Goal: Task Accomplishment & Management: Manage account settings

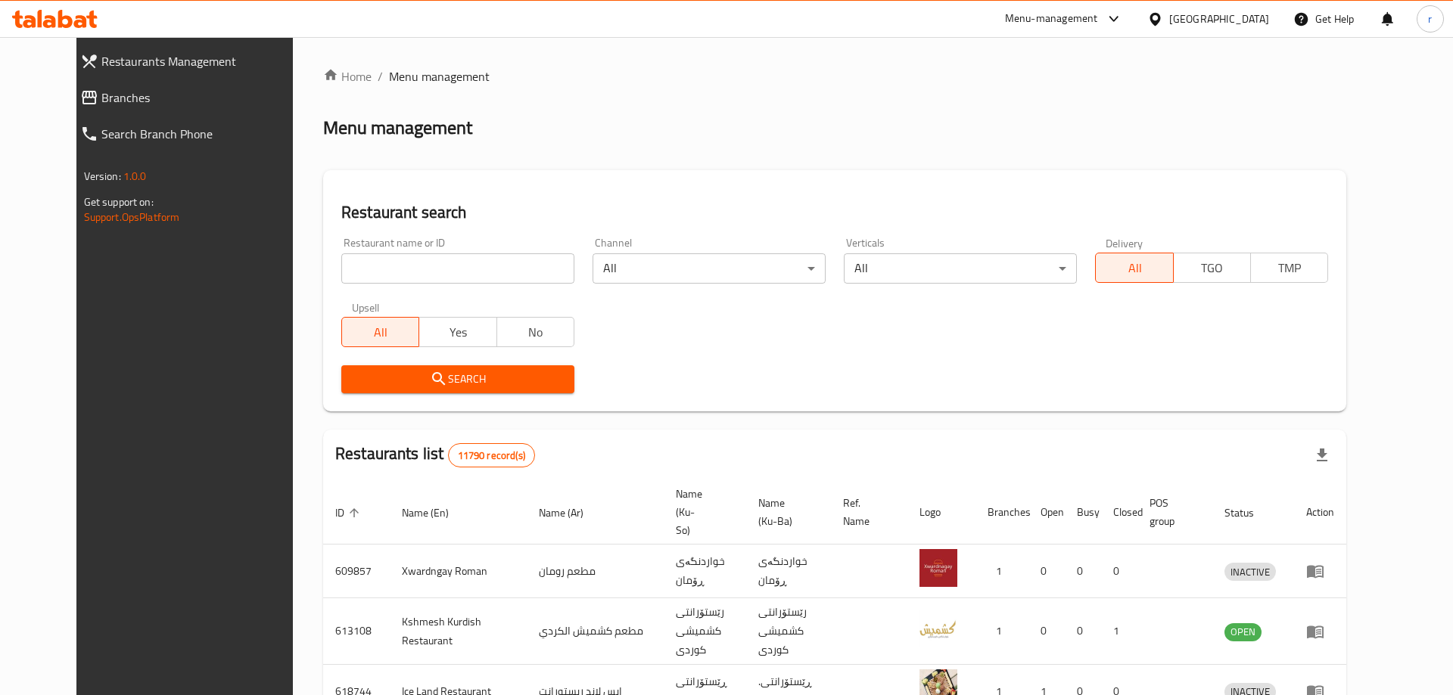
click at [334, 278] on div "Home / Menu management Menu management Restaurant search Restaurant name or ID …" at bounding box center [834, 591] width 1023 height 1049
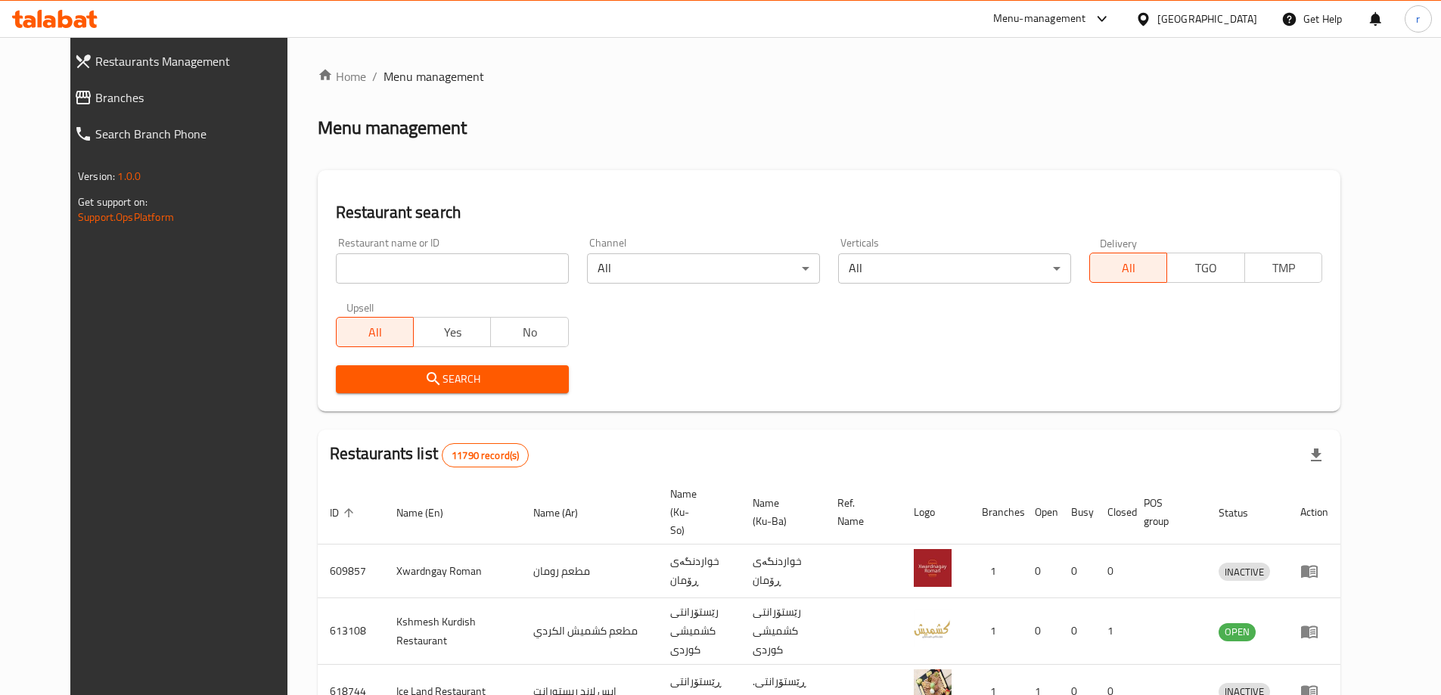
drag, startPoint x: 0, startPoint y: 0, endPoint x: 334, endPoint y: 278, distance: 434.7
click at [336, 278] on input "search" at bounding box center [452, 268] width 233 height 30
paste input "644676"
type input "644676"
click at [343, 337] on span "All" at bounding box center [375, 333] width 65 height 22
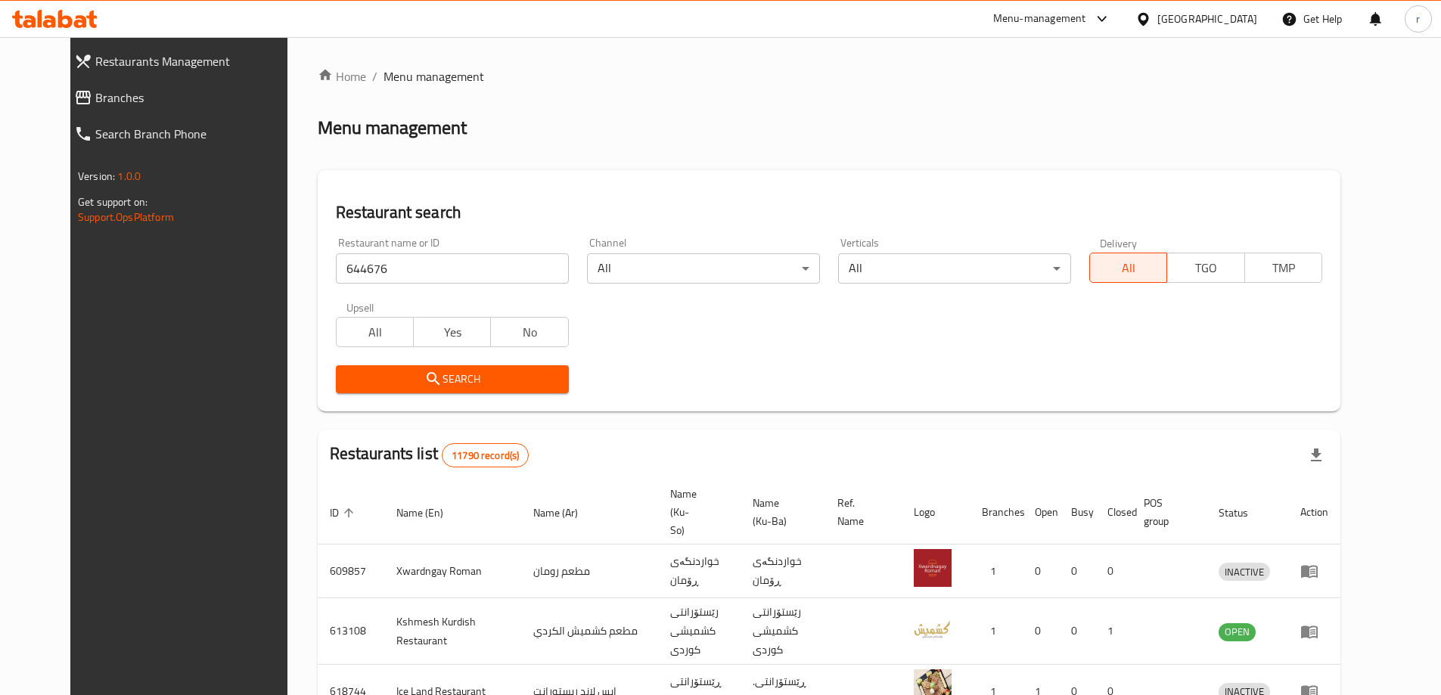
click at [343, 334] on span "All" at bounding box center [375, 333] width 65 height 22
click at [350, 377] on span "Search" at bounding box center [452, 379] width 209 height 19
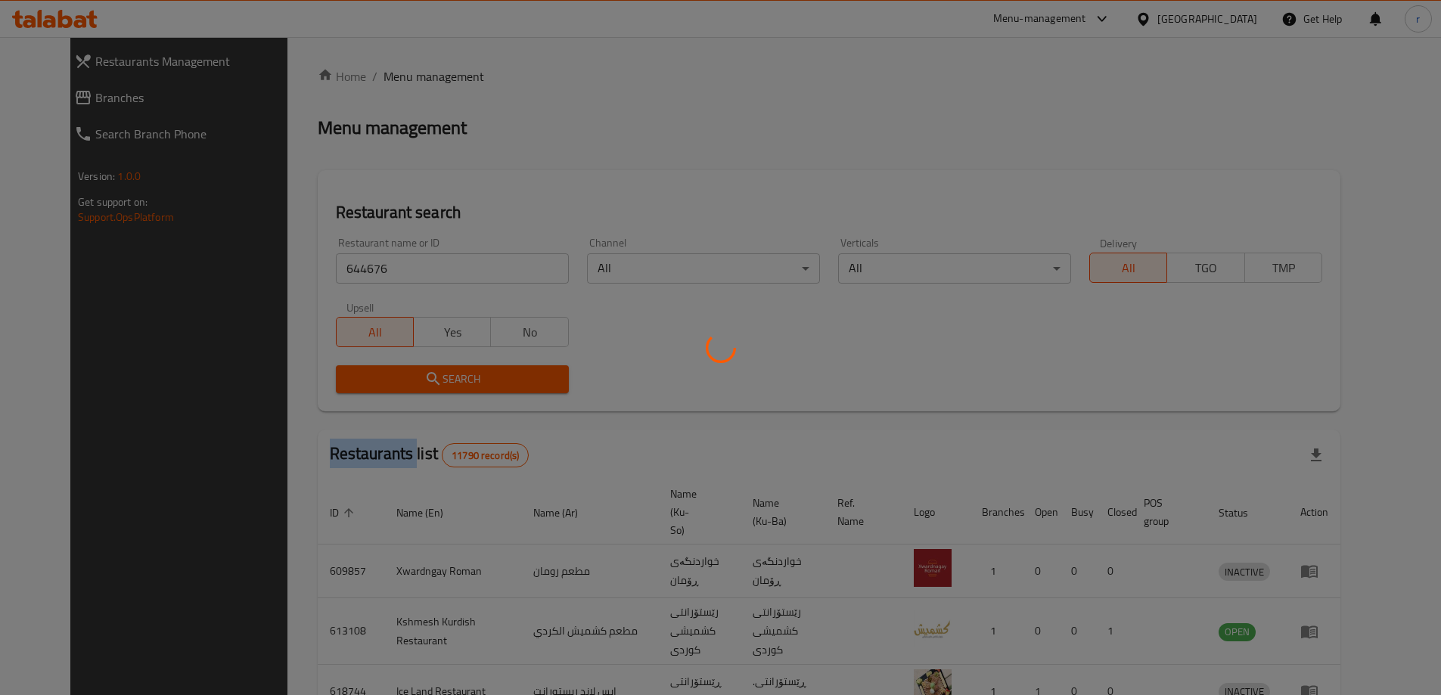
click at [350, 377] on div at bounding box center [720, 347] width 1441 height 695
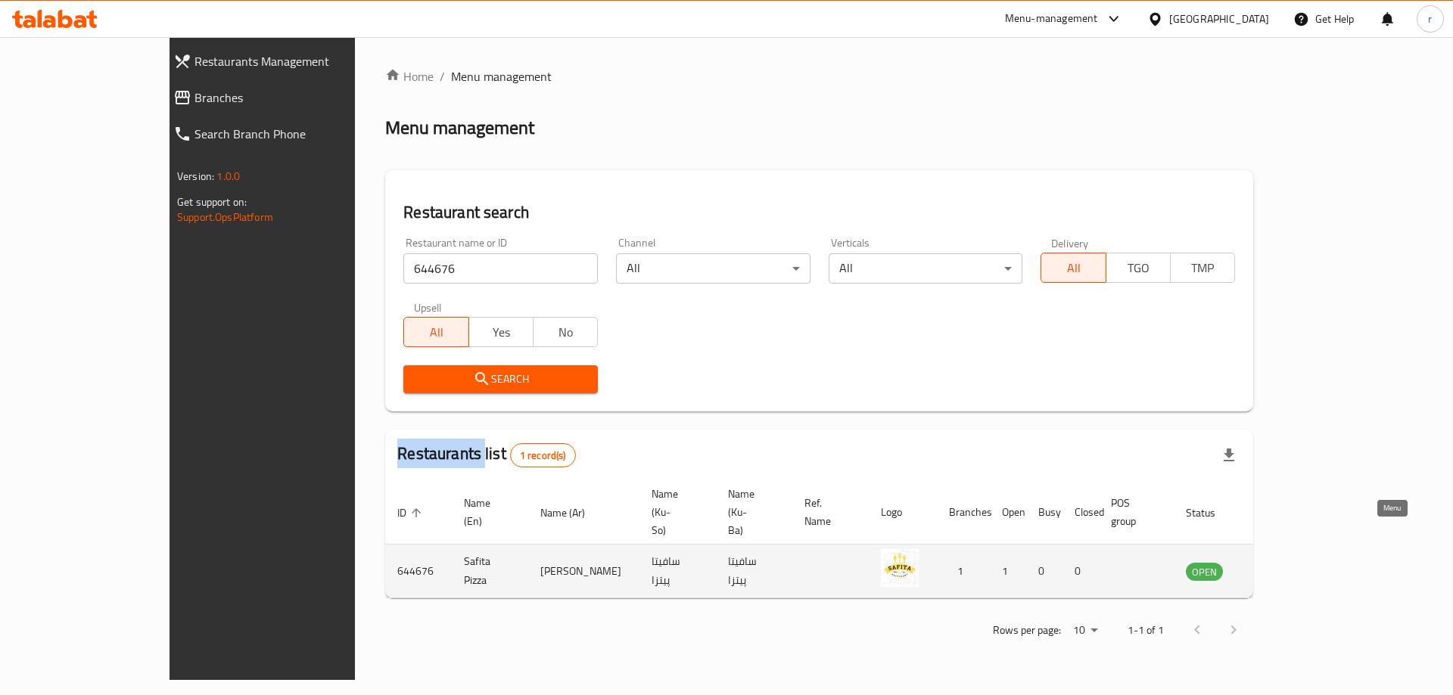
click at [1283, 566] on icon "enhanced table" at bounding box center [1274, 572] width 17 height 13
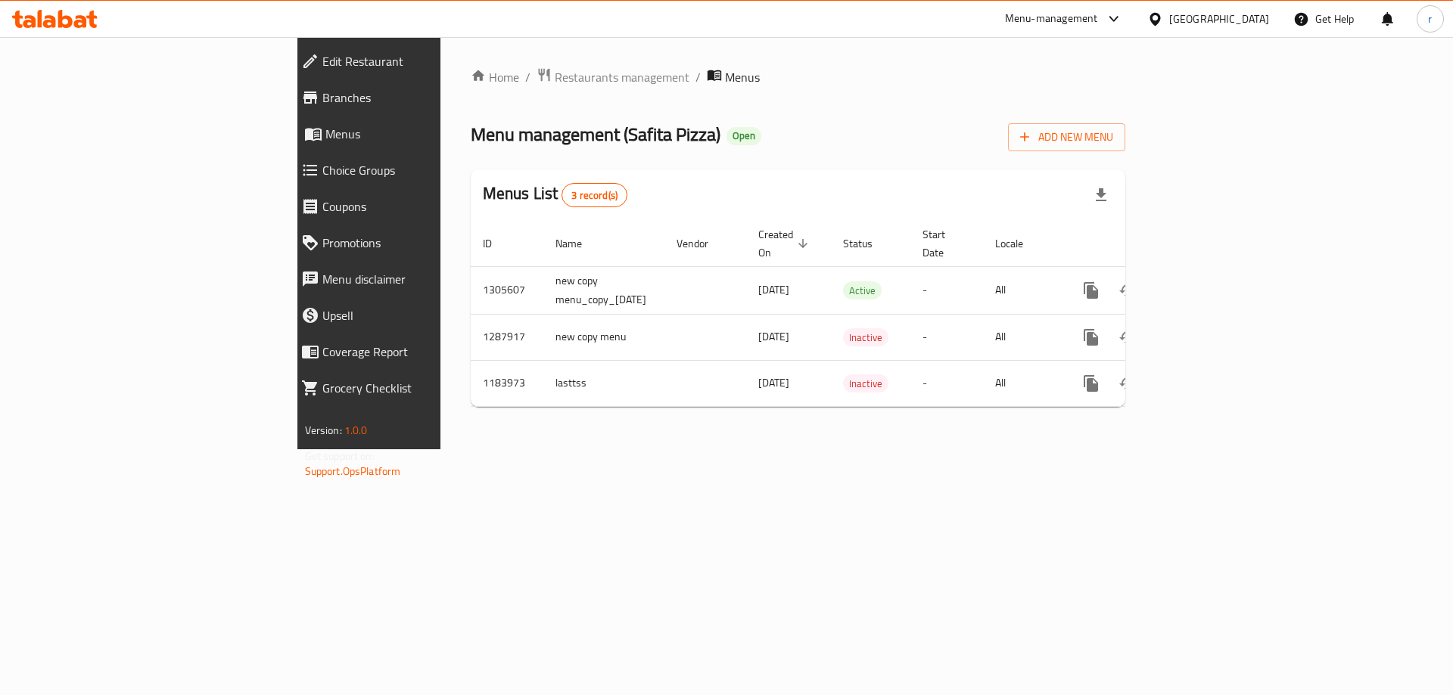
click at [289, 107] on link "Branches" at bounding box center [414, 97] width 251 height 36
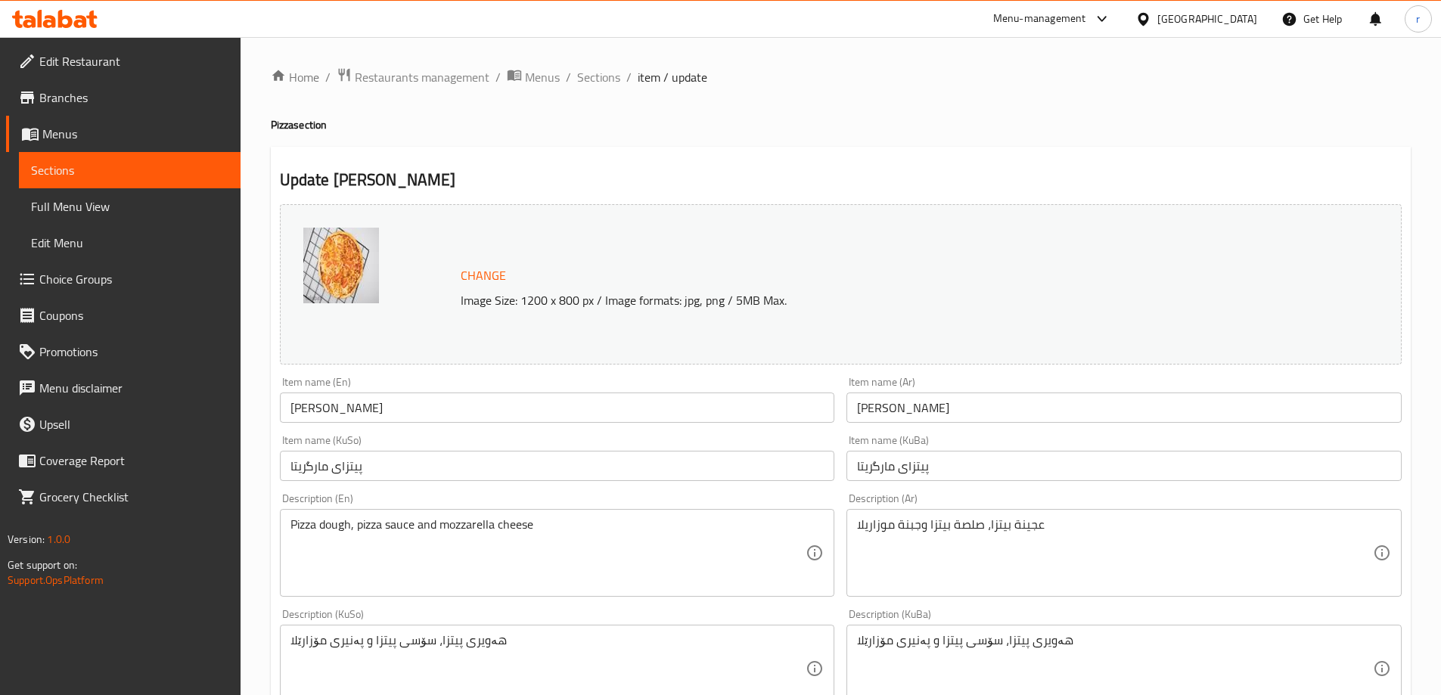
click at [61, 12] on icon at bounding box center [65, 19] width 14 height 18
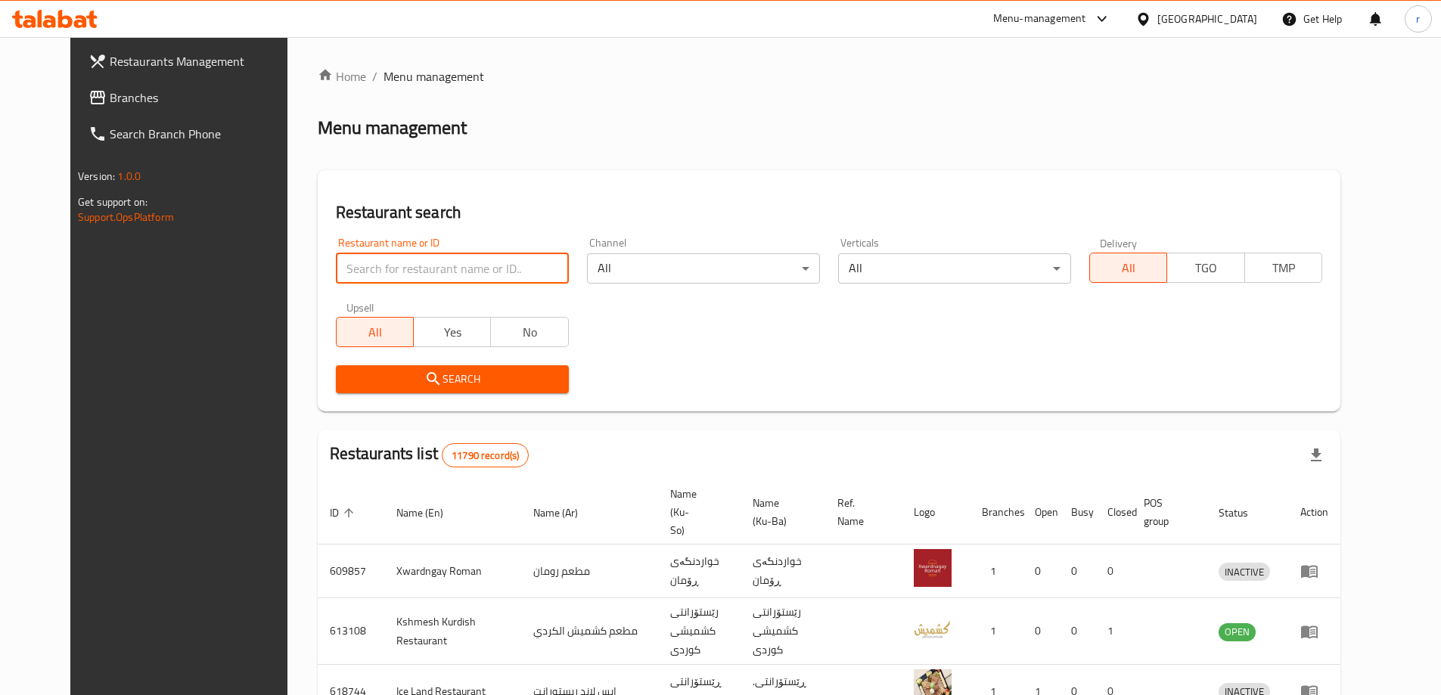
click at [336, 263] on input "search" at bounding box center [452, 268] width 233 height 30
paste input "670132"
type input "670132"
click at [348, 379] on span "Search" at bounding box center [452, 379] width 209 height 19
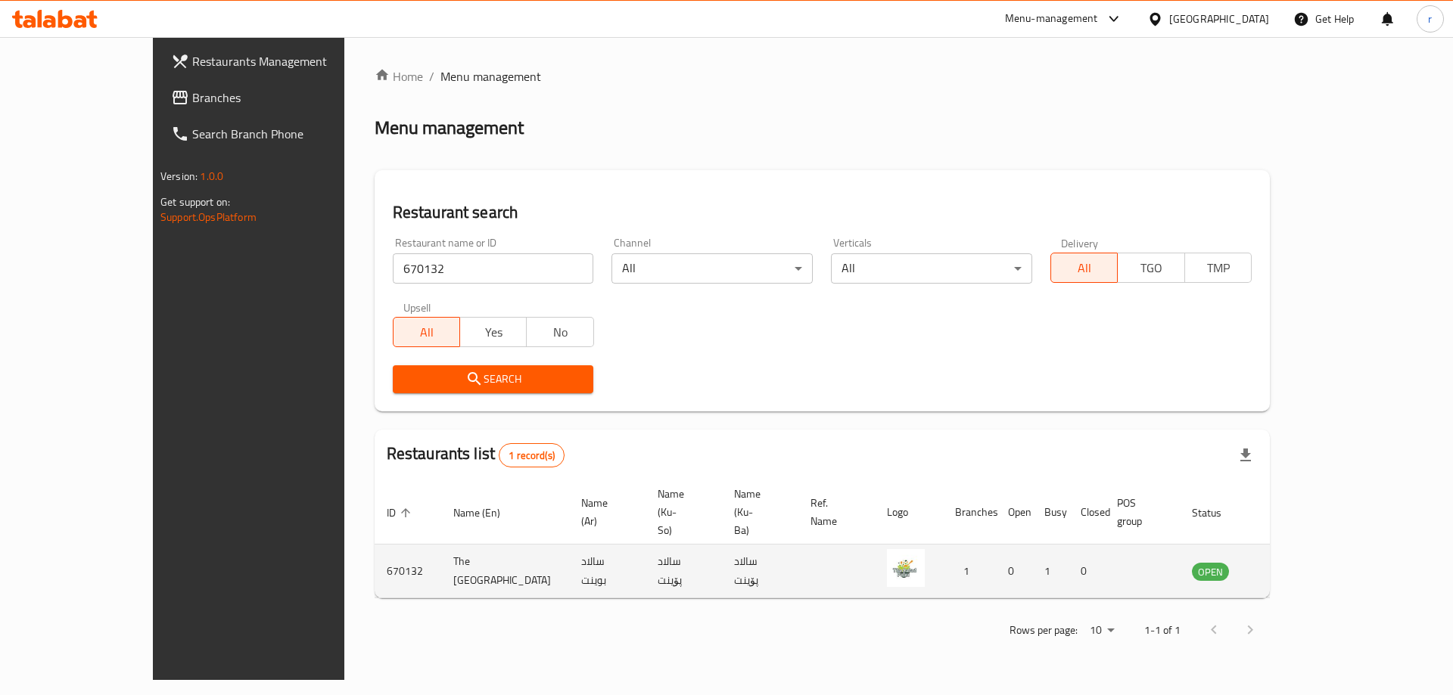
click at [1289, 566] on icon "enhanced table" at bounding box center [1280, 572] width 17 height 13
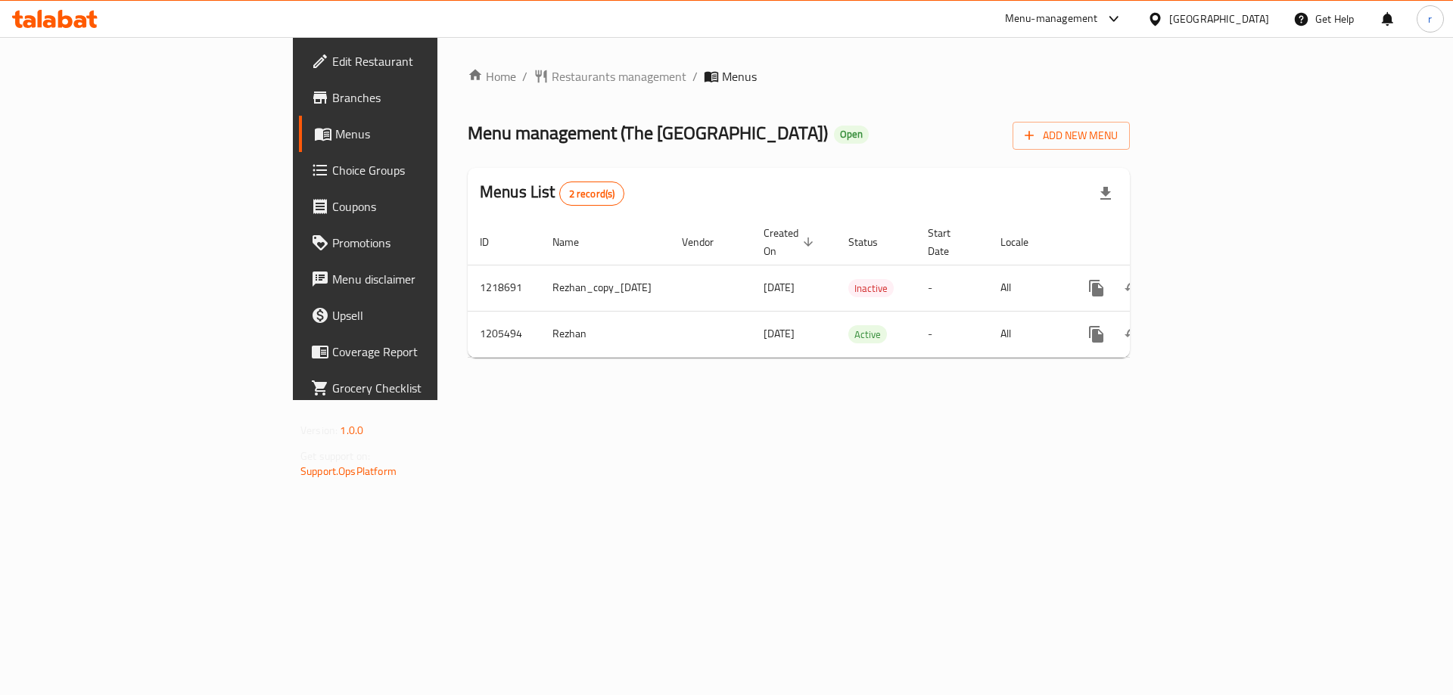
click at [332, 101] on span "Branches" at bounding box center [427, 98] width 191 height 18
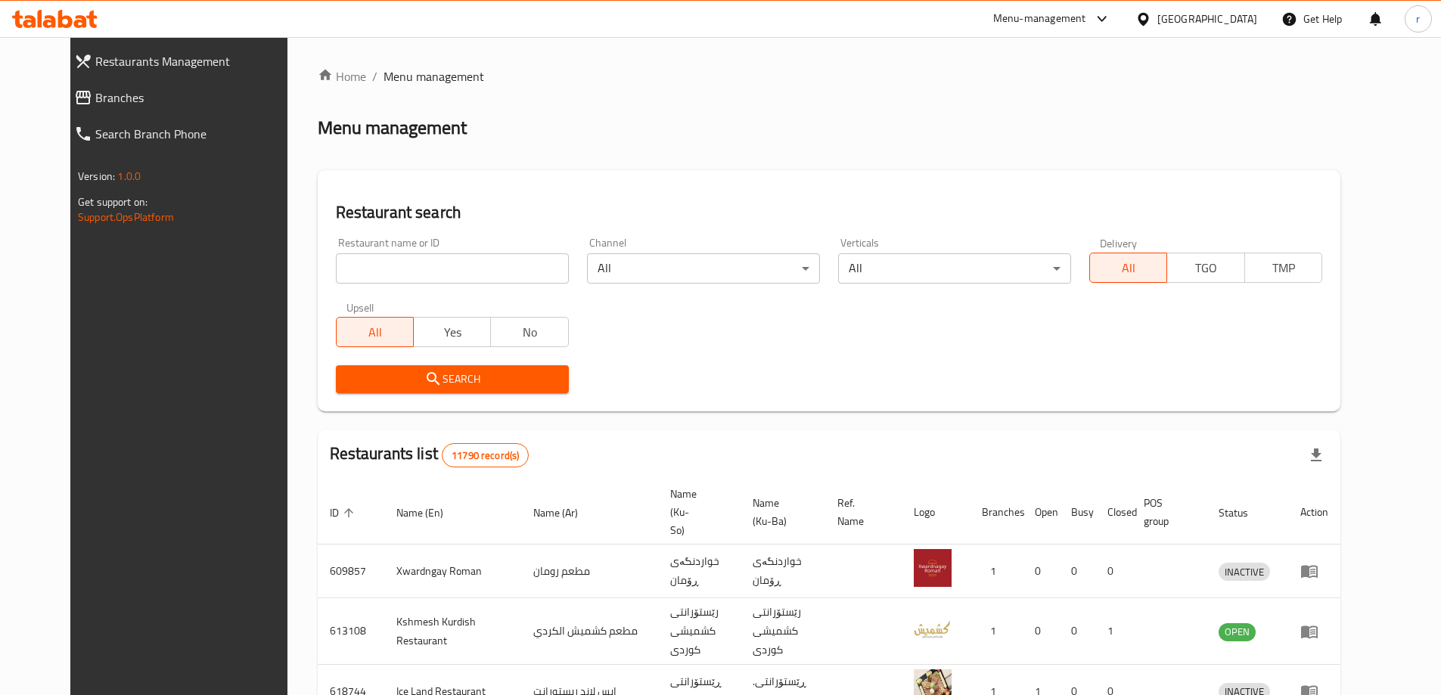
click at [336, 262] on input "search" at bounding box center [452, 268] width 233 height 30
paste input "670176"
type input "670176"
click at [348, 371] on span "Search" at bounding box center [452, 379] width 209 height 19
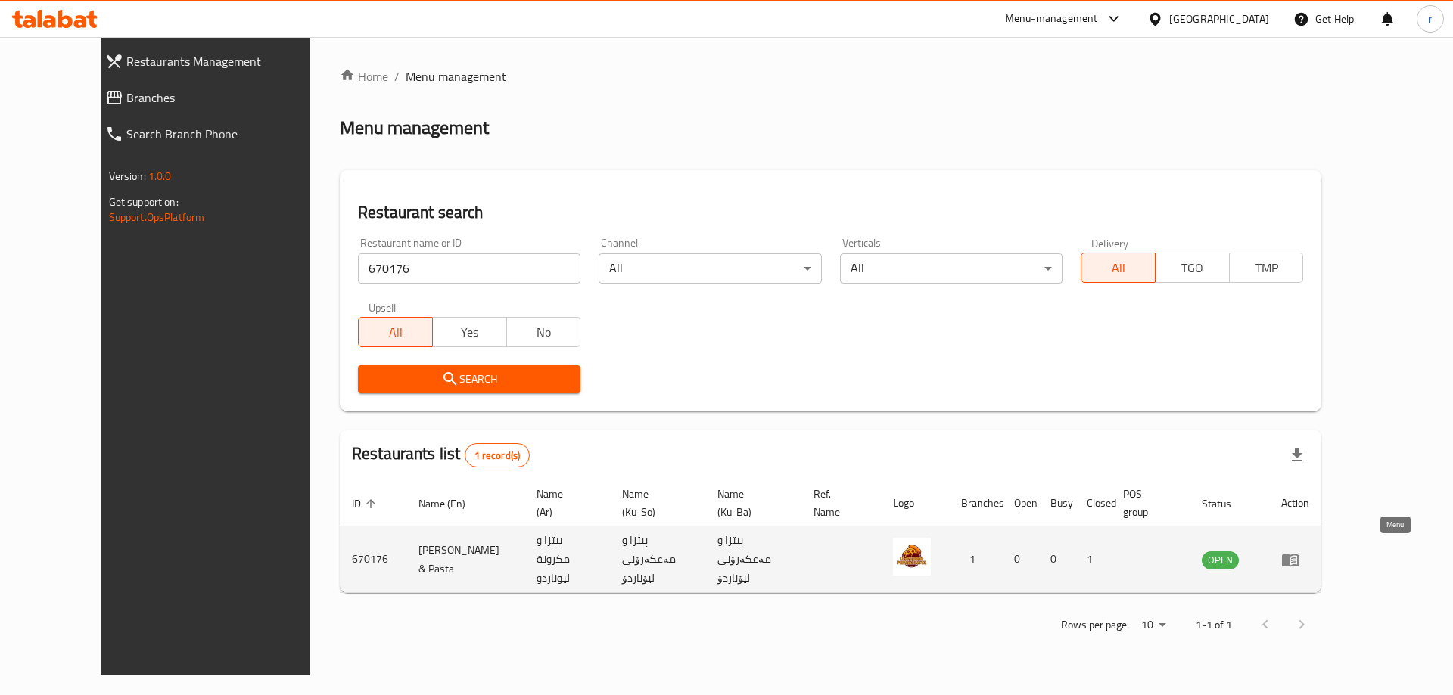
click at [1298, 556] on icon "enhanced table" at bounding box center [1290, 560] width 17 height 13
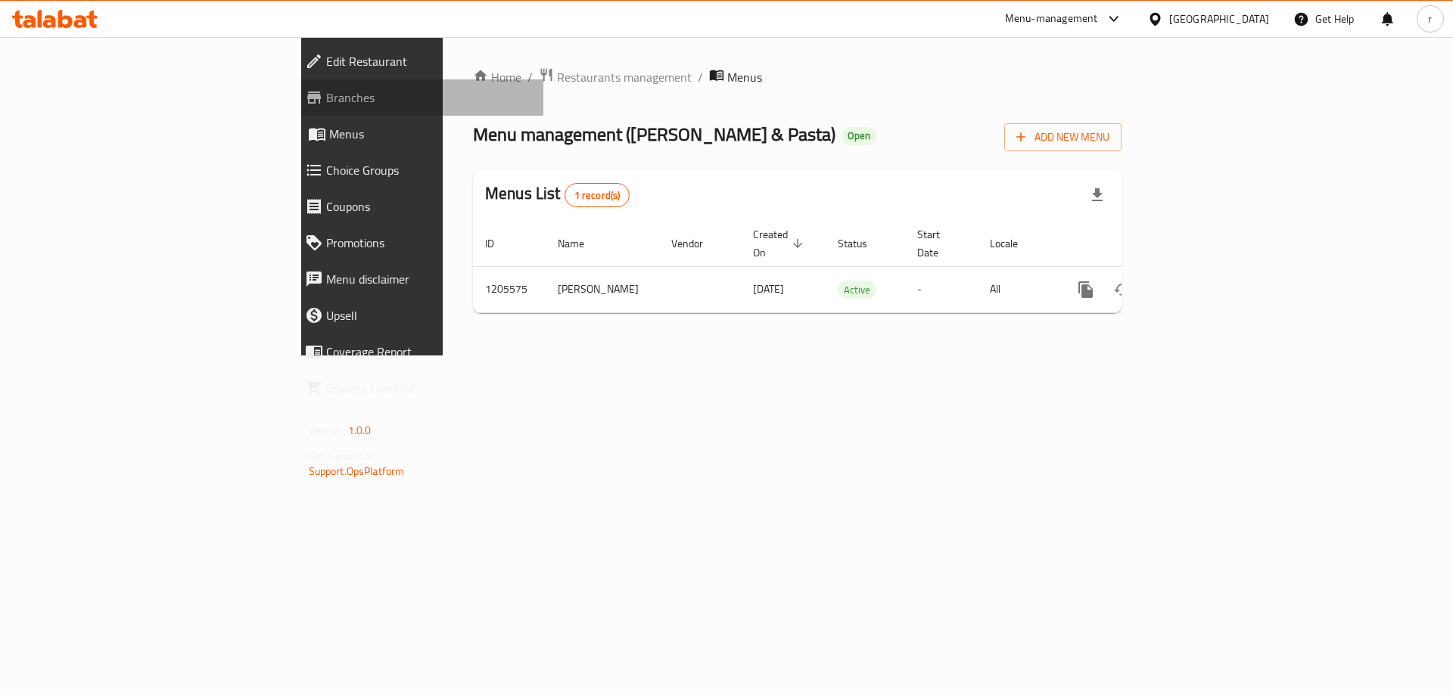
click at [326, 98] on span "Branches" at bounding box center [429, 98] width 206 height 18
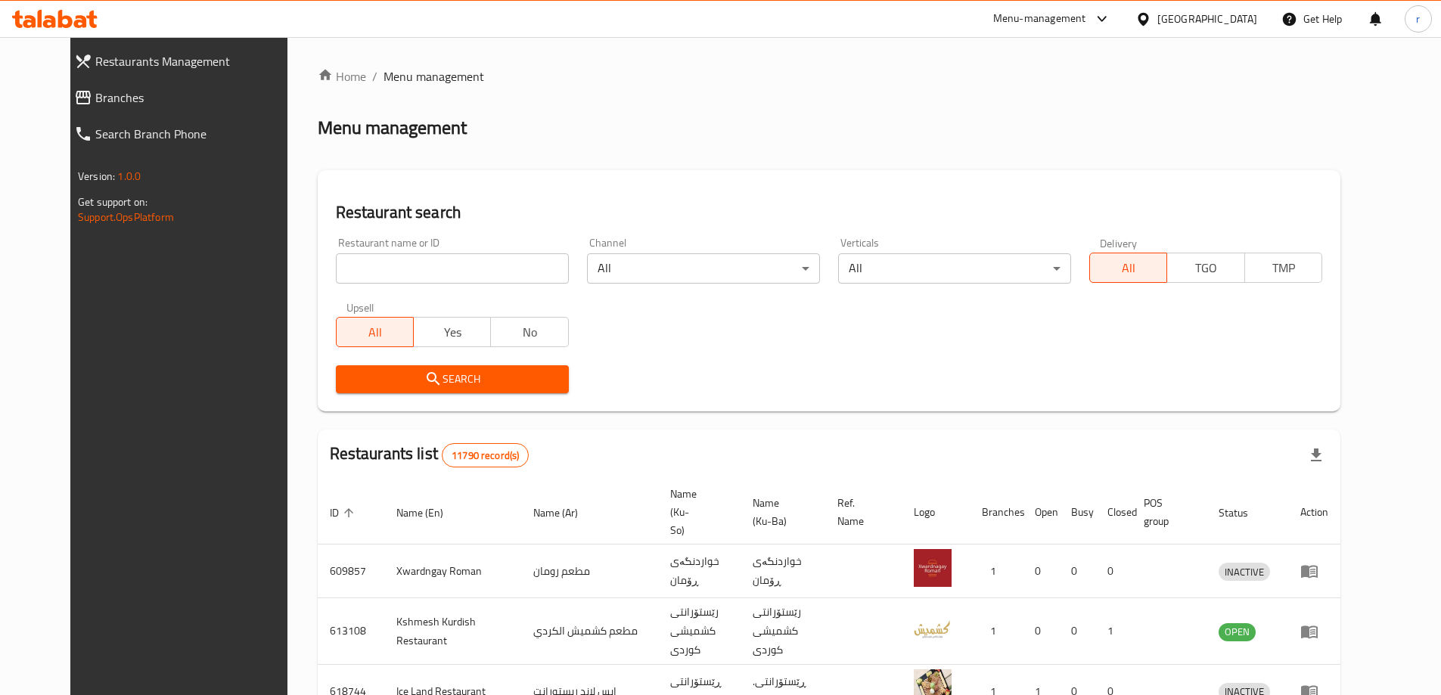
click at [336, 276] on input "search" at bounding box center [452, 268] width 233 height 30
paste input "676290"
type input "676290"
click at [443, 377] on span "Search" at bounding box center [452, 379] width 209 height 19
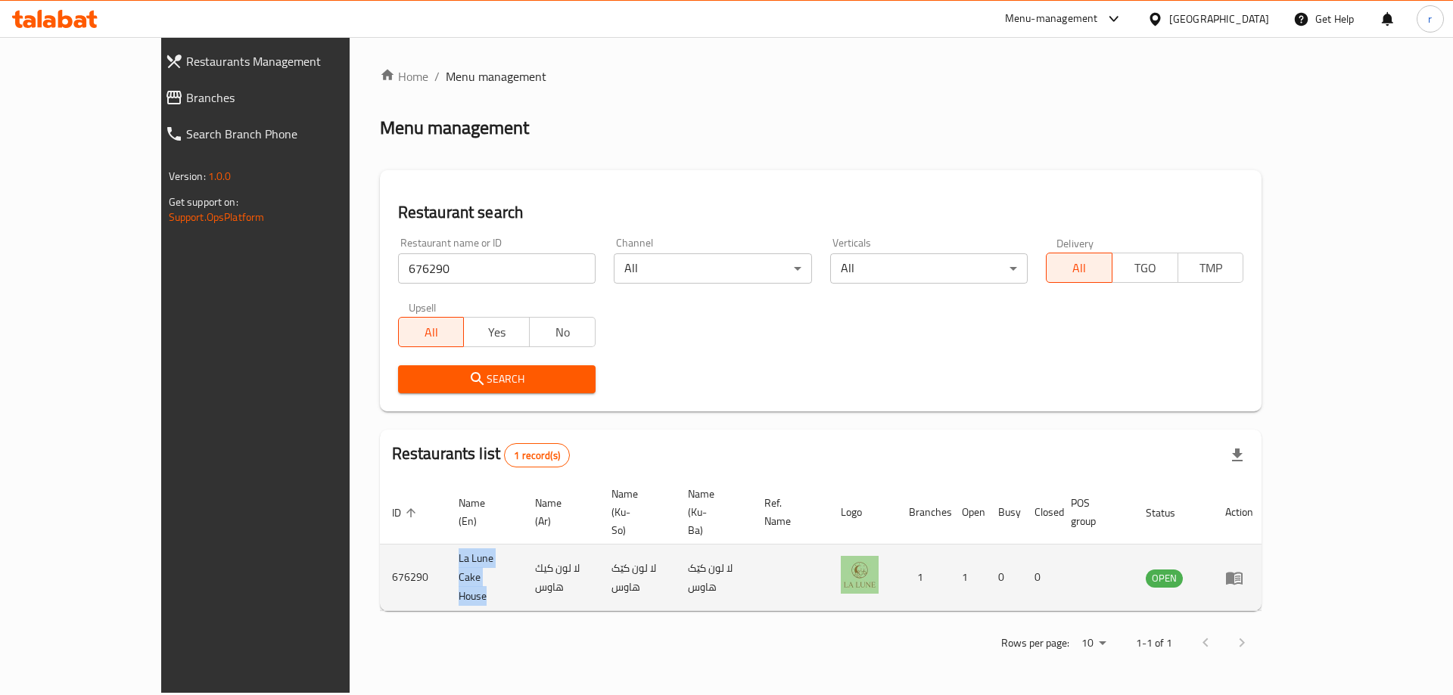
drag, startPoint x: 446, startPoint y: 535, endPoint x: 350, endPoint y: 519, distance: 97.4
click at [446, 545] on td "La Lune Cake House" at bounding box center [484, 578] width 76 height 67
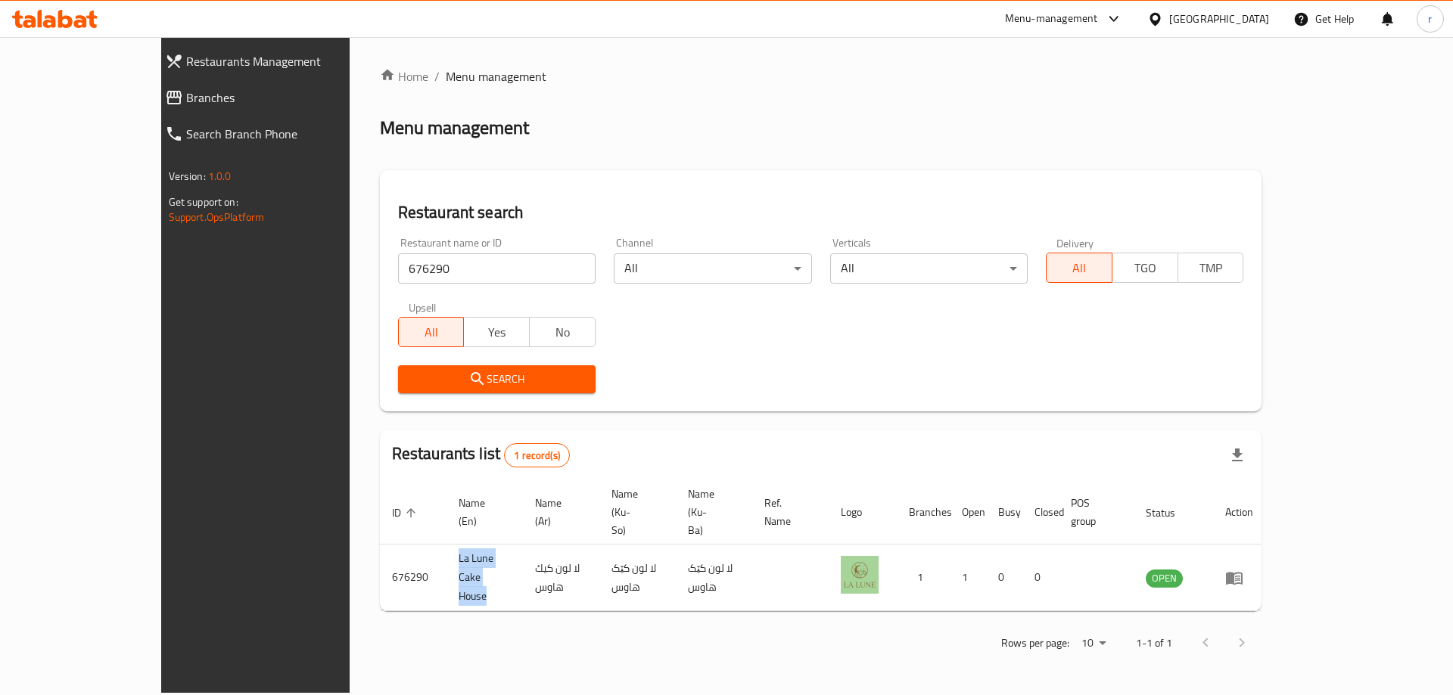
copy td "La Lune Cake House"
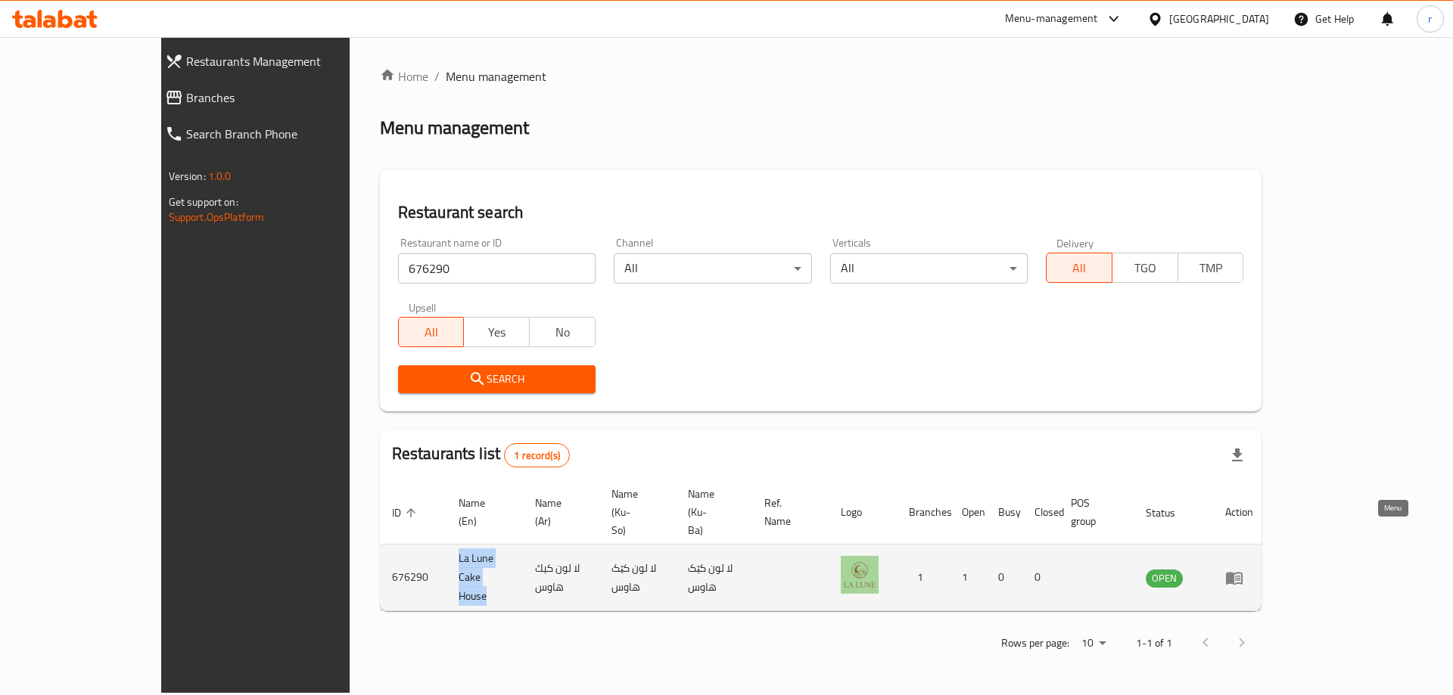
click at [1243, 569] on icon "enhanced table" at bounding box center [1234, 578] width 18 height 18
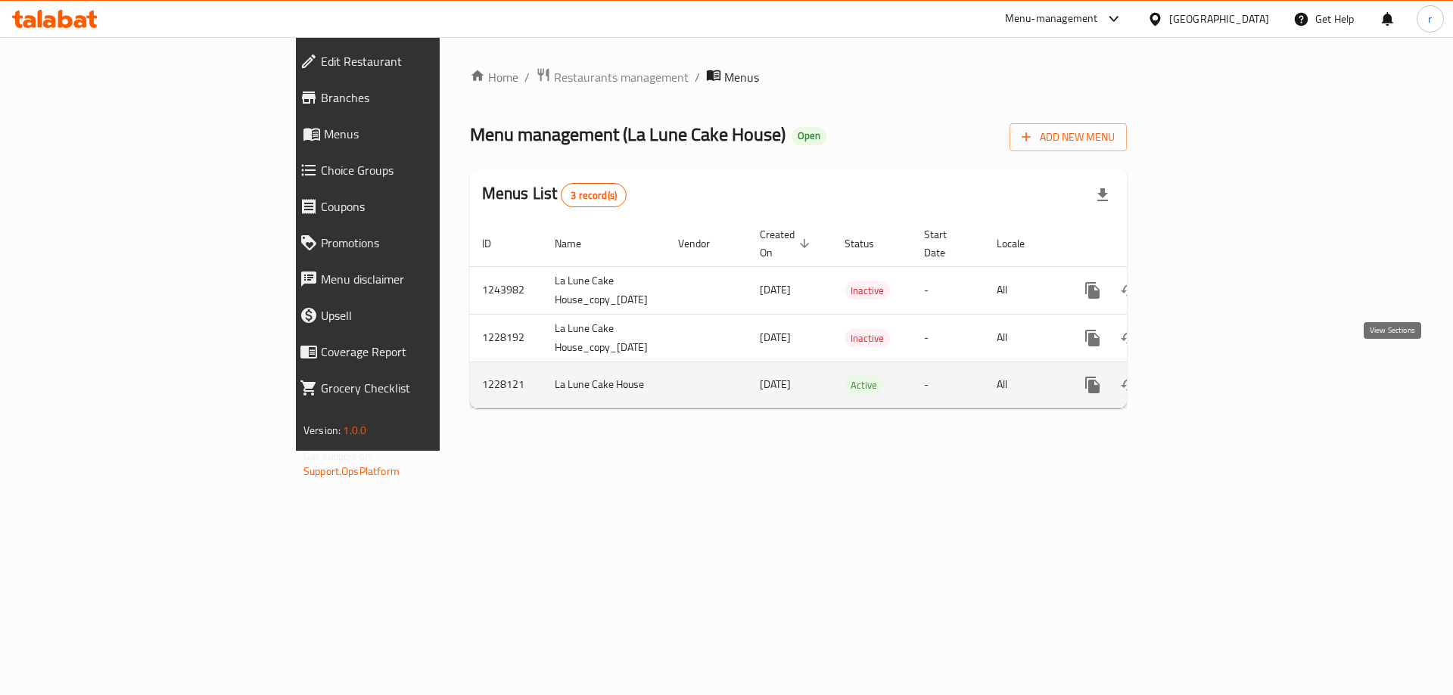
click at [1208, 378] on icon "enhanced table" at bounding box center [1202, 385] width 14 height 14
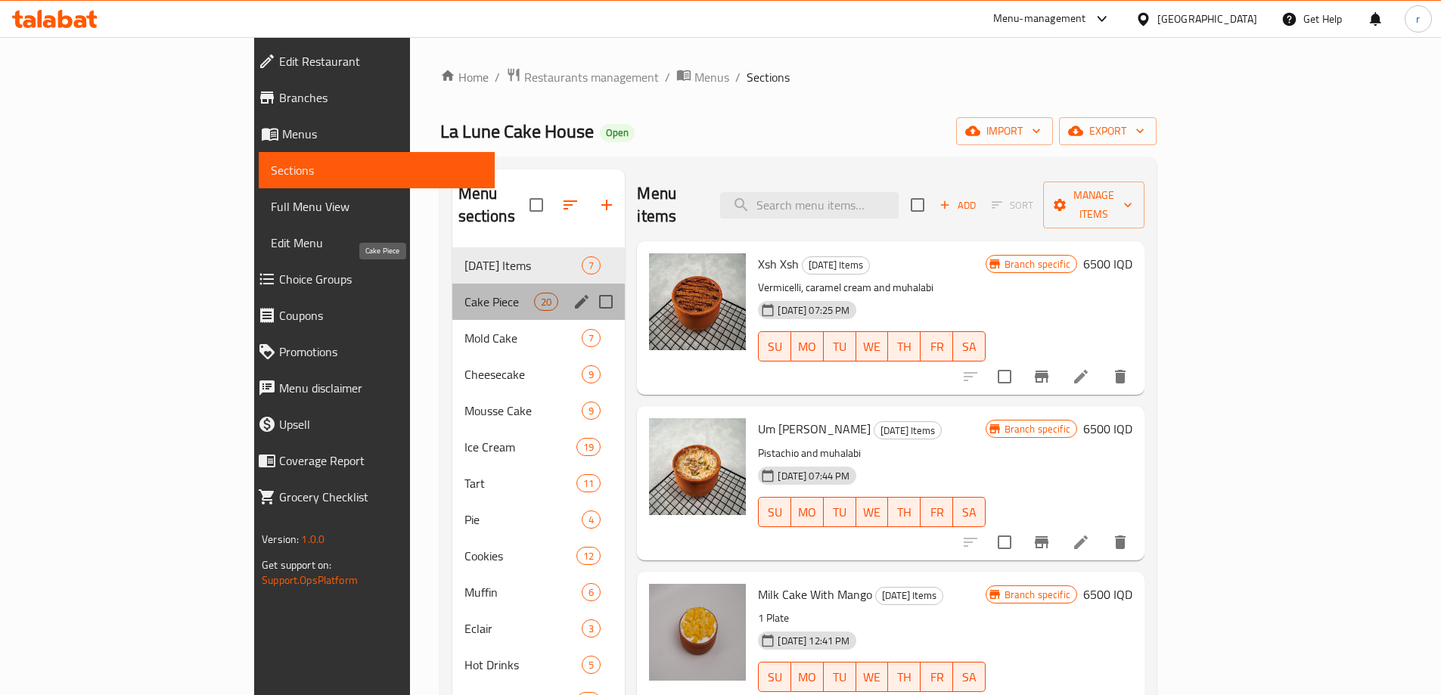
click at [465, 293] on span "Cake Piece" at bounding box center [500, 302] width 70 height 18
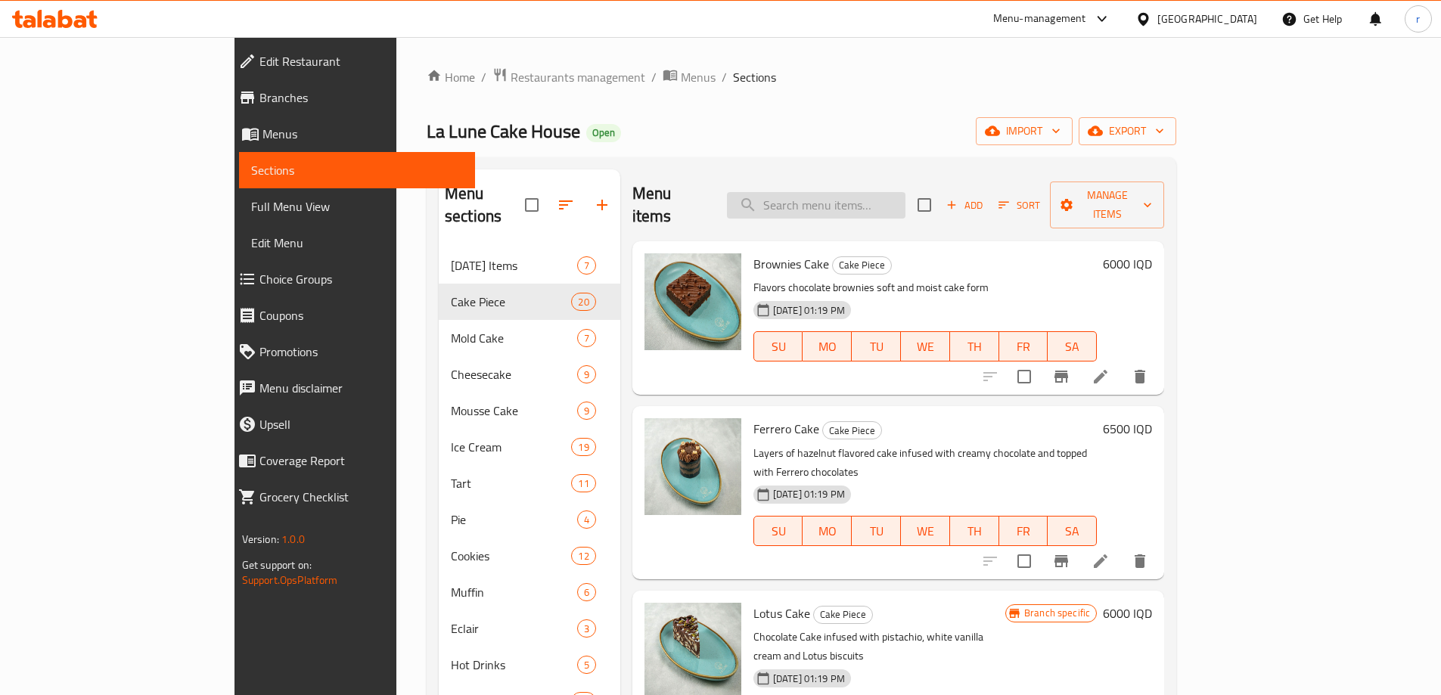
click at [867, 192] on input "search" at bounding box center [816, 205] width 179 height 26
paste input "Pistachio raspberry"
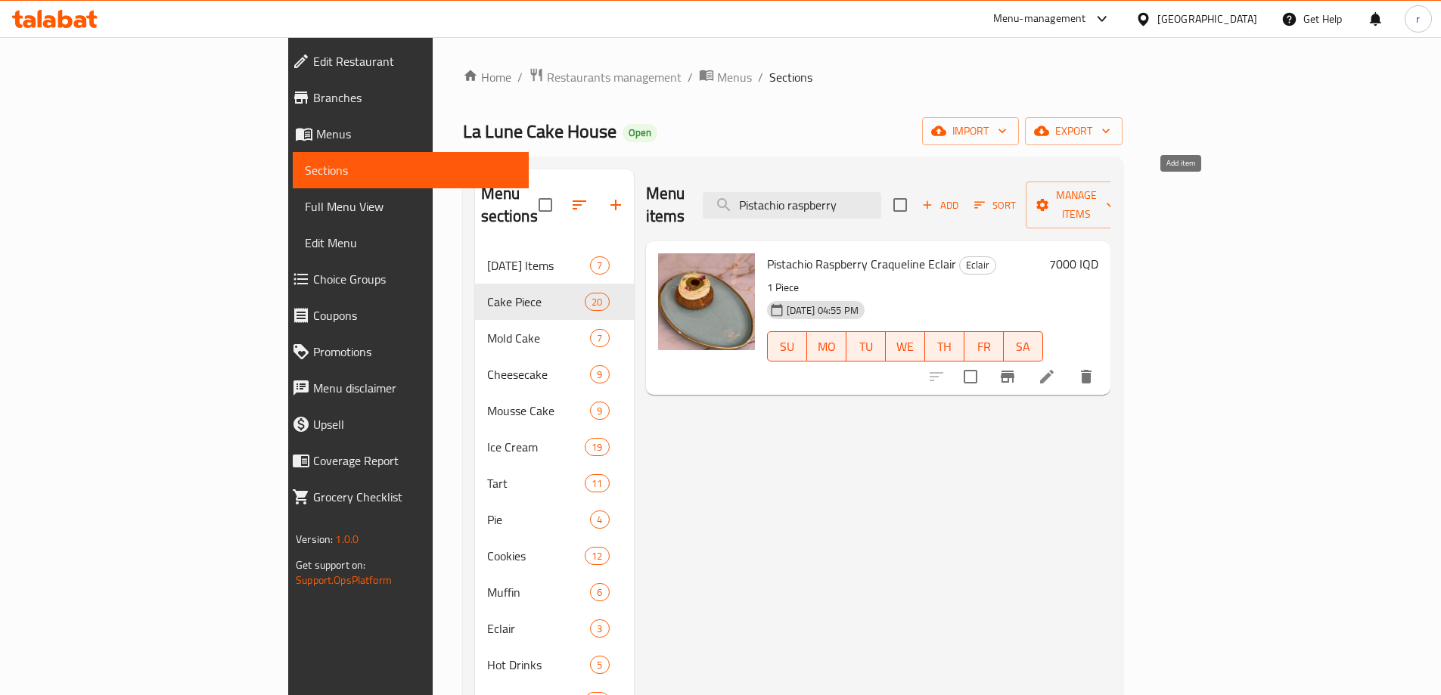
type input "Pistachio raspberry"
click at [961, 197] on span "Add" at bounding box center [940, 205] width 41 height 17
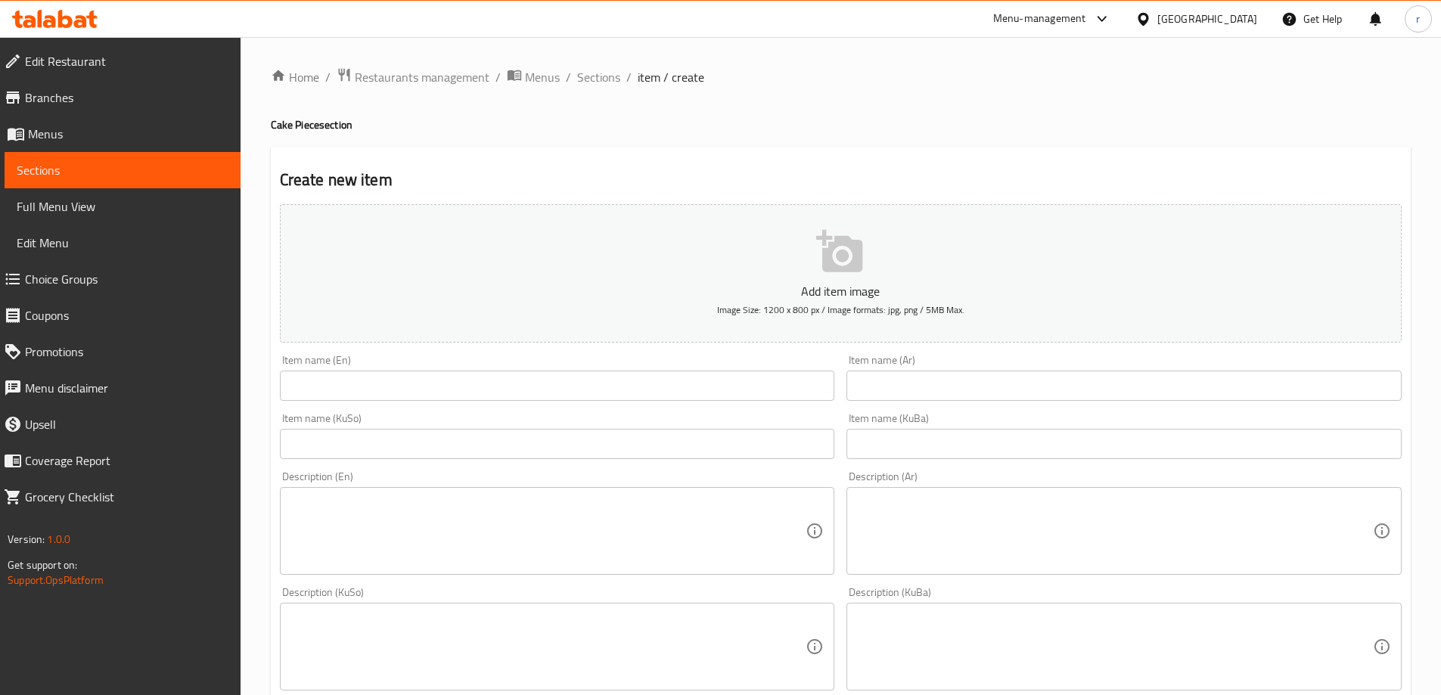
click at [371, 387] on input "text" at bounding box center [557, 386] width 555 height 30
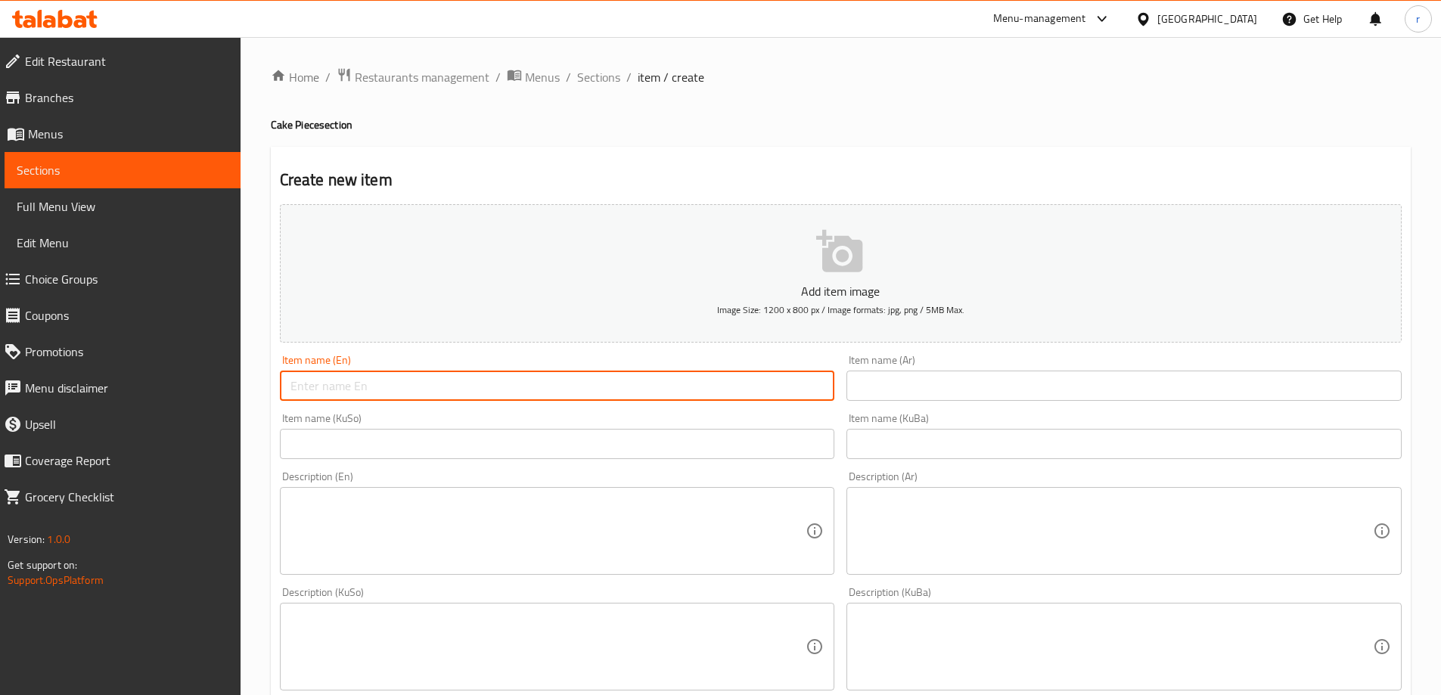
paste input "Pistachio raspberry"
type input "Pistachio raspberry"
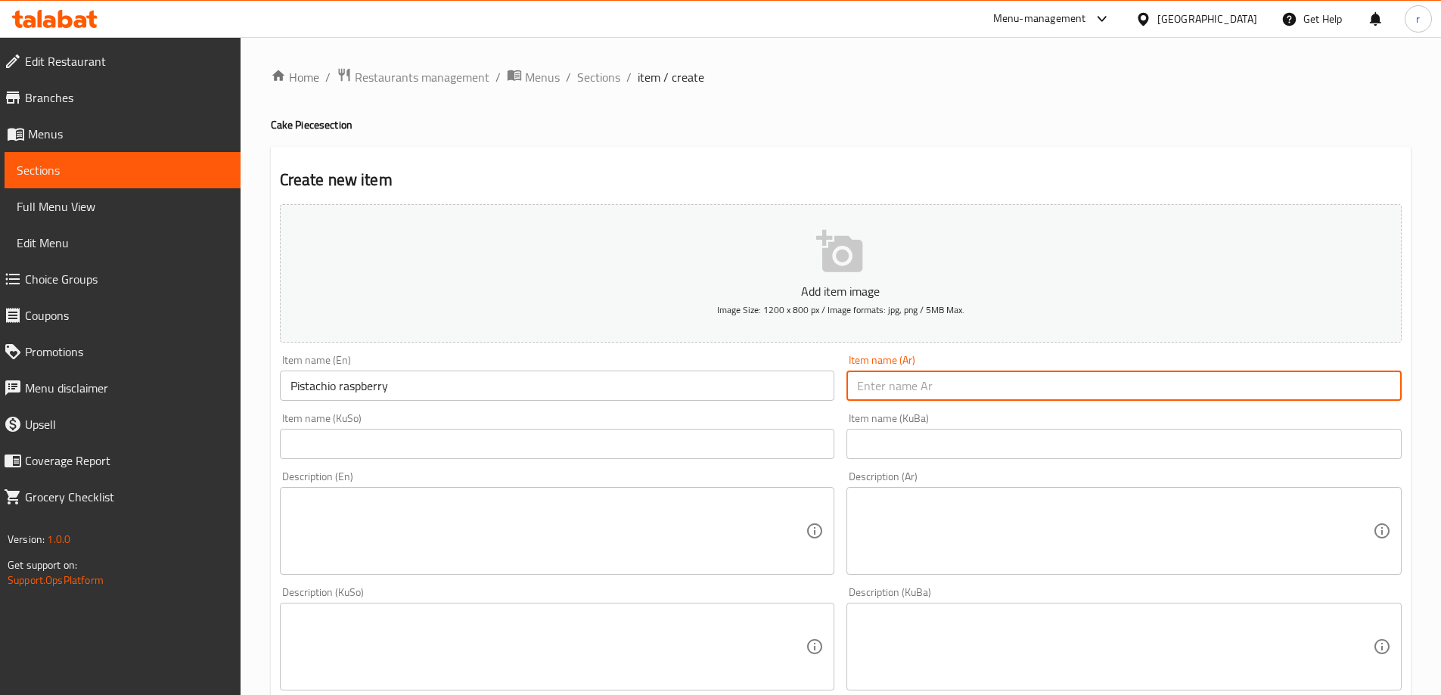
click at [854, 384] on input "text" at bounding box center [1124, 386] width 555 height 30
paste input "توت بري بفستق"
type input "توت بري بفستق"
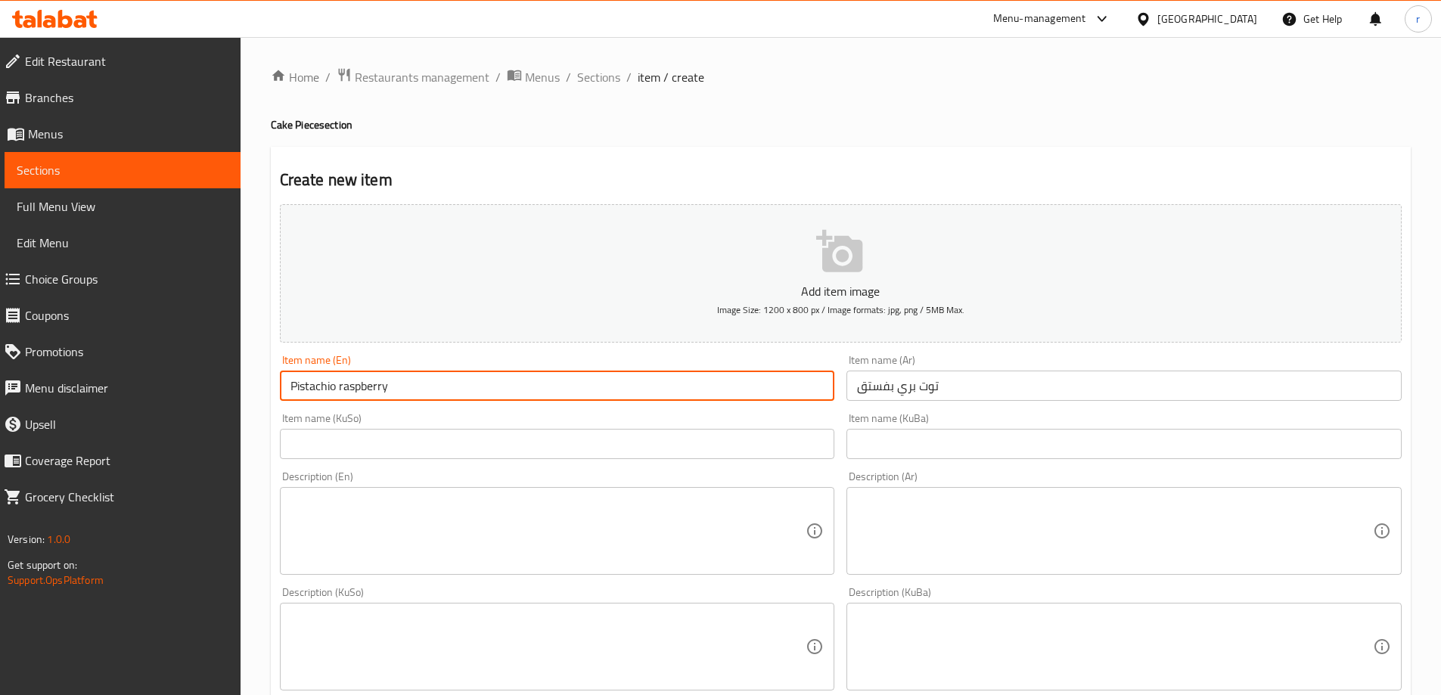
drag, startPoint x: 520, startPoint y: 391, endPoint x: 235, endPoint y: 387, distance: 285.3
click at [235, 387] on div "Edit Restaurant Branches Menus Sections Full Menu View Edit Menu Choice Groups …" at bounding box center [720, 640] width 1441 height 1206
paste input "R"
type input "Pistachio Raspberry"
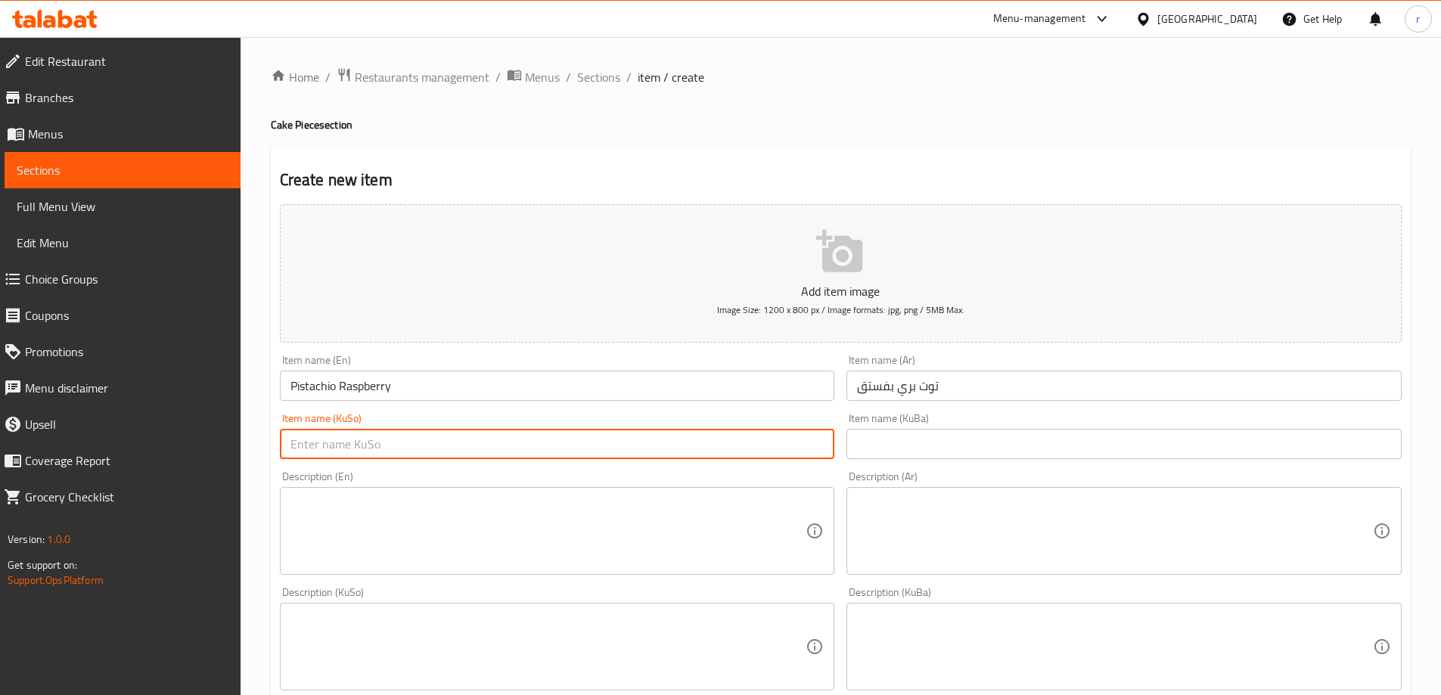
click at [366, 444] on input "text" at bounding box center [557, 444] width 555 height 30
drag, startPoint x: 389, startPoint y: 442, endPoint x: 136, endPoint y: 455, distance: 253.1
click at [136, 455] on div "Edit Restaurant Branches Menus Sections Full Menu View Edit Menu Choice Groups …" at bounding box center [720, 640] width 1441 height 1206
paste input "text"
drag, startPoint x: 419, startPoint y: 445, endPoint x: 144, endPoint y: 453, distance: 275.5
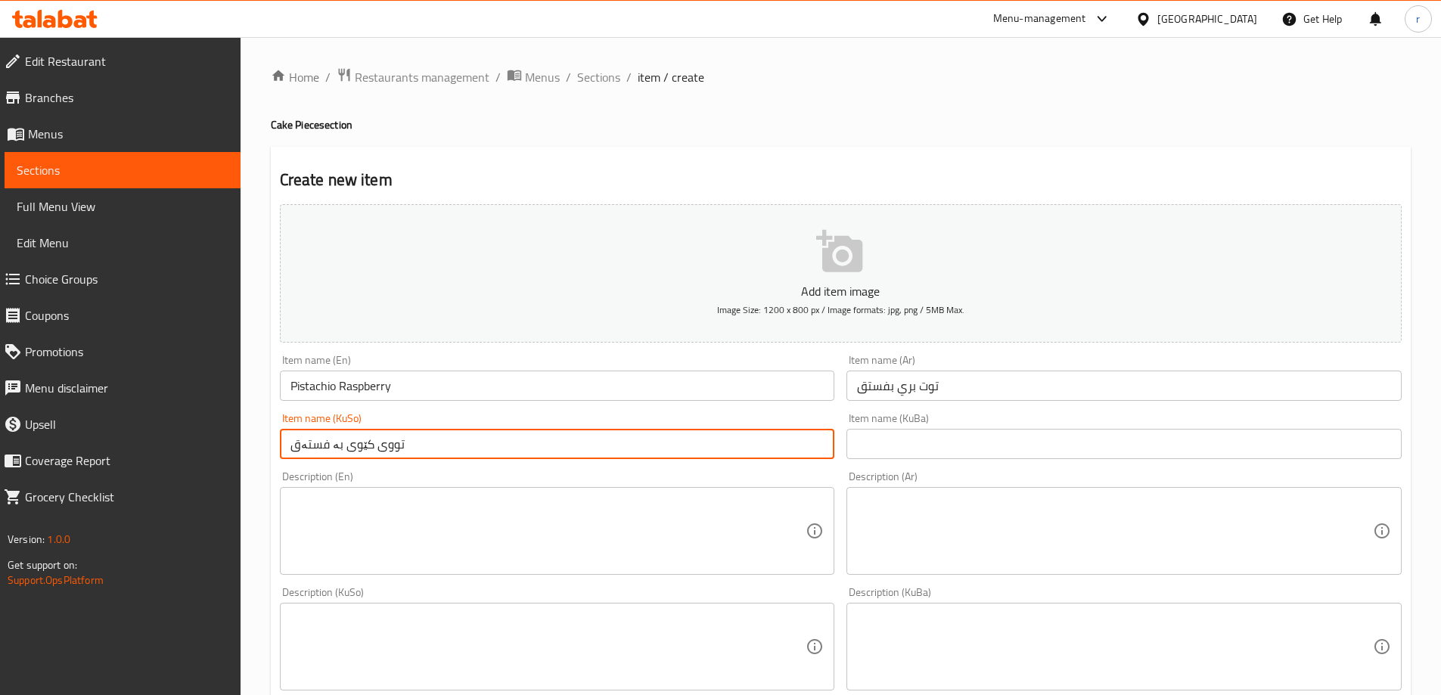
click at [144, 453] on div "Edit Restaurant Branches Menus Sections Full Menu View Edit Menu Choice Groups …" at bounding box center [720, 640] width 1441 height 1206
type input "تووی کێوی بە فستەق"
drag, startPoint x: 893, startPoint y: 458, endPoint x: 880, endPoint y: 454, distance: 13.4
click at [893, 458] on input "text" at bounding box center [1124, 444] width 555 height 30
paste input "تووی کێوی بە فستەق"
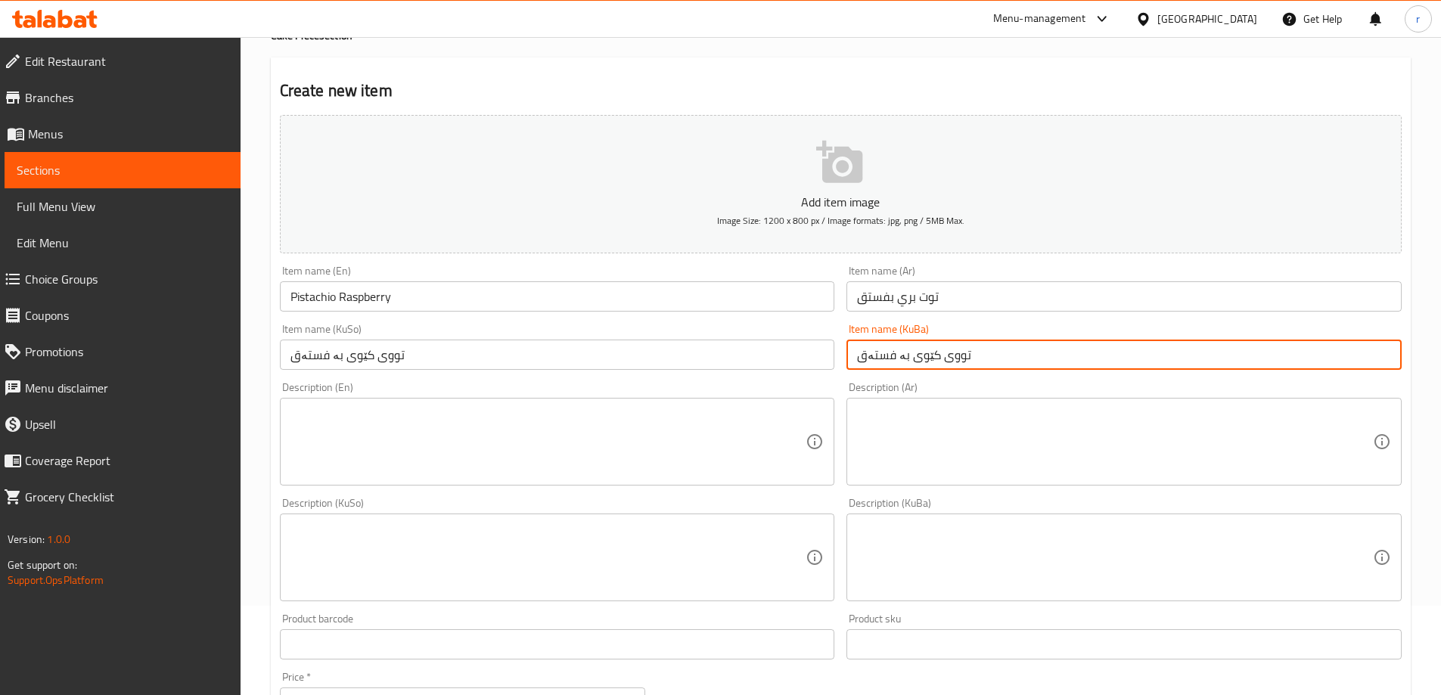
scroll to position [126, 0]
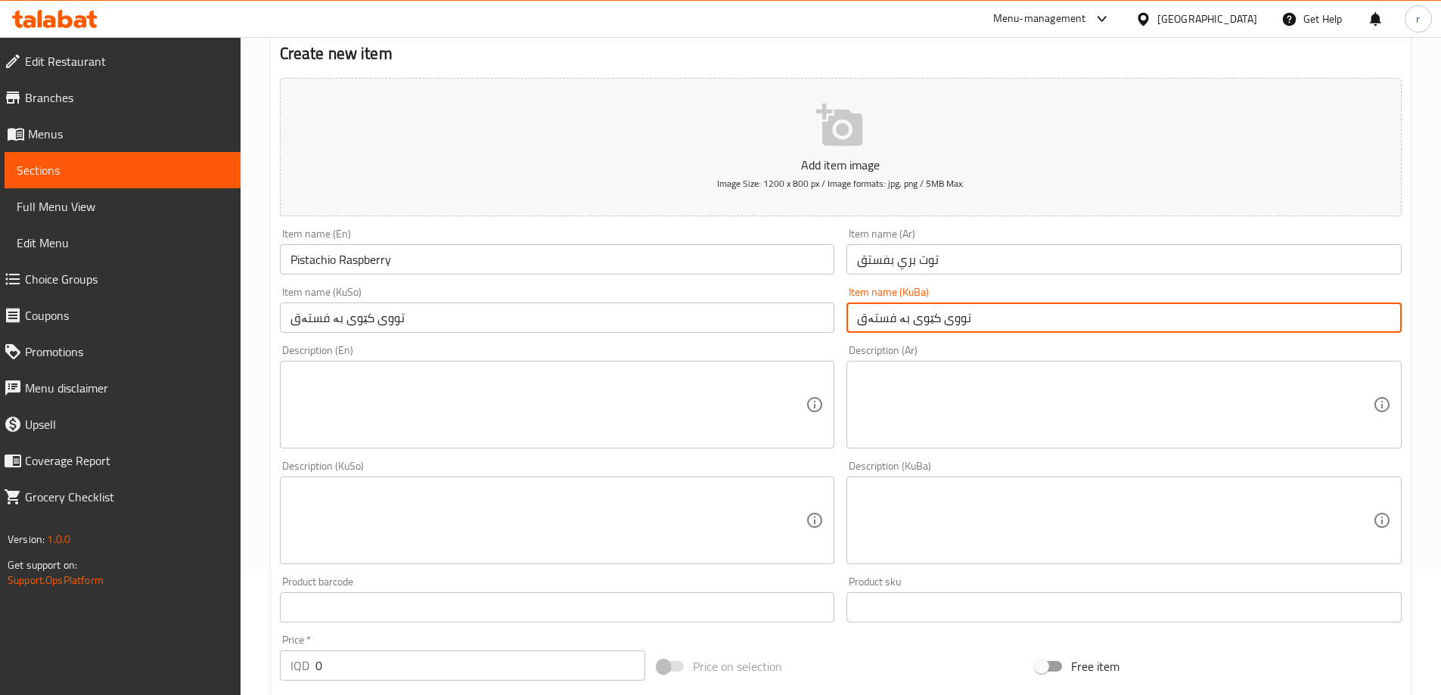
type input "تووی کێوی بە فستەق"
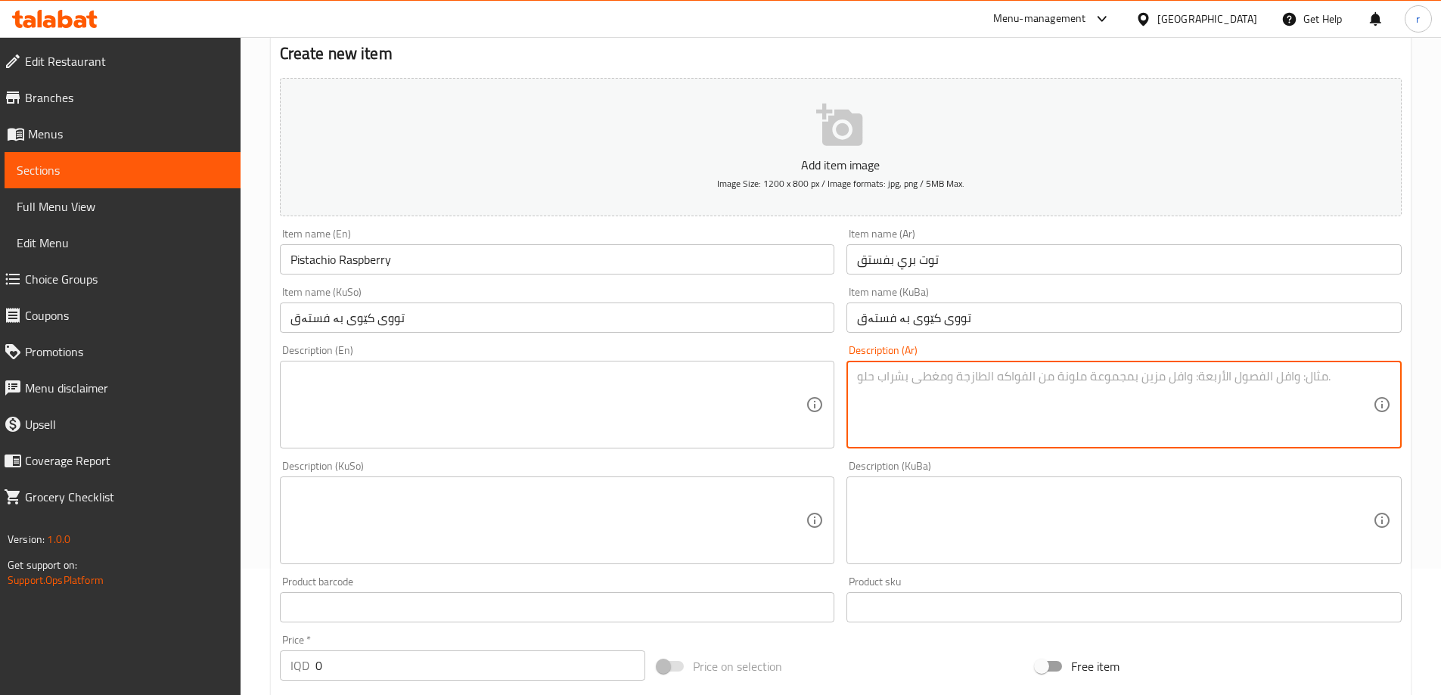
click at [1053, 388] on textarea at bounding box center [1115, 405] width 516 height 72
paste textarea "1 قطعة"
type textarea "1 قطعة"
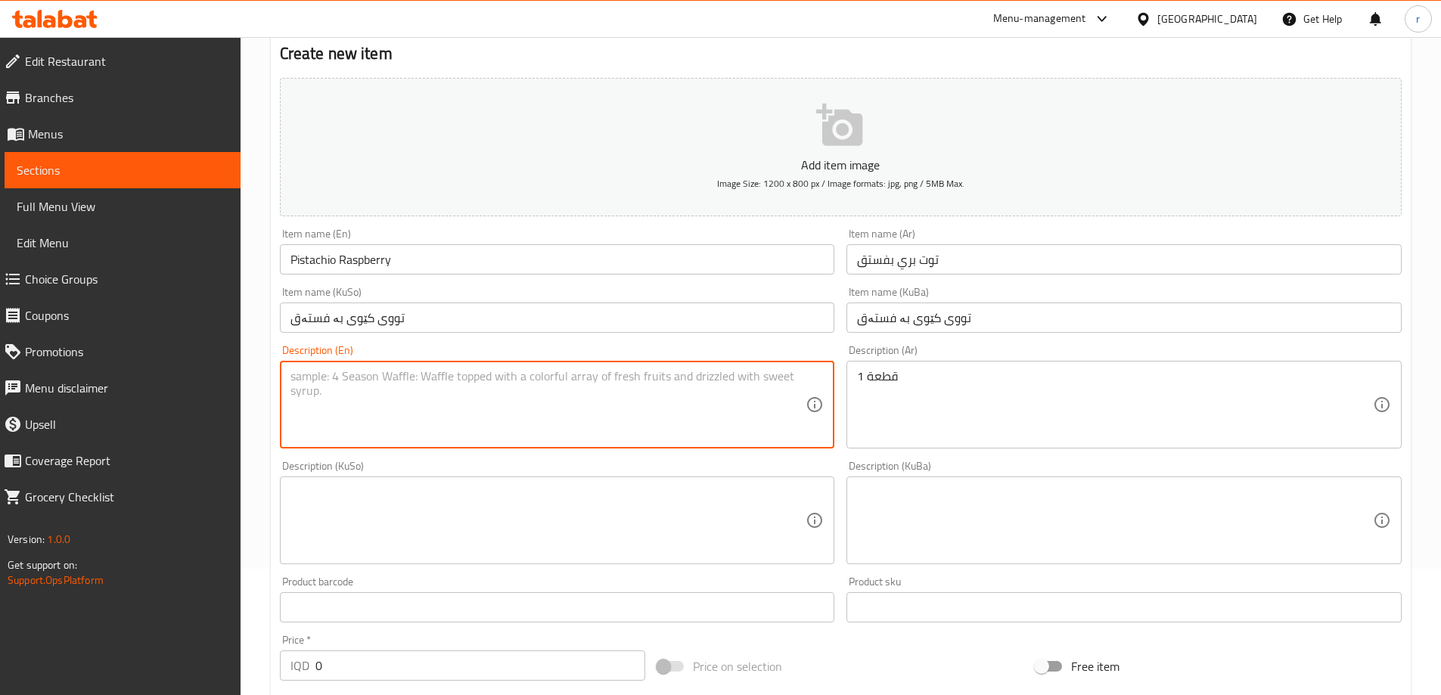
click at [456, 412] on textarea at bounding box center [549, 405] width 516 height 72
paste textarea "1 Piece"
type textarea "1 Piece"
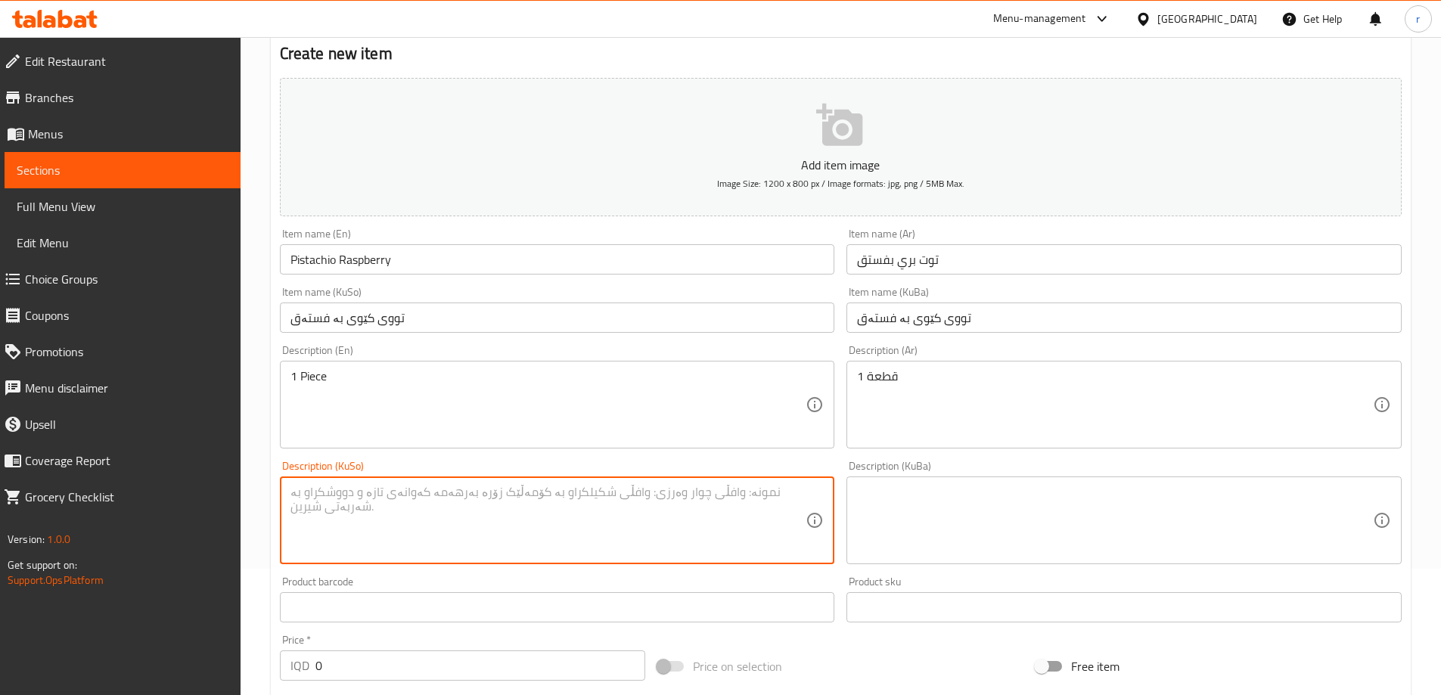
click at [357, 495] on textarea at bounding box center [549, 521] width 516 height 72
drag, startPoint x: 357, startPoint y: 495, endPoint x: 292, endPoint y: 502, distance: 65.4
click at [292, 502] on textarea "1 پارچە" at bounding box center [549, 521] width 516 height 72
type textarea "1 پارچە"
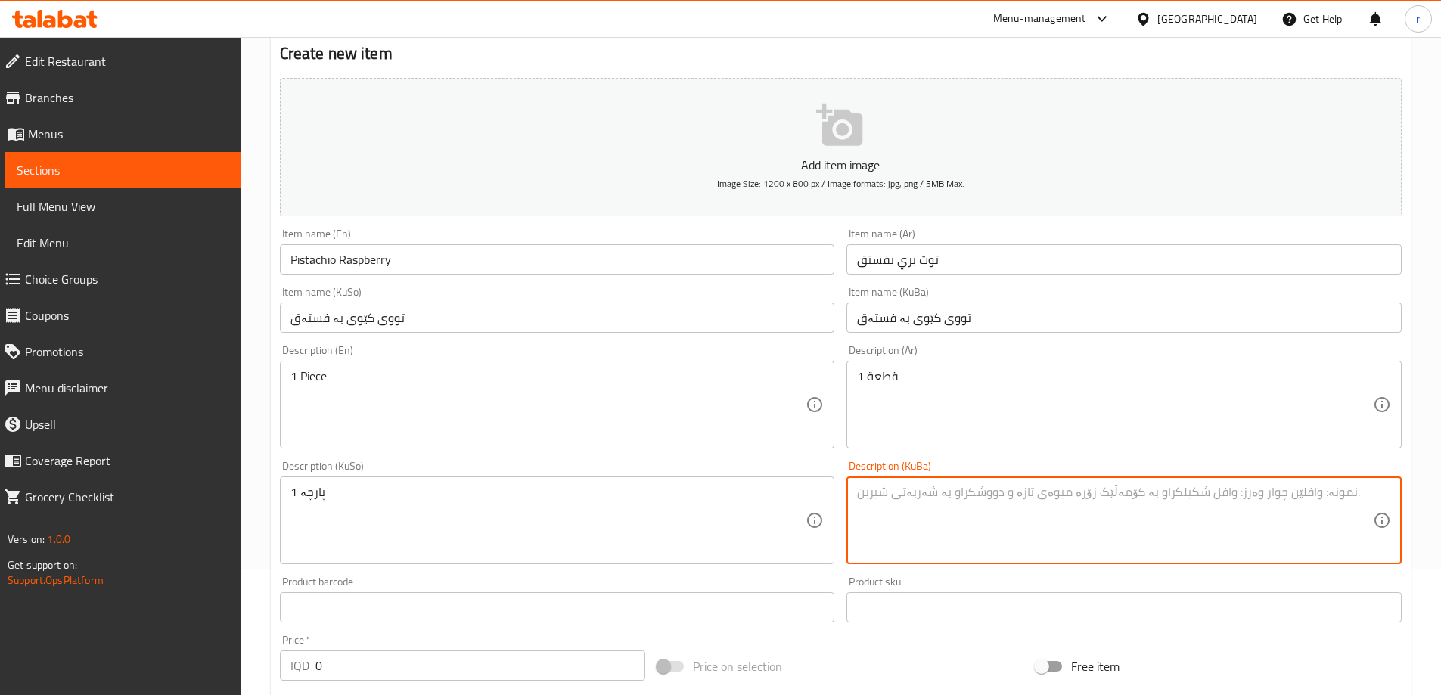
click at [861, 501] on textarea at bounding box center [1115, 521] width 516 height 72
paste textarea "1 پارچە"
type textarea "1 پارچە"
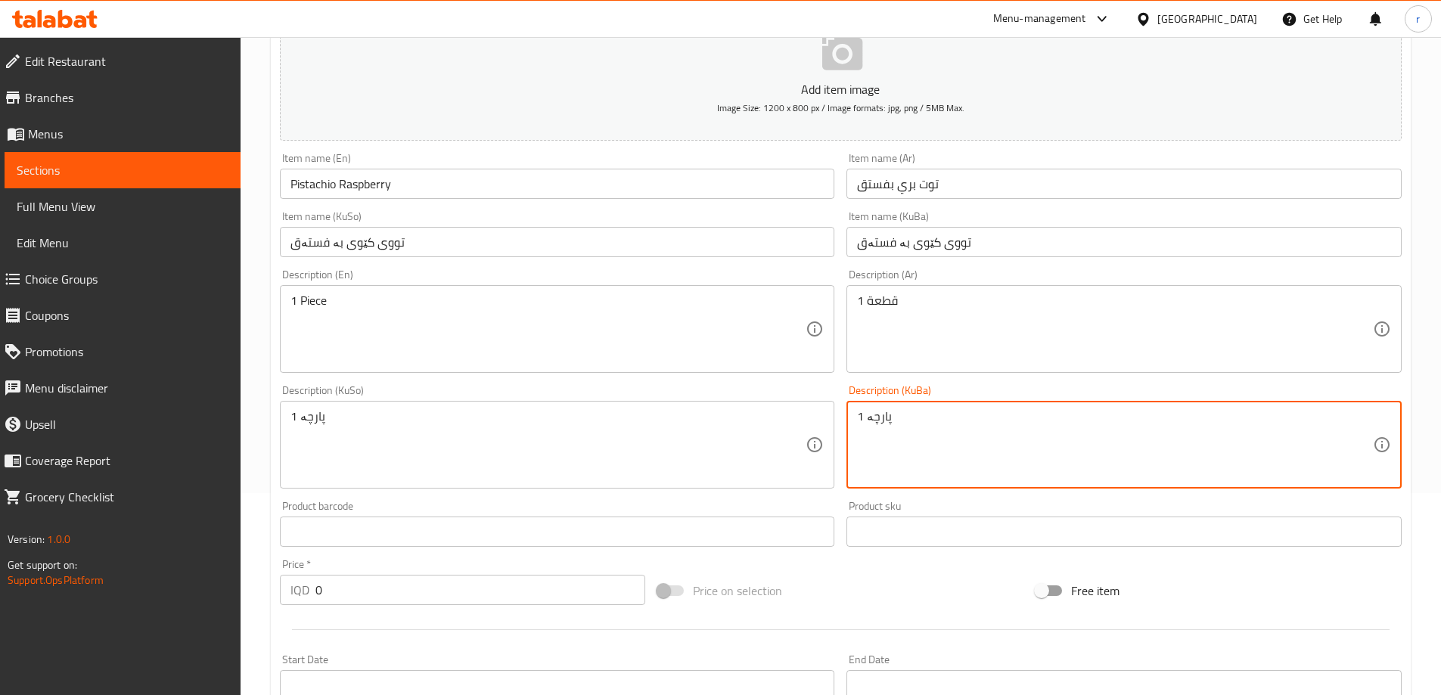
scroll to position [252, 0]
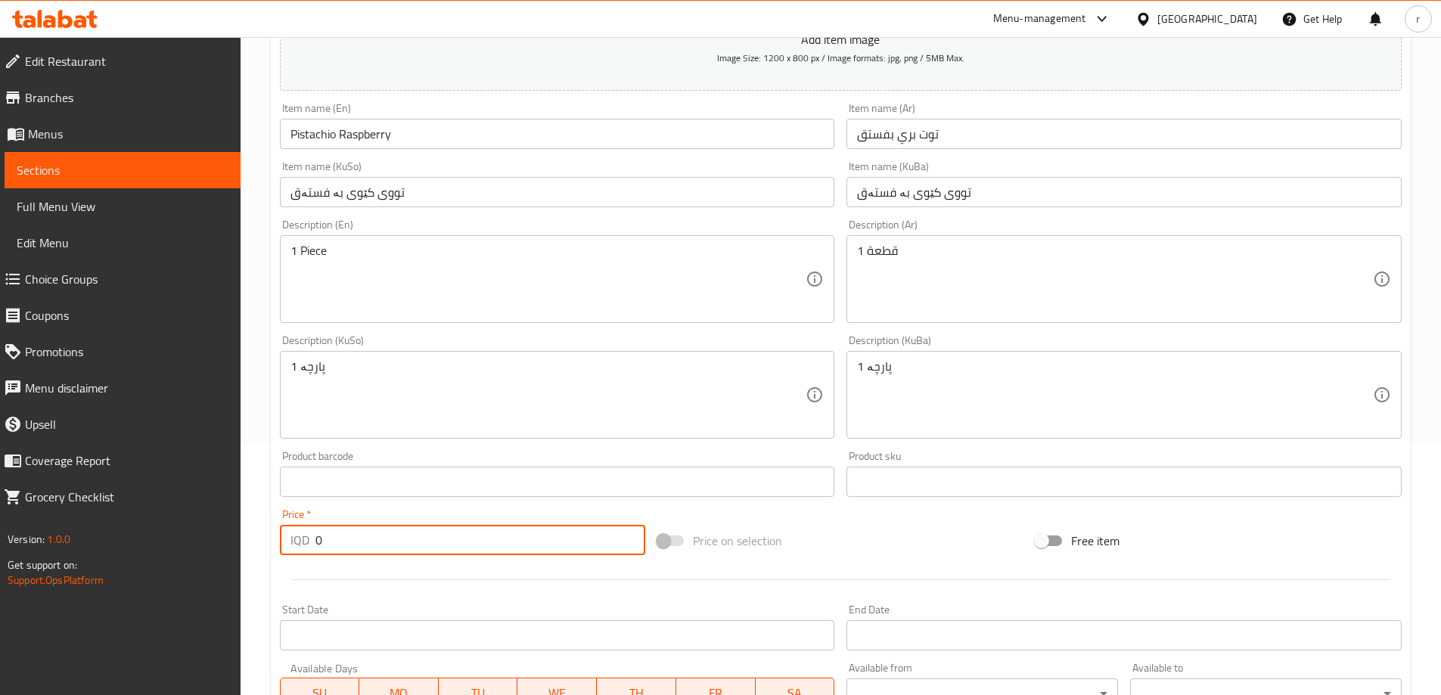
drag, startPoint x: 333, startPoint y: 551, endPoint x: 247, endPoint y: 543, distance: 85.9
click at [247, 543] on div "Home / Restaurants management / Menus / Sections / item / create Cake Piece sec…" at bounding box center [841, 388] width 1201 height 1206
type input "6000"
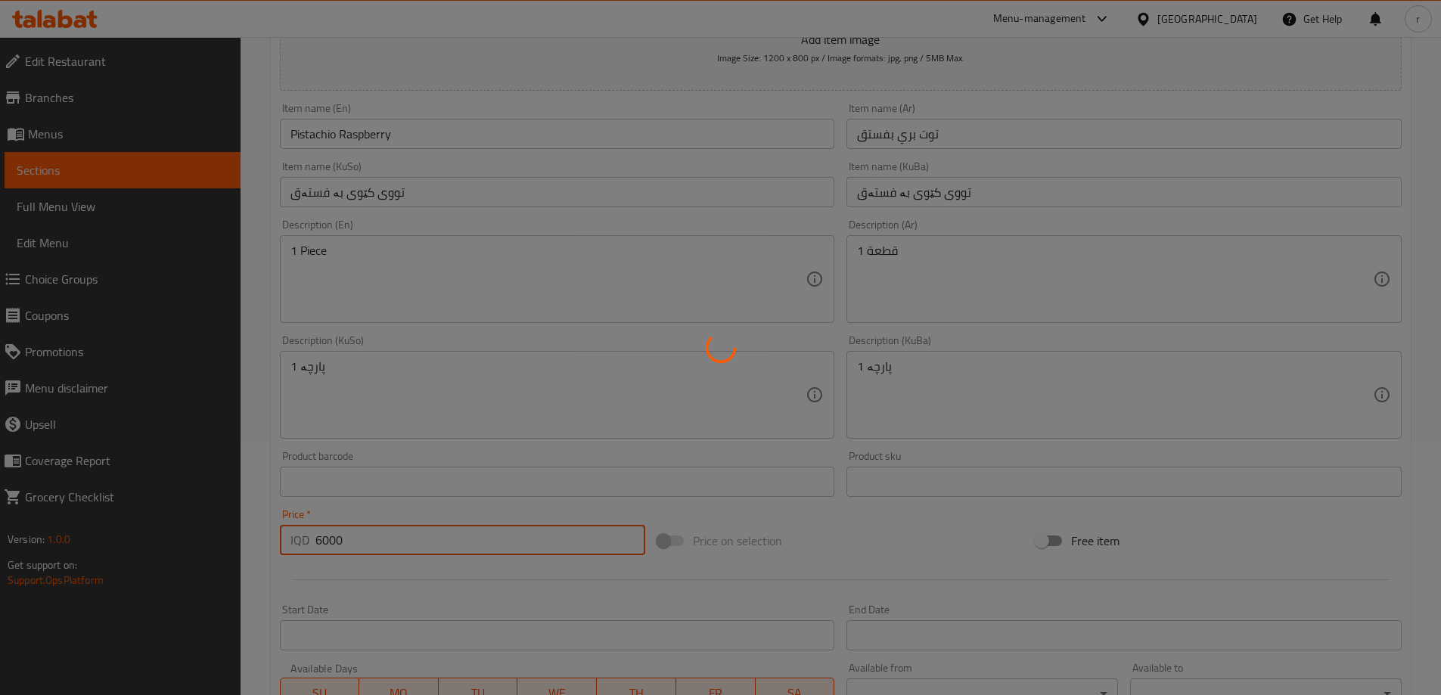
type input "0"
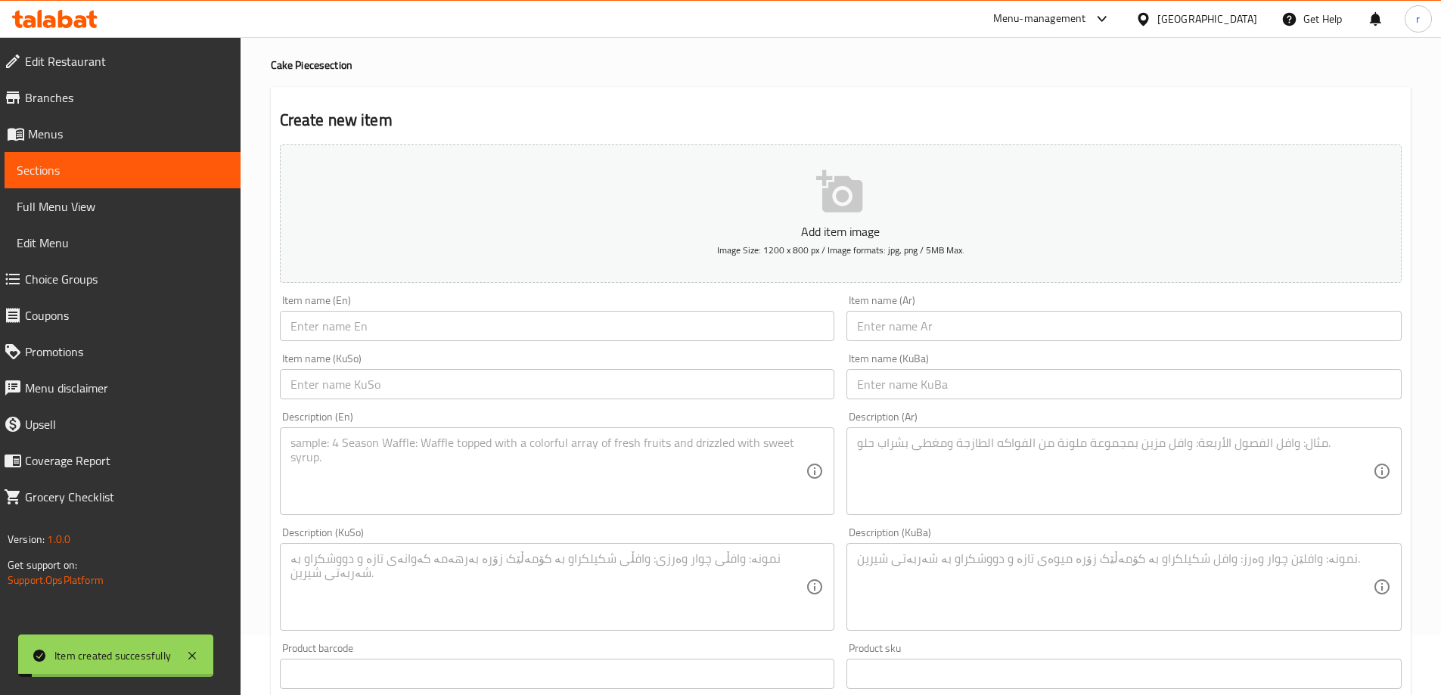
scroll to position [0, 0]
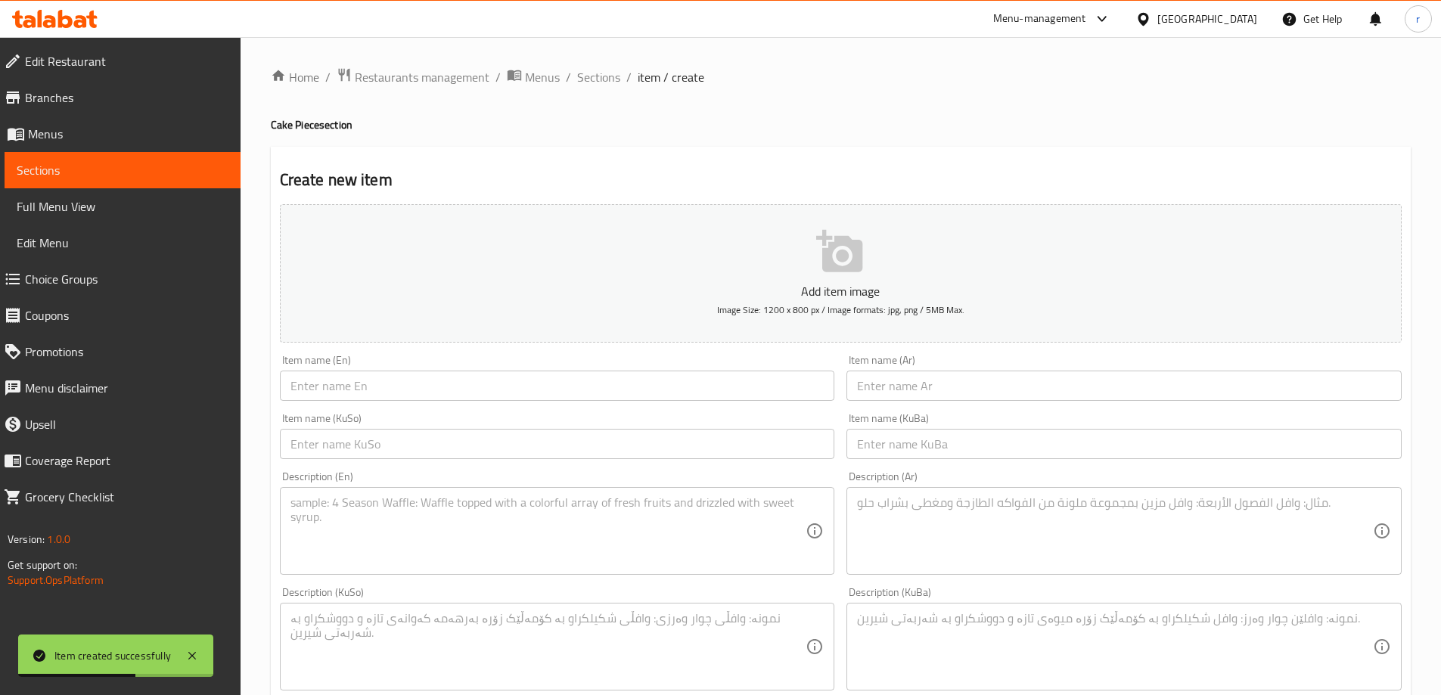
drag, startPoint x: 967, startPoint y: 377, endPoint x: 909, endPoint y: 392, distance: 60.2
click at [967, 377] on input "text" at bounding box center [1124, 386] width 555 height 30
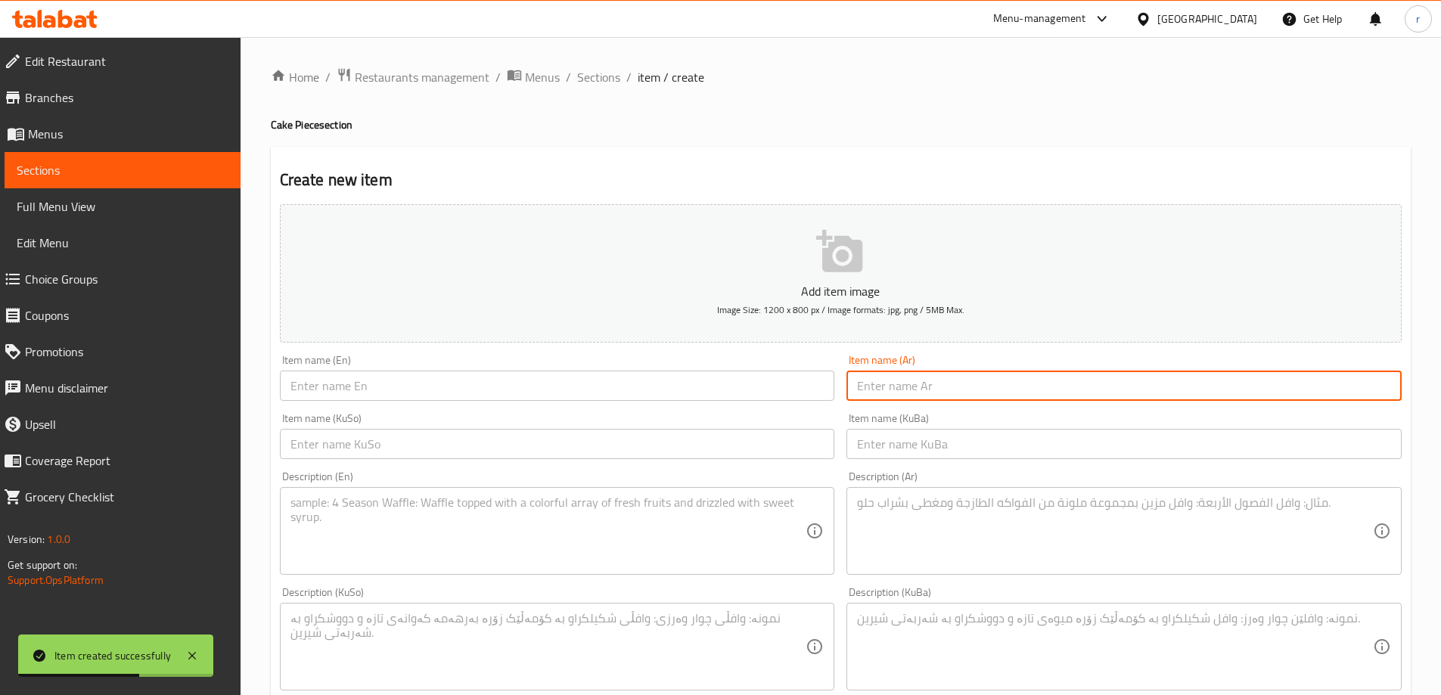
paste input "كيك مانجو وفراولة"
type input "كيك مانجو وفراولة"
click at [632, 388] on input "text" at bounding box center [557, 386] width 555 height 30
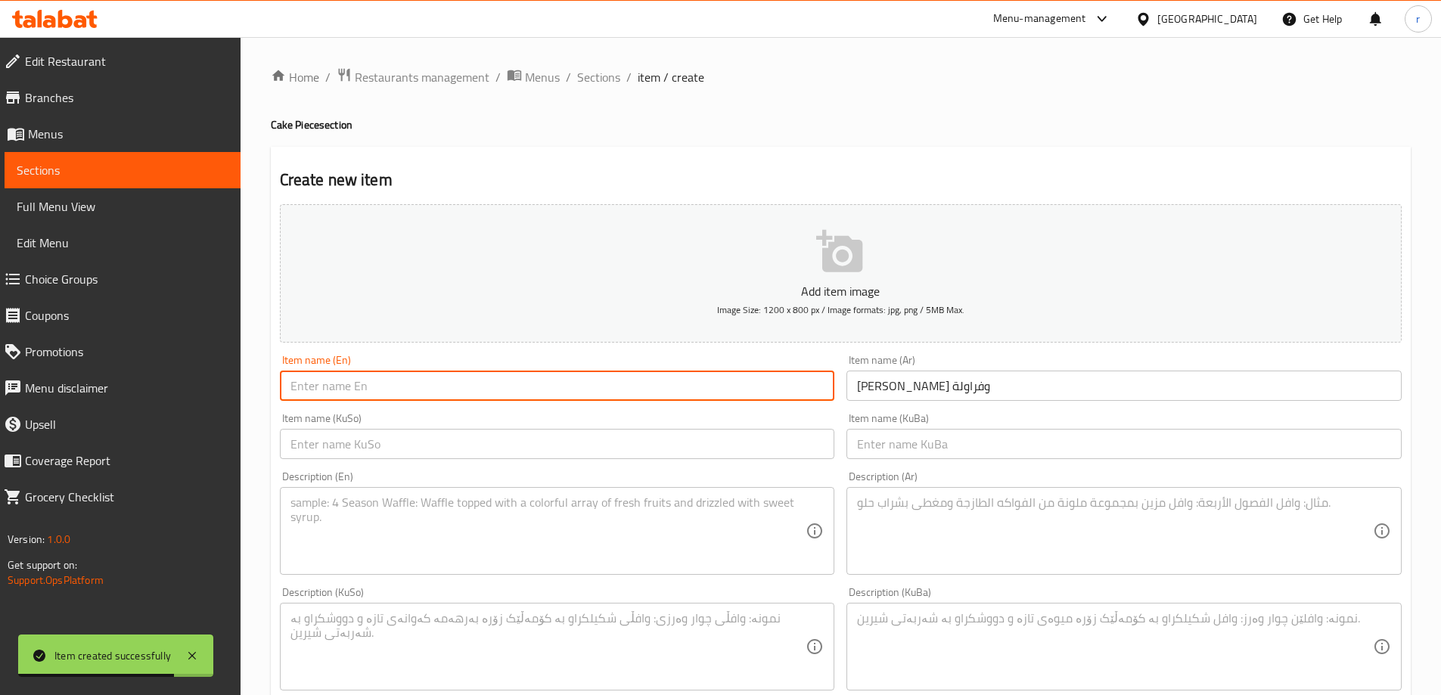
paste input "Mango And Strawberry Cake"
type input "Mango And Strawberry Cake"
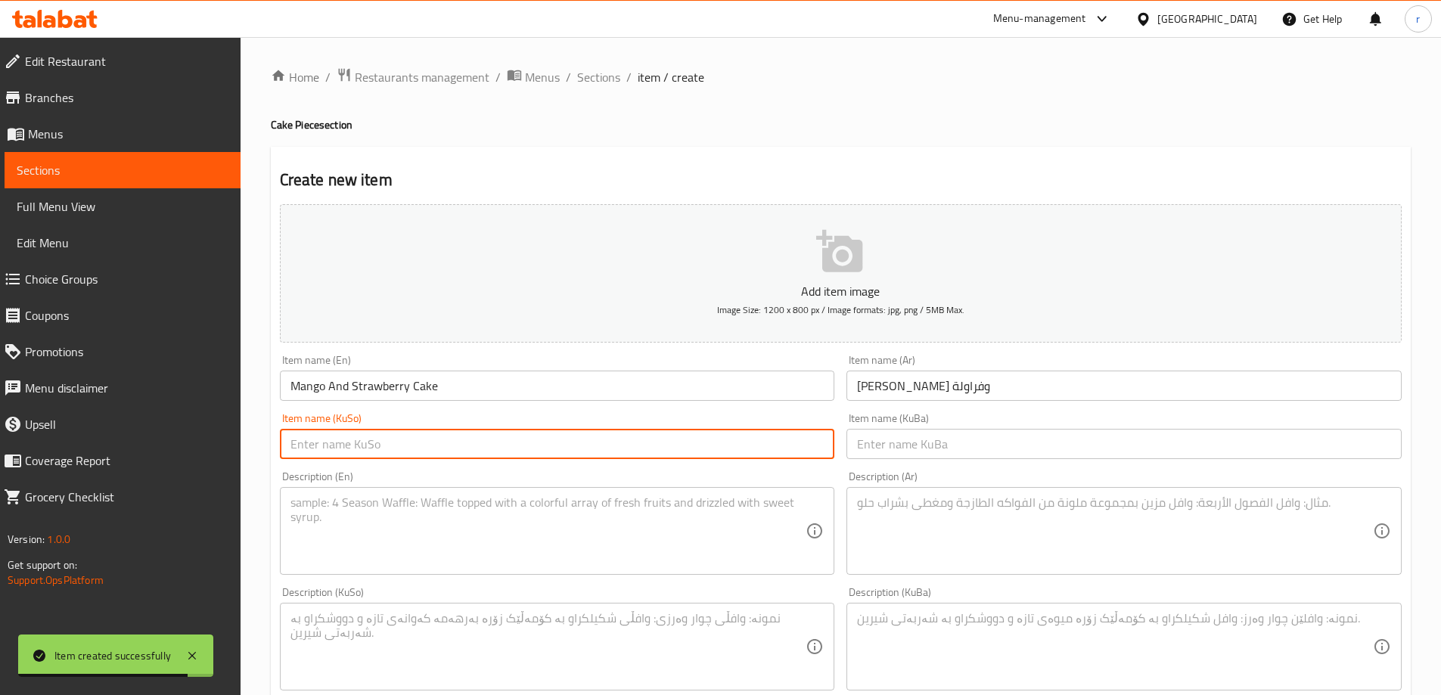
click at [409, 451] on input "text" at bounding box center [557, 444] width 555 height 30
drag, startPoint x: 409, startPoint y: 451, endPoint x: 229, endPoint y: 448, distance: 180.1
click at [229, 448] on div "Edit Restaurant Branches Menus Sections Full Menu View Edit Menu Choice Groups …" at bounding box center [720, 640] width 1441 height 1206
type input "کێکی مانگۆ و فەراولە"
click at [989, 443] on input "text" at bounding box center [1124, 444] width 555 height 30
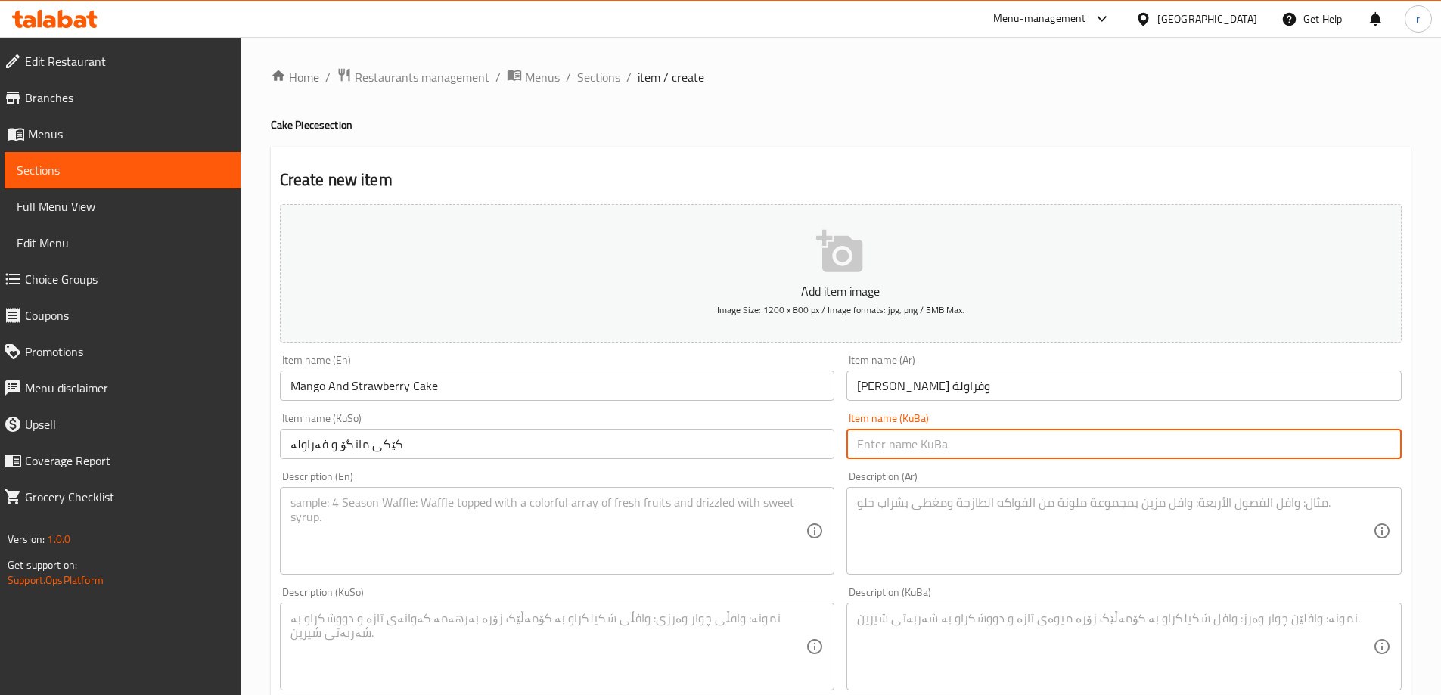
paste input "کێکی مانگۆ و فەراولە"
type input "کێکی مانگۆ و فەراولە"
click at [396, 515] on textarea at bounding box center [549, 532] width 516 height 72
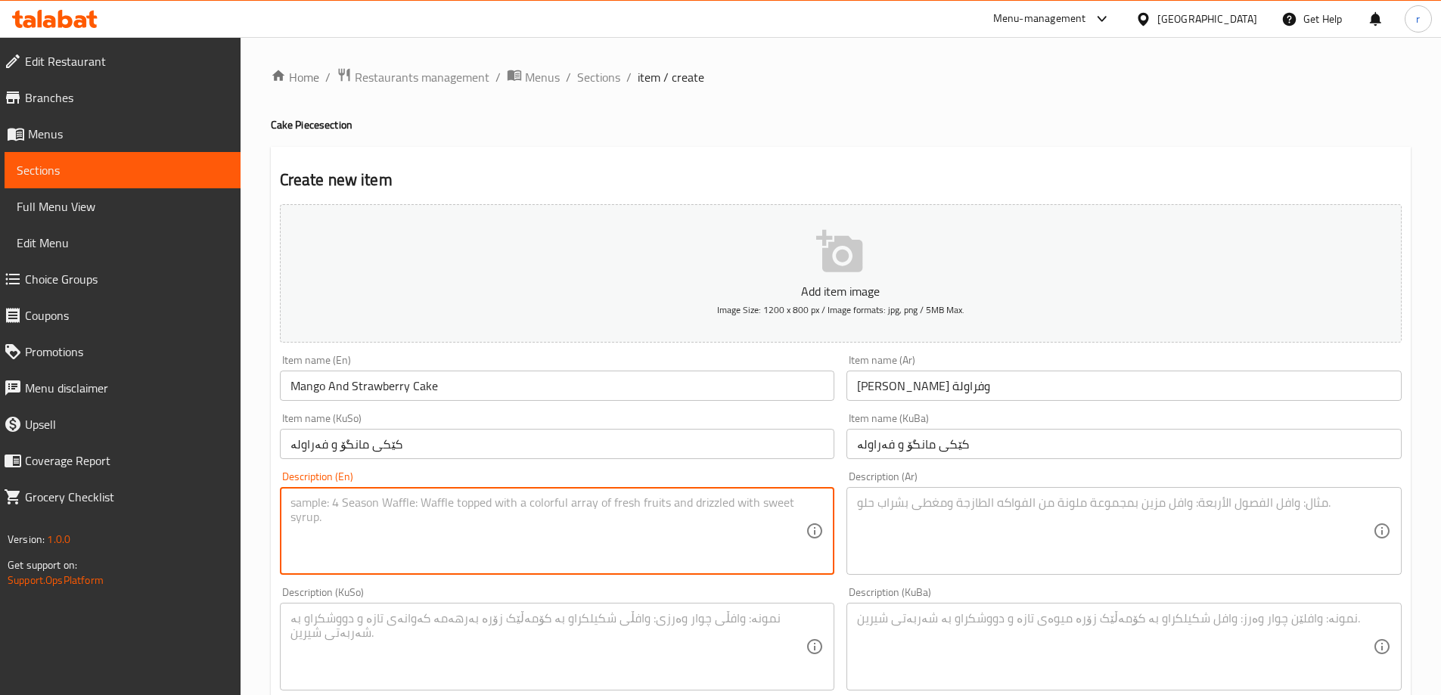
paste textarea "1 Piece"
type textarea "1 Piece"
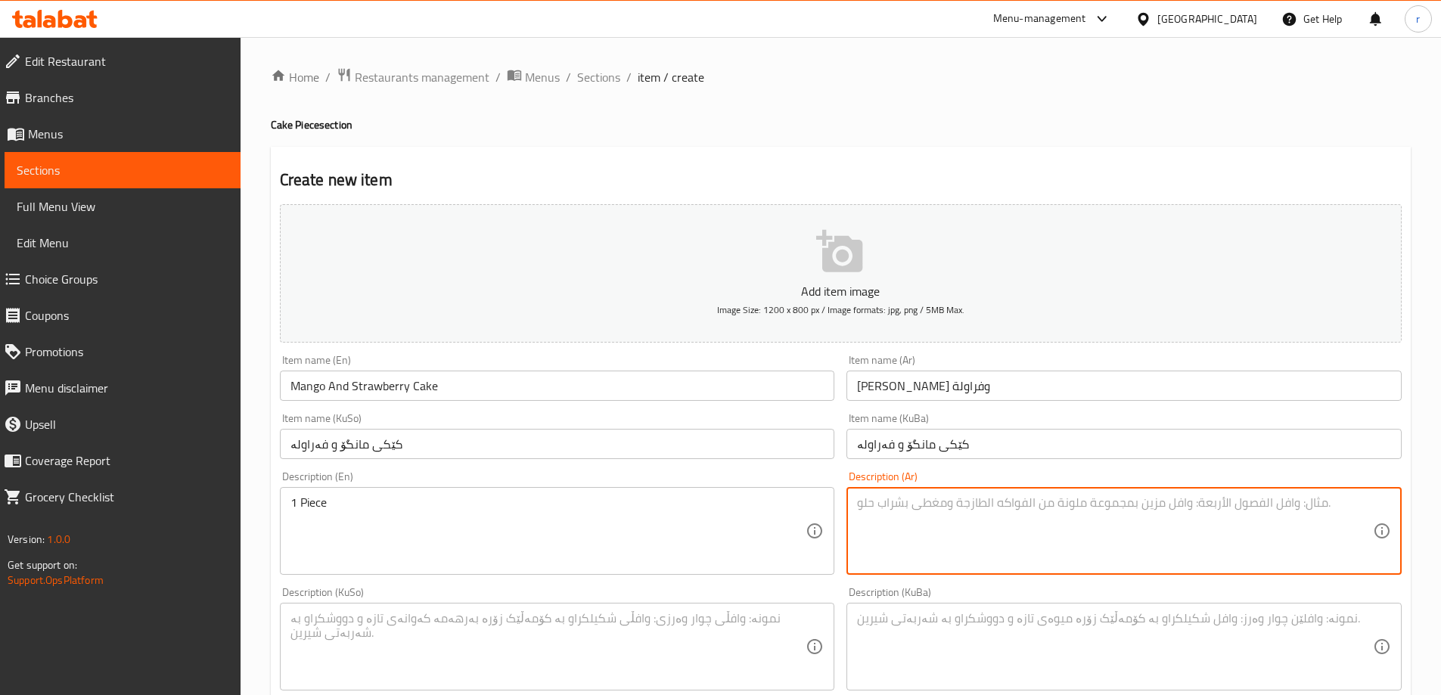
click at [897, 534] on textarea at bounding box center [1115, 532] width 516 height 72
paste textarea "1 قطعة"
type textarea "1 قطعة"
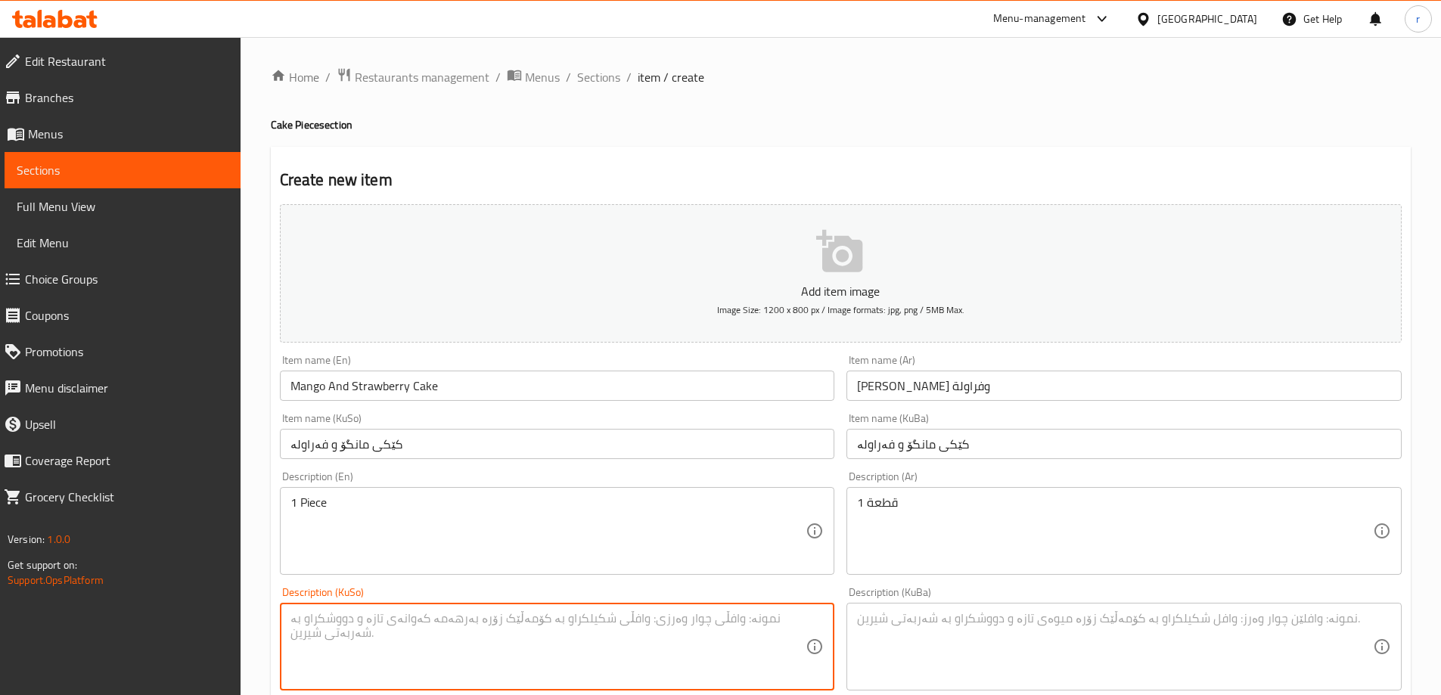
click at [646, 642] on textarea at bounding box center [549, 647] width 516 height 72
paste textarea "1 پارچە"
type textarea "1 پارچە"
drag, startPoint x: 850, startPoint y: 617, endPoint x: 879, endPoint y: 619, distance: 28.8
click at [863, 619] on div "Description (KuBa)" at bounding box center [1124, 647] width 555 height 88
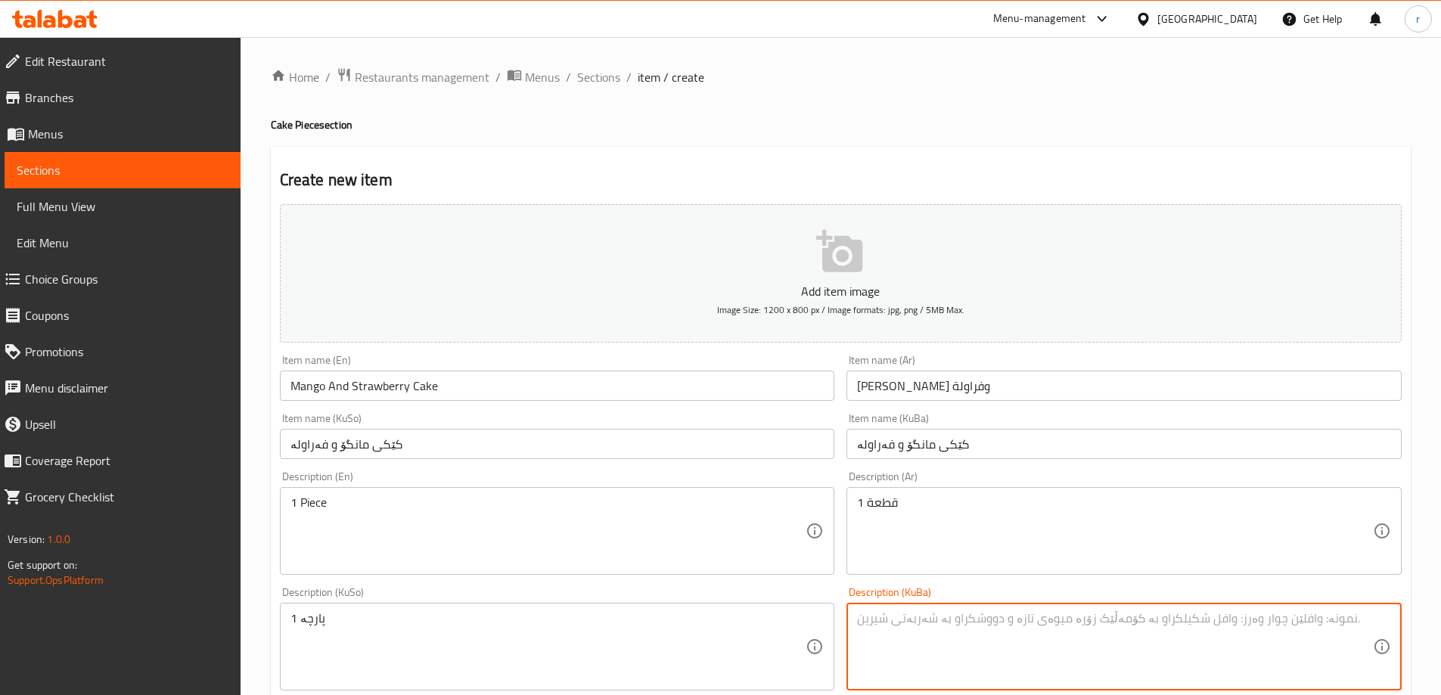
paste textarea "1 پارچە"
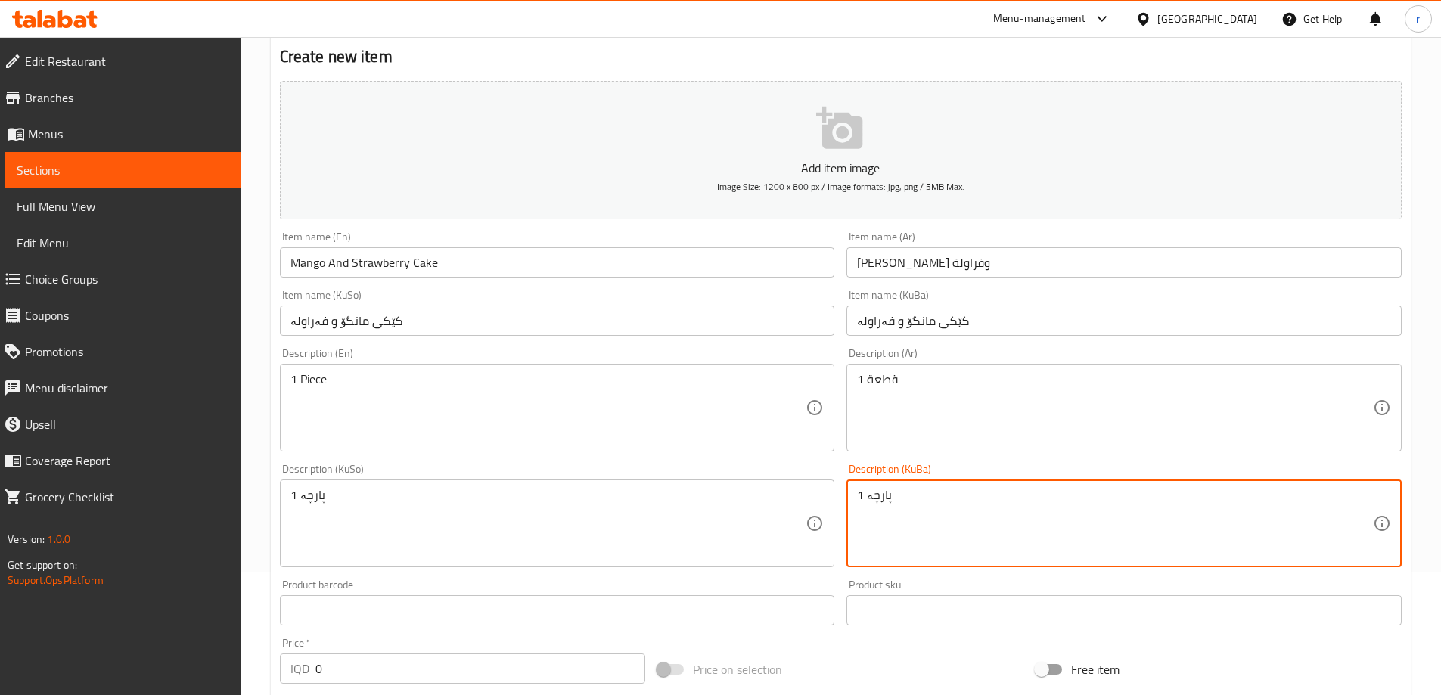
scroll to position [252, 0]
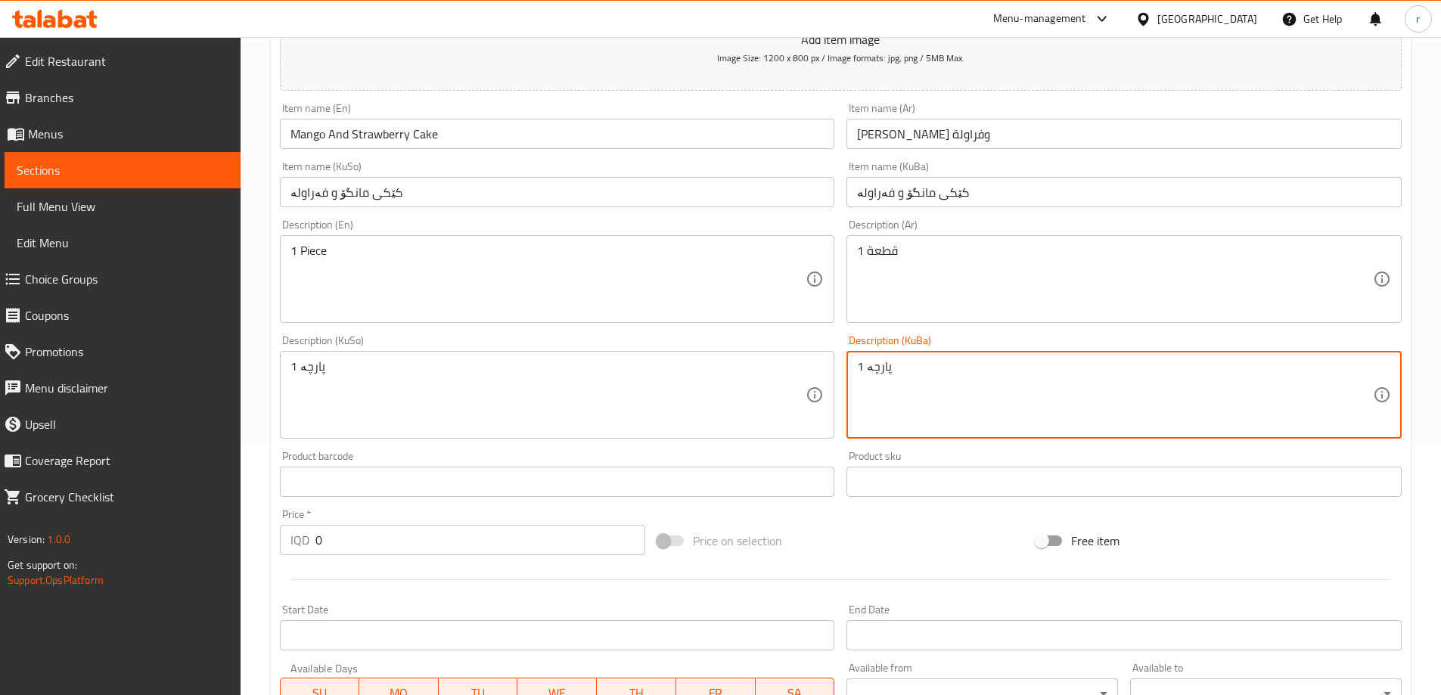
type textarea "1 پارچە"
drag, startPoint x: 330, startPoint y: 539, endPoint x: 257, endPoint y: 530, distance: 73.3
click at [257, 530] on div "Home / Restaurants management / Menus / Sections / item / create Cake Piece sec…" at bounding box center [841, 388] width 1201 height 1206
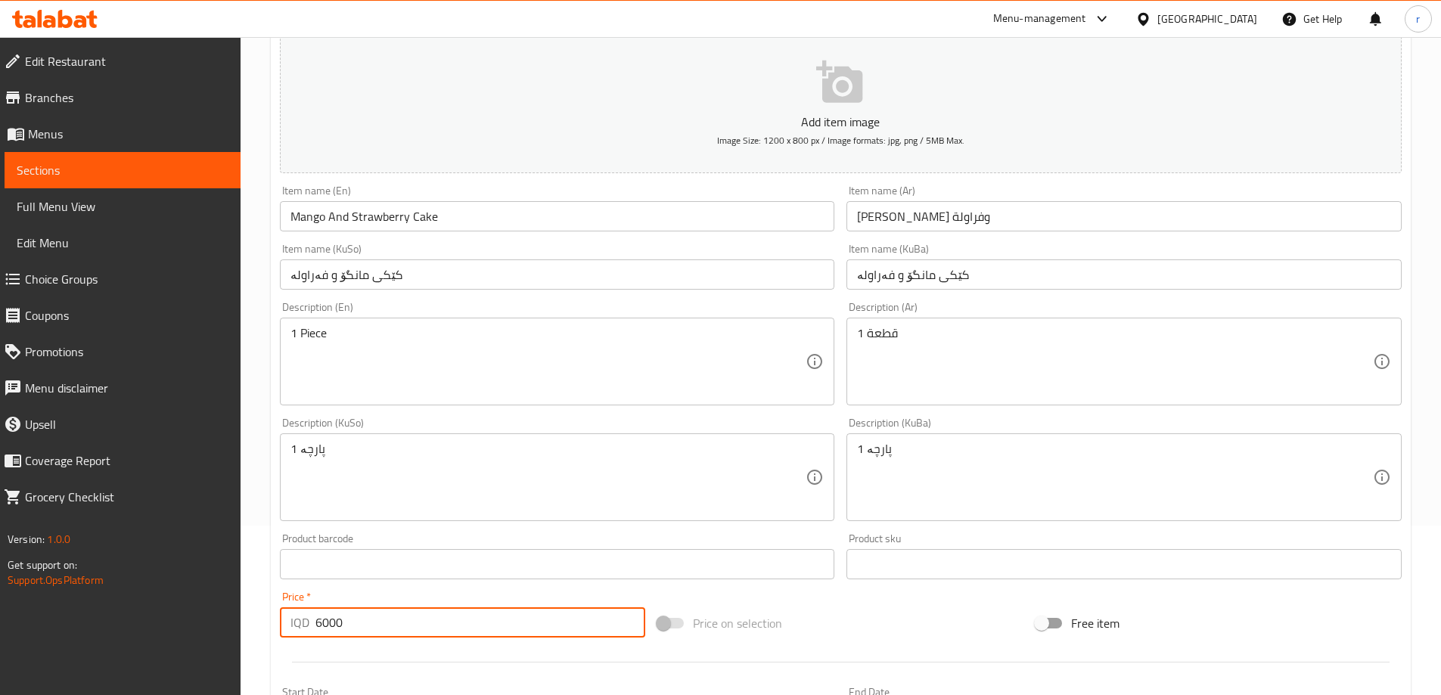
scroll to position [548, 0]
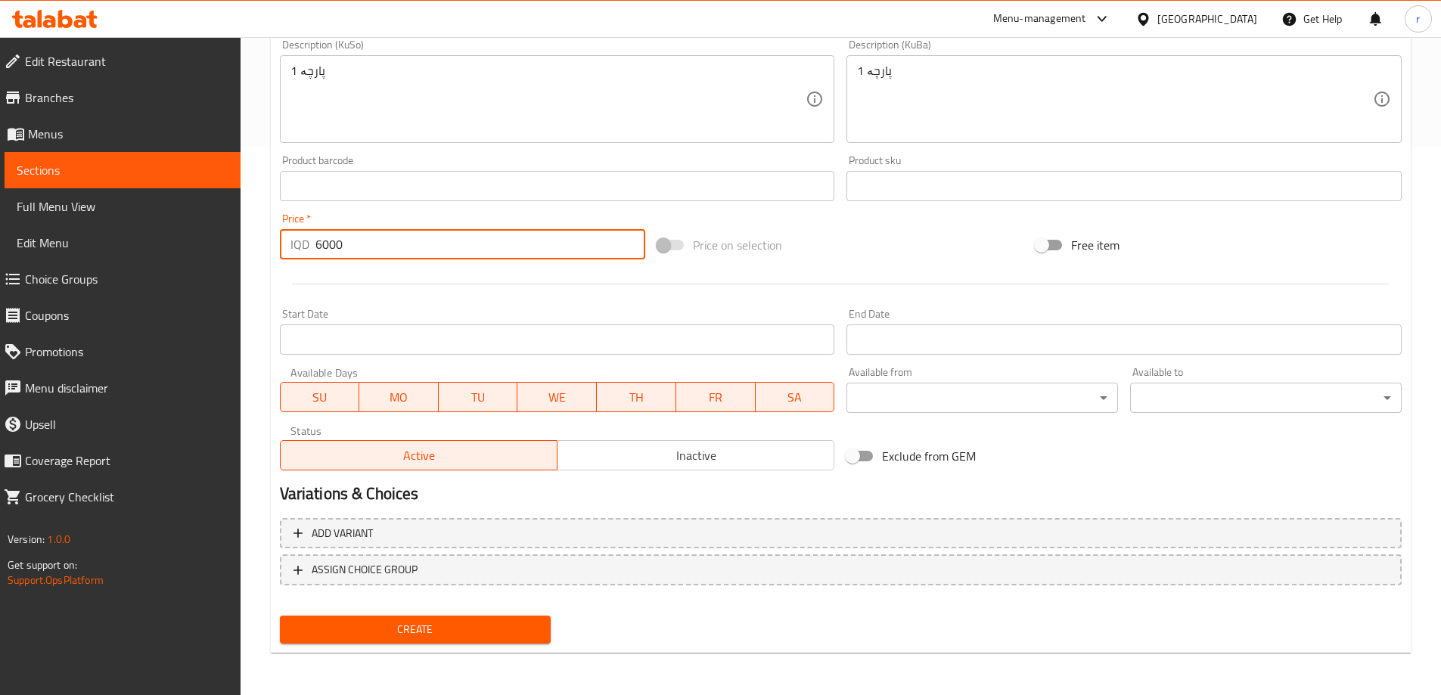
type input "6000"
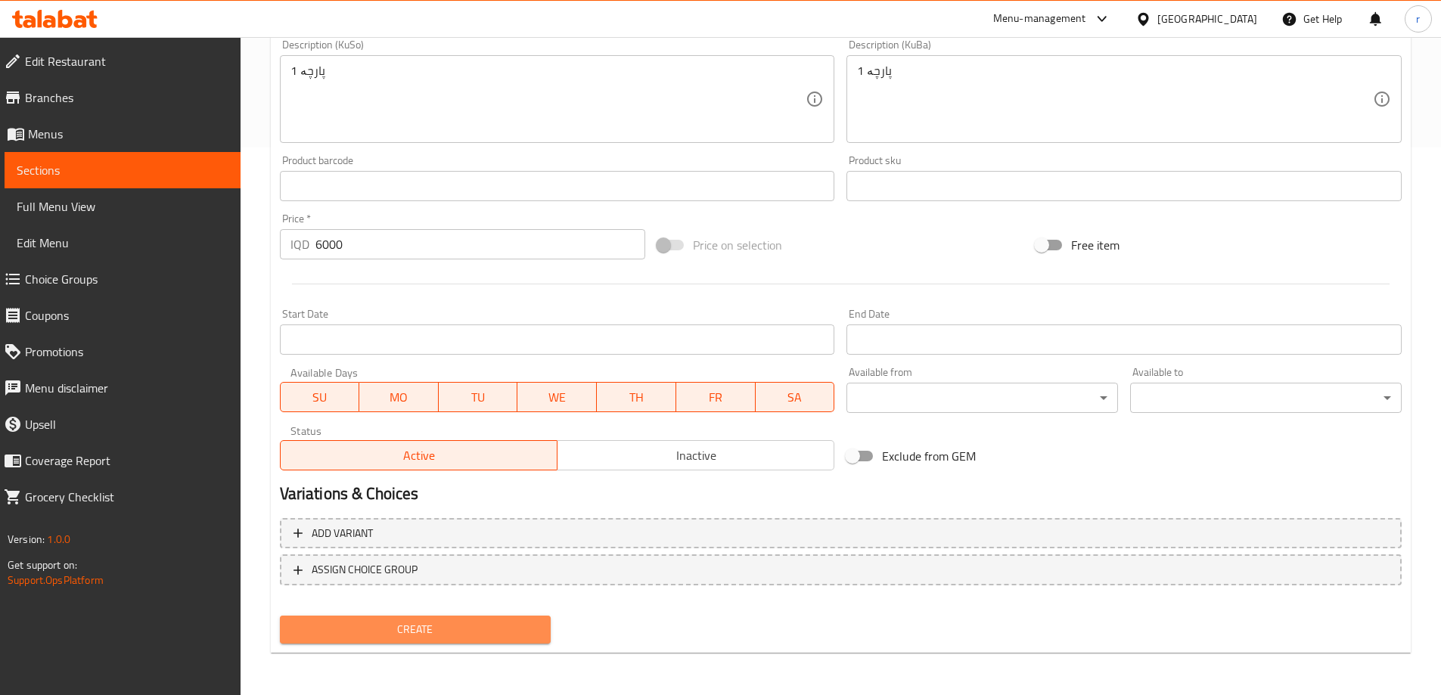
click at [431, 626] on span "Create" at bounding box center [415, 629] width 247 height 19
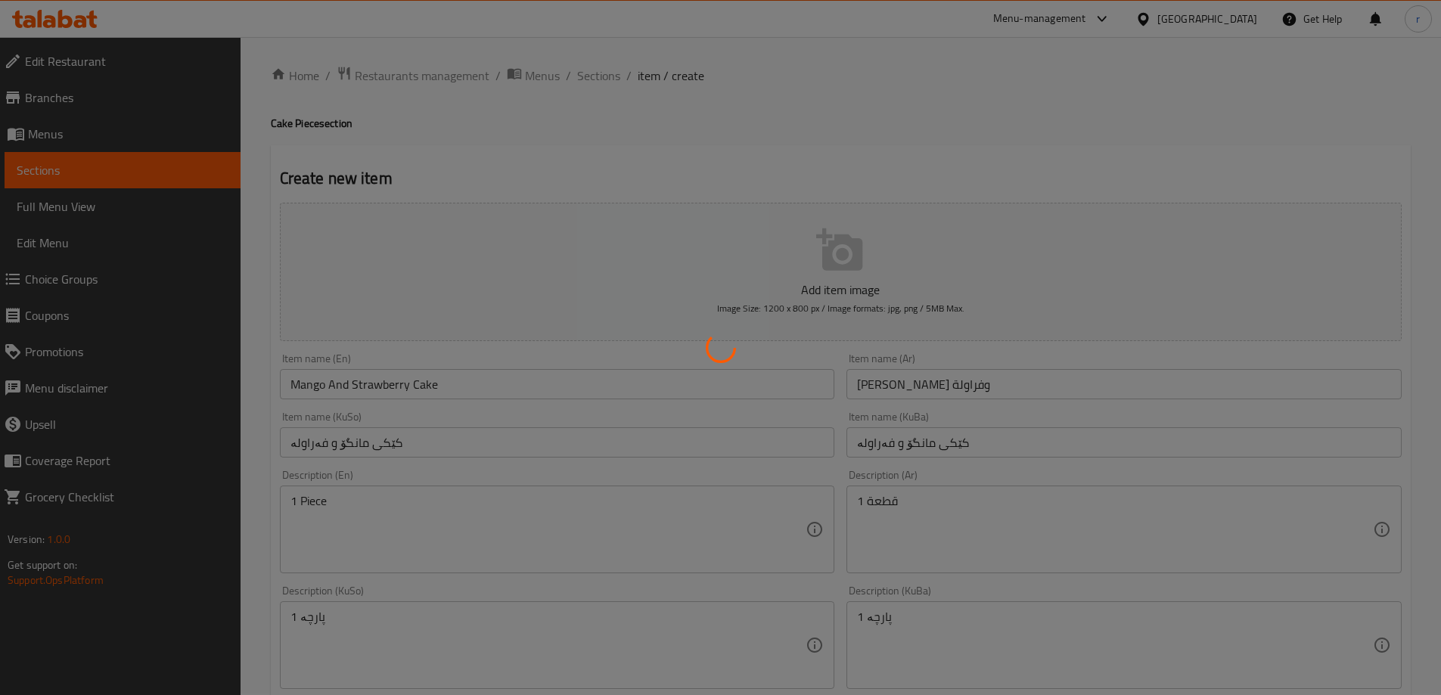
scroll to position [0, 0]
type input "0"
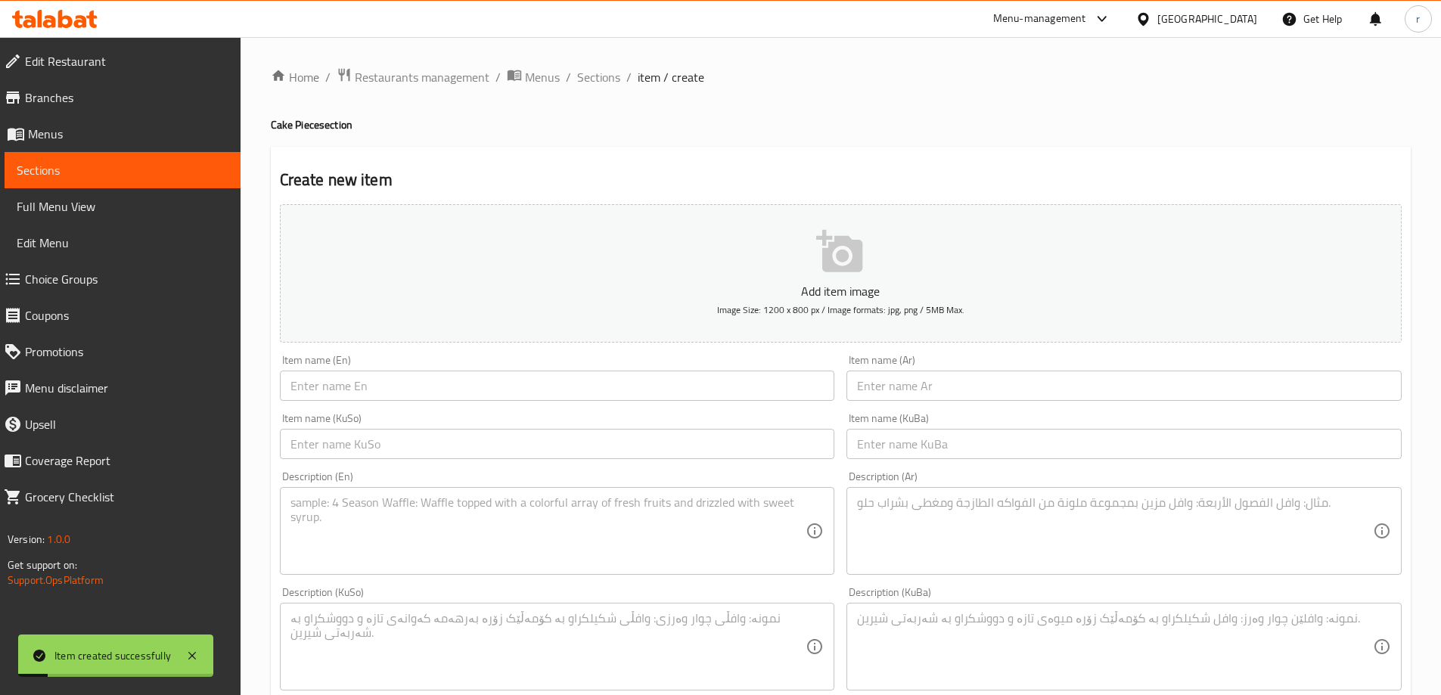
click at [583, 74] on span "Sections" at bounding box center [598, 77] width 43 height 18
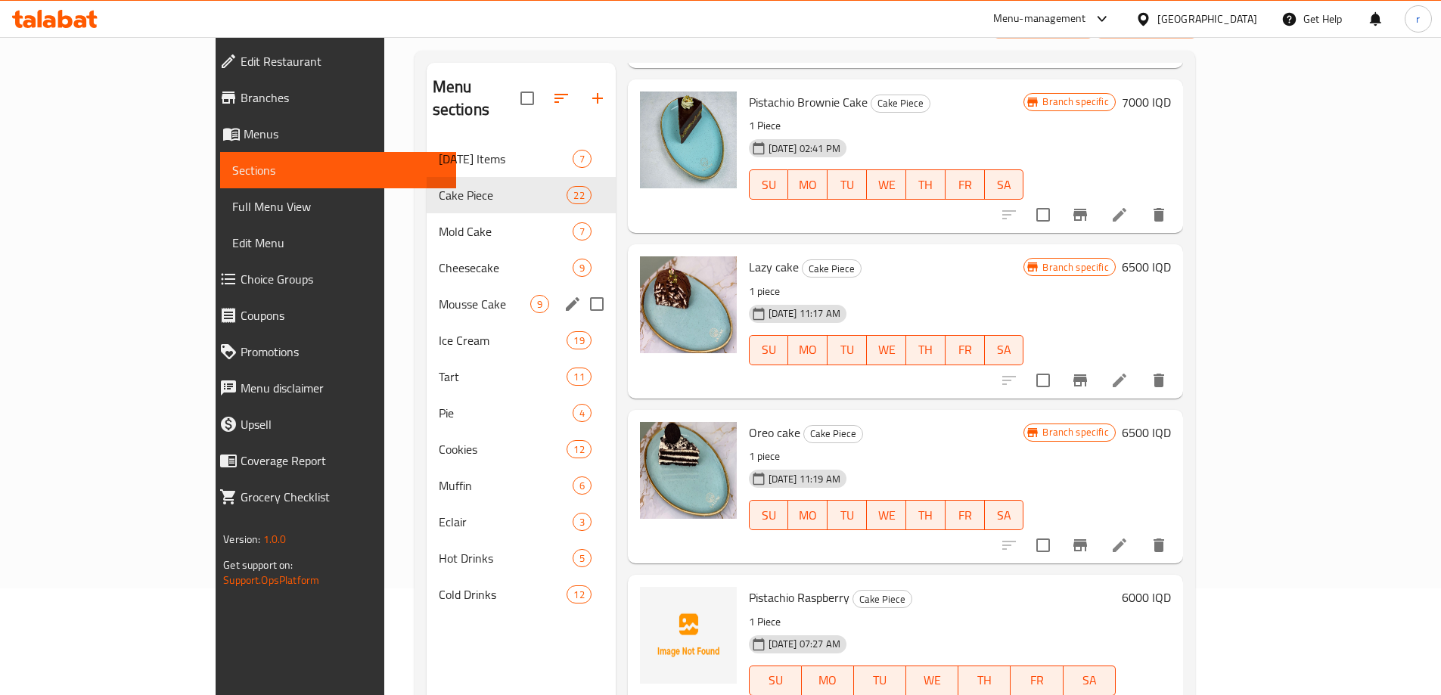
scroll to position [86, 0]
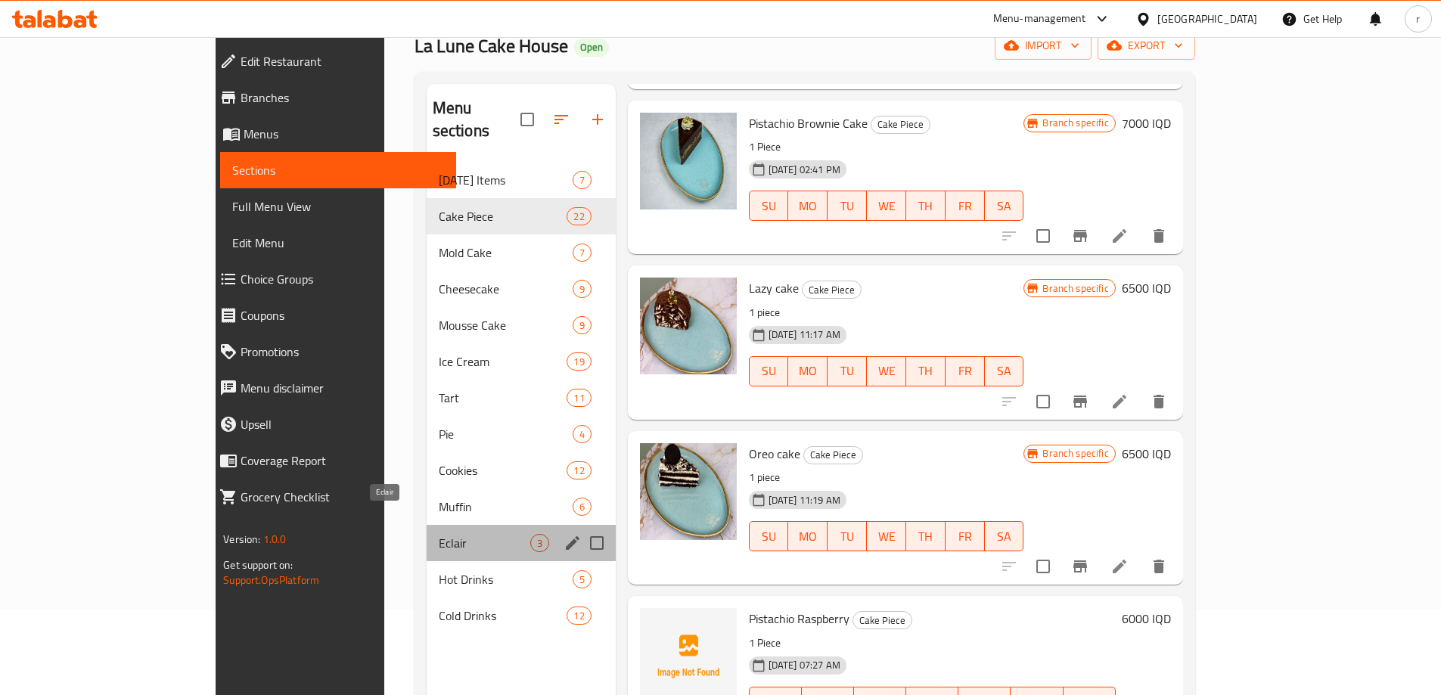
click at [439, 534] on span "Eclair" at bounding box center [485, 543] width 92 height 18
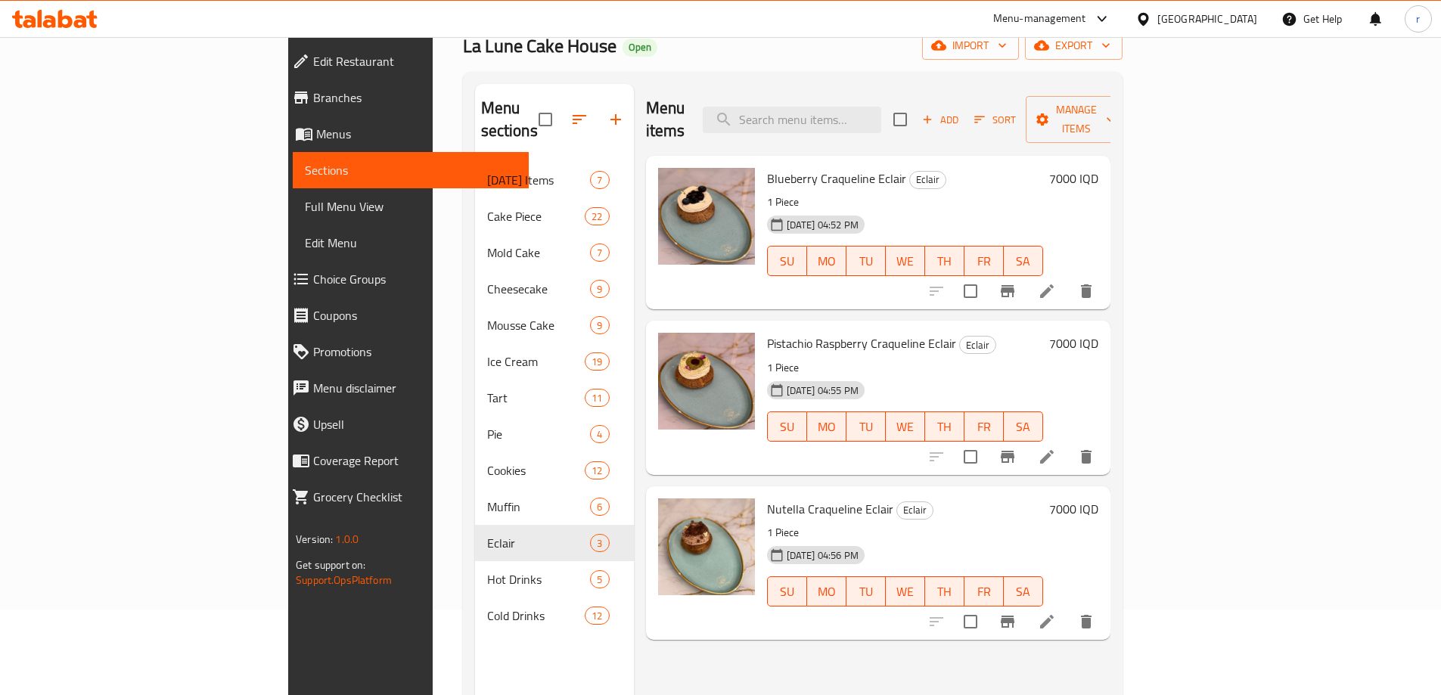
click at [1068, 278] on li at bounding box center [1047, 291] width 42 height 27
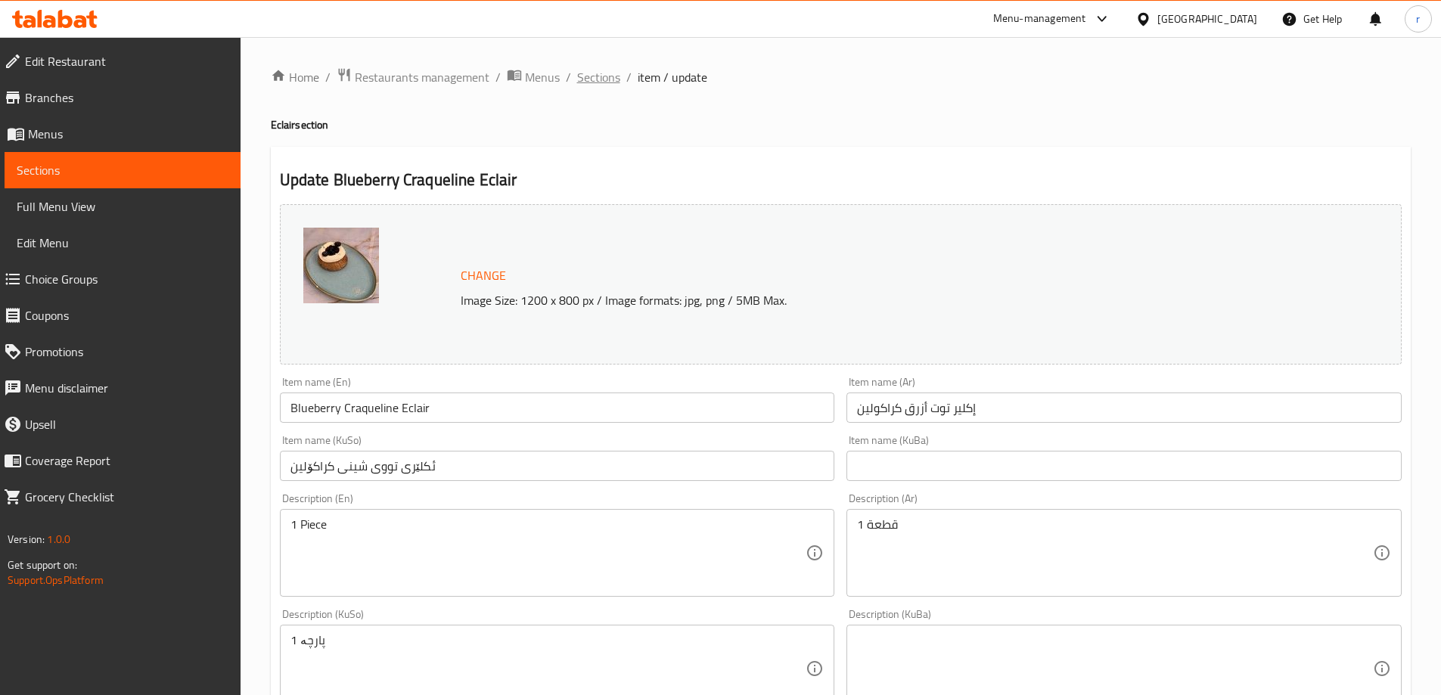
click at [600, 79] on span "Sections" at bounding box center [598, 77] width 43 height 18
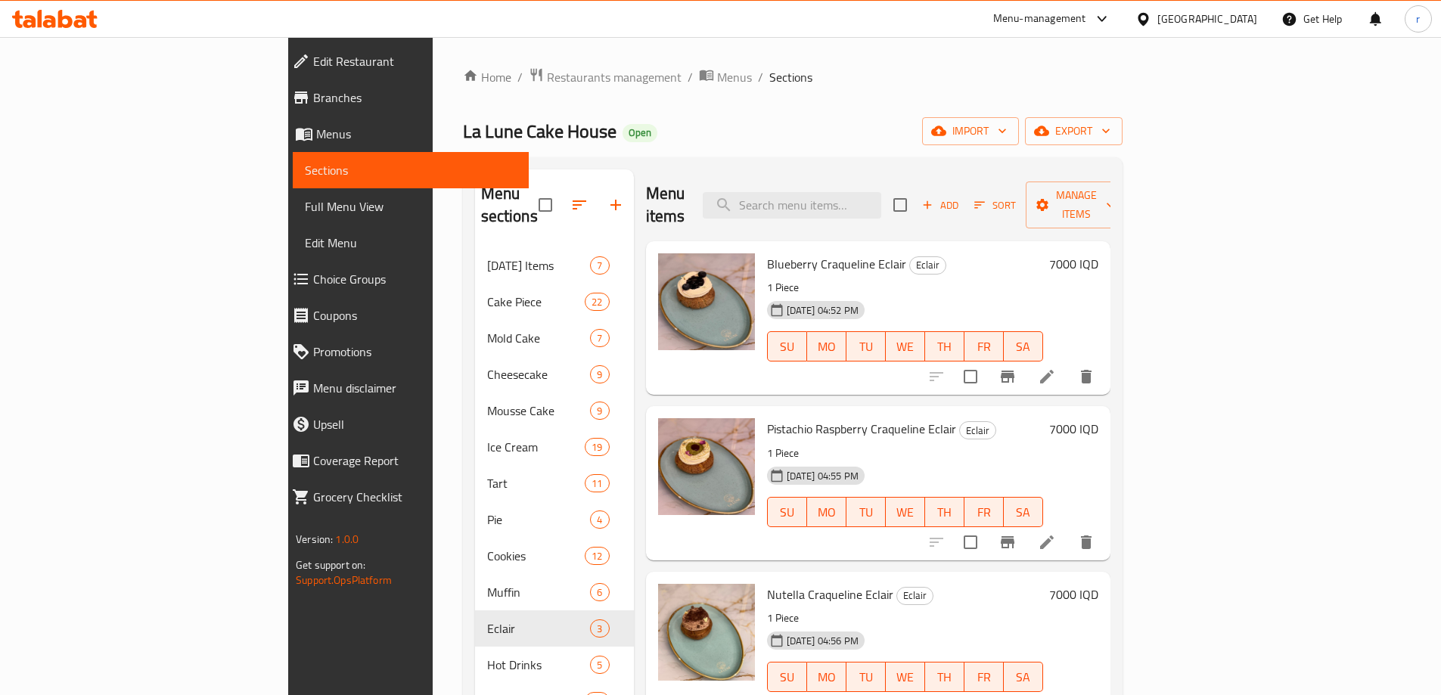
click at [961, 197] on span "Add" at bounding box center [940, 205] width 41 height 17
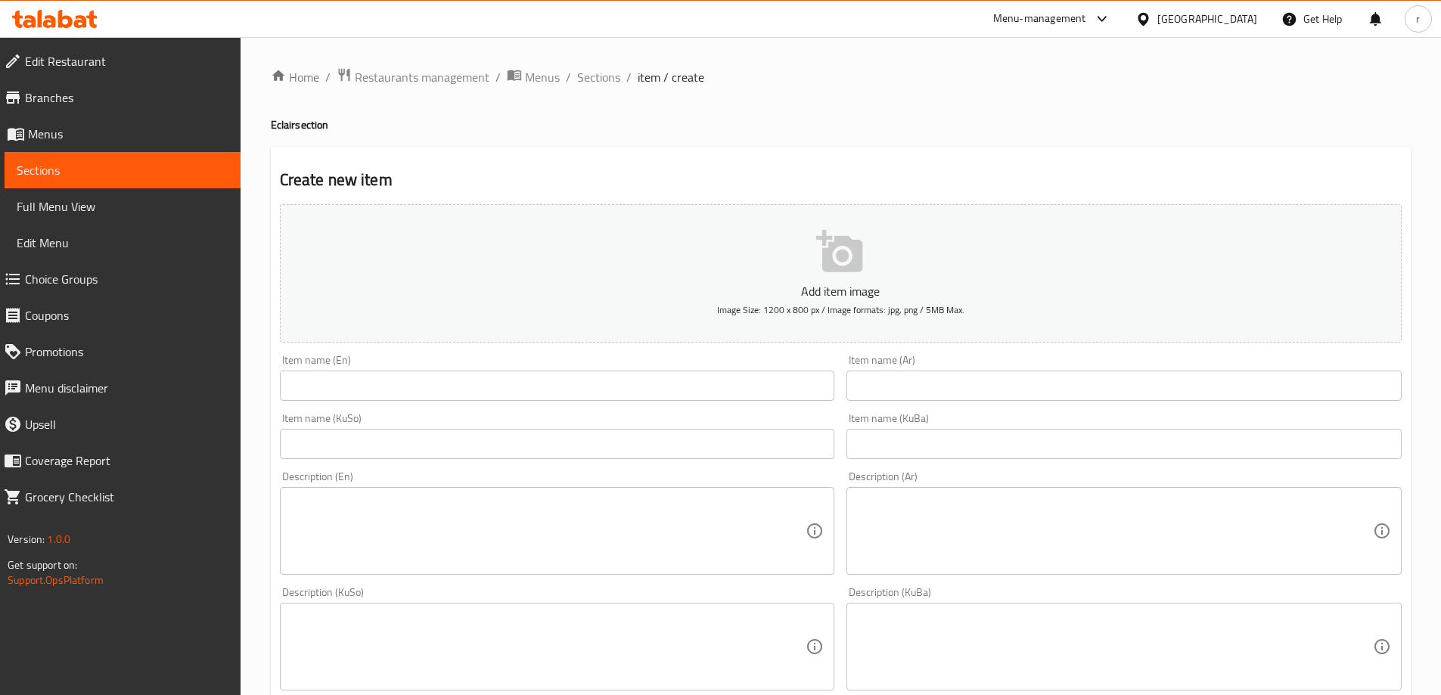
click at [455, 399] on input "text" at bounding box center [557, 386] width 555 height 30
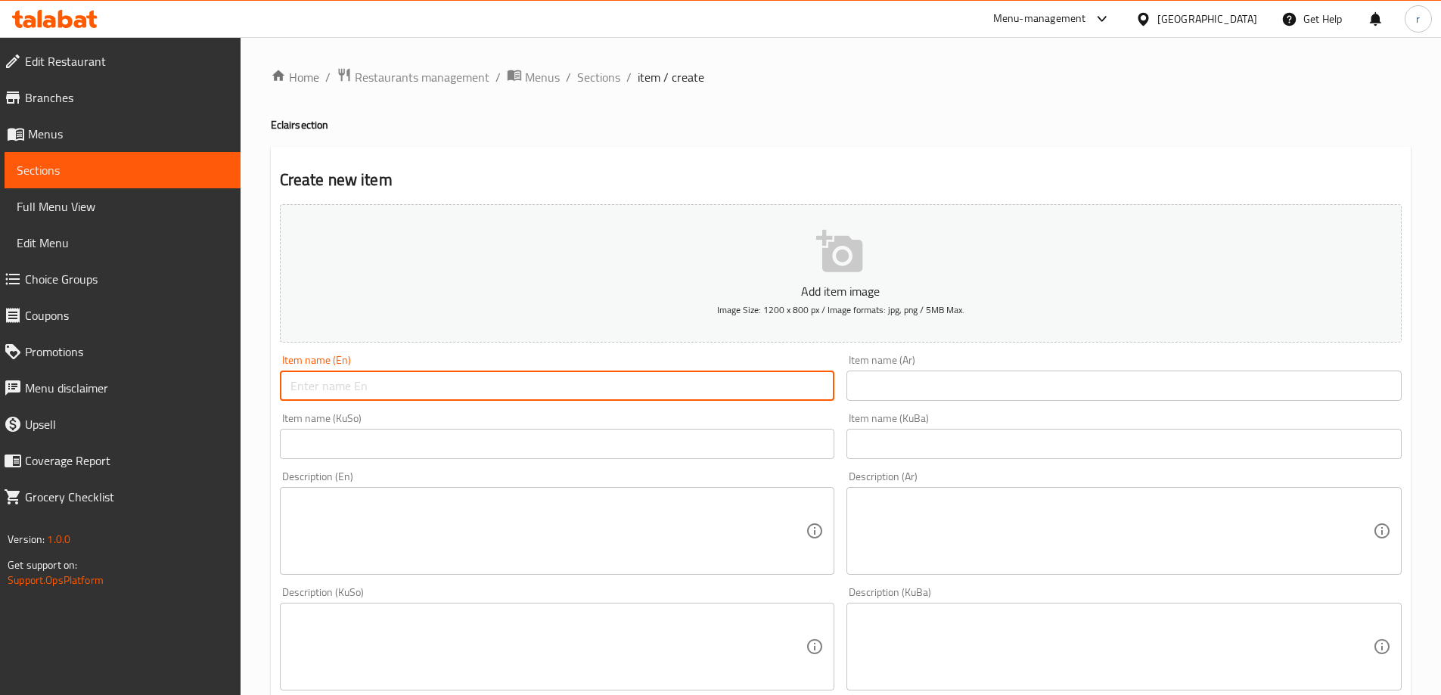
paste input "Cherry Craqueline Eclair"
type input "Cherry Craqueline Eclair"
click at [878, 396] on input "text" at bounding box center [1124, 386] width 555 height 30
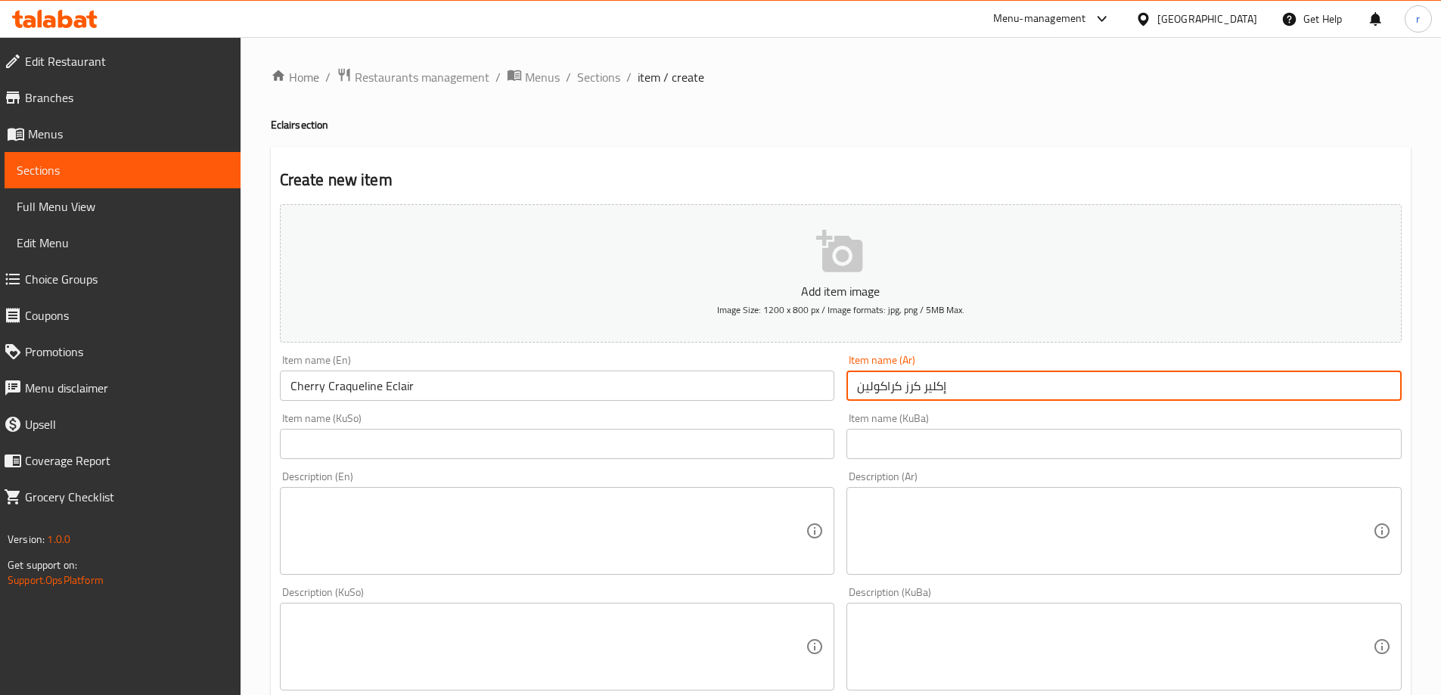
type input "إكلير كرز كراكولين"
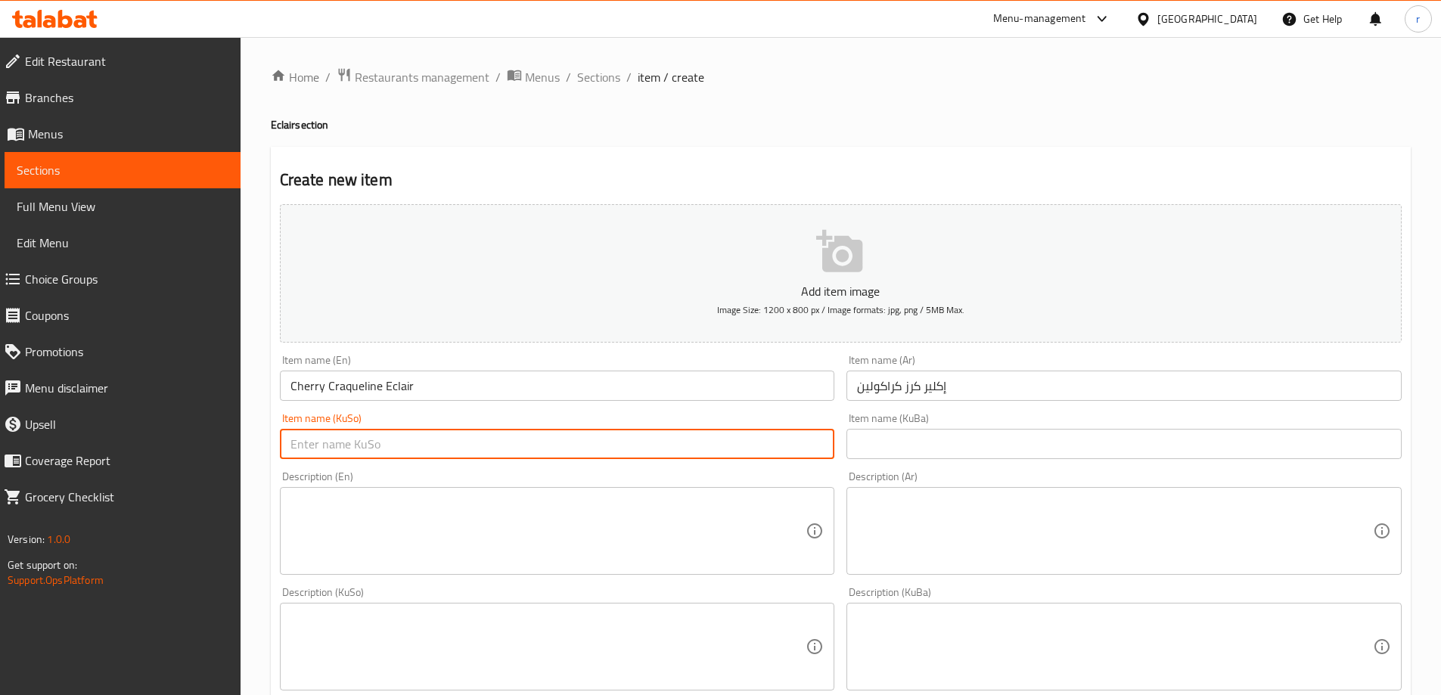
click at [670, 443] on input "text" at bounding box center [557, 444] width 555 height 30
click at [342, 442] on input "ئێک" at bounding box center [557, 444] width 555 height 30
drag, startPoint x: 350, startPoint y: 439, endPoint x: 124, endPoint y: 439, distance: 225.5
click at [124, 439] on div "Edit Restaurant Branches Menus Sections Full Menu View Edit Menu Choice Groups …" at bounding box center [720, 640] width 1441 height 1206
paste input "کلێر"
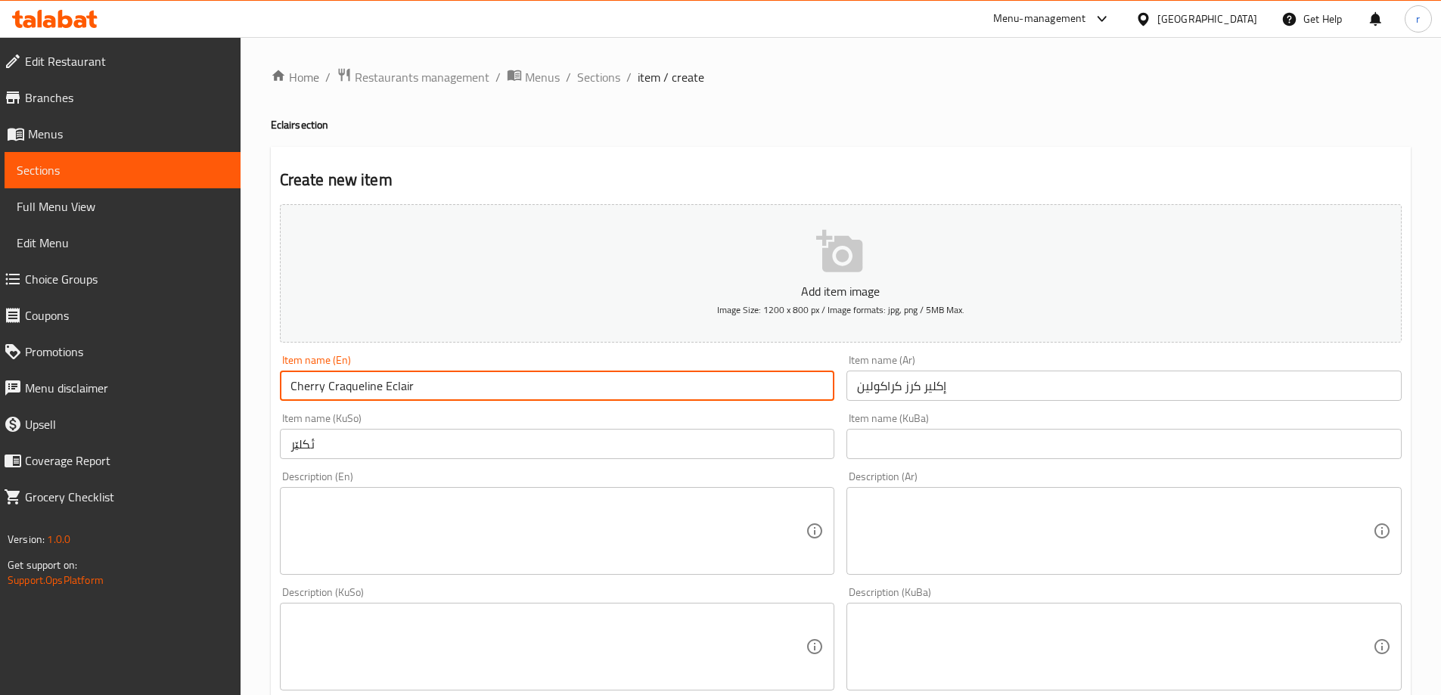
drag, startPoint x: 321, startPoint y: 388, endPoint x: 282, endPoint y: 386, distance: 38.7
click at [282, 386] on input "Cherry Craqueline Eclair" at bounding box center [557, 386] width 555 height 30
click at [346, 445] on input "ئکلێر" at bounding box center [557, 444] width 555 height 30
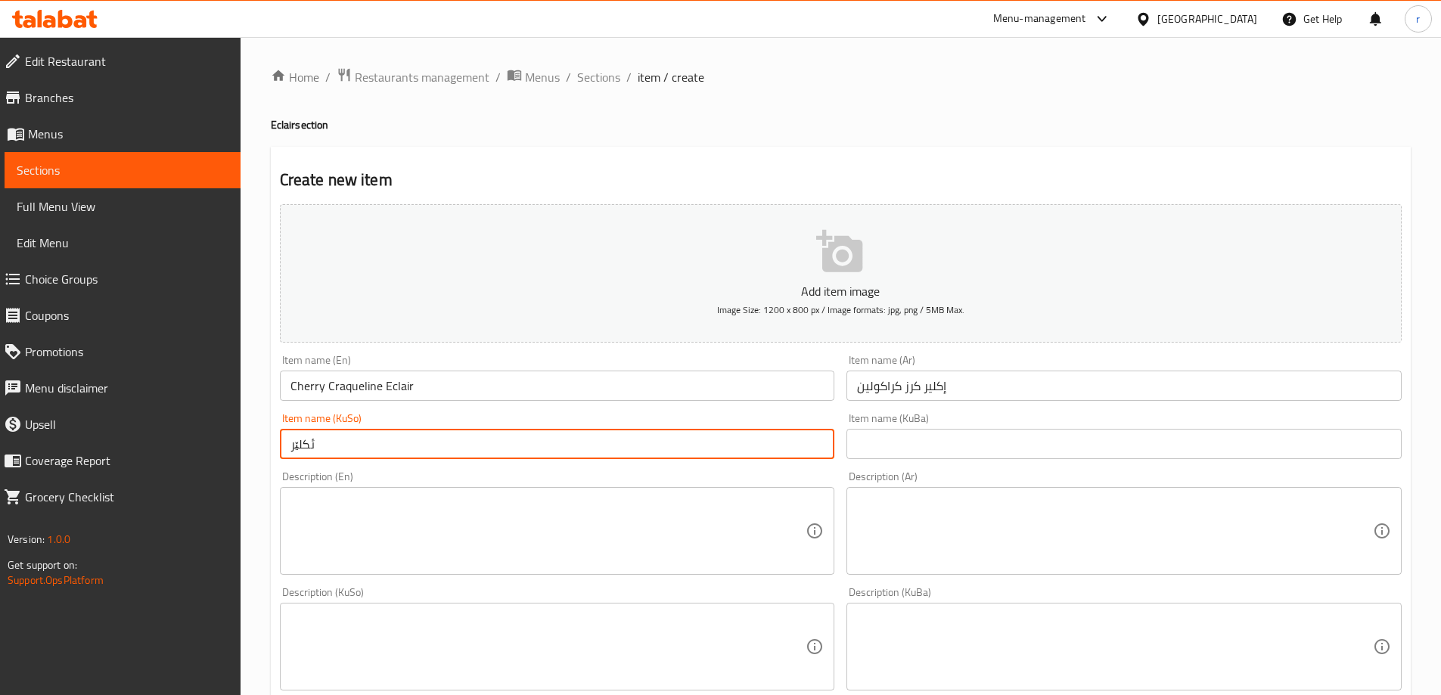
paste input "گێلاس"
drag, startPoint x: 423, startPoint y: 441, endPoint x: 256, endPoint y: 437, distance: 167.3
click at [256, 437] on div "Home / Restaurants management / Menus / Sections / item / create Eclair section…" at bounding box center [841, 640] width 1201 height 1206
type input "ئکلێر گێلاسی کراکولین"
click at [864, 443] on input "text" at bounding box center [1124, 444] width 555 height 30
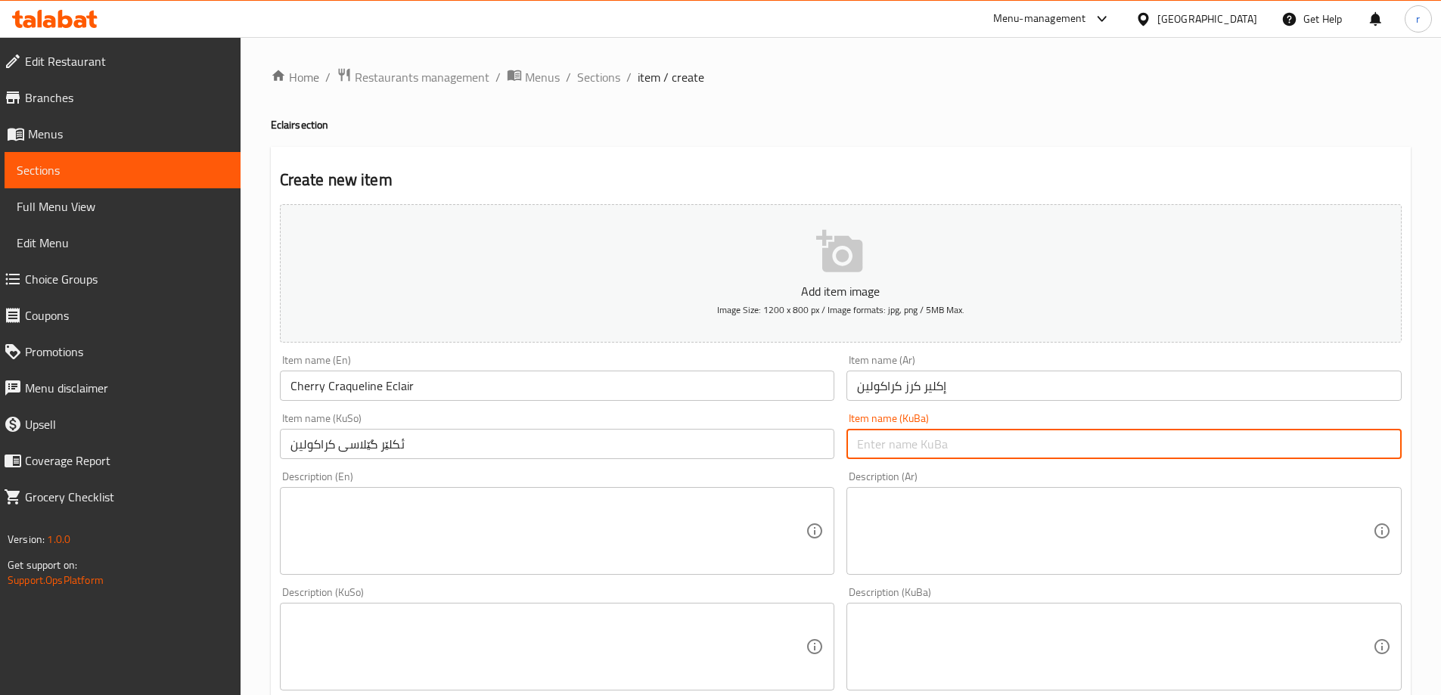
paste input "ئکلێر گێلاسی کراکولین"
type input "ئکلێر گێلاسی کراکولین"
click at [408, 530] on textarea at bounding box center [549, 532] width 516 height 72
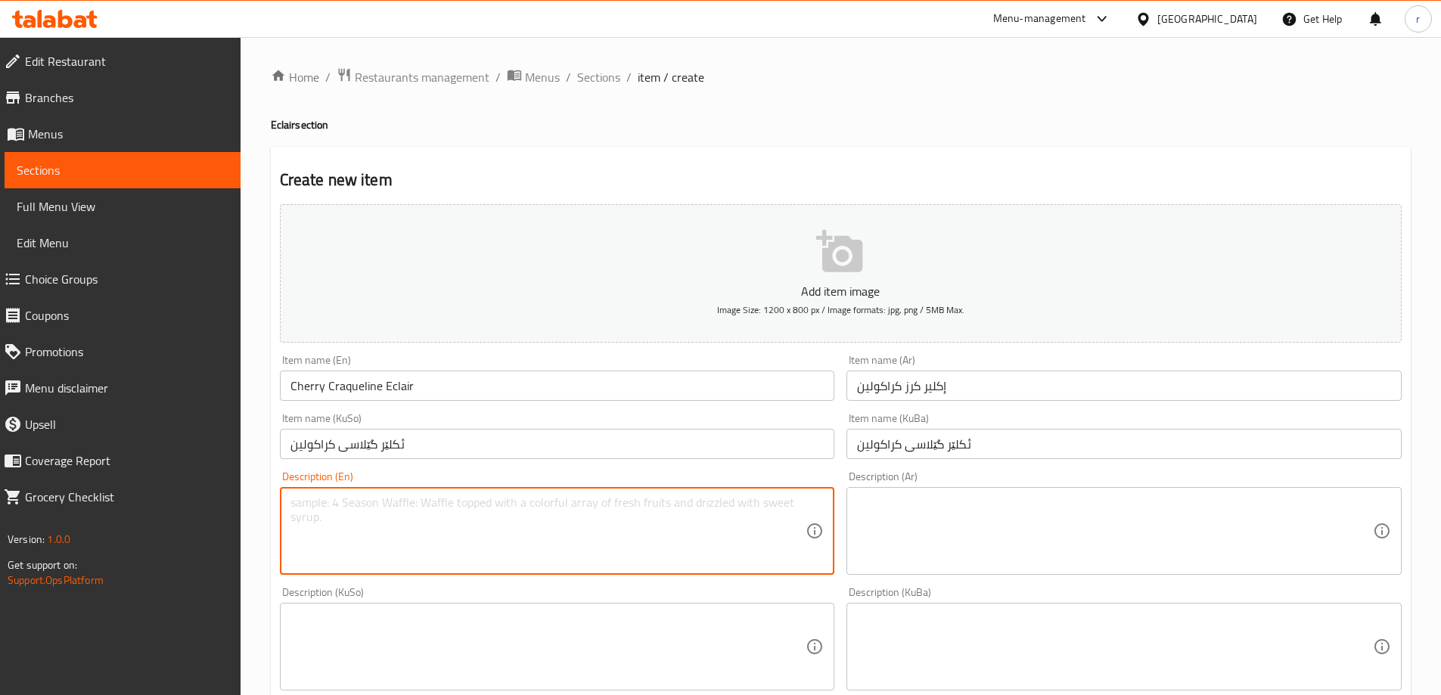
paste textarea "1 Piece"
type textarea "1 Piece"
click at [915, 539] on textarea at bounding box center [1115, 532] width 516 height 72
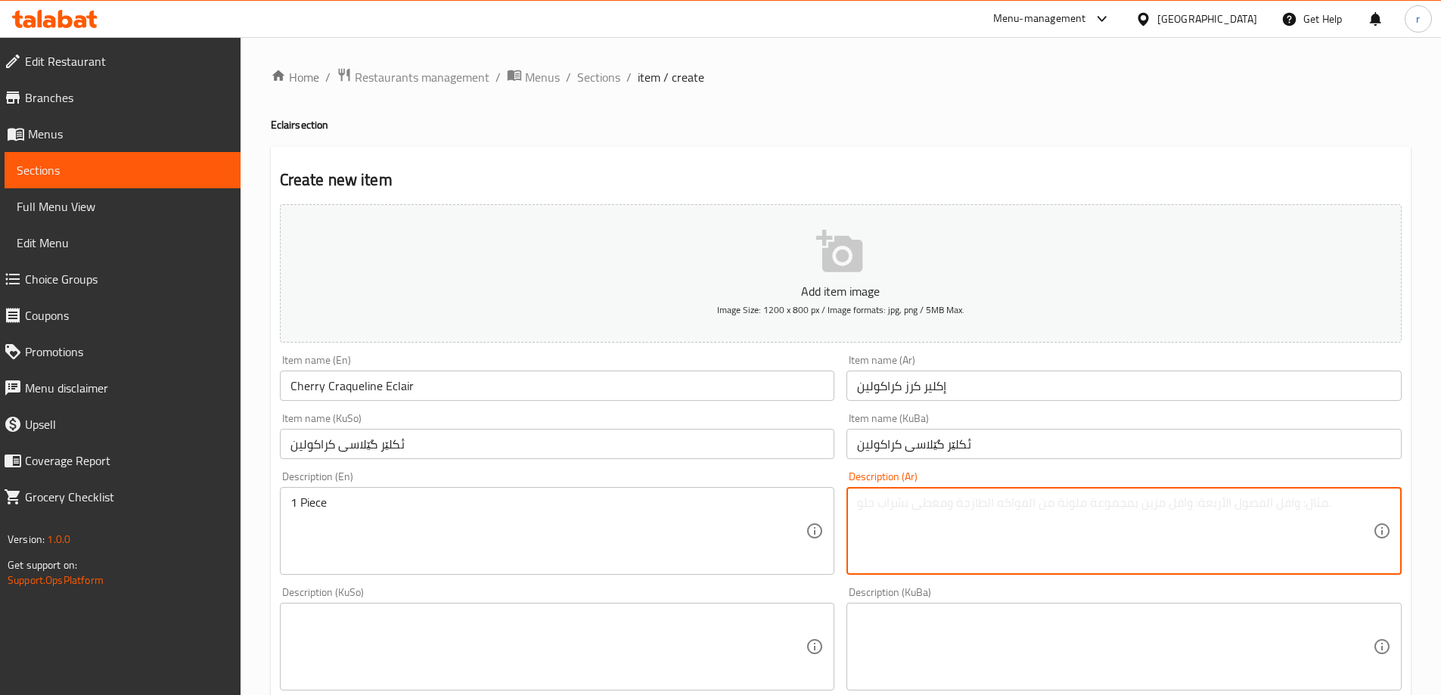
paste textarea "1 قطعة"
type textarea "1 قطعة"
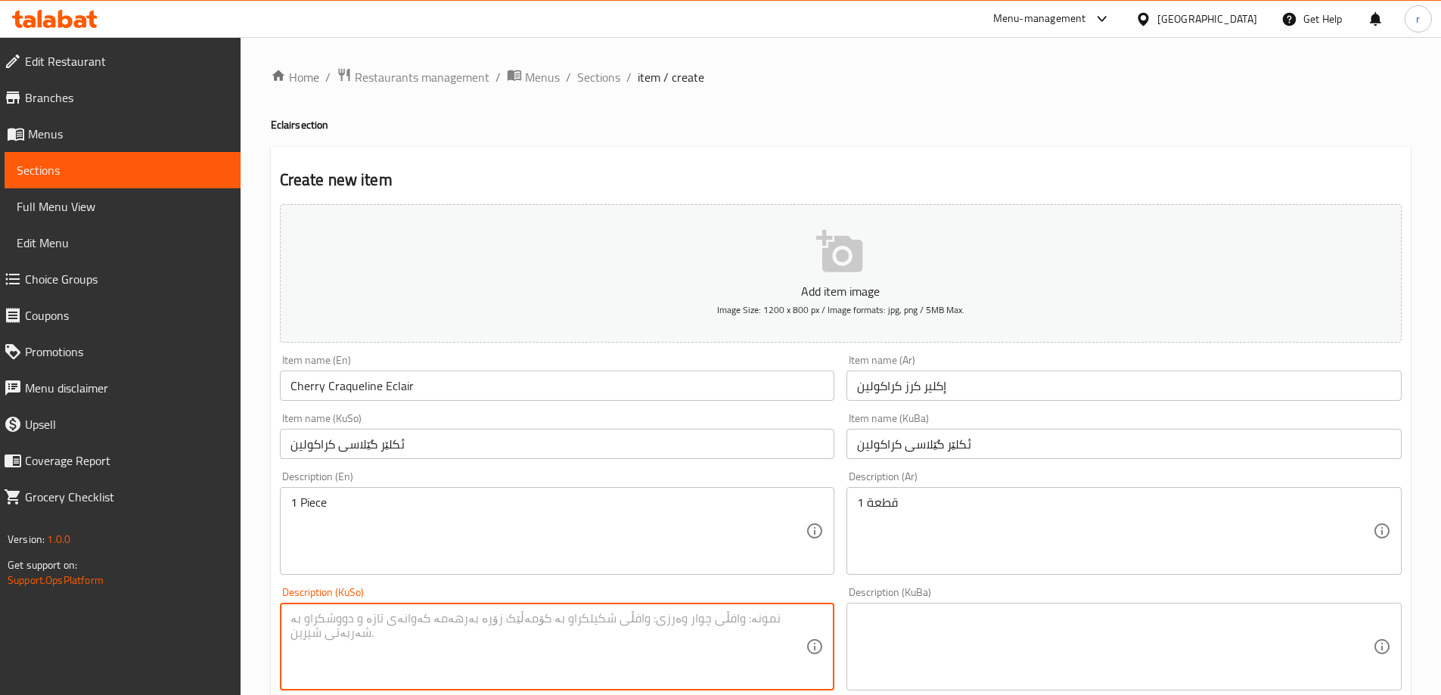
click at [684, 630] on textarea at bounding box center [549, 647] width 516 height 72
paste textarea "1 پارچە"
type textarea "1 پارچە"
click at [869, 633] on textarea at bounding box center [1115, 647] width 516 height 72
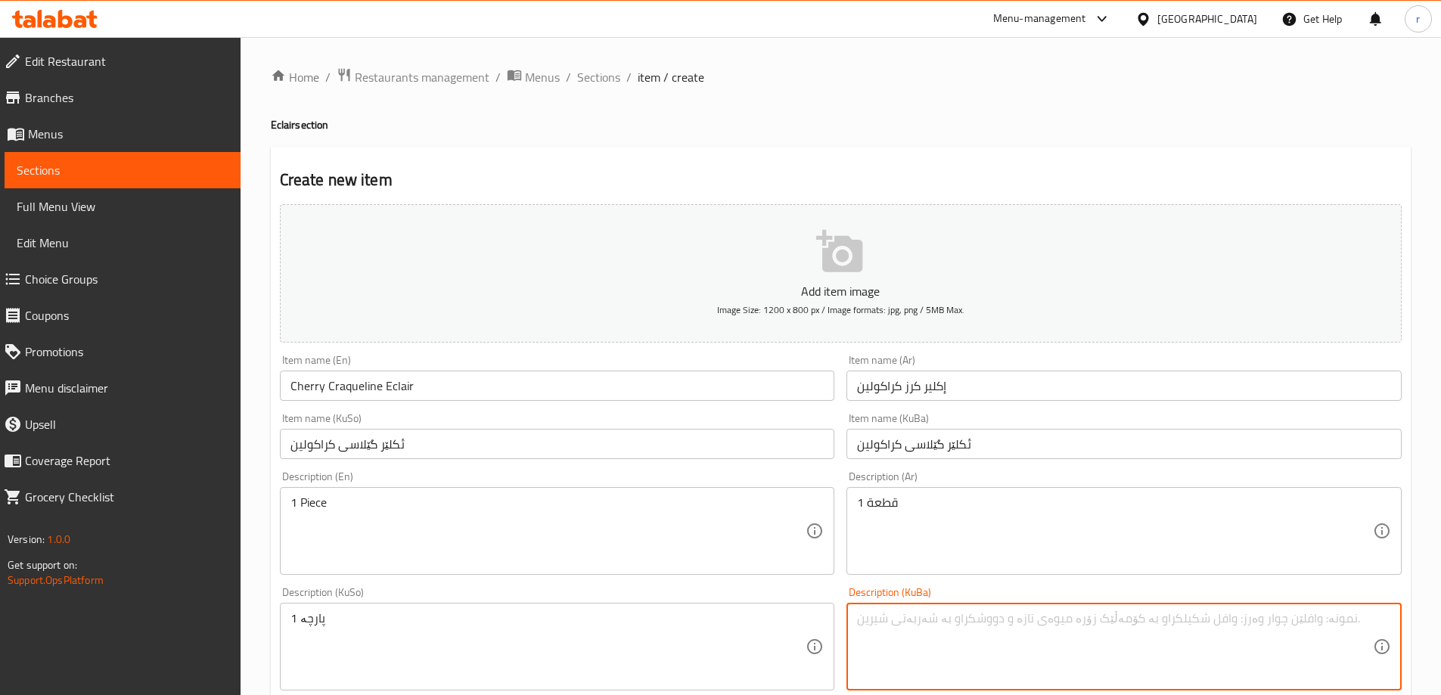
paste textarea "1 پارچە"
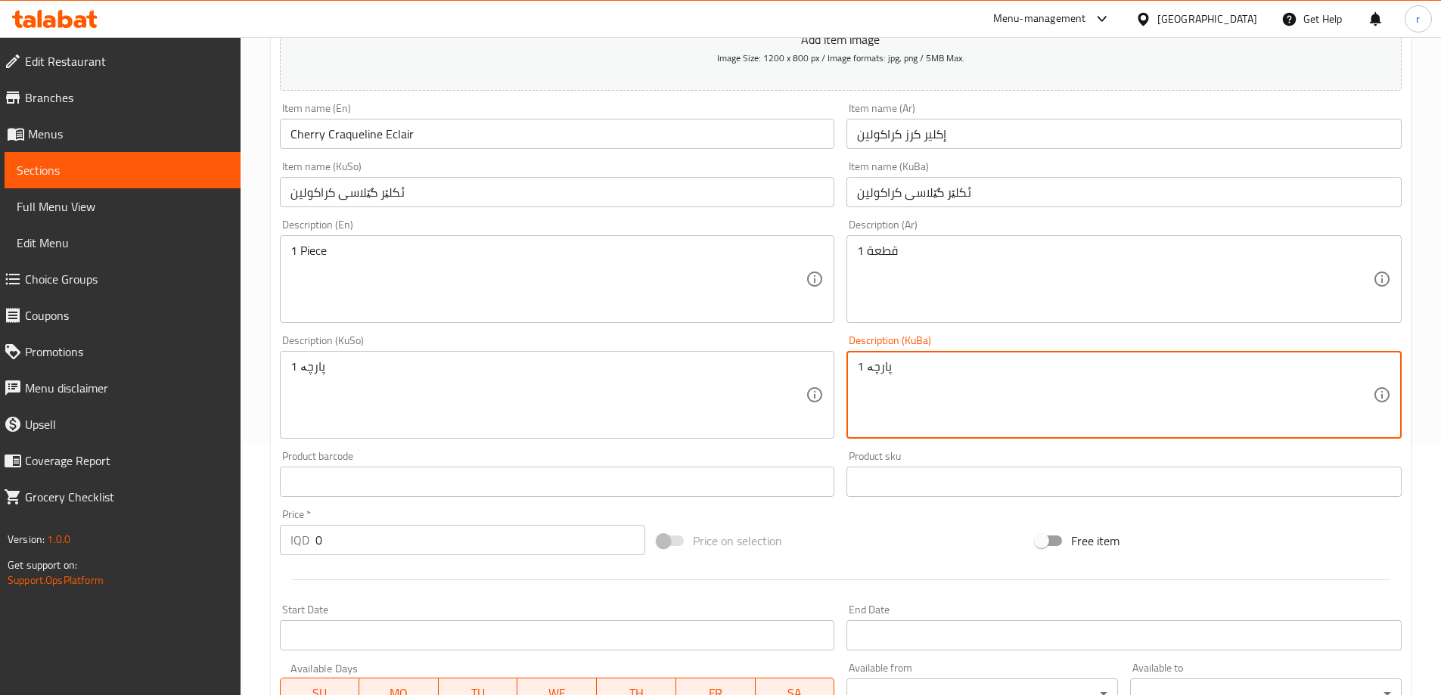
type textarea "1 پارچە"
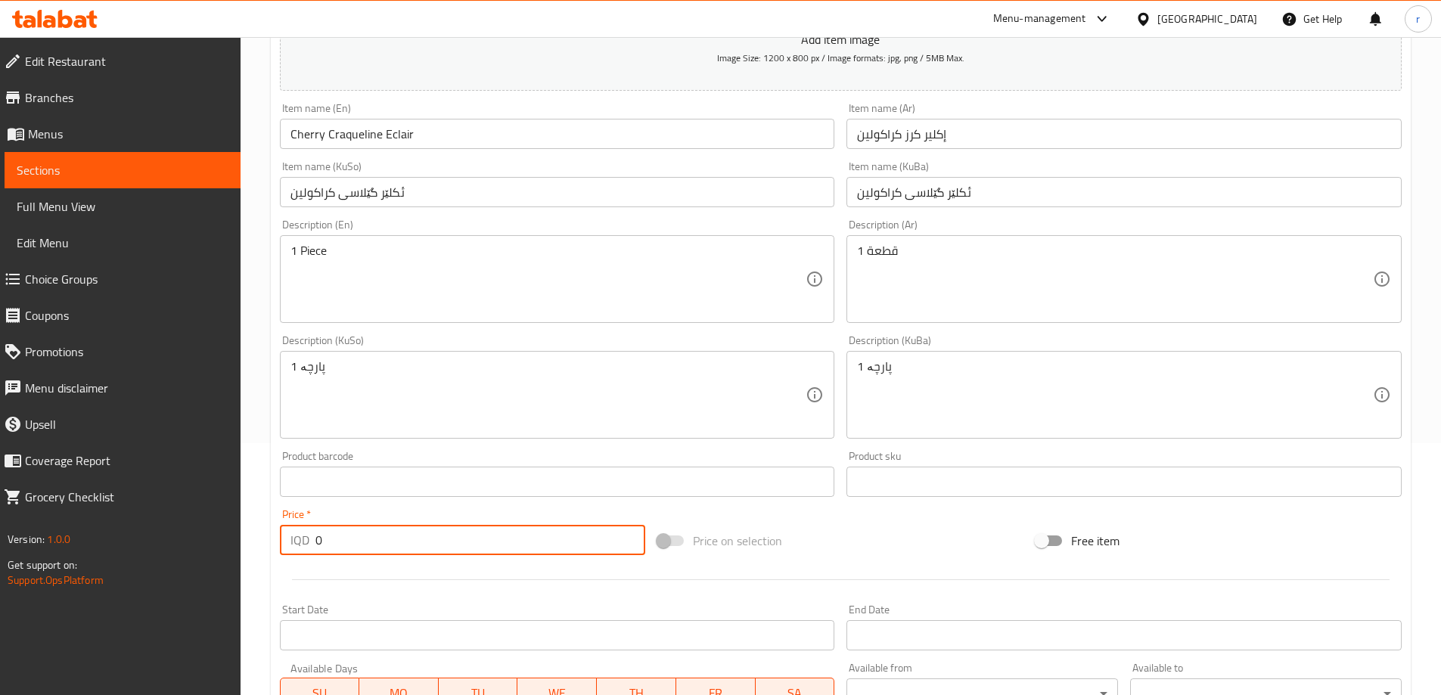
drag, startPoint x: 243, startPoint y: 550, endPoint x: 219, endPoint y: 552, distance: 23.5
click at [219, 552] on div "Edit Restaurant Branches Menus Sections Full Menu View Edit Menu Choice Groups …" at bounding box center [720, 388] width 1441 height 1206
type input "6000"
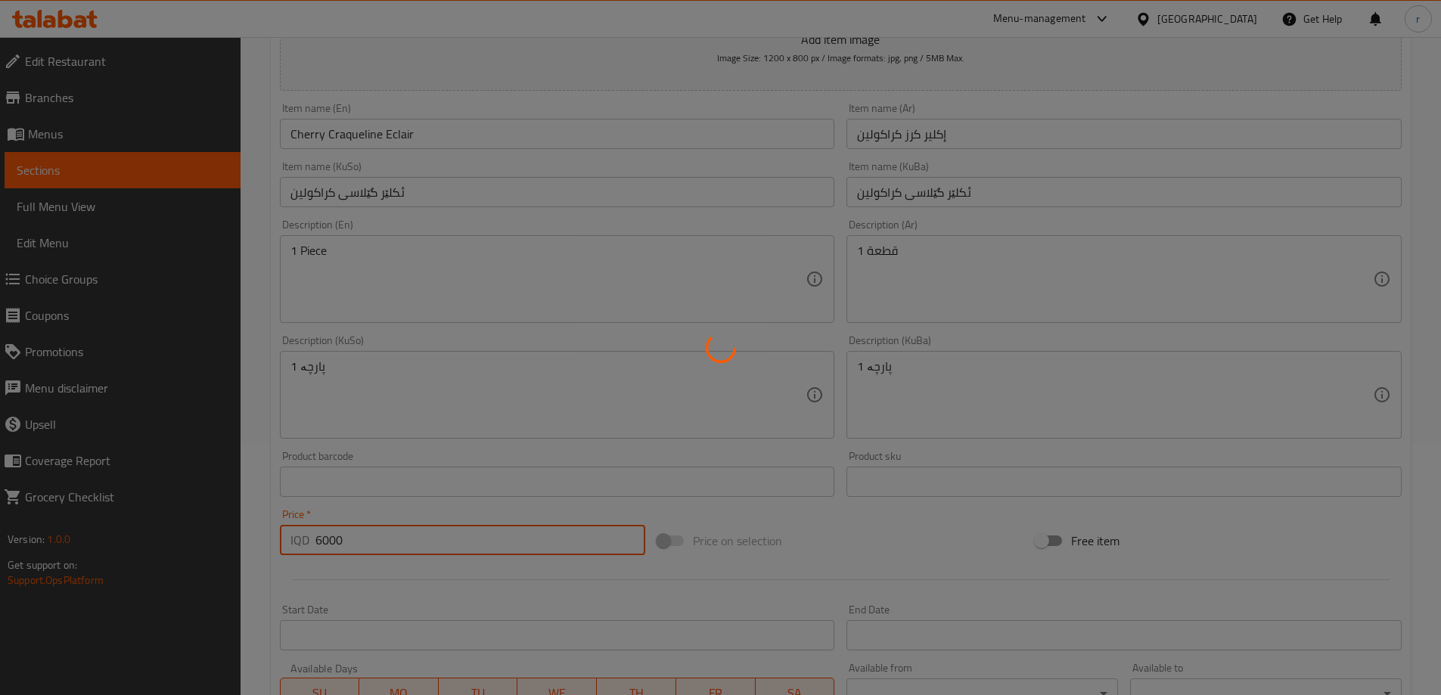
type input "0"
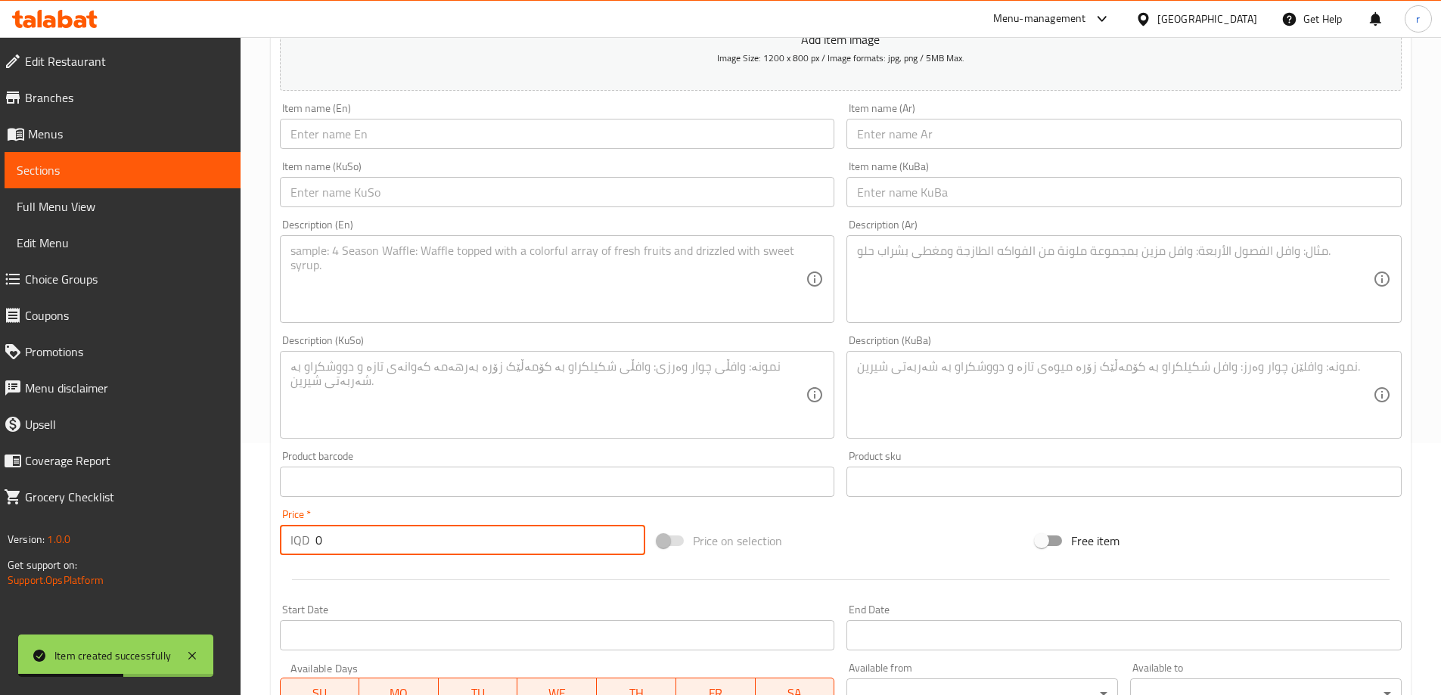
click at [920, 136] on input "text" at bounding box center [1124, 134] width 555 height 30
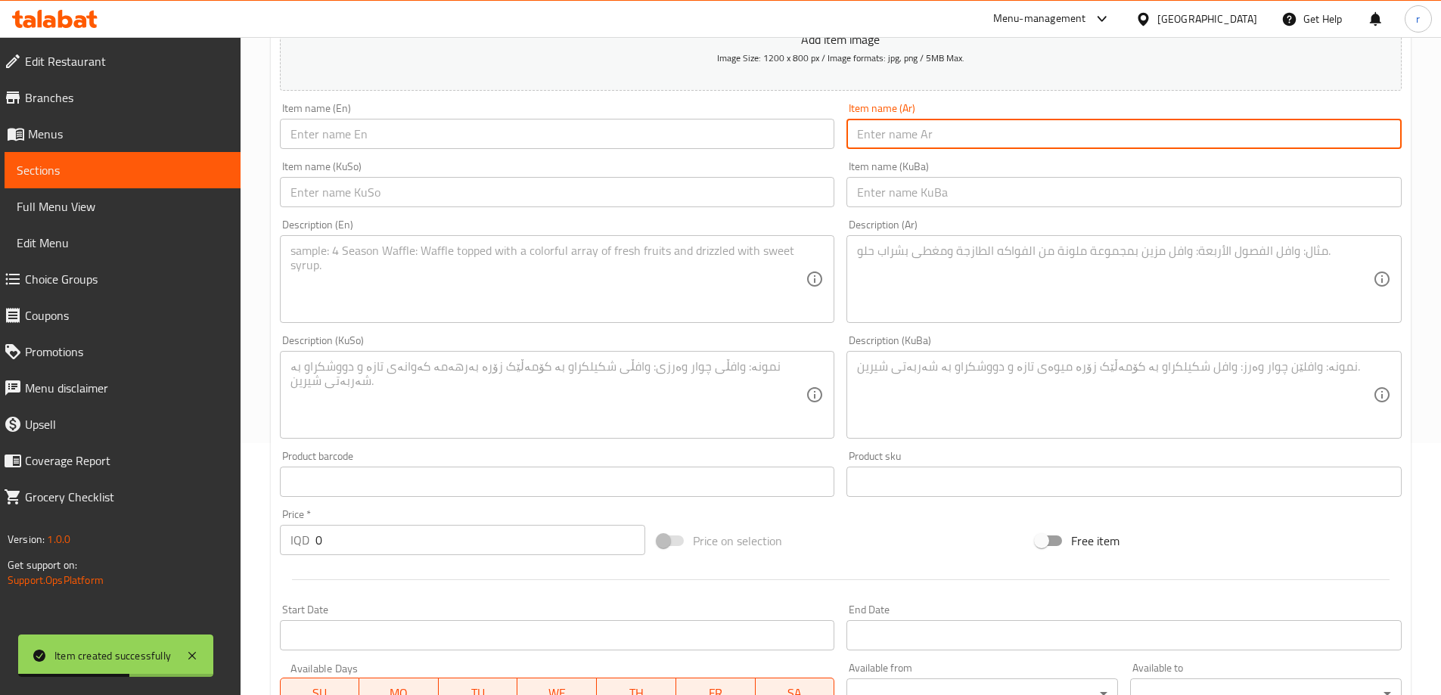
paste input "إكلير مانجو كراكولين"
type input "إكلير مانجو كراكولين"
click at [689, 148] on input "text" at bounding box center [557, 134] width 555 height 30
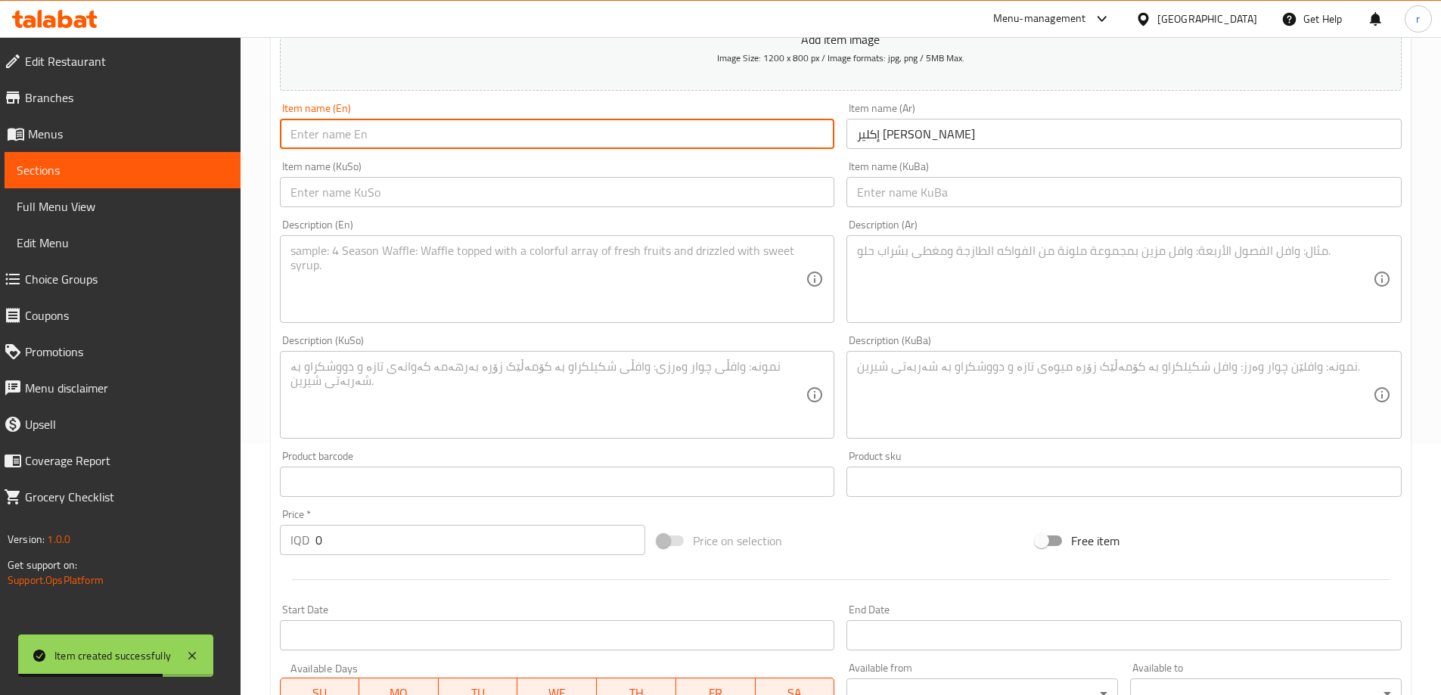
paste input "Mango Craqueline Eclair"
type input "Mango Craqueline Eclair"
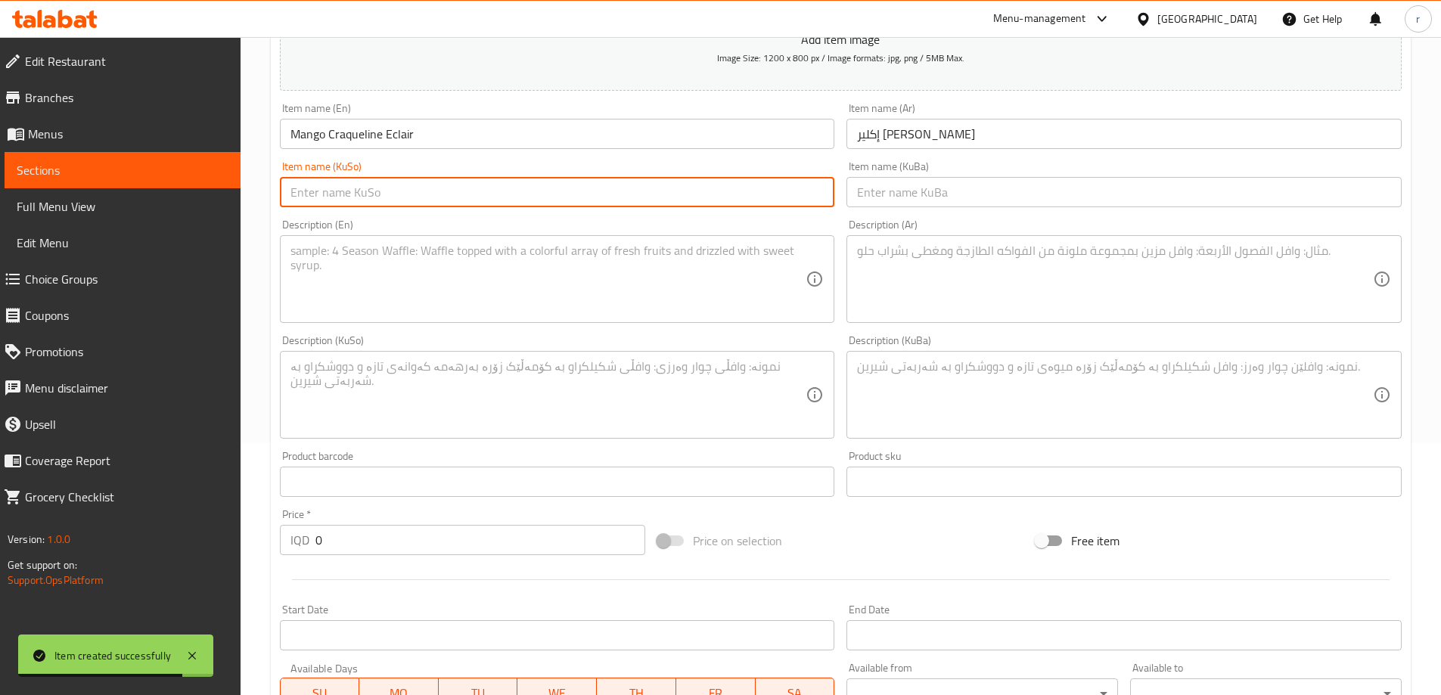
click at [384, 191] on input "text" at bounding box center [557, 192] width 555 height 30
paste input "ئکلێر گێلاسی کراکولین"
drag, startPoint x: 342, startPoint y: 192, endPoint x: 376, endPoint y: 196, distance: 34.3
click at [376, 196] on input "ئکلێر گێلاسی کراکولین" at bounding box center [557, 192] width 555 height 30
type input "ئکلێر مانگۆ کراکولین"
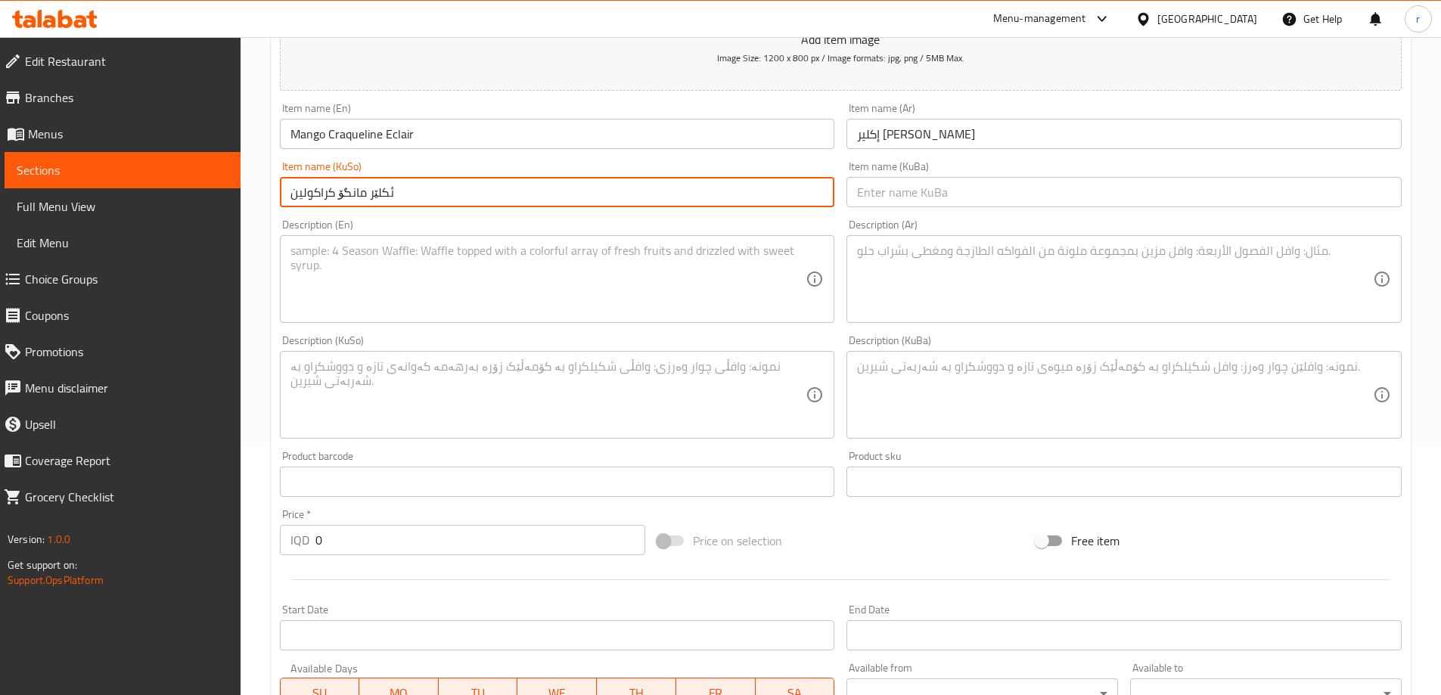
click at [440, 198] on input "ئکلێر مانگۆ کراکولین" at bounding box center [557, 192] width 555 height 30
click at [346, 192] on input "ئکلێر مانگۆ کراکولین" at bounding box center [557, 192] width 555 height 30
drag, startPoint x: 414, startPoint y: 192, endPoint x: 189, endPoint y: 176, distance: 225.3
click at [189, 176] on div "Edit Restaurant Branches Menus Sections Full Menu View Edit Menu Choice Groups …" at bounding box center [720, 388] width 1441 height 1206
click at [866, 193] on input "text" at bounding box center [1124, 192] width 555 height 30
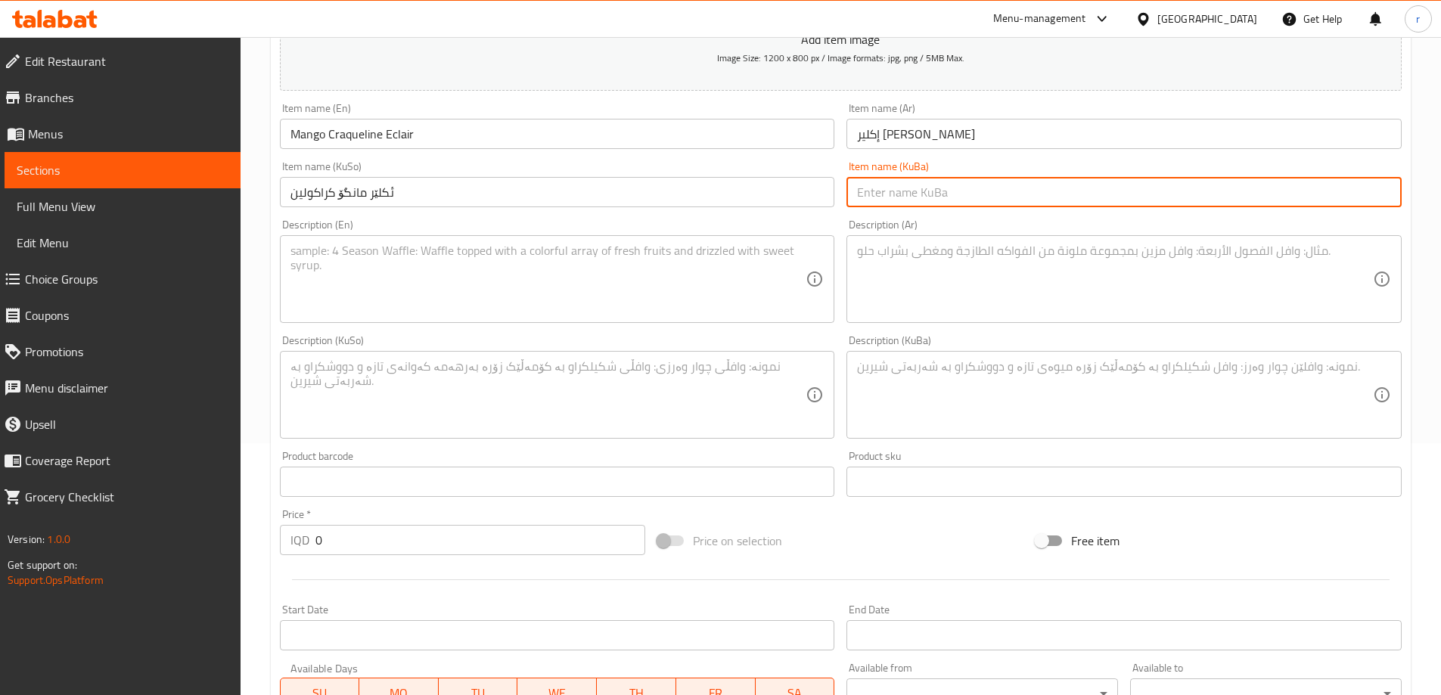
paste input "ئکلێر مانگۆ کراکولین"
type input "ئکلێر مانگۆ کراکولین"
click at [477, 260] on textarea at bounding box center [549, 280] width 516 height 72
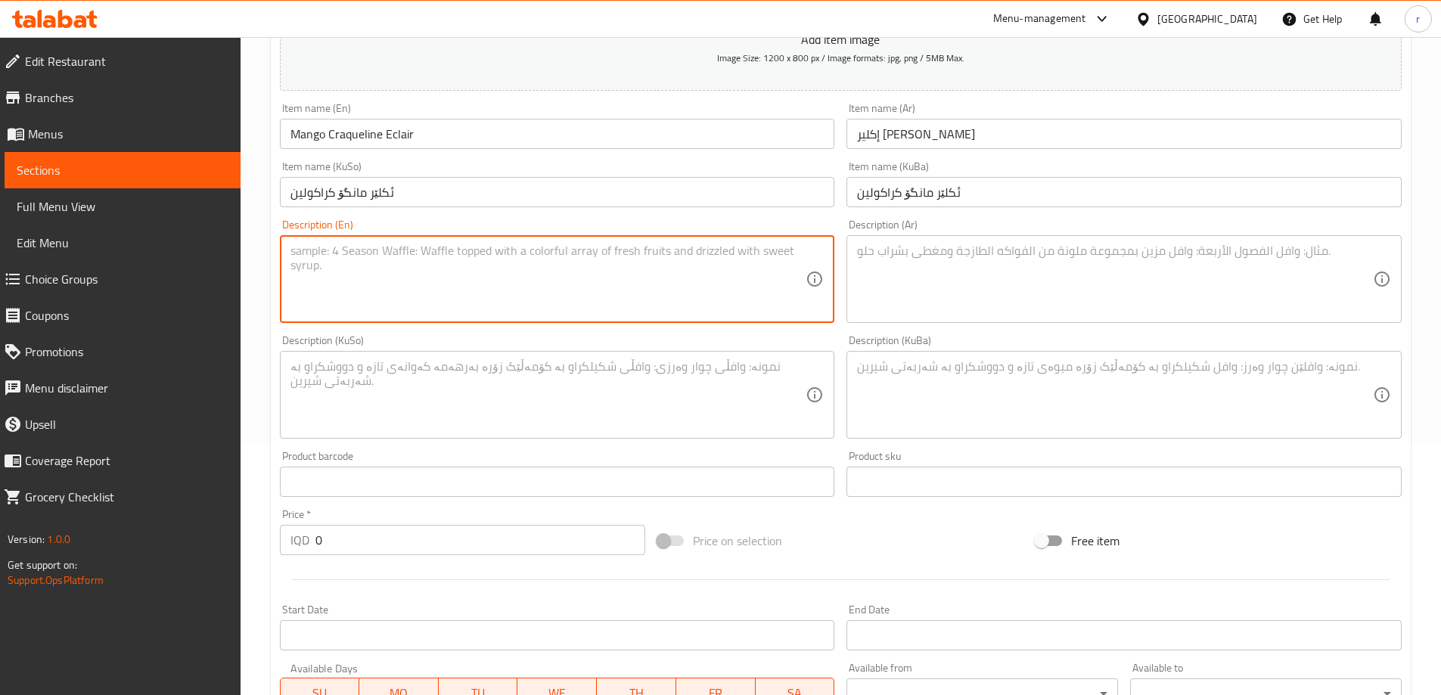
paste textarea "1 Piece"
type textarea "1 Piece"
click at [922, 294] on textarea at bounding box center [1115, 280] width 516 height 72
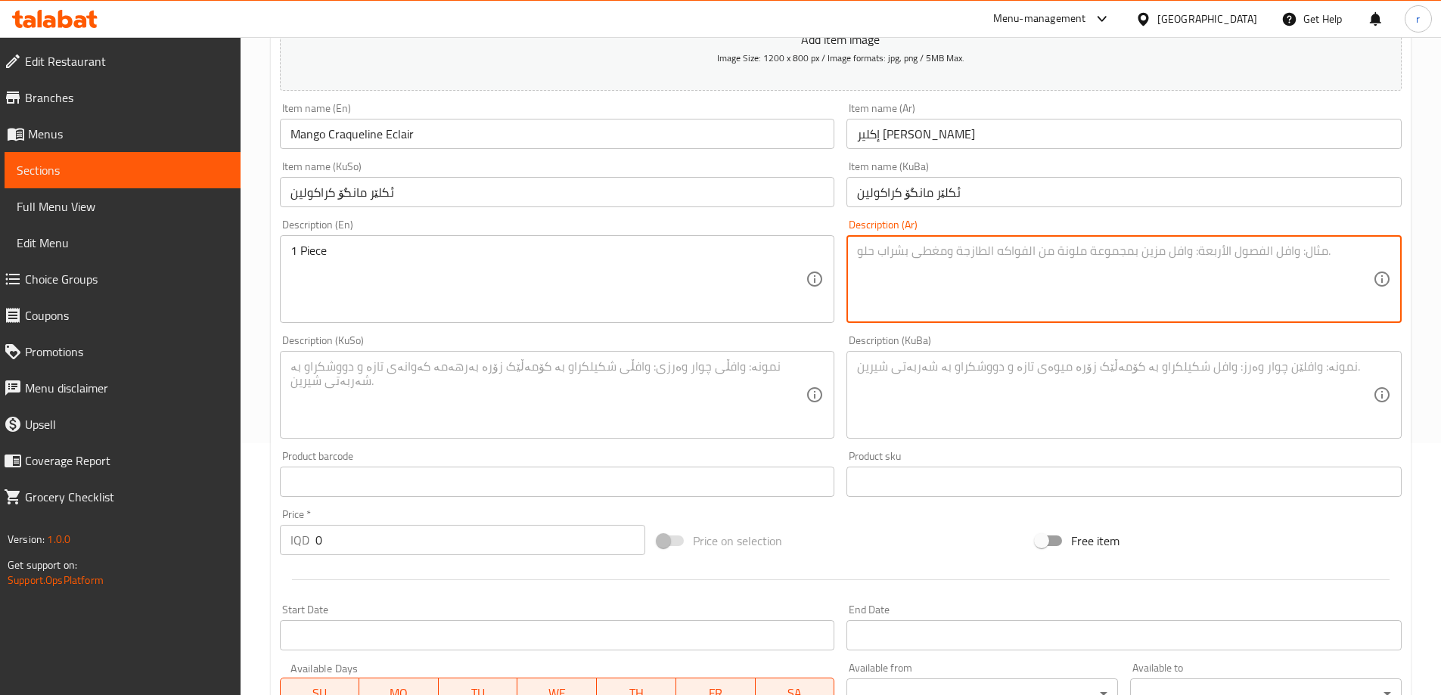
paste textarea "1 قطعة"
type textarea "1 قطعة"
click at [552, 407] on textarea at bounding box center [549, 395] width 516 height 72
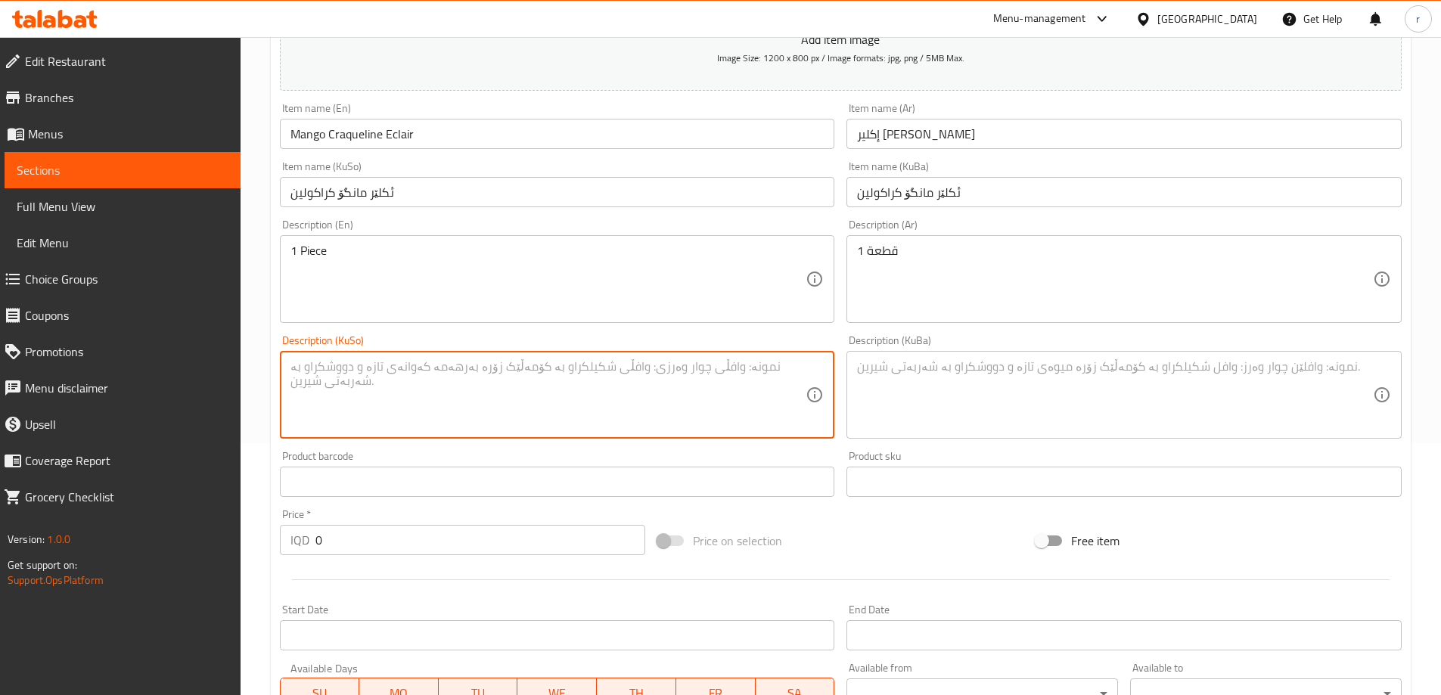
paste textarea "1 پارچە"
type textarea "1 پارچە"
click at [884, 409] on textarea at bounding box center [1115, 395] width 516 height 72
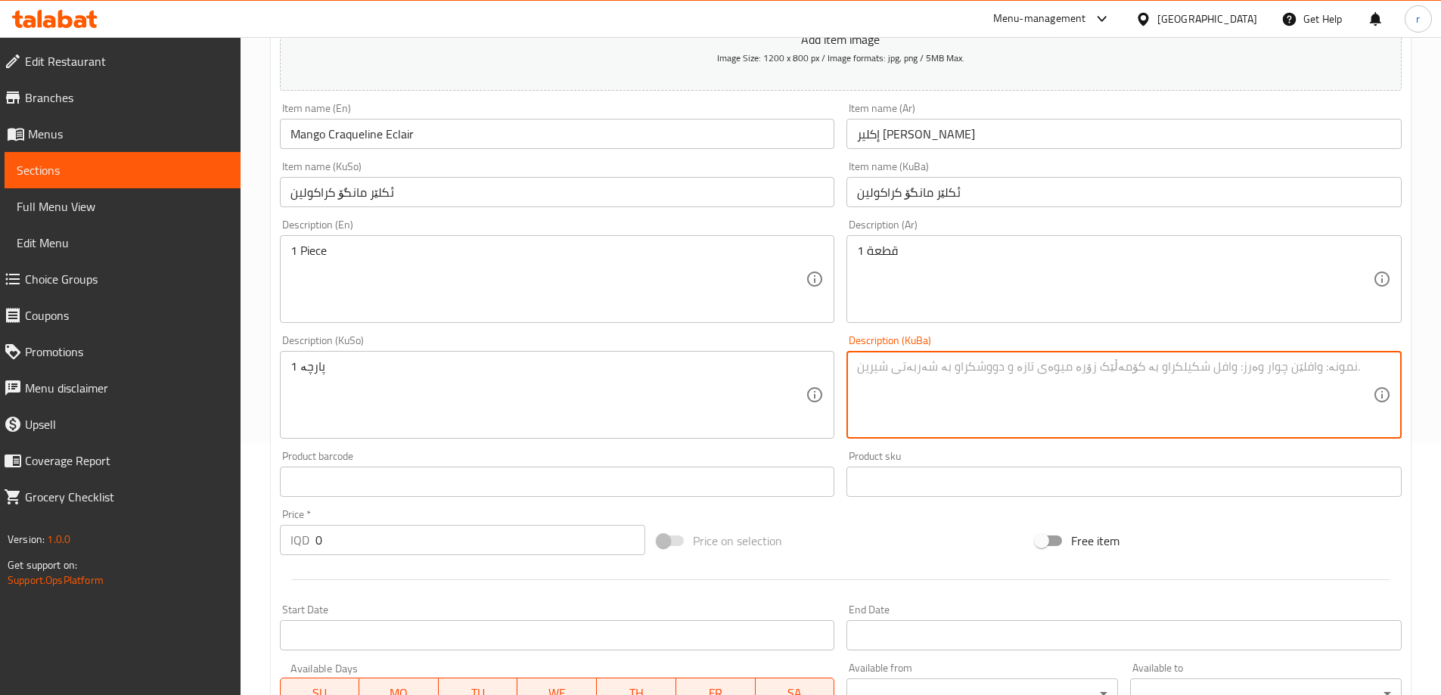
paste textarea "1 پارچە"
type textarea "1 پارچە"
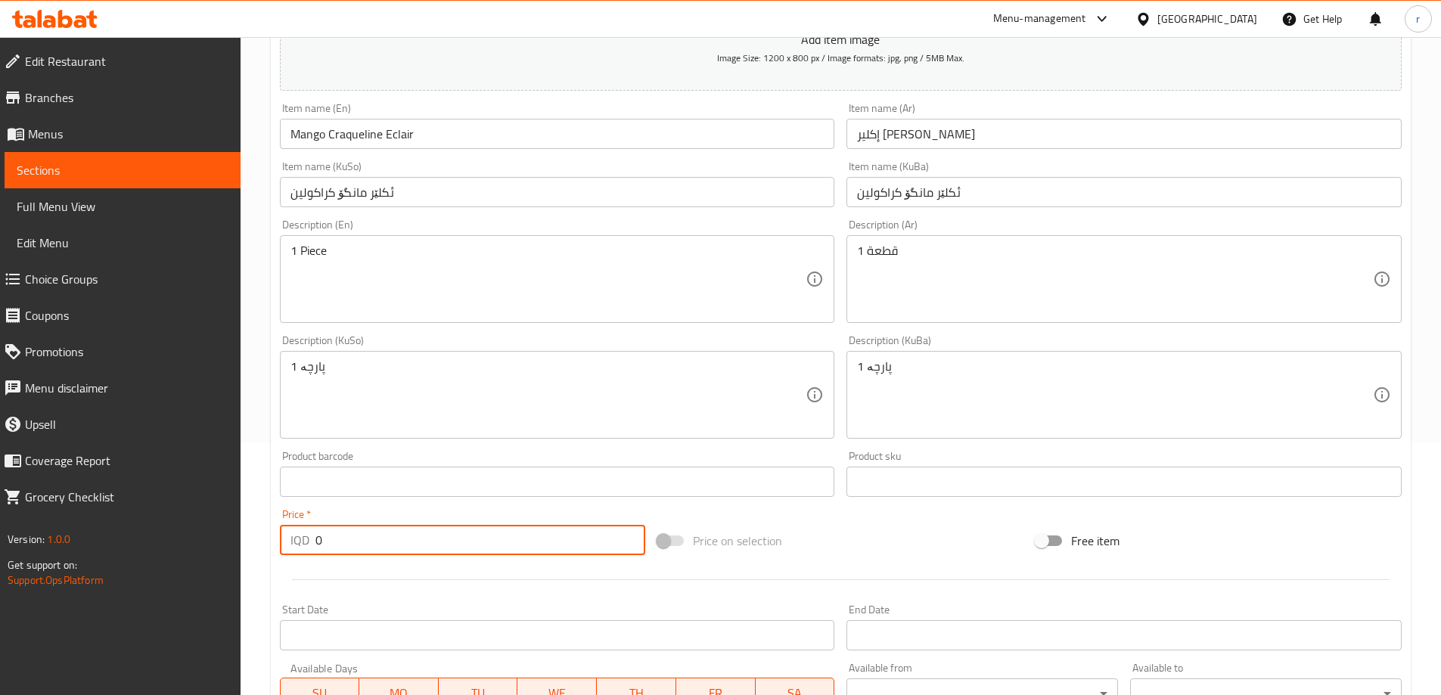
drag, startPoint x: 334, startPoint y: 543, endPoint x: 172, endPoint y: 558, distance: 163.3
click at [172, 558] on div "Edit Restaurant Branches Menus Sections Full Menu View Edit Menu Choice Groups …" at bounding box center [720, 388] width 1441 height 1206
type input "6000"
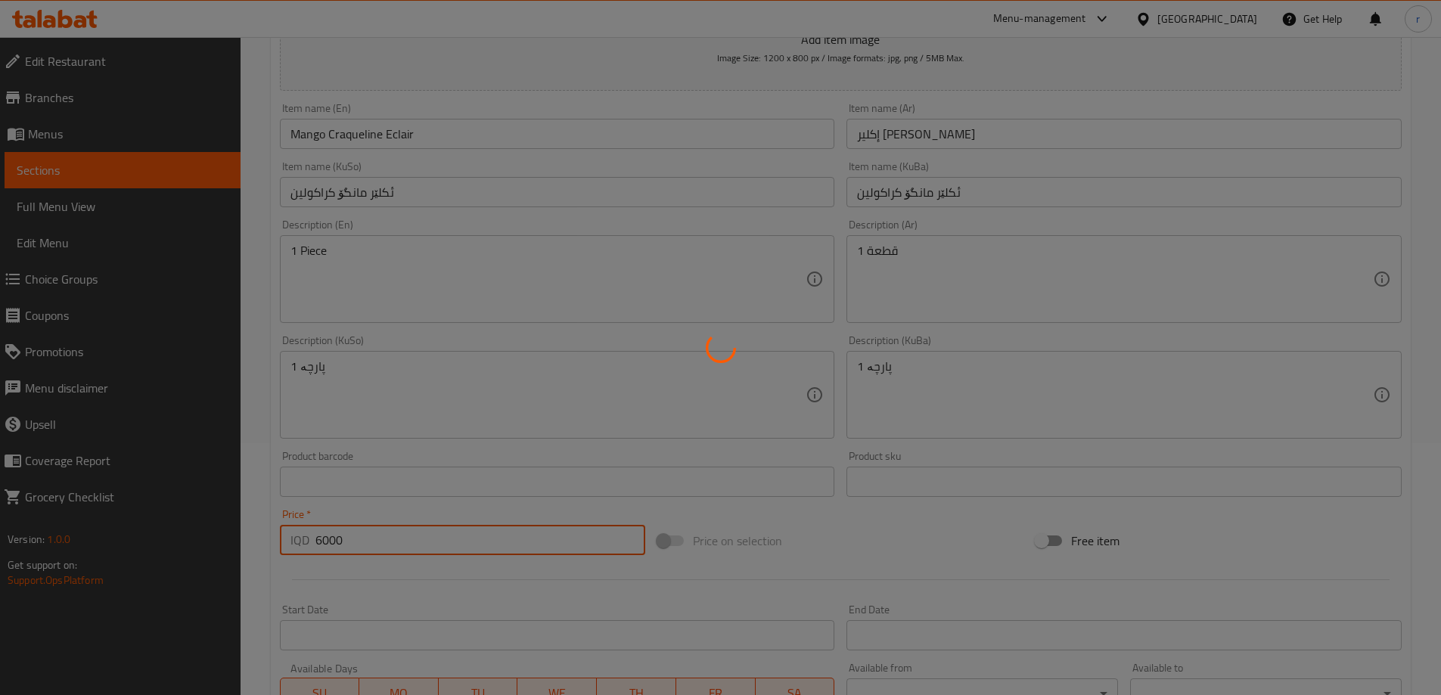
type input "0"
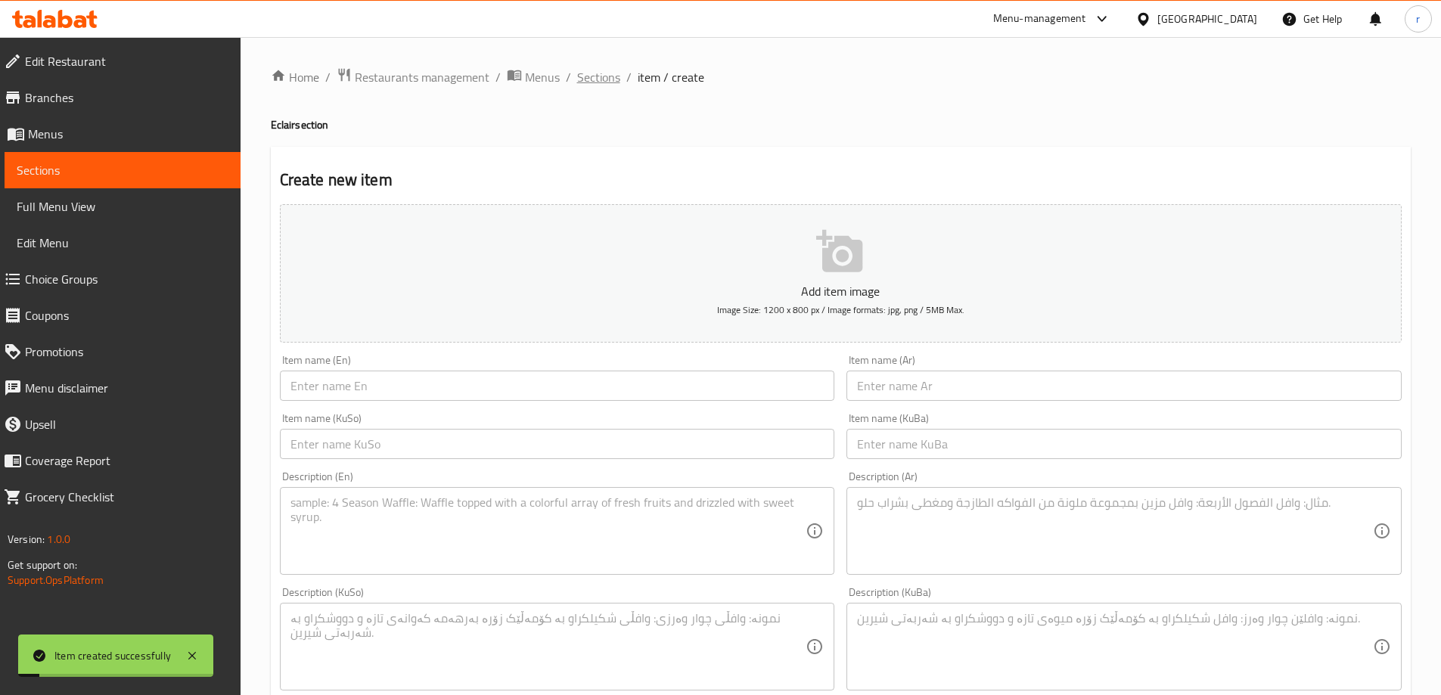
click at [611, 81] on span "Sections" at bounding box center [598, 77] width 43 height 18
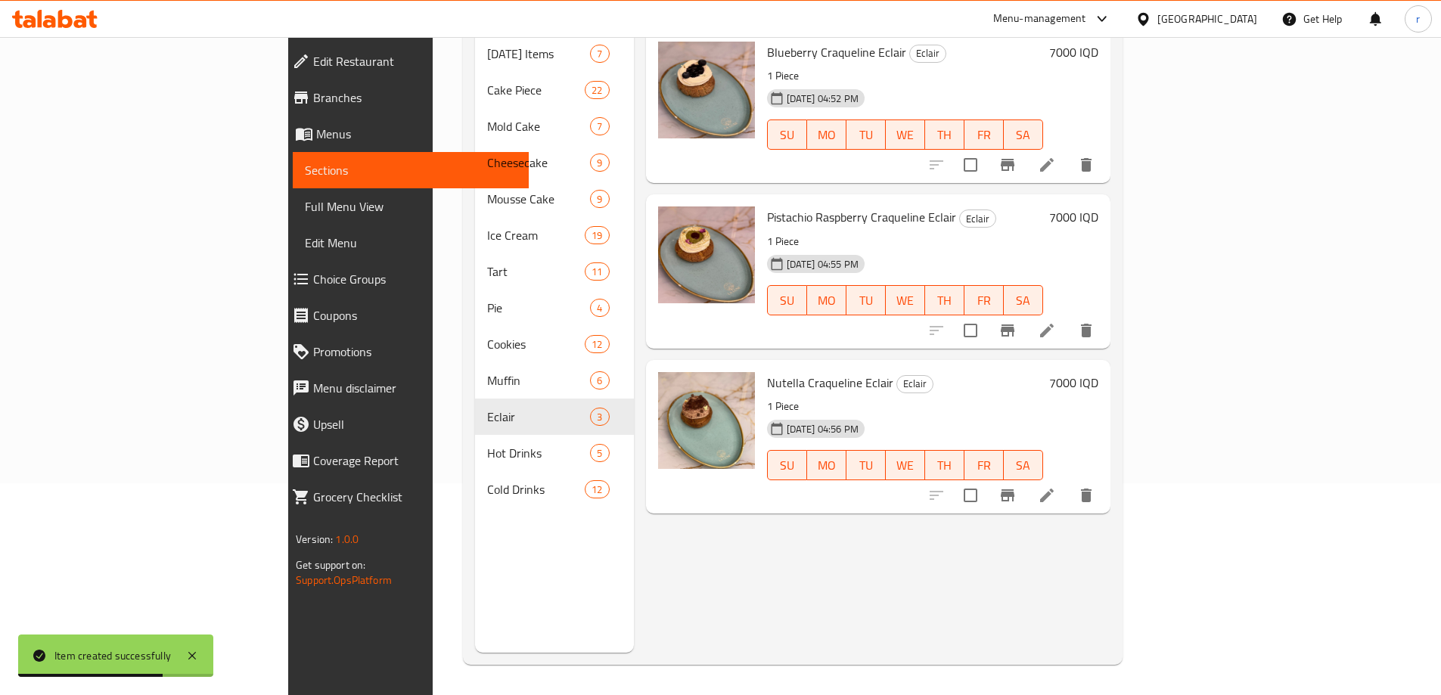
scroll to position [86, 0]
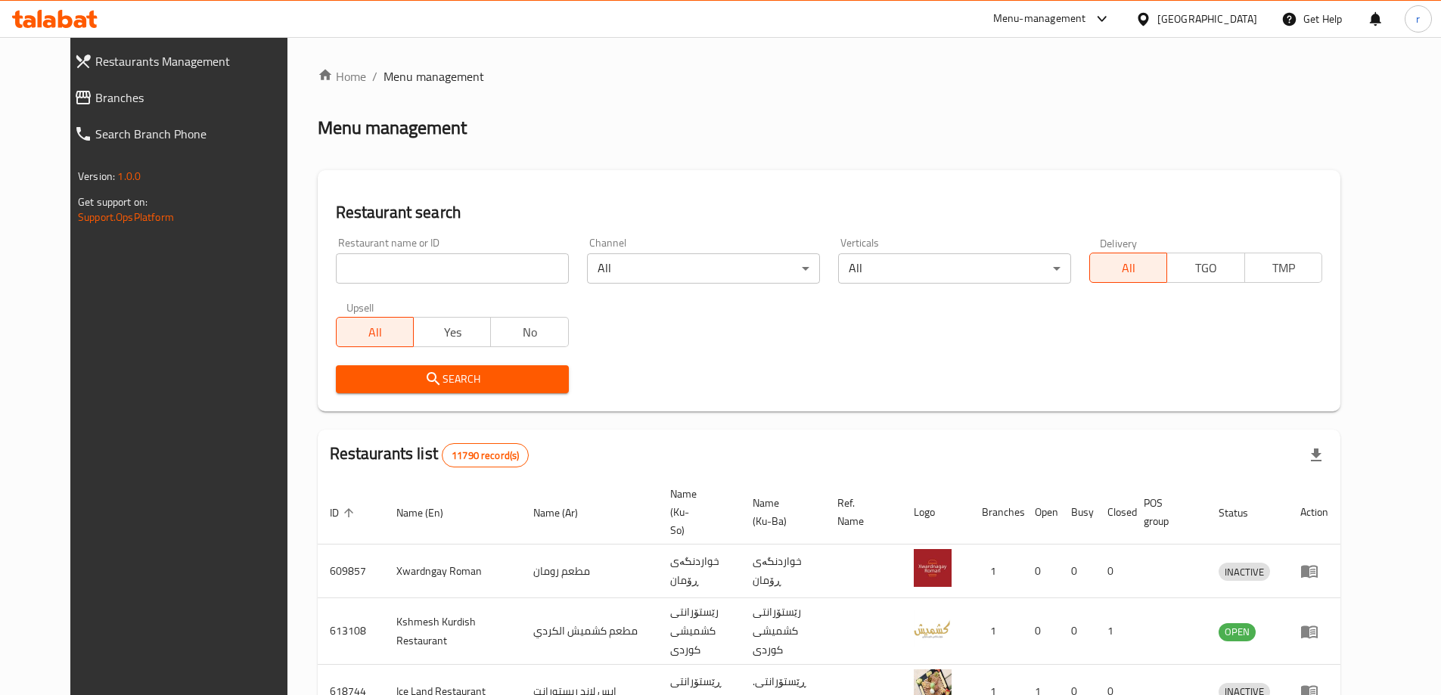
click at [95, 103] on span "Branches" at bounding box center [197, 98] width 204 height 18
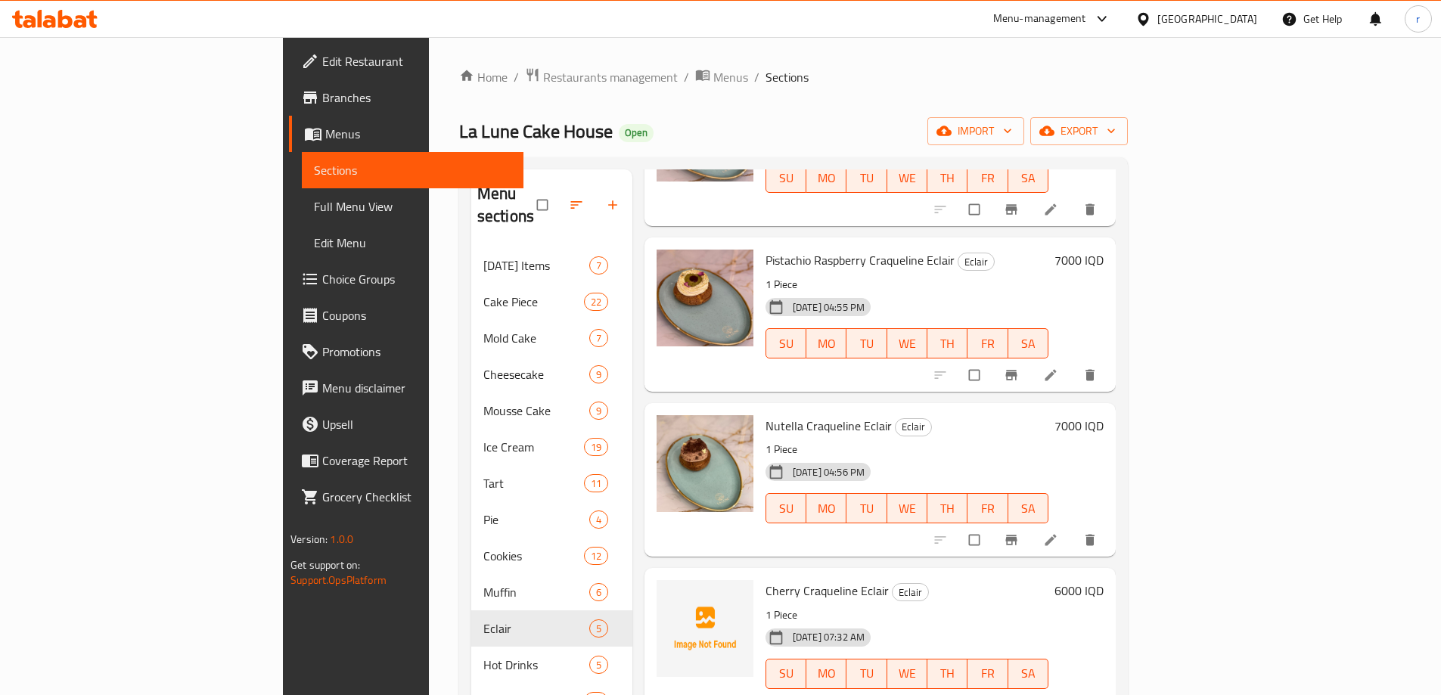
scroll to position [212, 0]
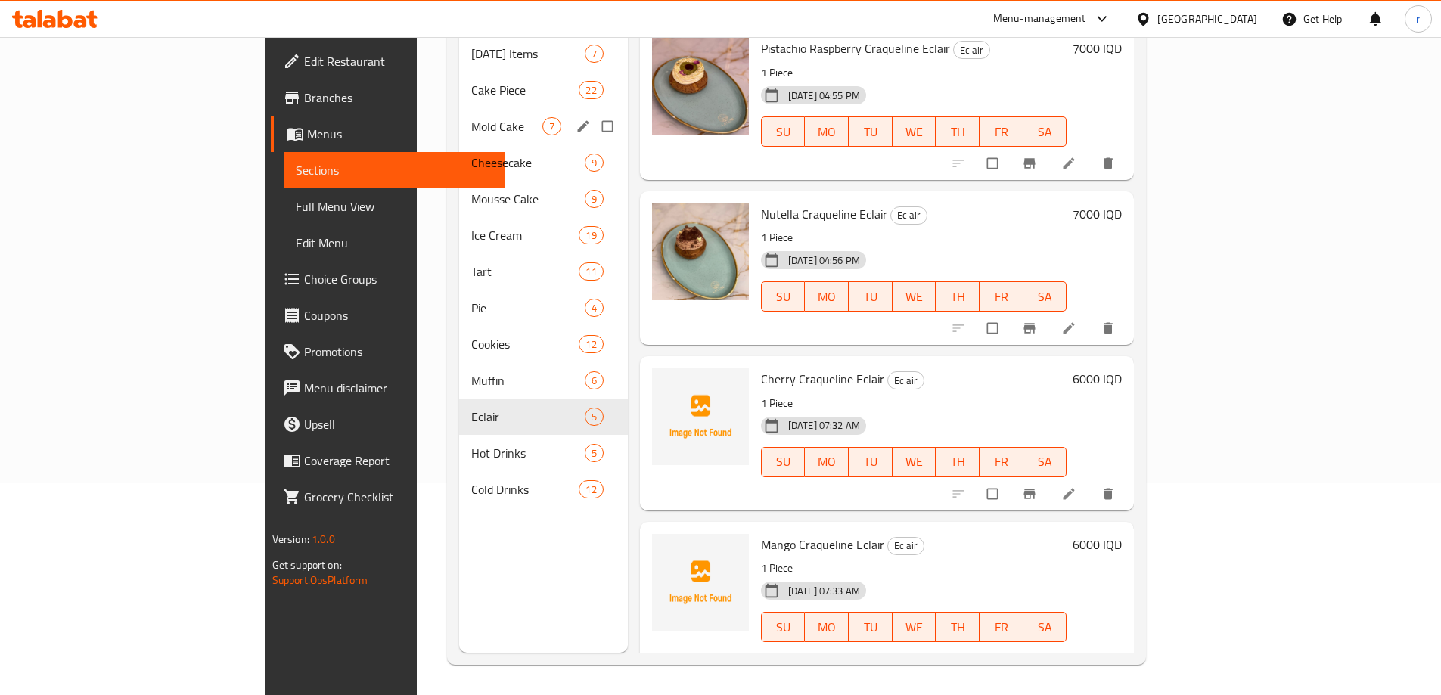
click at [459, 117] on div "Mold Cake 7" at bounding box center [543, 126] width 169 height 36
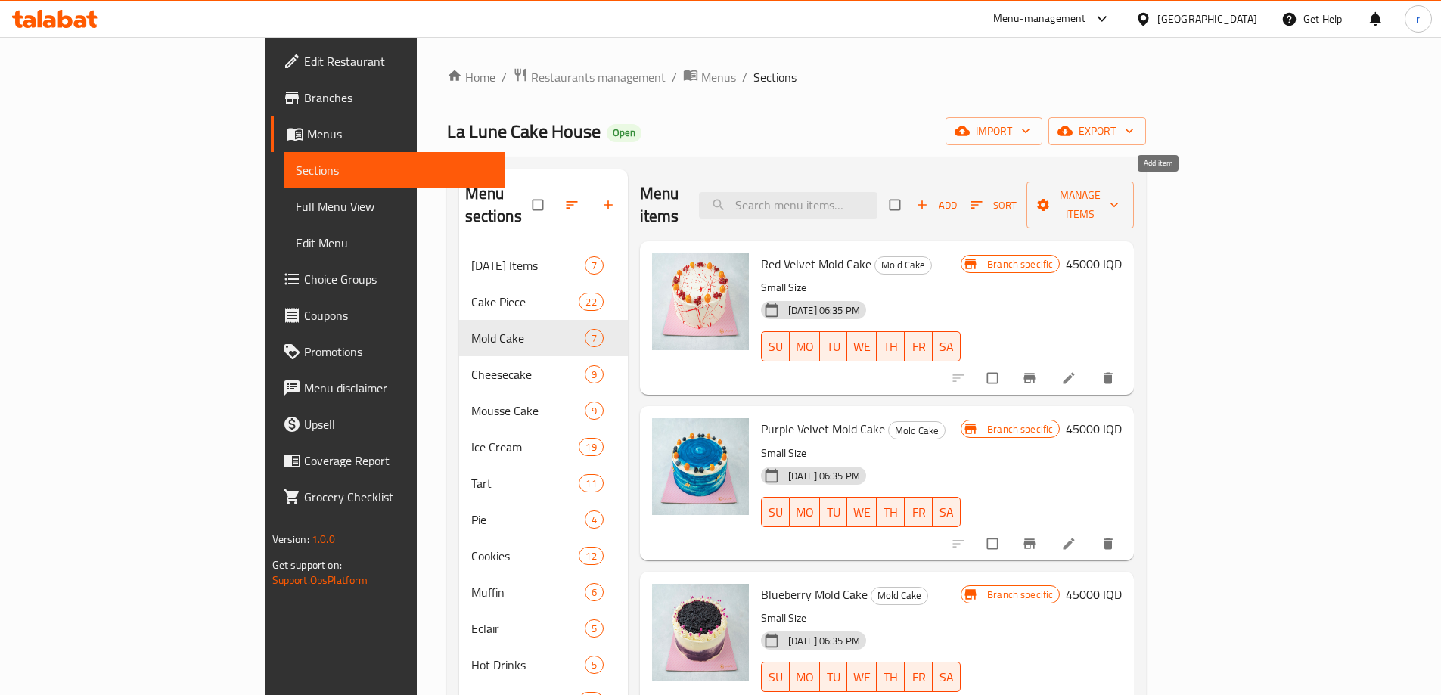
click at [957, 197] on span "Add" at bounding box center [936, 205] width 41 height 17
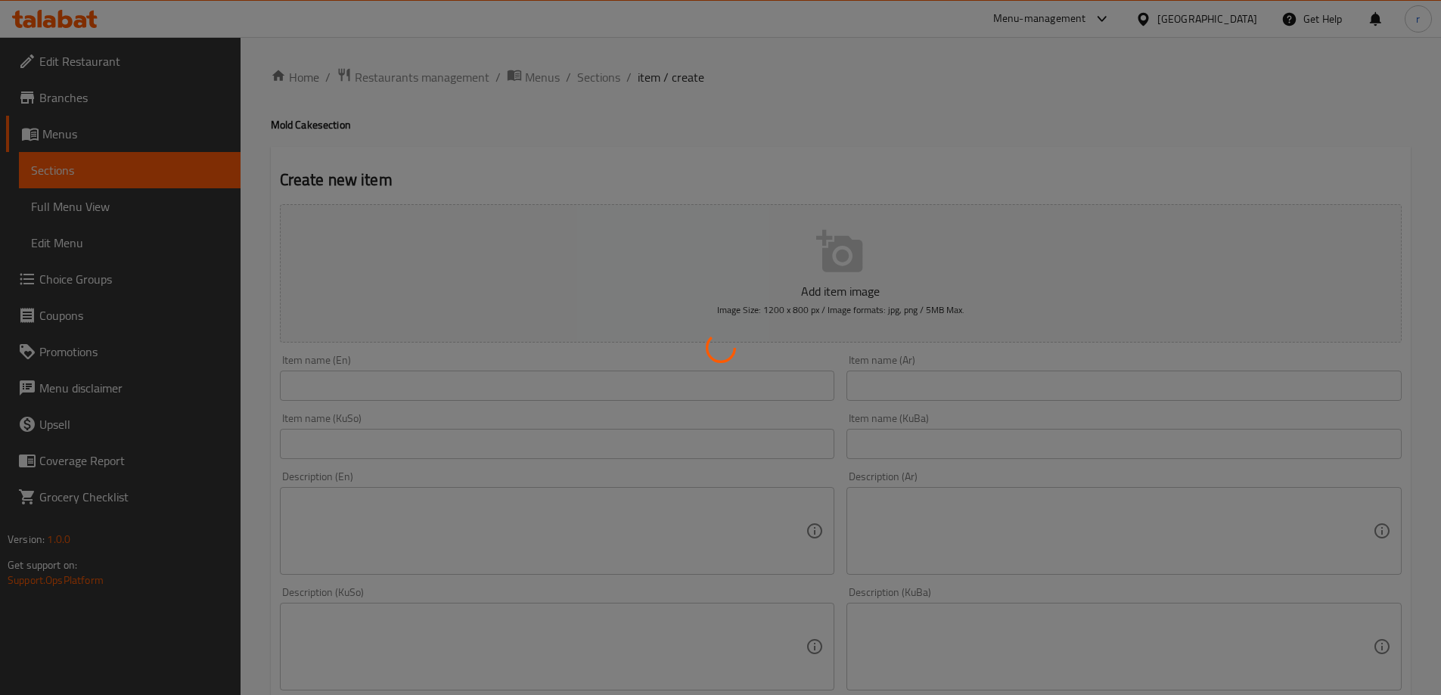
click at [343, 387] on div at bounding box center [720, 347] width 1441 height 695
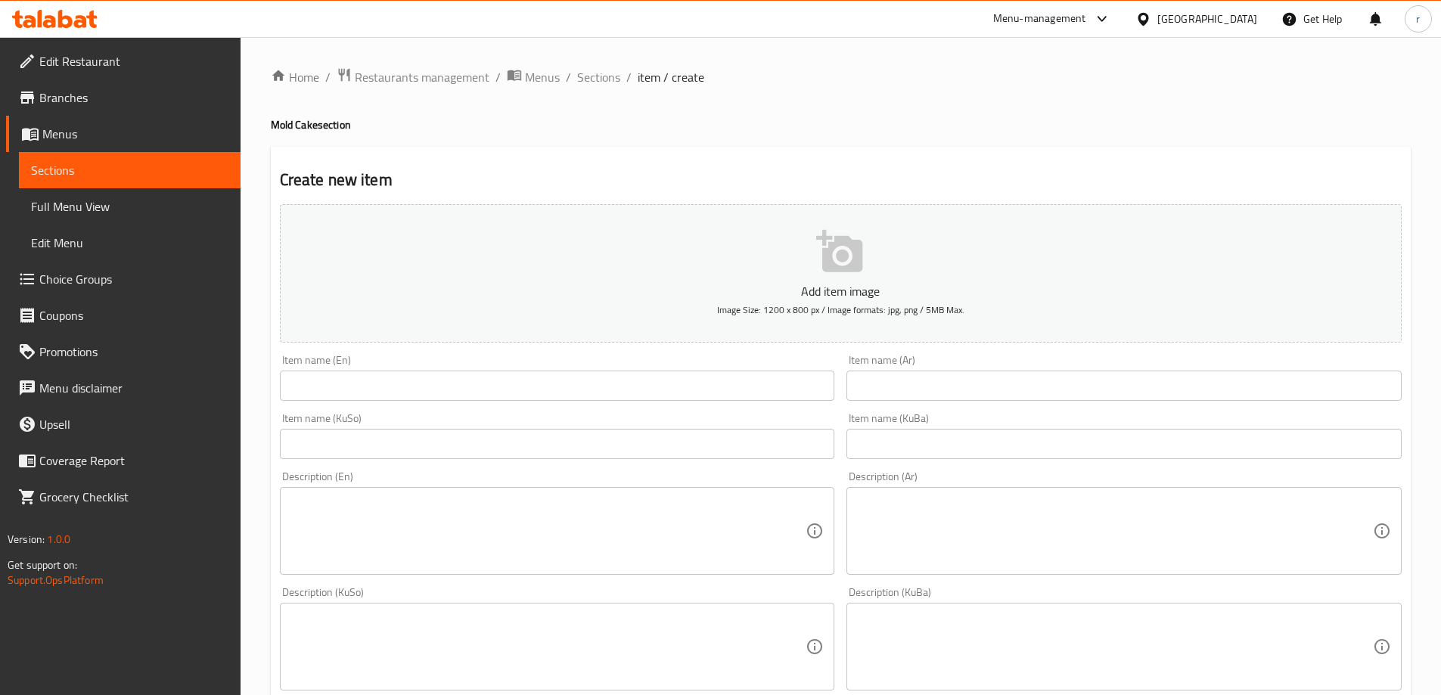
click at [343, 387] on input "text" at bounding box center [557, 386] width 555 height 30
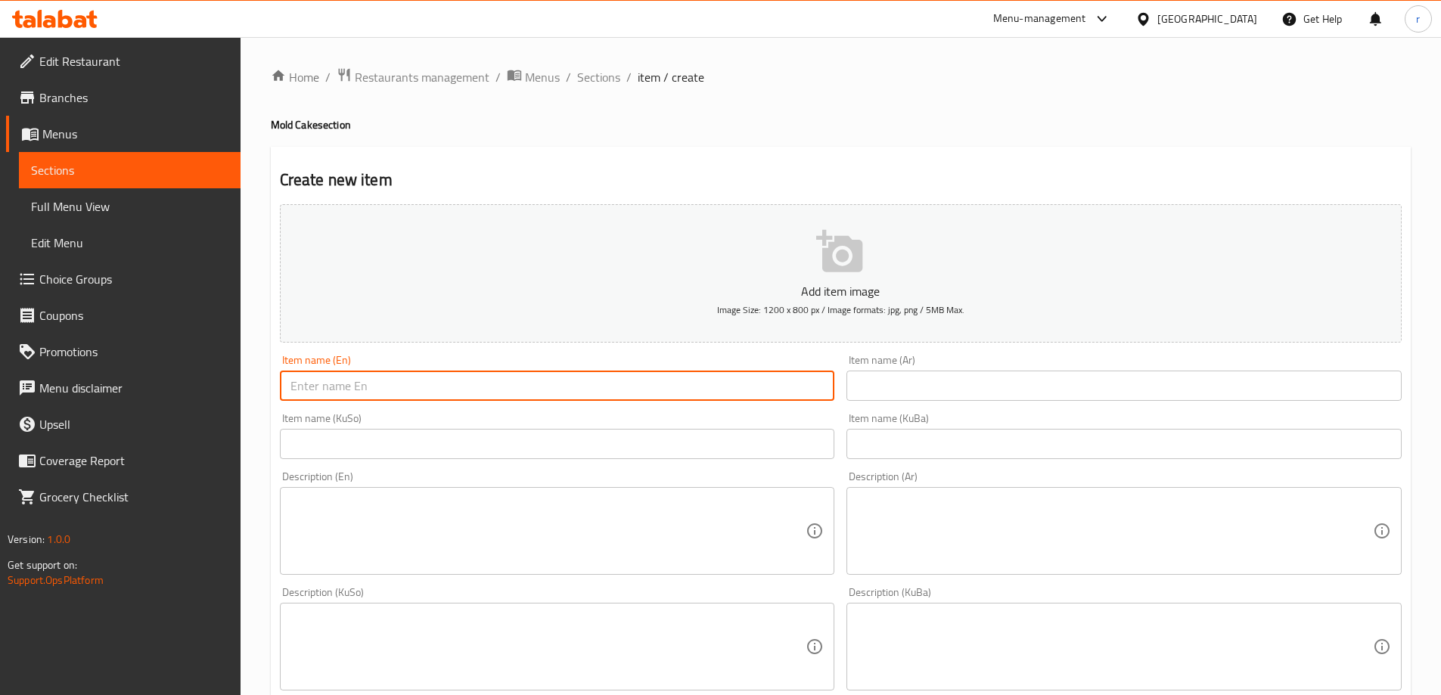
click at [343, 387] on input "text" at bounding box center [557, 386] width 555 height 30
paste input "Mango And Strawberry Mold Cake"
type input "Mango And Strawberry Mold Cake"
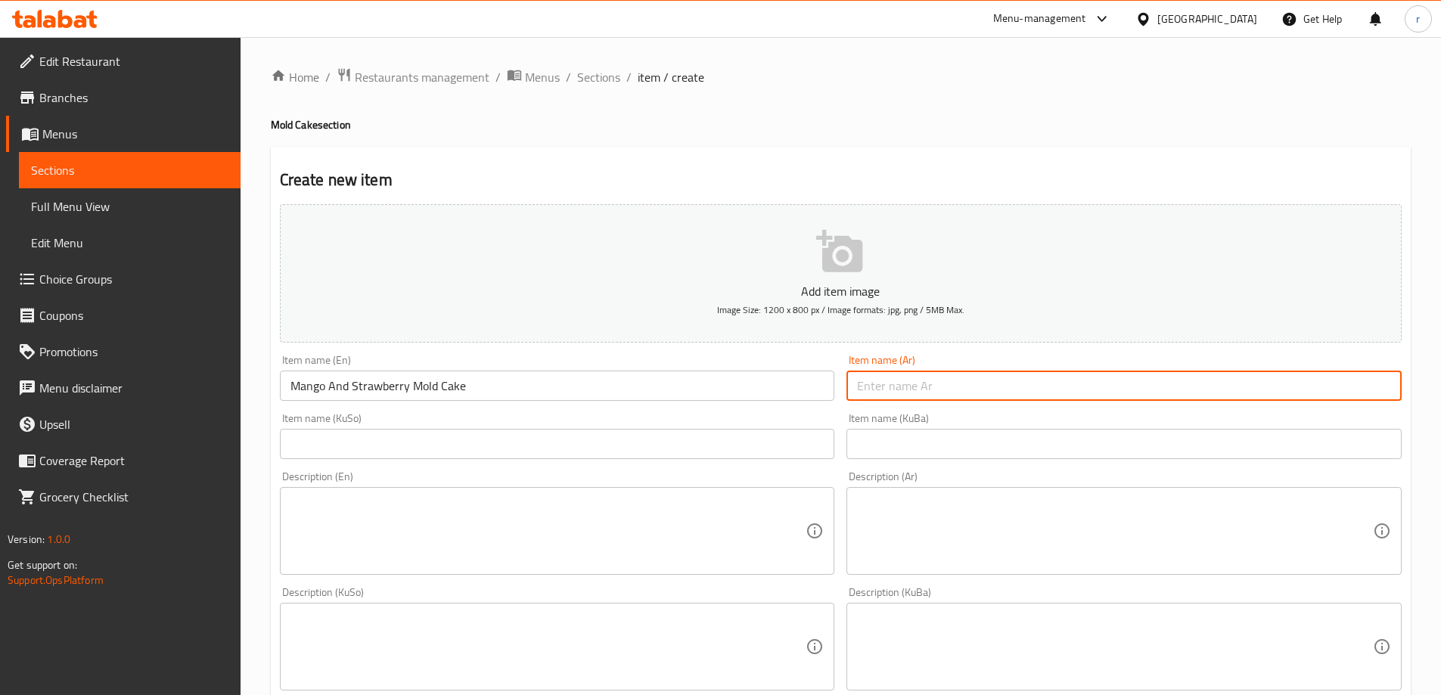
drag, startPoint x: 922, startPoint y: 375, endPoint x: 899, endPoint y: 383, distance: 24.9
click at [922, 375] on input "text" at bounding box center [1124, 386] width 555 height 30
paste input "قالب كيك مانجو وفراولة"
type input "قالب كيك مانجو وفراولة"
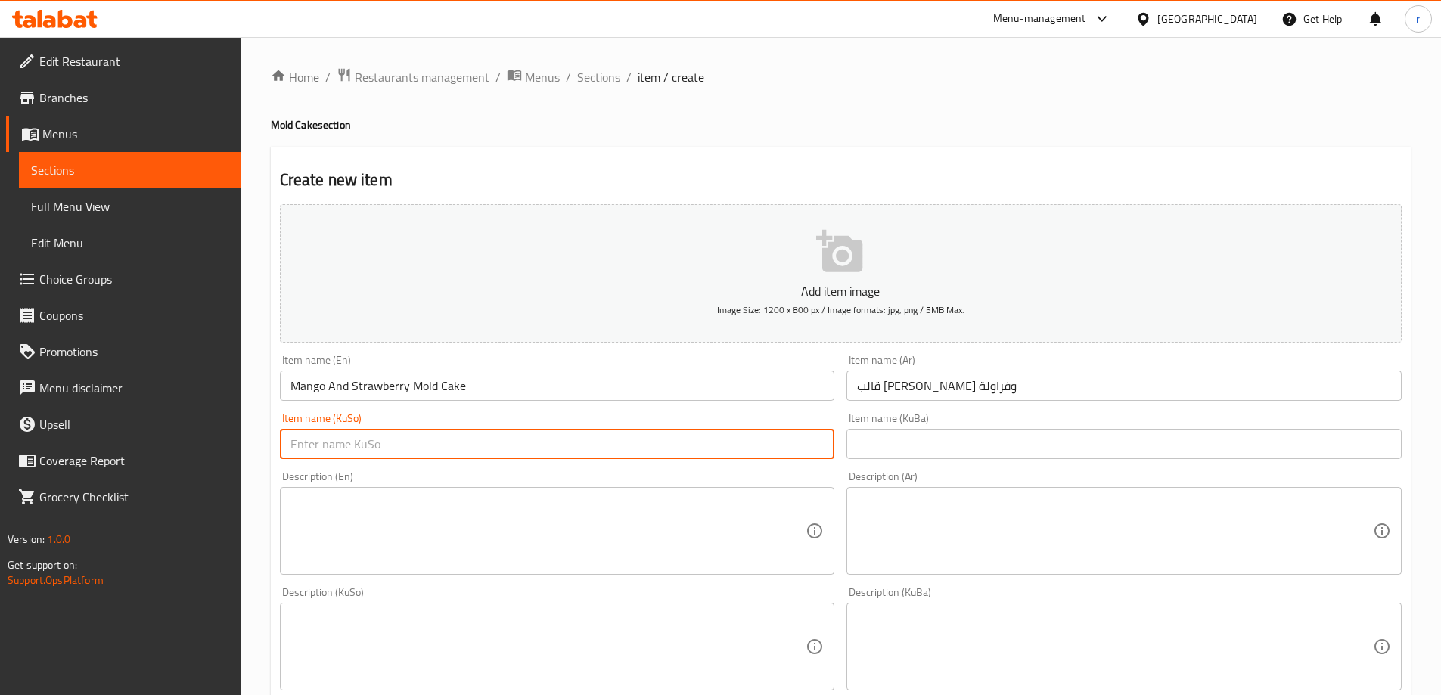
click at [623, 431] on input "text" at bounding box center [557, 444] width 555 height 30
type input "q"
drag, startPoint x: 467, startPoint y: 442, endPoint x: 91, endPoint y: 454, distance: 376.3
click at [91, 454] on div "Edit Restaurant Branches Menus Sections Full Menu View Edit Menu Choice Groups …" at bounding box center [720, 640] width 1441 height 1206
type input "قاڵبی کێکی مانگۆ و فەراولە"
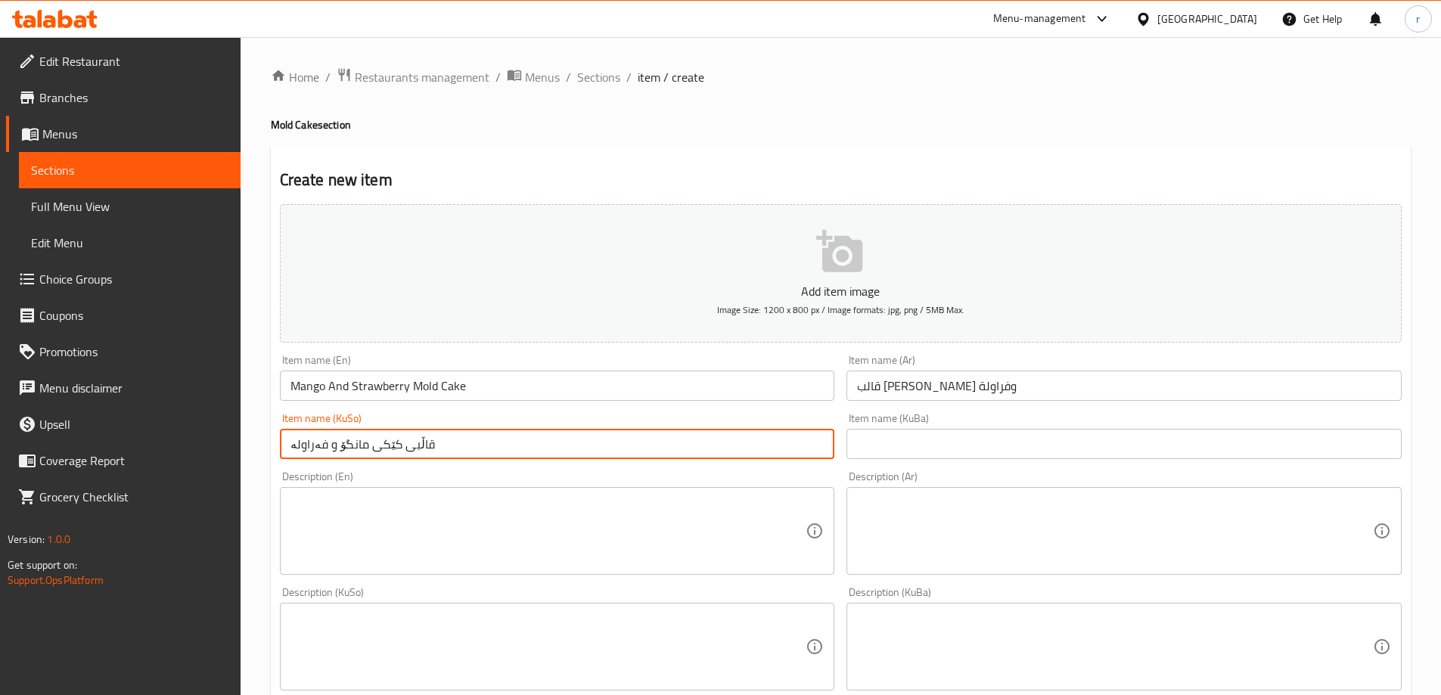
click at [878, 453] on input "text" at bounding box center [1124, 444] width 555 height 30
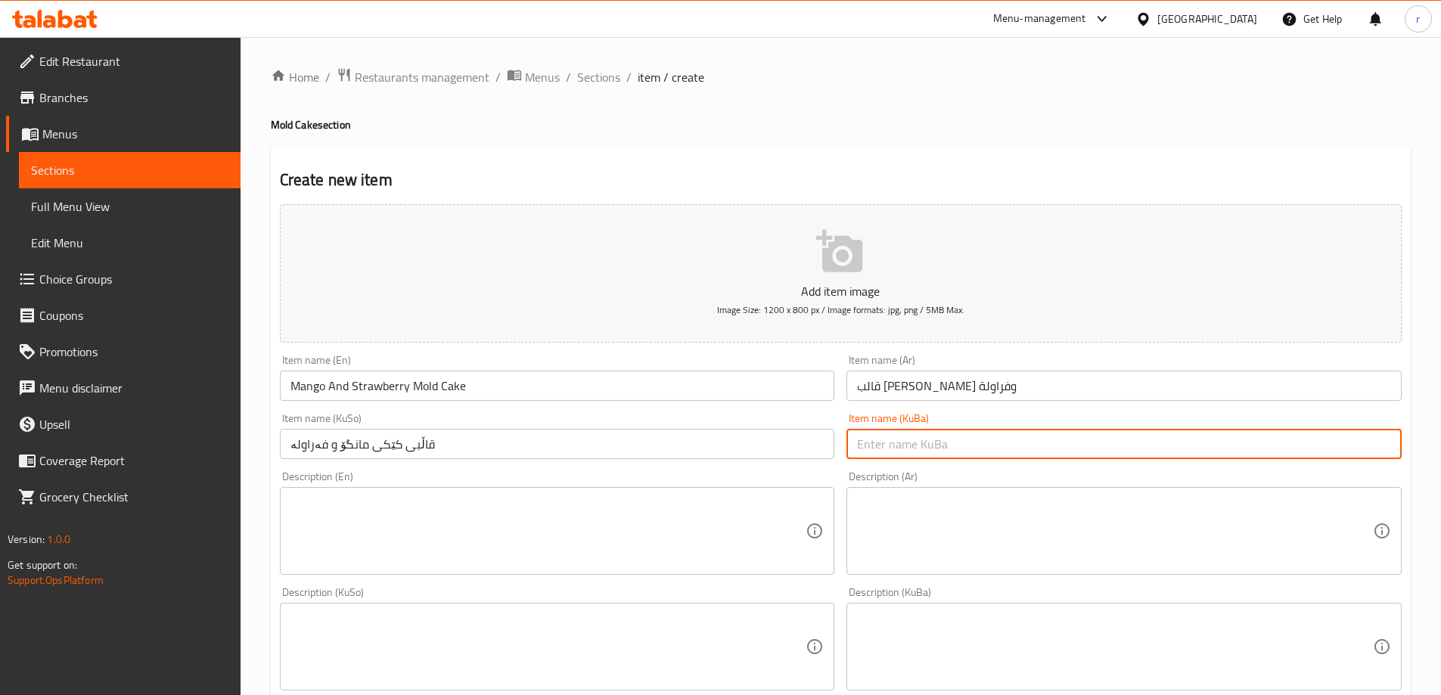
paste input "قاڵبی کێکی مانگۆ و فەراولە"
click at [382, 533] on textarea at bounding box center [549, 532] width 516 height 72
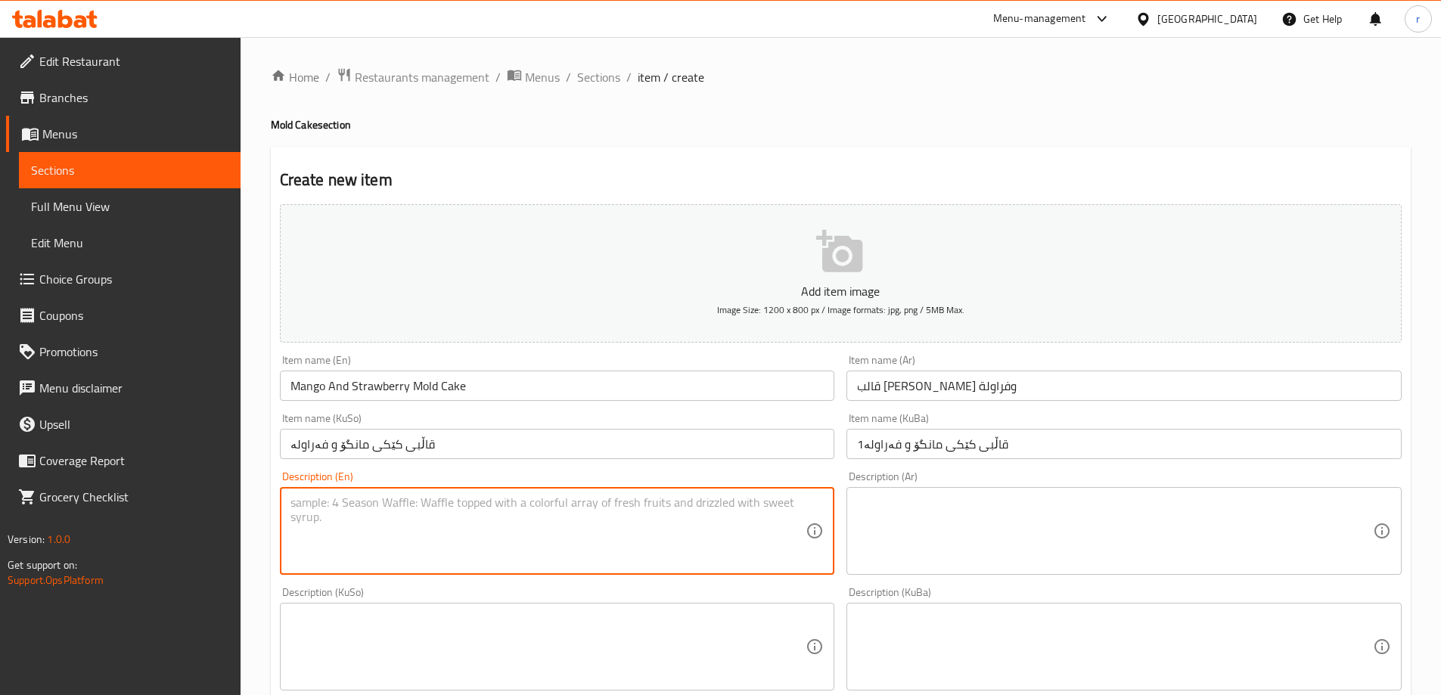
click at [1082, 437] on input "قاڵبی کێکی مانگۆ و فەراولە1" at bounding box center [1124, 444] width 555 height 30
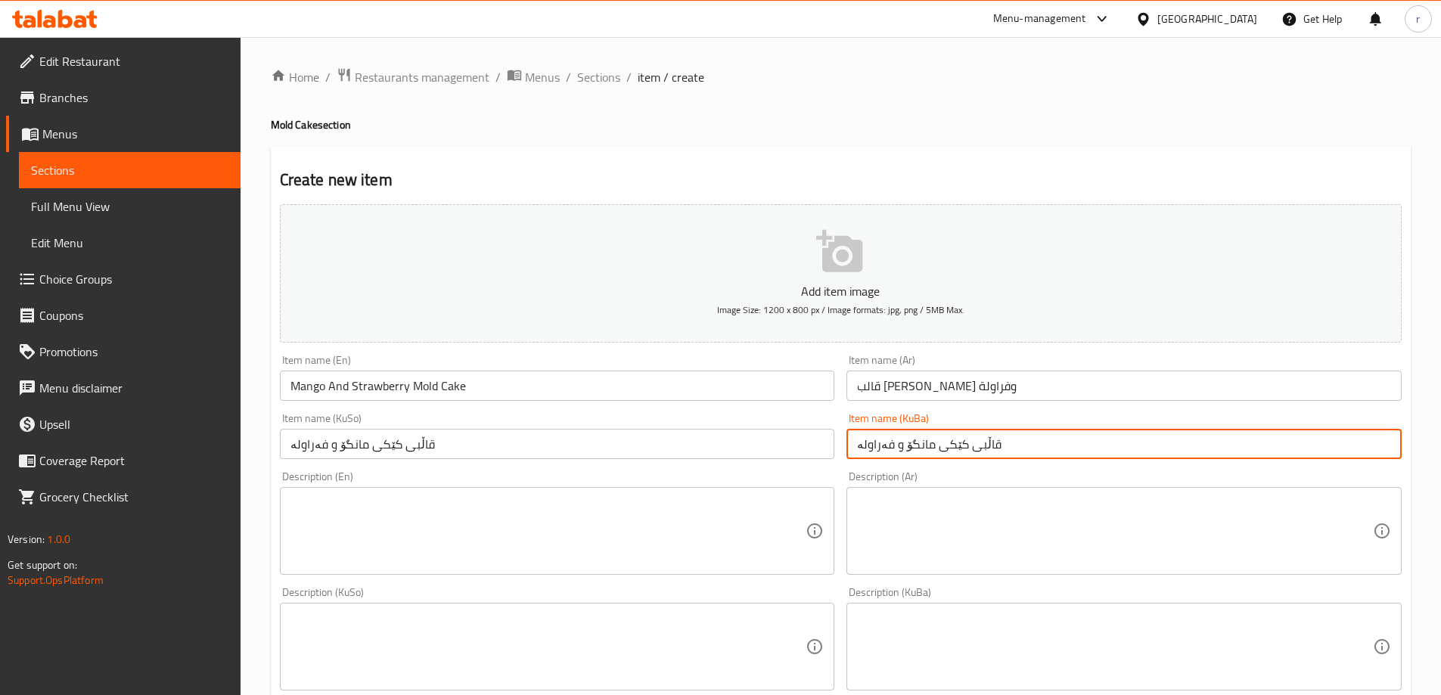
type input "قاڵبی کێکی مانگۆ و فەراولە"
click at [715, 511] on textarea at bounding box center [549, 532] width 516 height 72
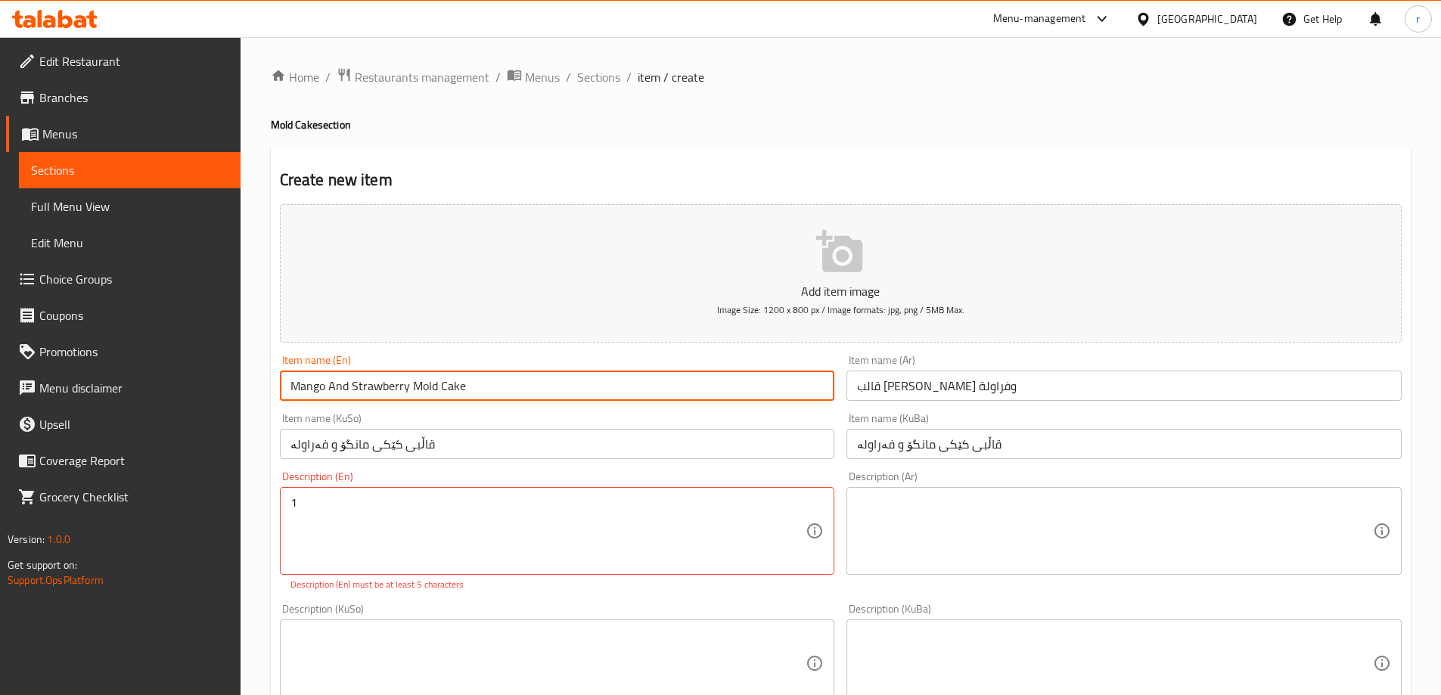
drag, startPoint x: 412, startPoint y: 381, endPoint x: 434, endPoint y: 384, distance: 22.3
click at [434, 384] on input "Mango And Strawberry Mold Cake" at bounding box center [557, 386] width 555 height 30
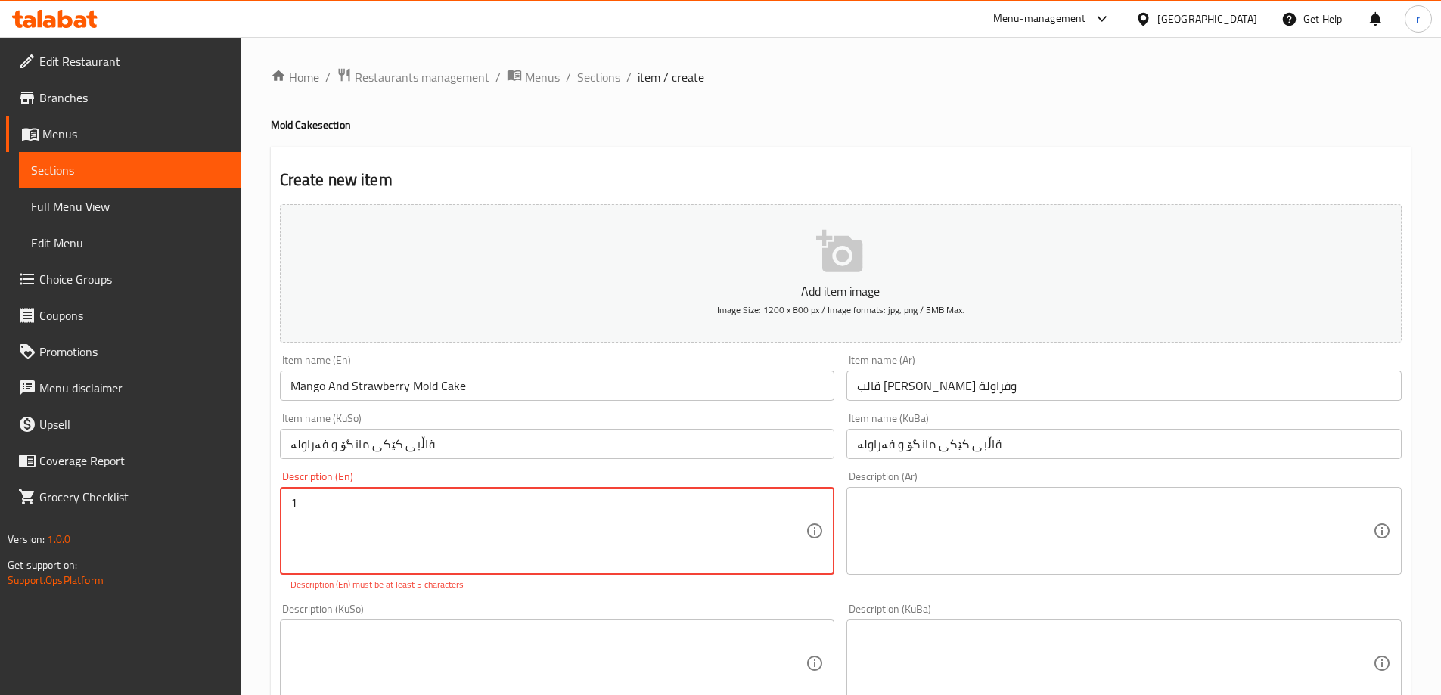
paste textarea "Mold"
type textarea "1 Mold"
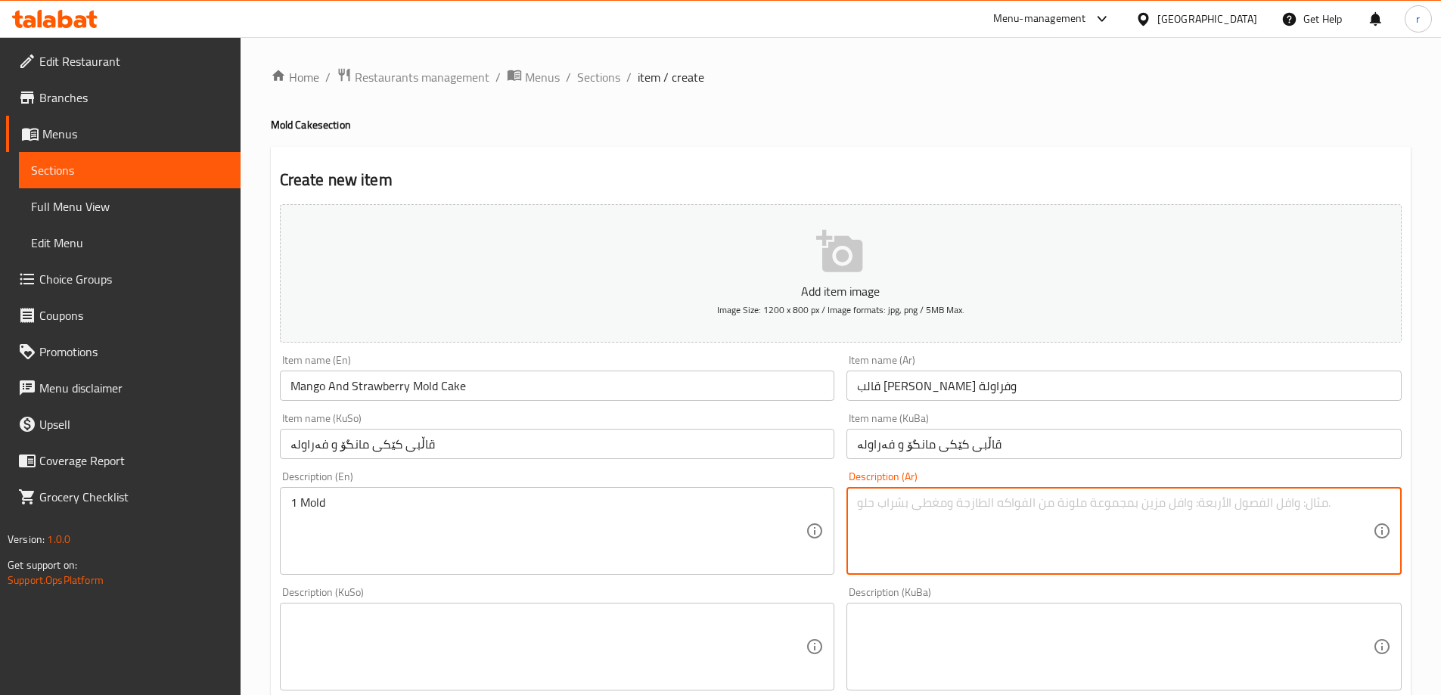
click at [922, 526] on textarea at bounding box center [1115, 532] width 516 height 72
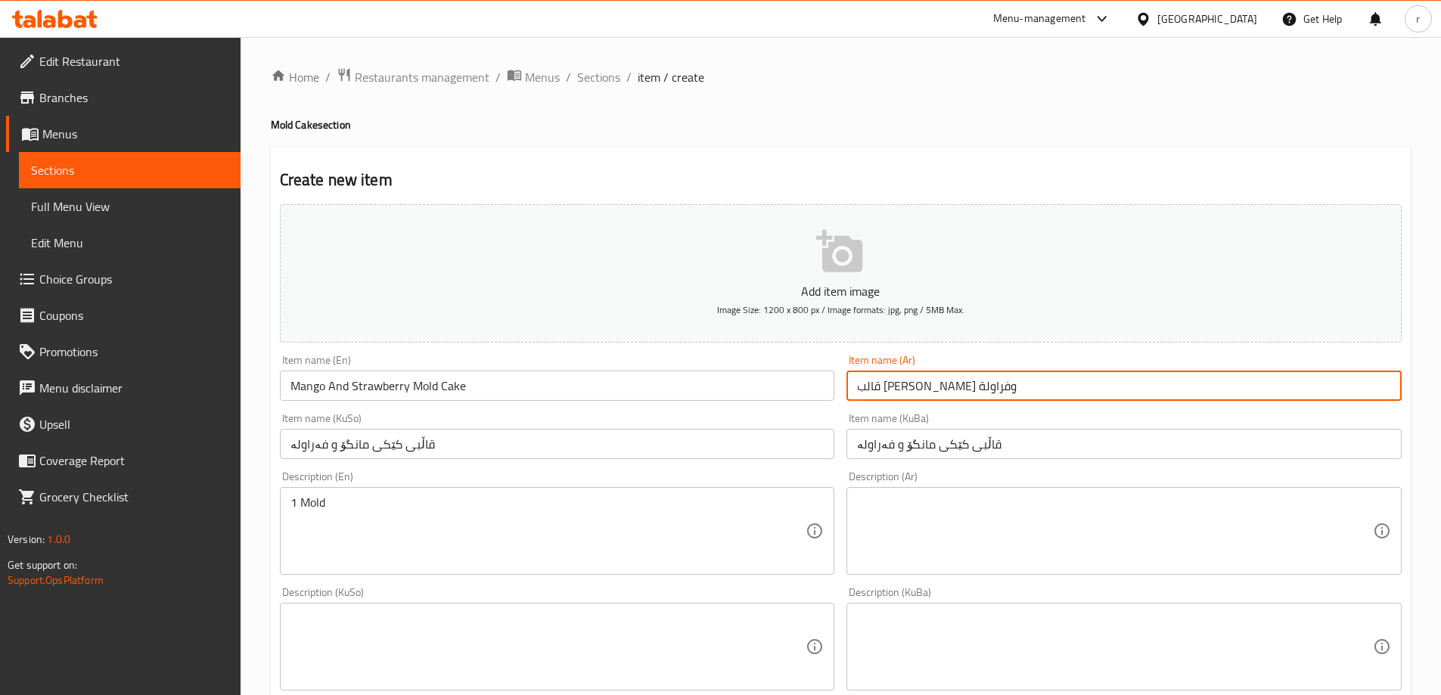
drag, startPoint x: 975, startPoint y: 384, endPoint x: 959, endPoint y: 386, distance: 16.7
click at [959, 386] on input "قالب كيك مانجو وفراولة" at bounding box center [1124, 386] width 555 height 30
click at [914, 525] on textarea at bounding box center [1115, 532] width 516 height 72
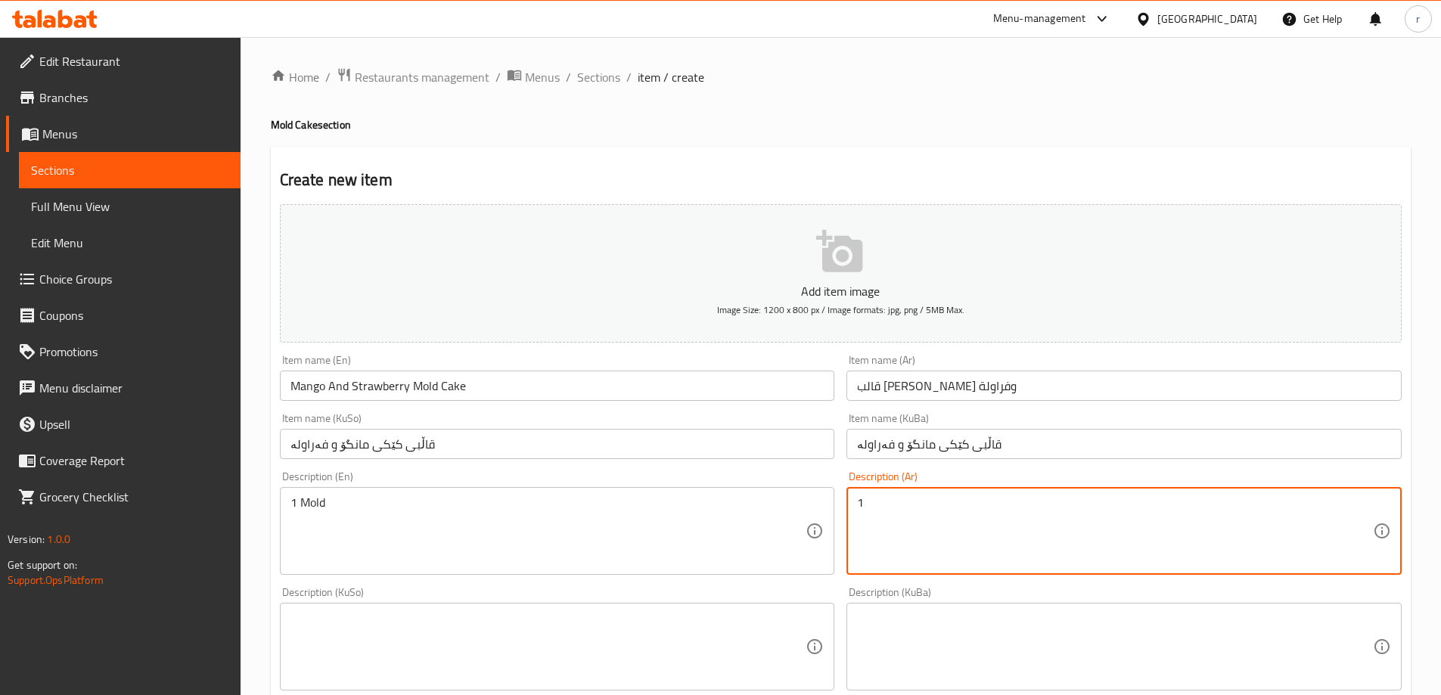
paste textarea "قالب"
type textarea "1 قالب"
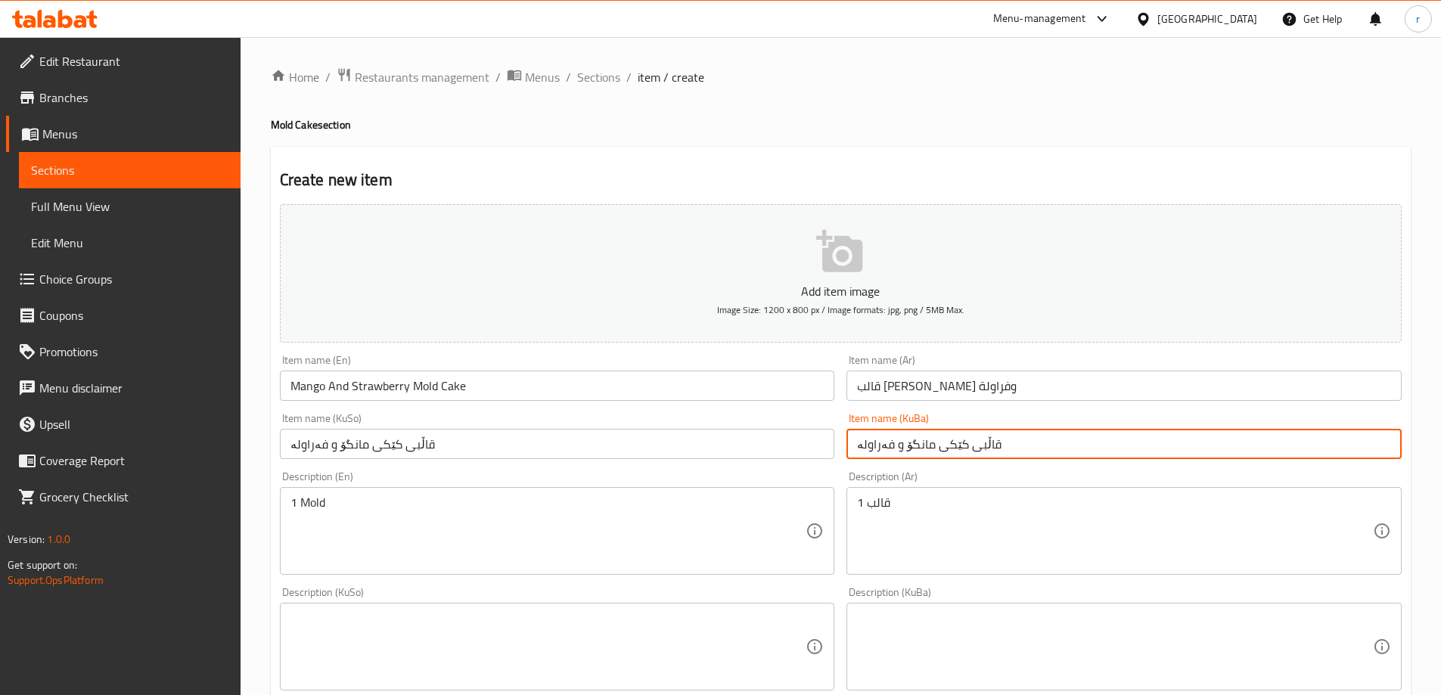
drag, startPoint x: 977, startPoint y: 446, endPoint x: 995, endPoint y: 446, distance: 18.2
click at [995, 446] on input "قاڵبی کێکی مانگۆ و فەراولە" at bounding box center [1124, 444] width 555 height 30
click at [635, 623] on textarea at bounding box center [549, 647] width 516 height 72
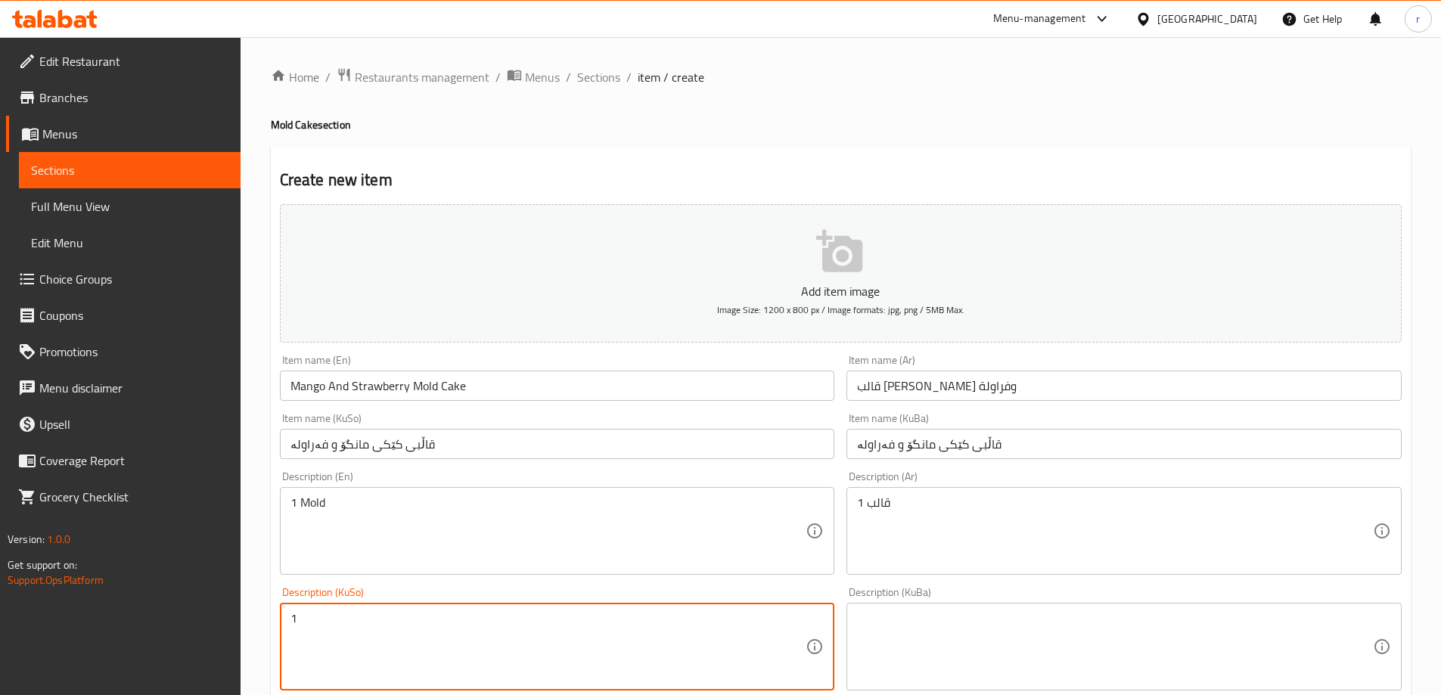
paste textarea "قاڵب"
type textarea "1 قاڵب"
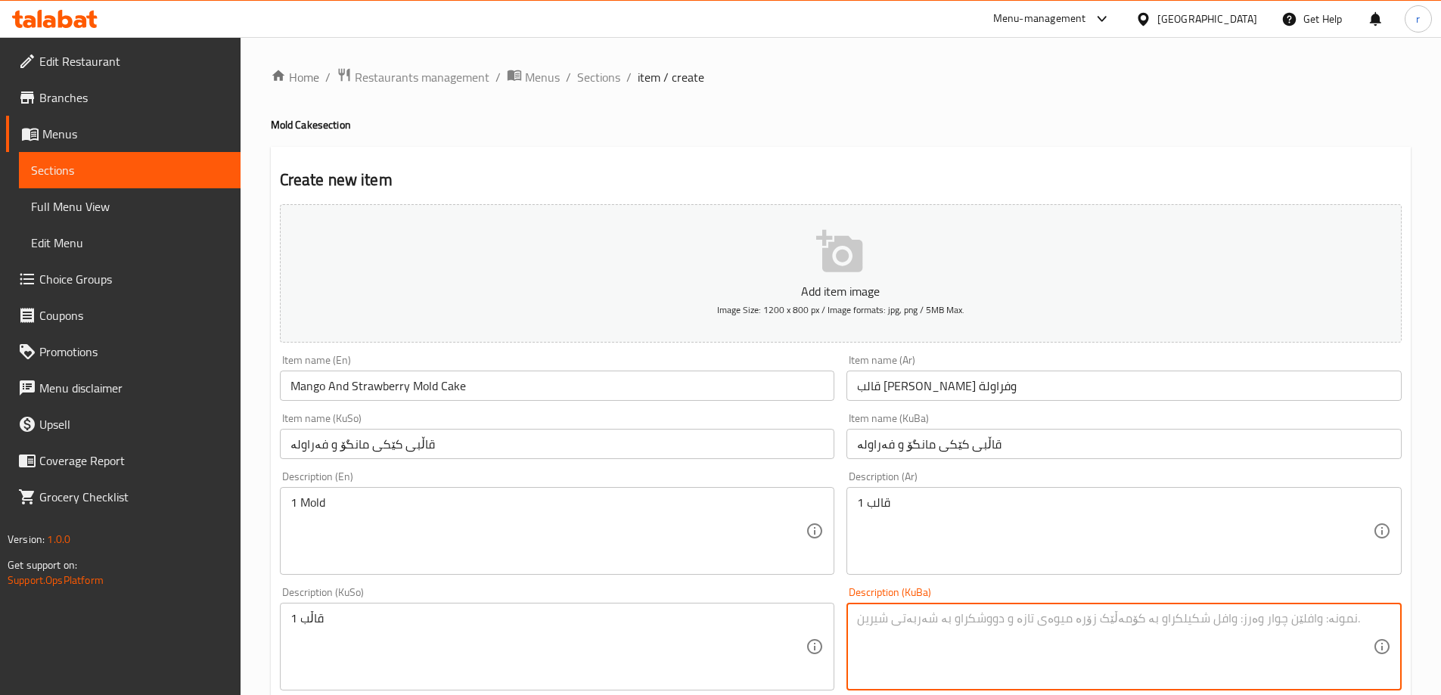
click at [866, 624] on textarea at bounding box center [1115, 647] width 516 height 72
paste textarea "قاڵب"
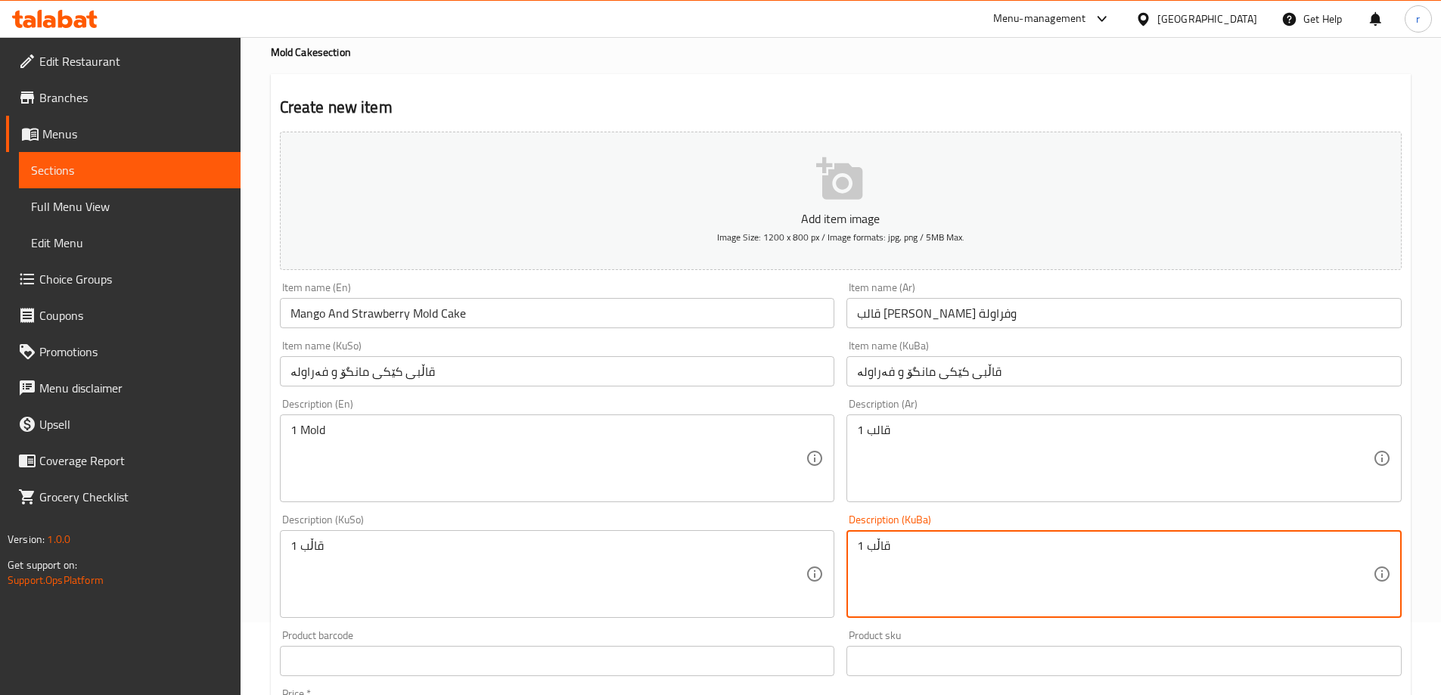
scroll to position [252, 0]
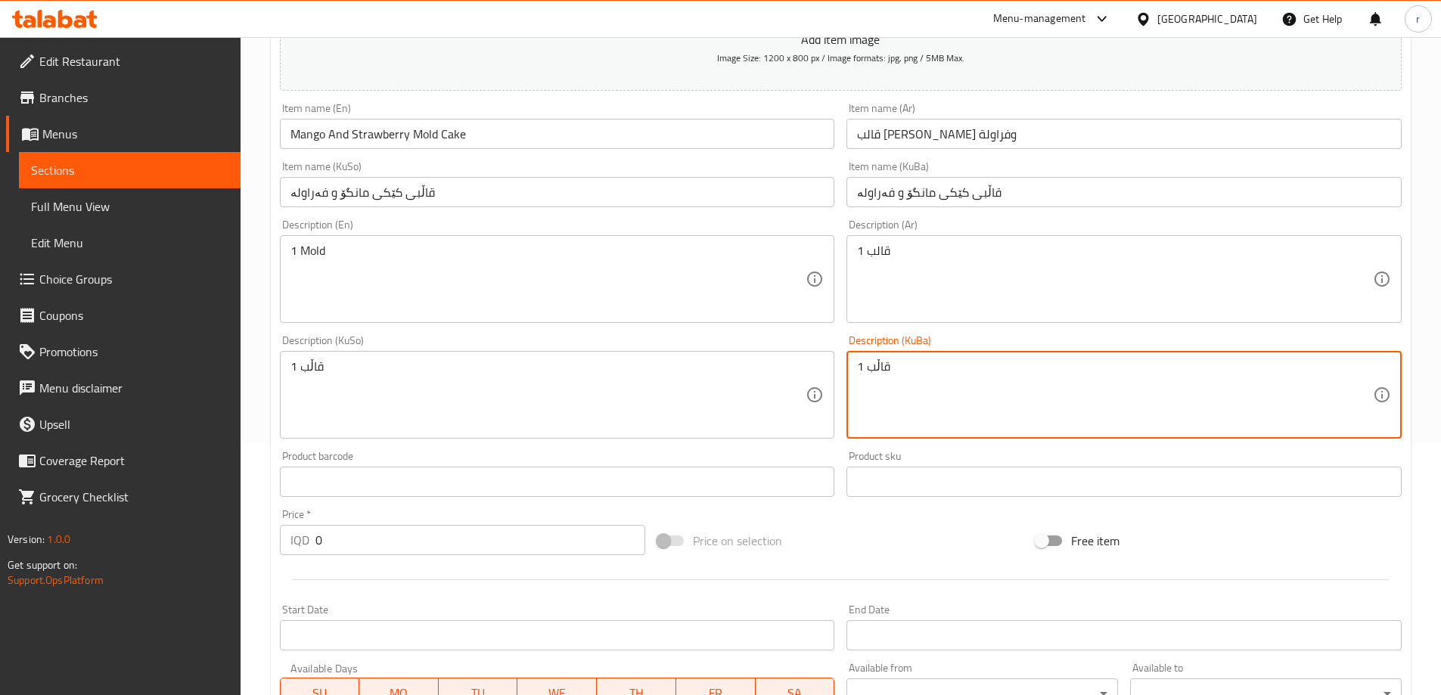
type textarea "1 قاڵب"
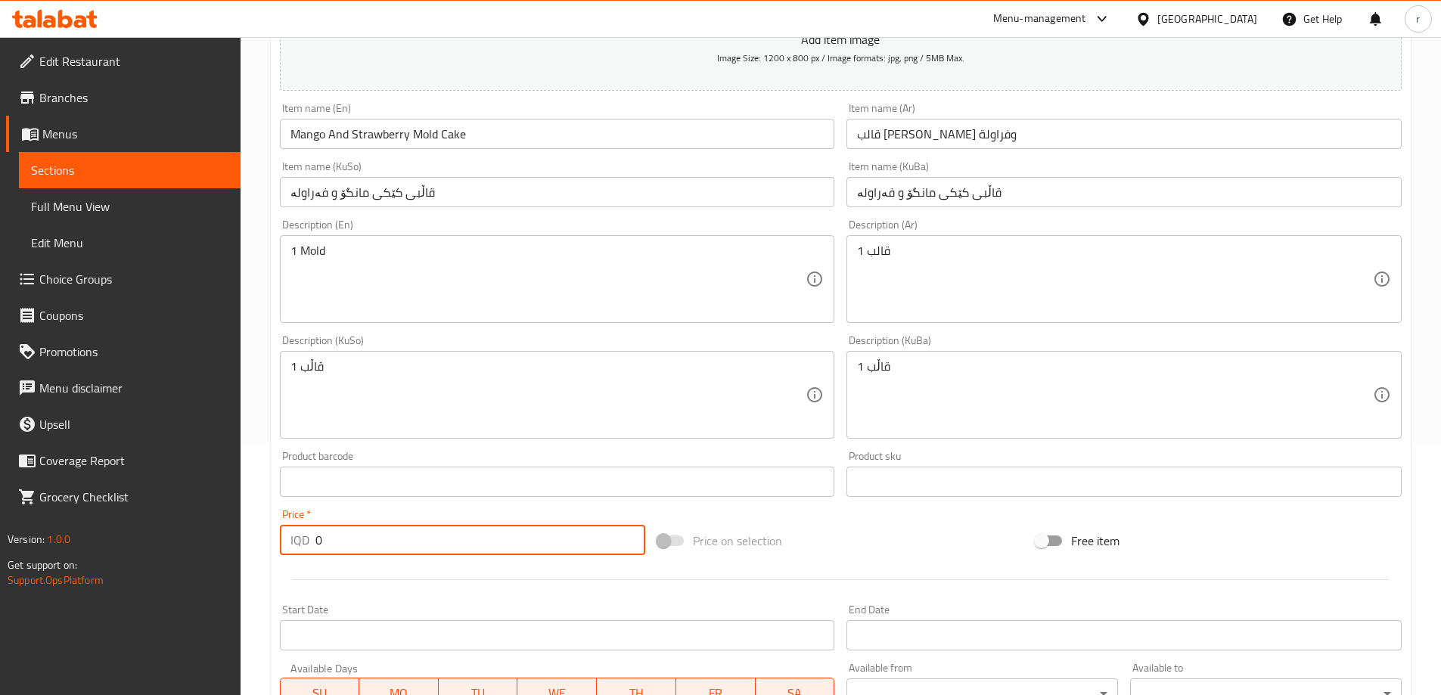
drag, startPoint x: 327, startPoint y: 546, endPoint x: 265, endPoint y: 546, distance: 62.0
click at [265, 546] on div "Home / Restaurants management / Menus / Sections / item / create Mold Cake sect…" at bounding box center [841, 388] width 1201 height 1206
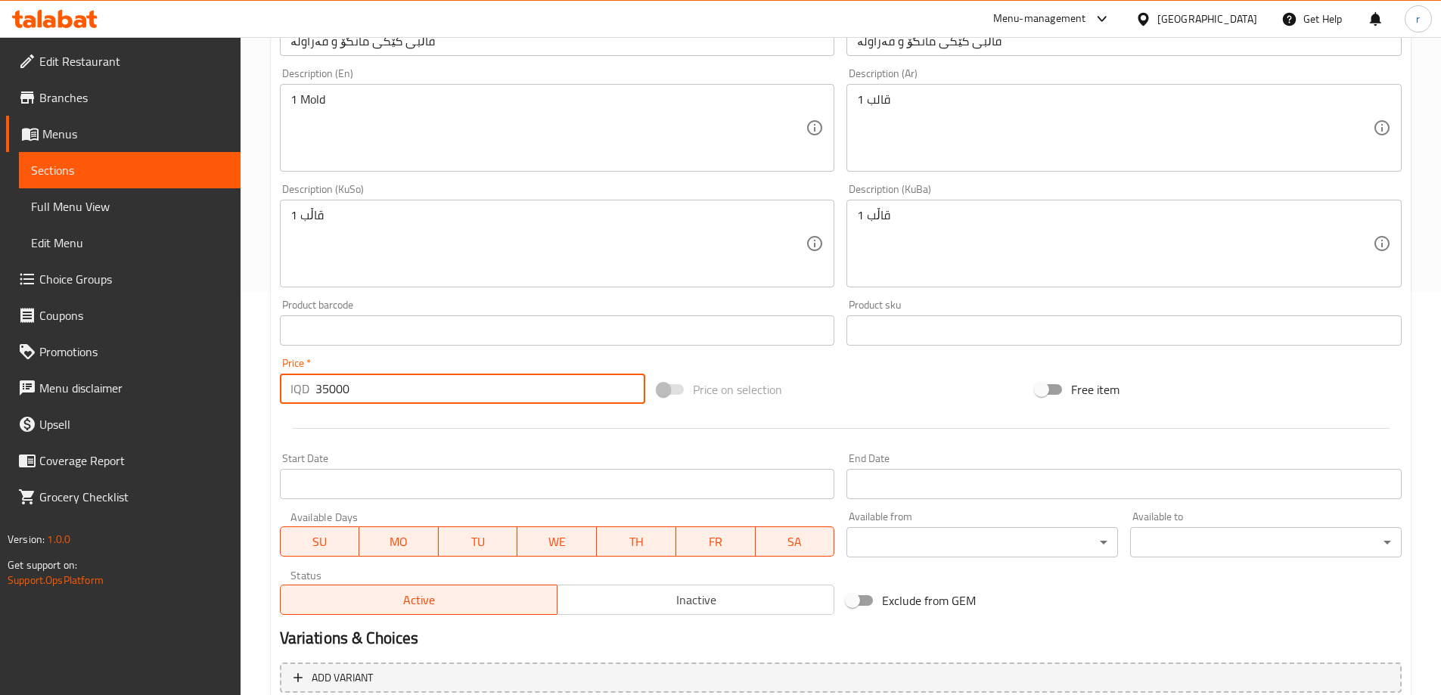
scroll to position [548, 0]
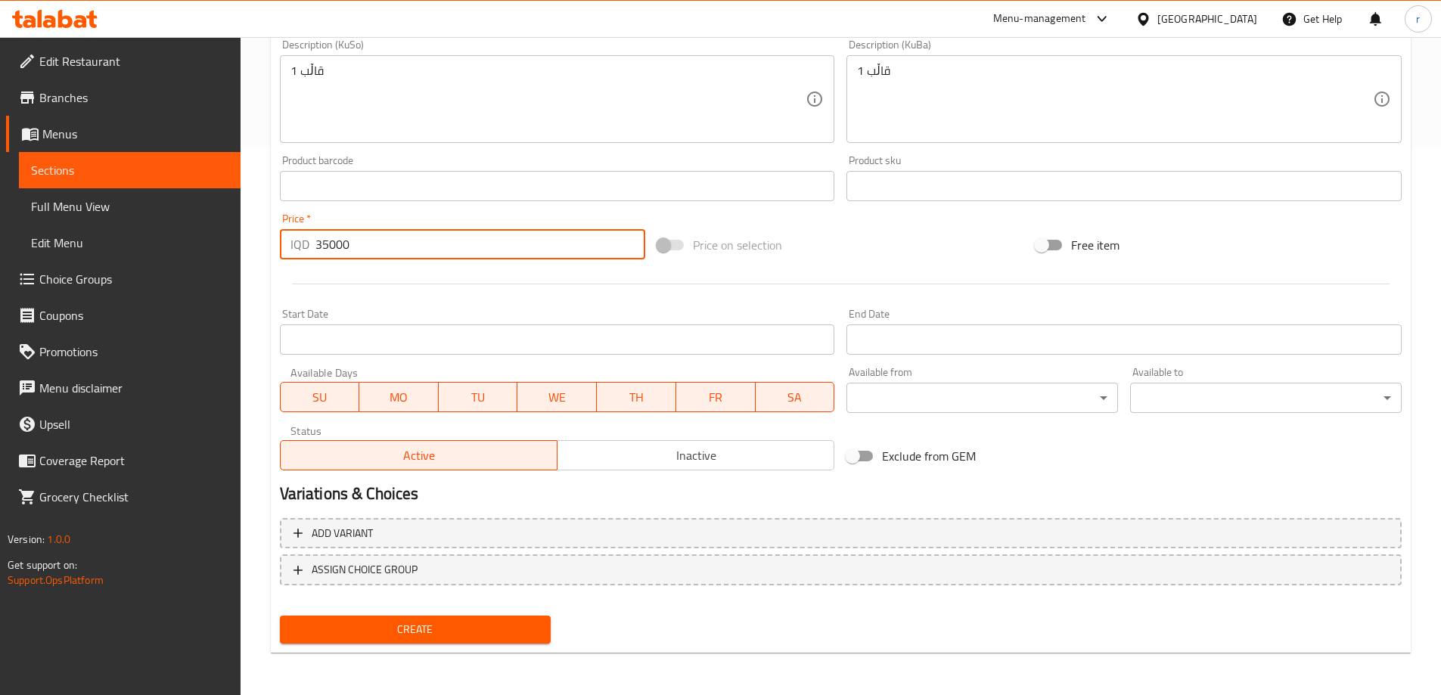
type input "35000"
click at [494, 623] on span "Create" at bounding box center [415, 629] width 247 height 19
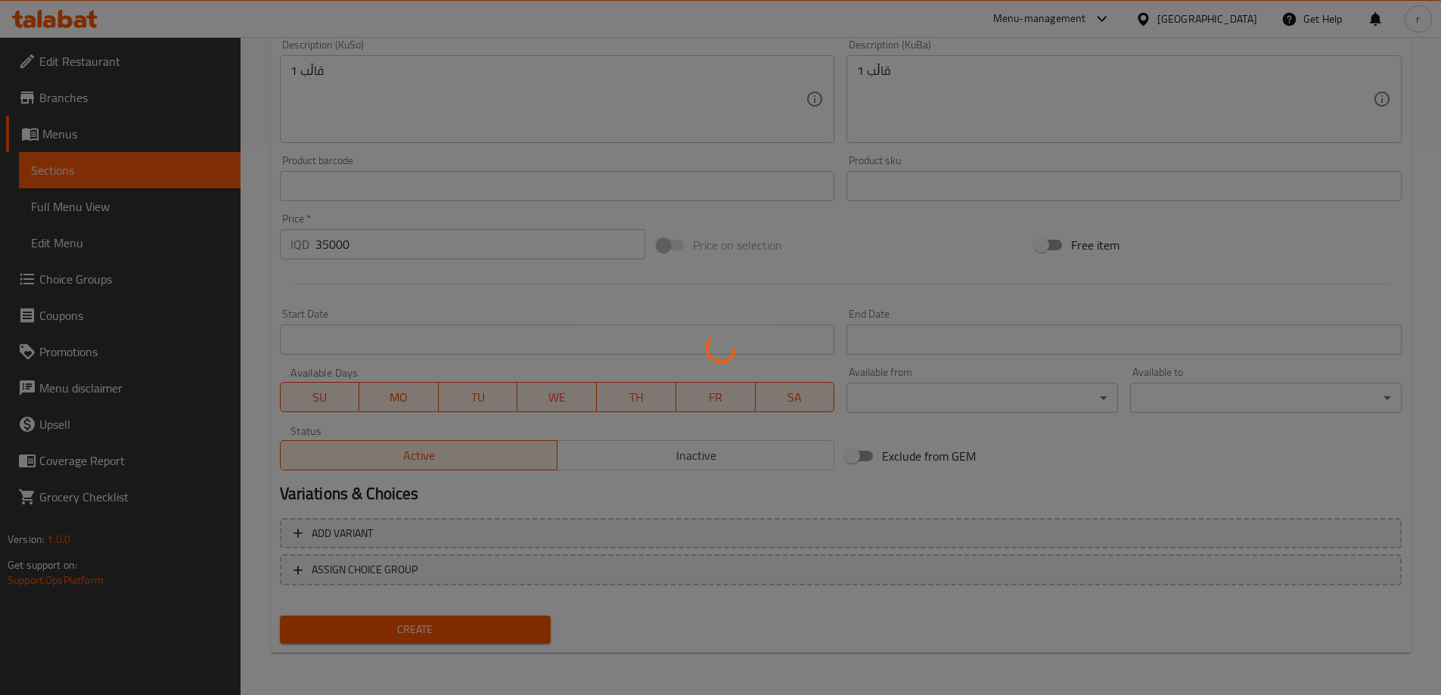
type input "0"
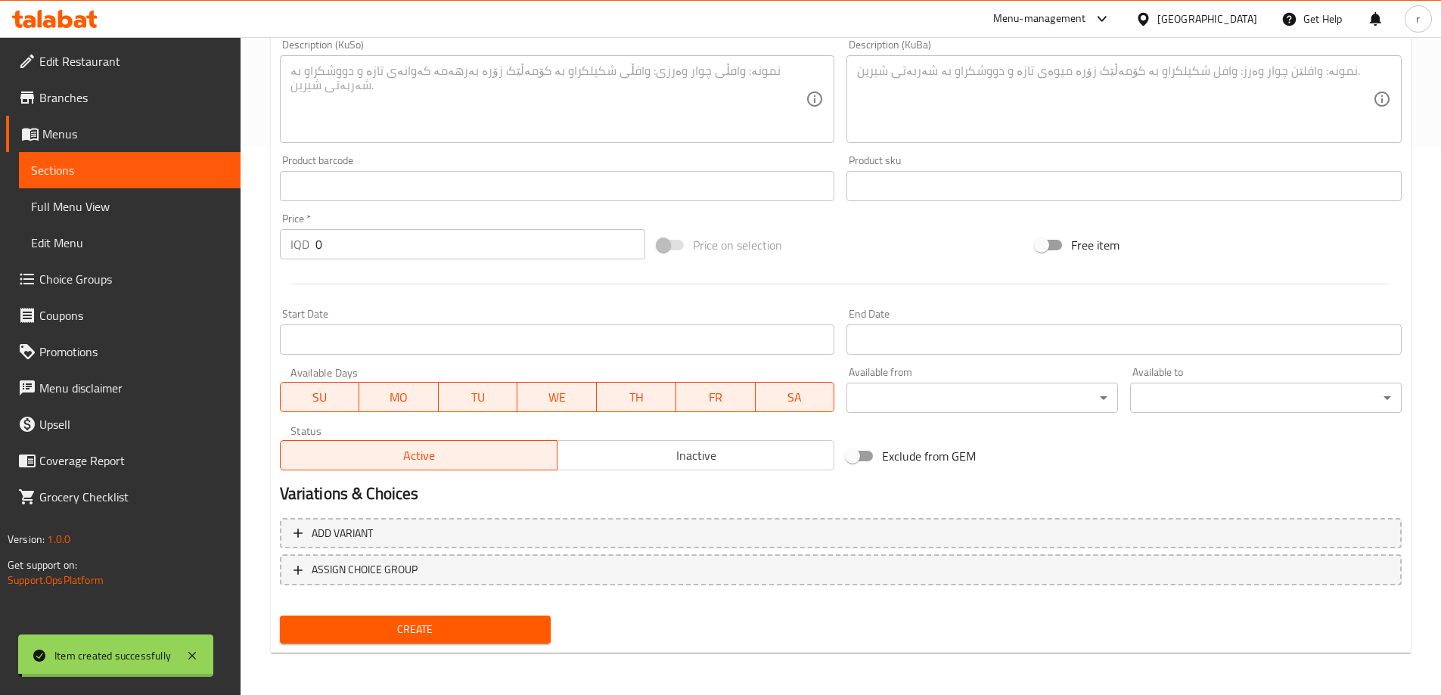
click at [89, 201] on span "Full Menu View" at bounding box center [129, 206] width 197 height 18
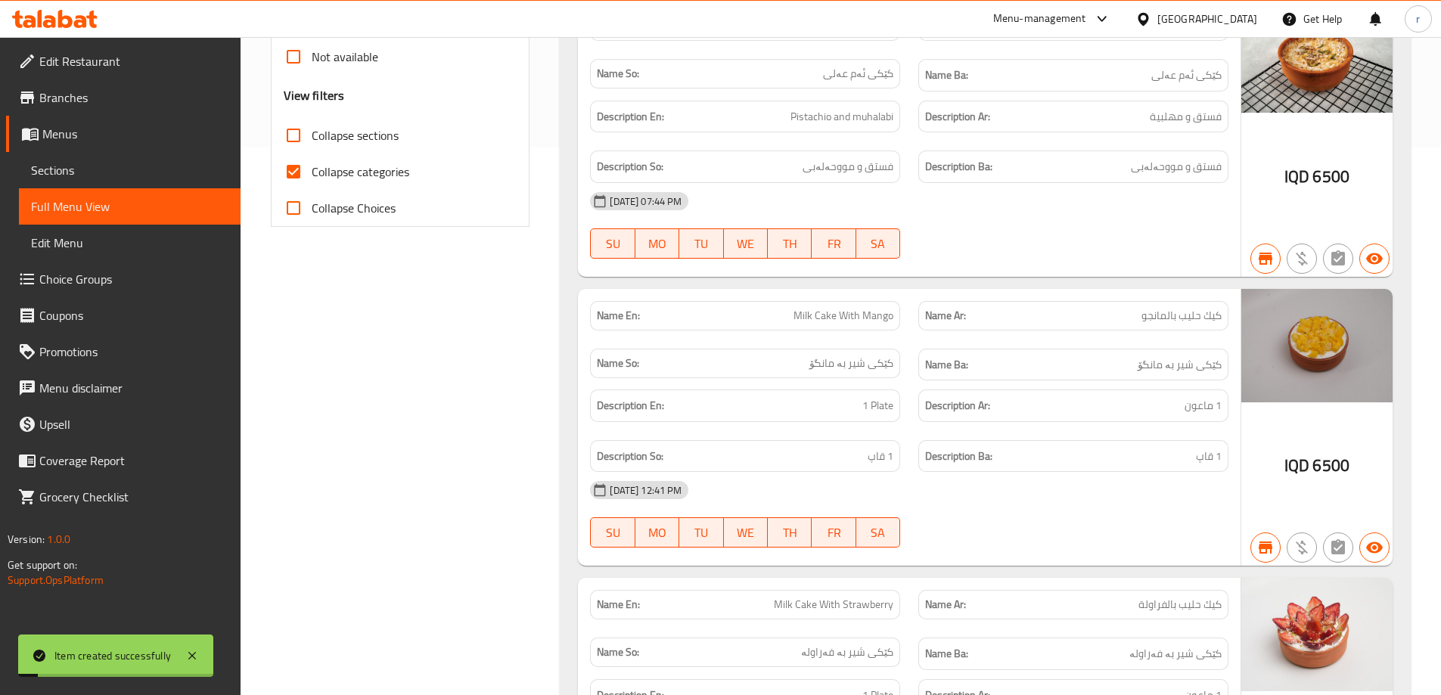
click at [334, 172] on span "Collapse categories" at bounding box center [361, 172] width 98 height 18
click at [312, 172] on input "Collapse categories" at bounding box center [293, 172] width 36 height 36
checkbox input "false"
click at [332, 126] on span "Collapse sections" at bounding box center [355, 135] width 87 height 18
click at [312, 124] on input "Collapse sections" at bounding box center [293, 135] width 36 height 36
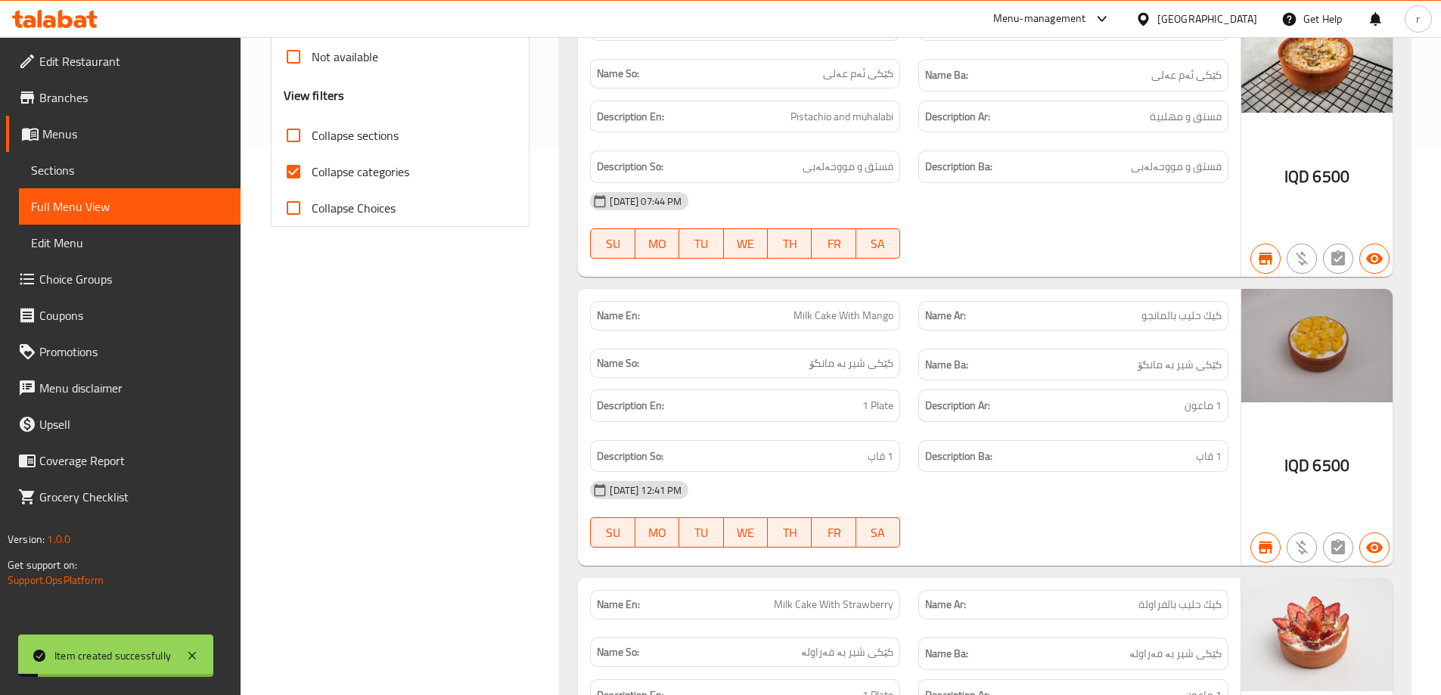
checkbox input "true"
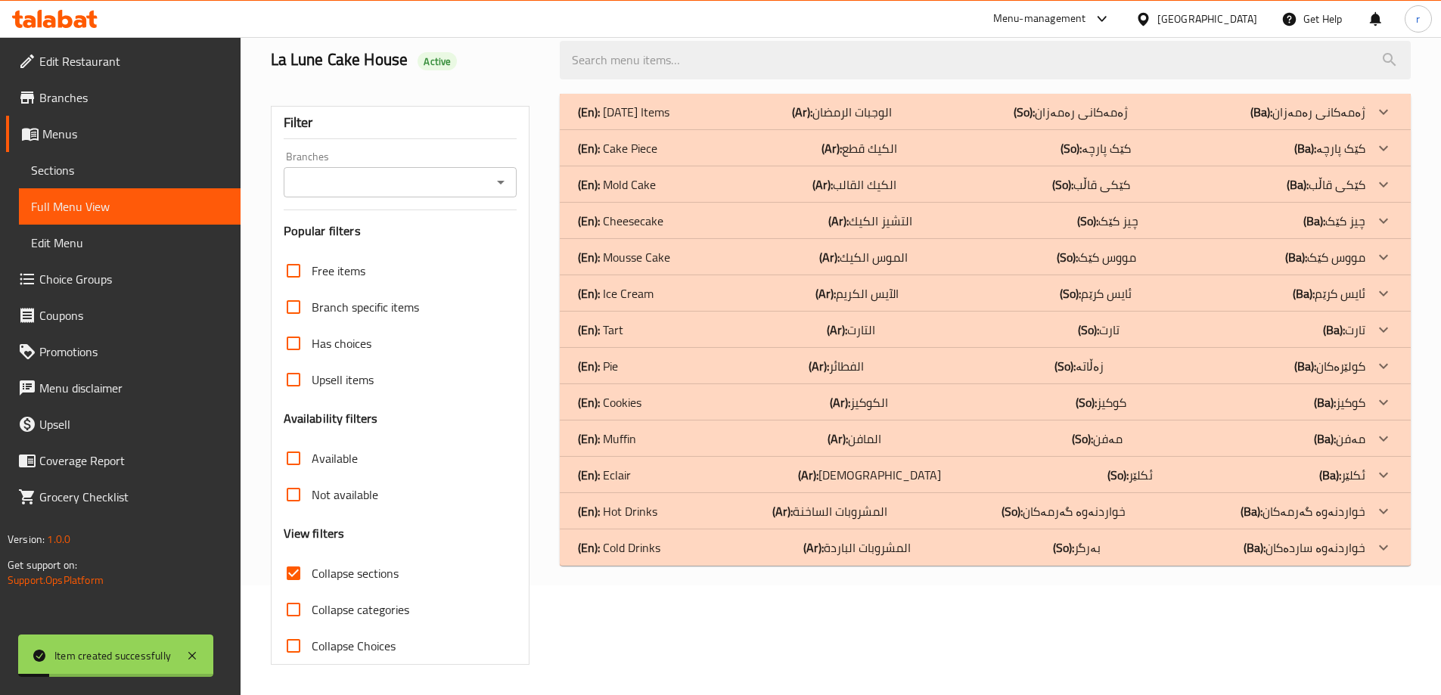
scroll to position [110, 0]
click at [793, 482] on div "(En): Eclair (Ar): الإكلير (So): ئکلێر (Ba): ئکلێر" at bounding box center [972, 475] width 788 height 18
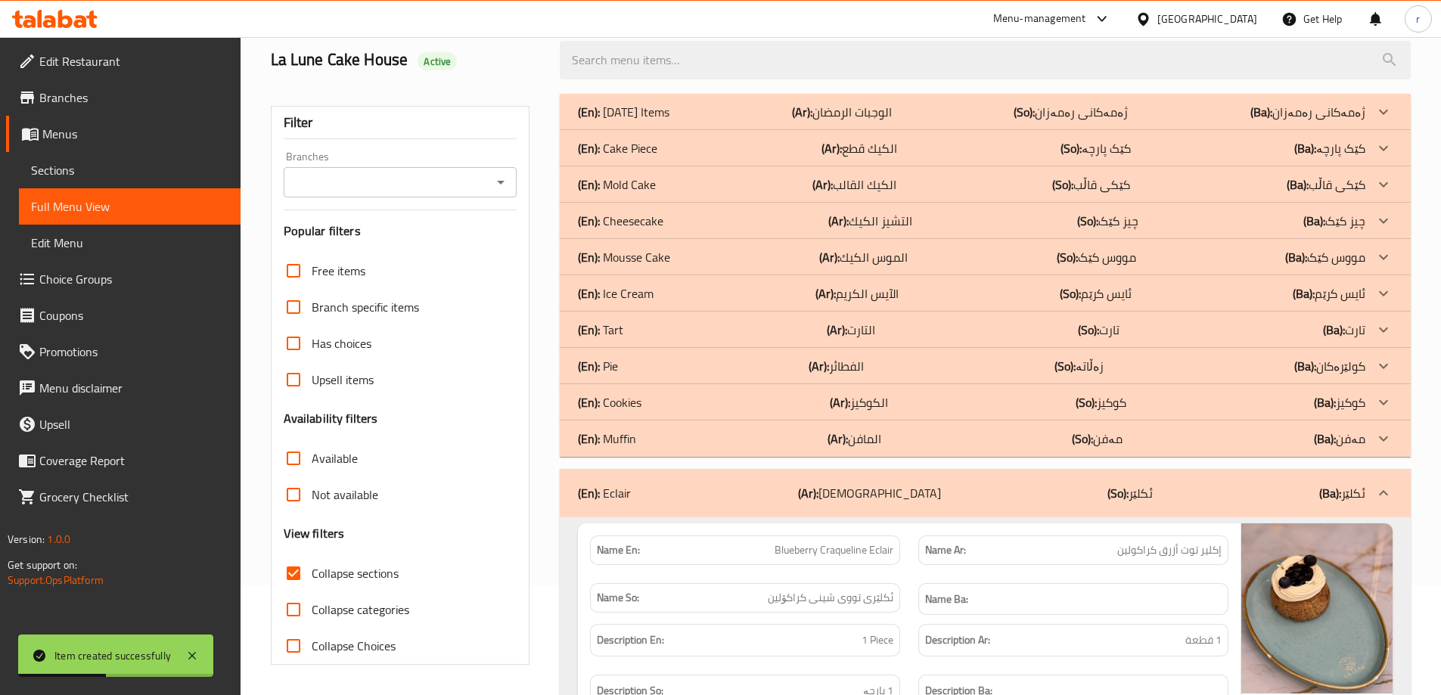
click at [783, 187] on div "(En): Mold Cake (Ar): الكيك القالب (So): کێکی قاڵب (Ba): کێکی قاڵب" at bounding box center [972, 185] width 788 height 18
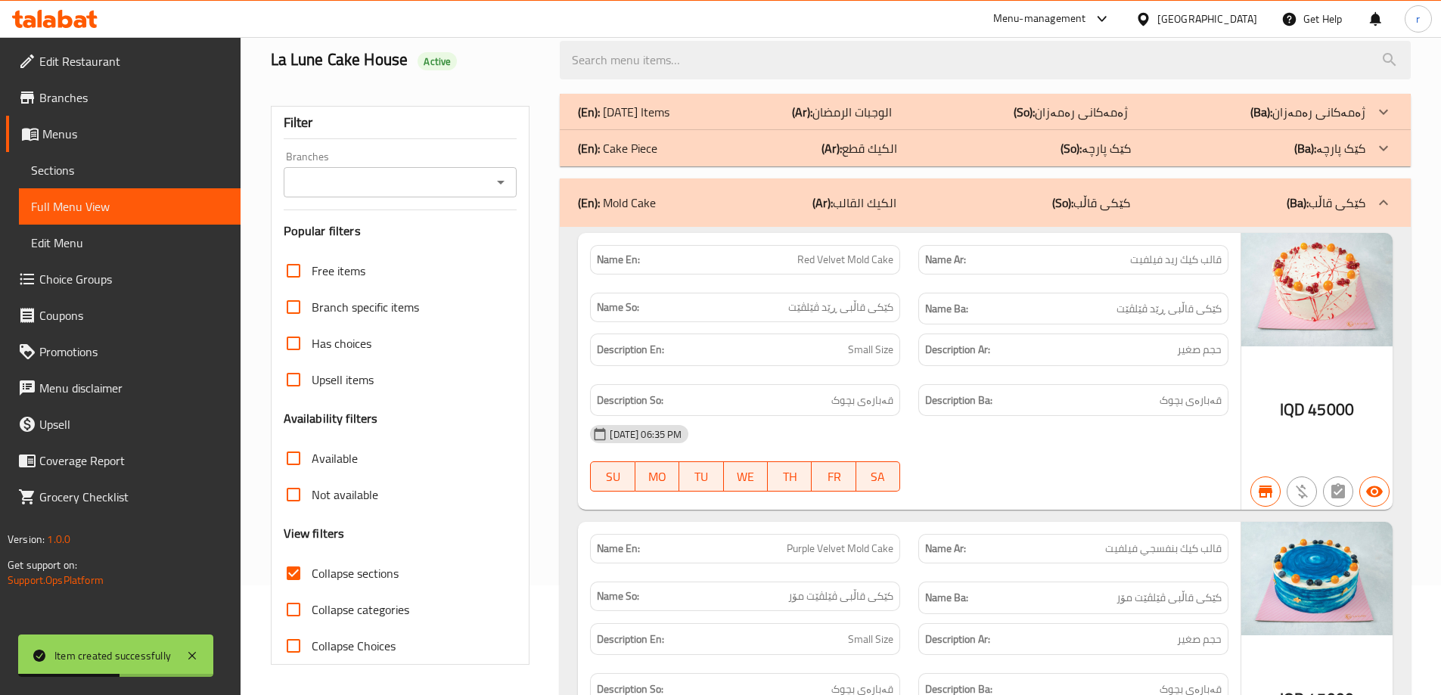
click at [776, 142] on div "(En): Cake Piece (Ar): الكيك قطع (So): کێک پارچە (Ba): کێک پارچە" at bounding box center [972, 148] width 788 height 18
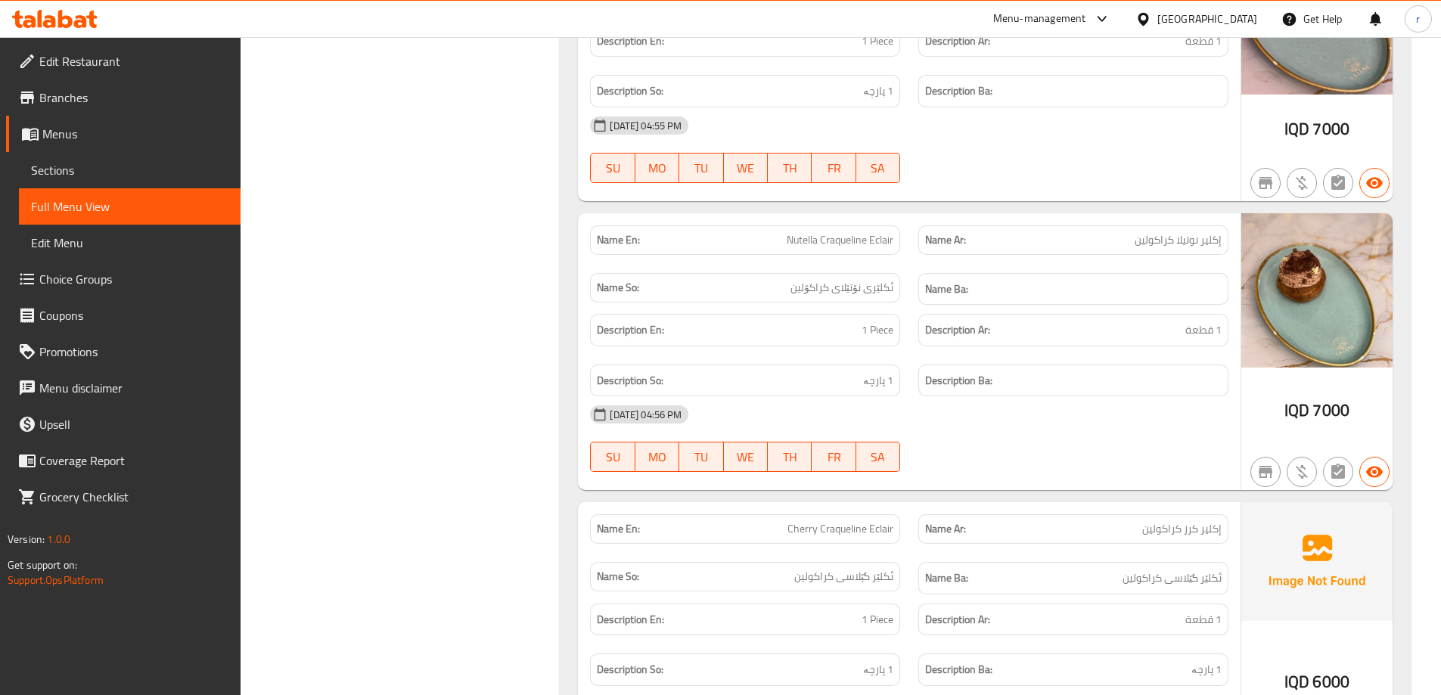
scroll to position [10325, 0]
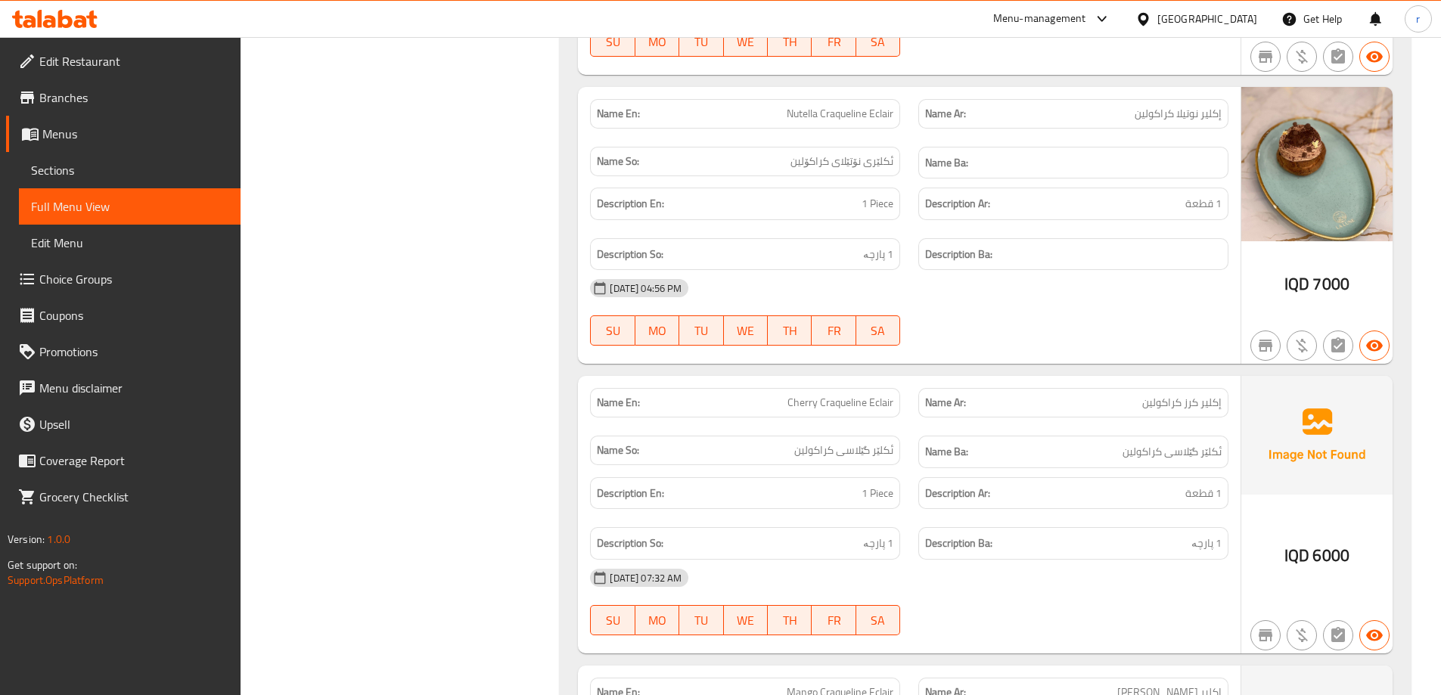
click at [48, 174] on span "Sections" at bounding box center [129, 170] width 197 height 18
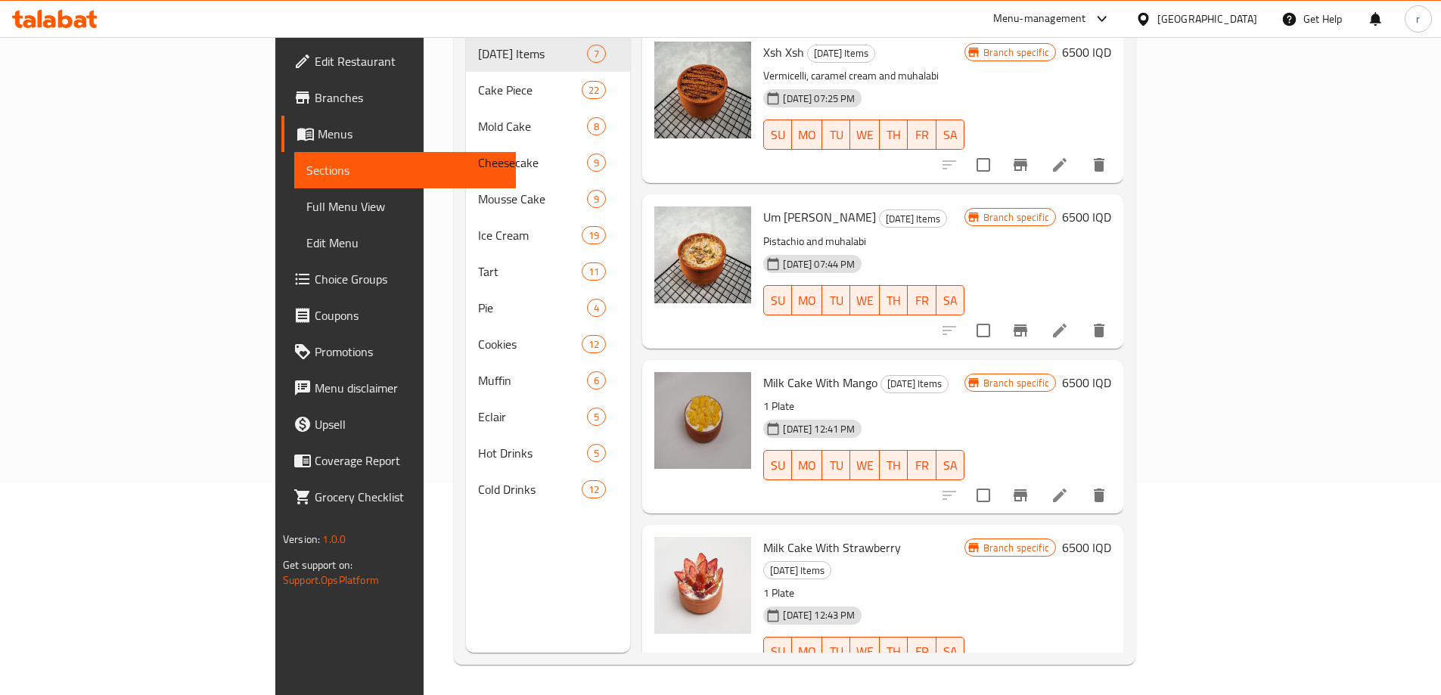
scroll to position [212, 0]
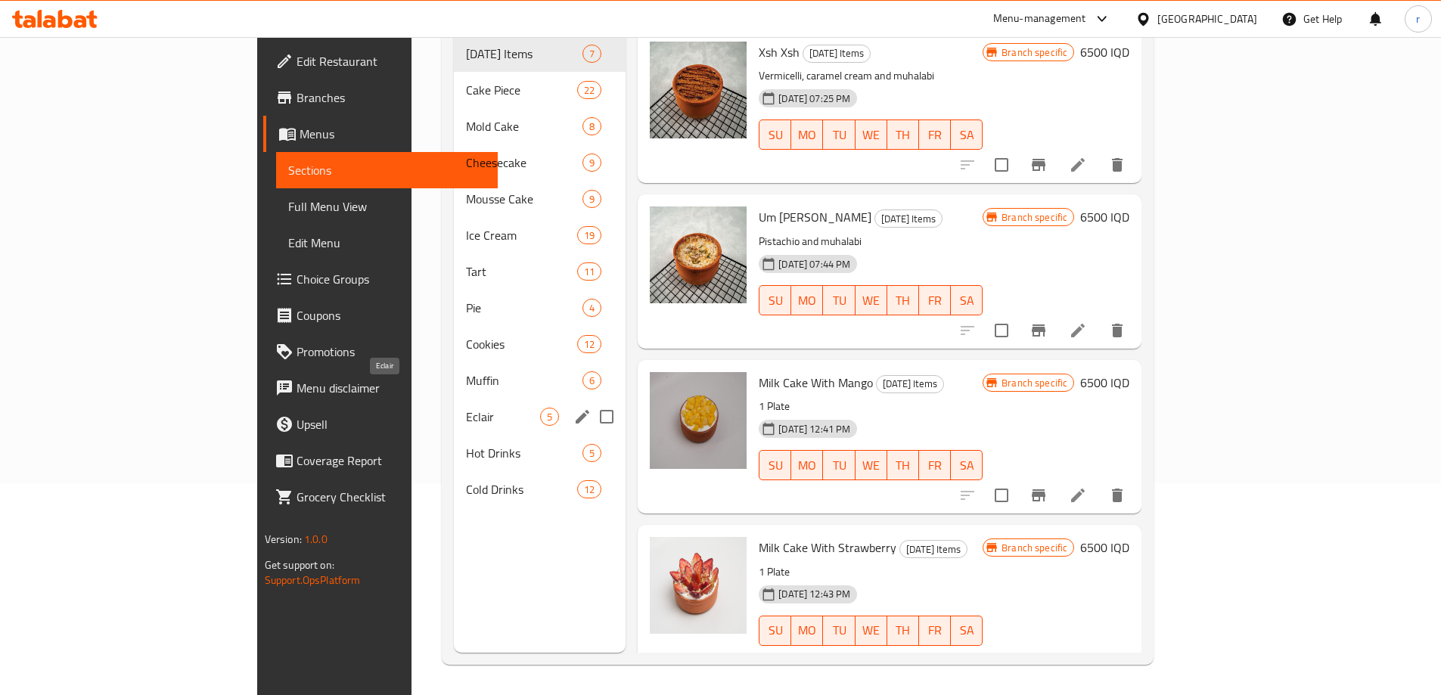
click at [466, 408] on span "Eclair" at bounding box center [503, 417] width 74 height 18
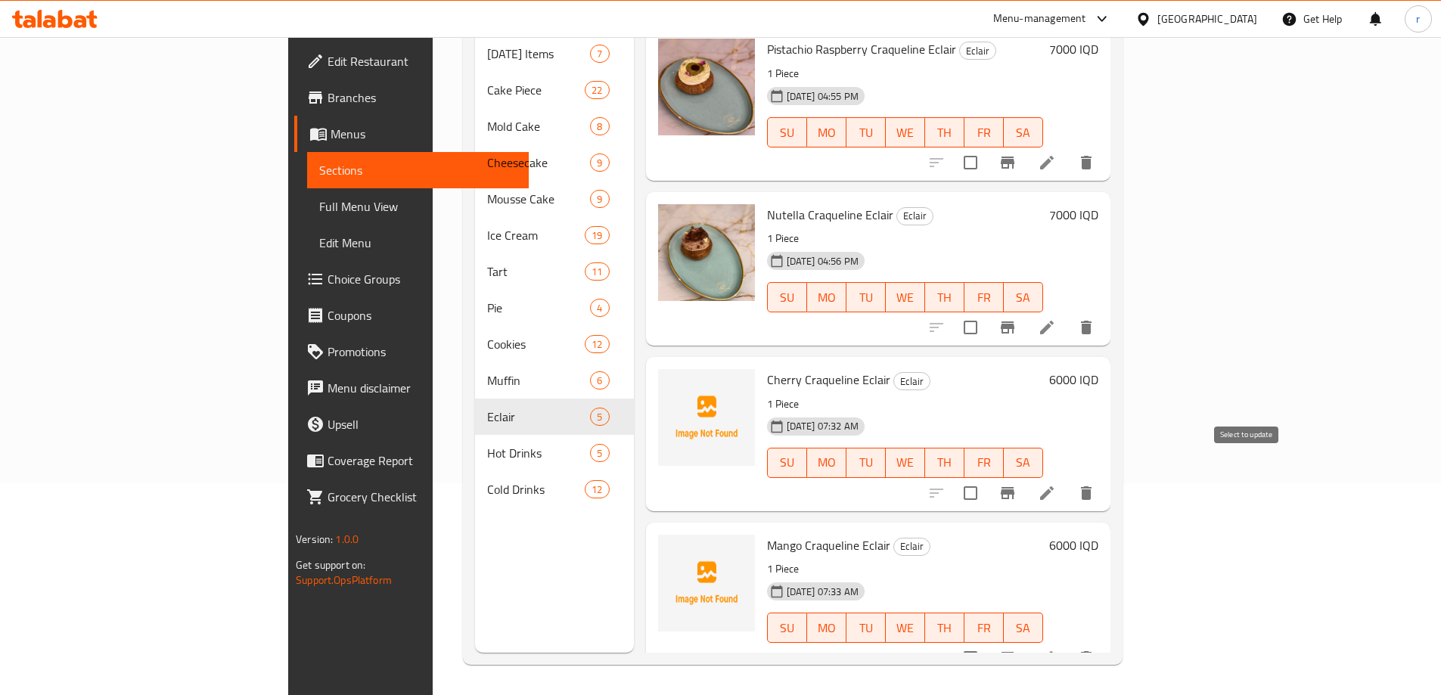
scroll to position [169, 0]
click at [1056, 484] on icon at bounding box center [1047, 493] width 18 height 18
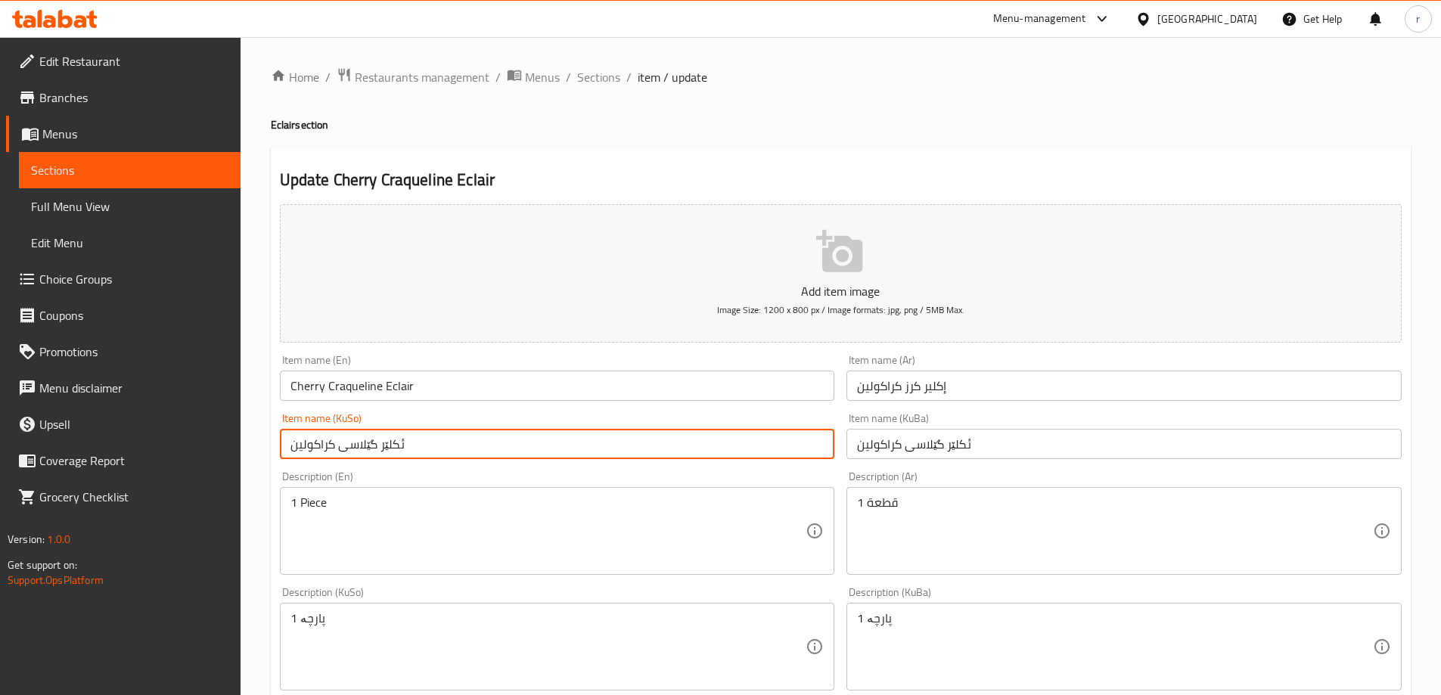
click at [312, 448] on input "ئکلێر گێلاسی کراکولین" at bounding box center [557, 444] width 555 height 30
type input "ئکلێر گێلاسی کراکۆلین"
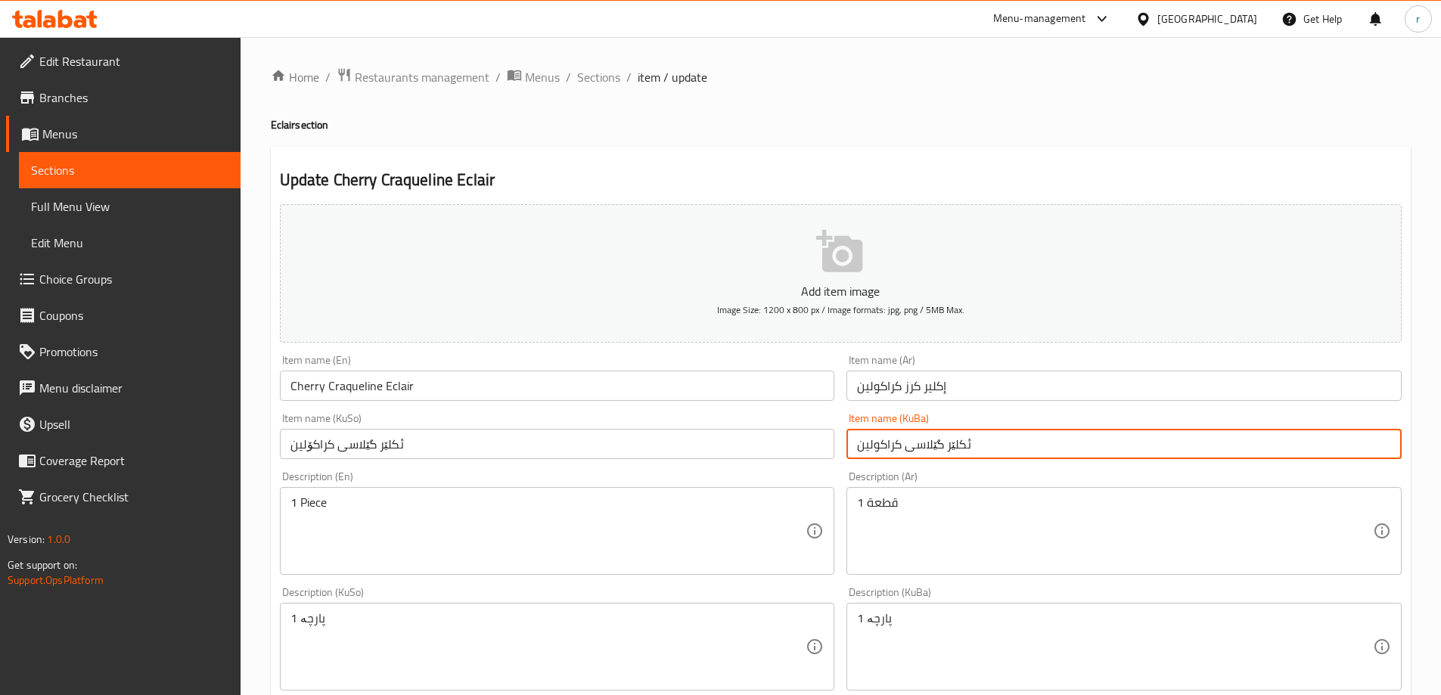
click at [880, 448] on input "ئکلێر گێلاسی کراکولین" at bounding box center [1124, 444] width 555 height 30
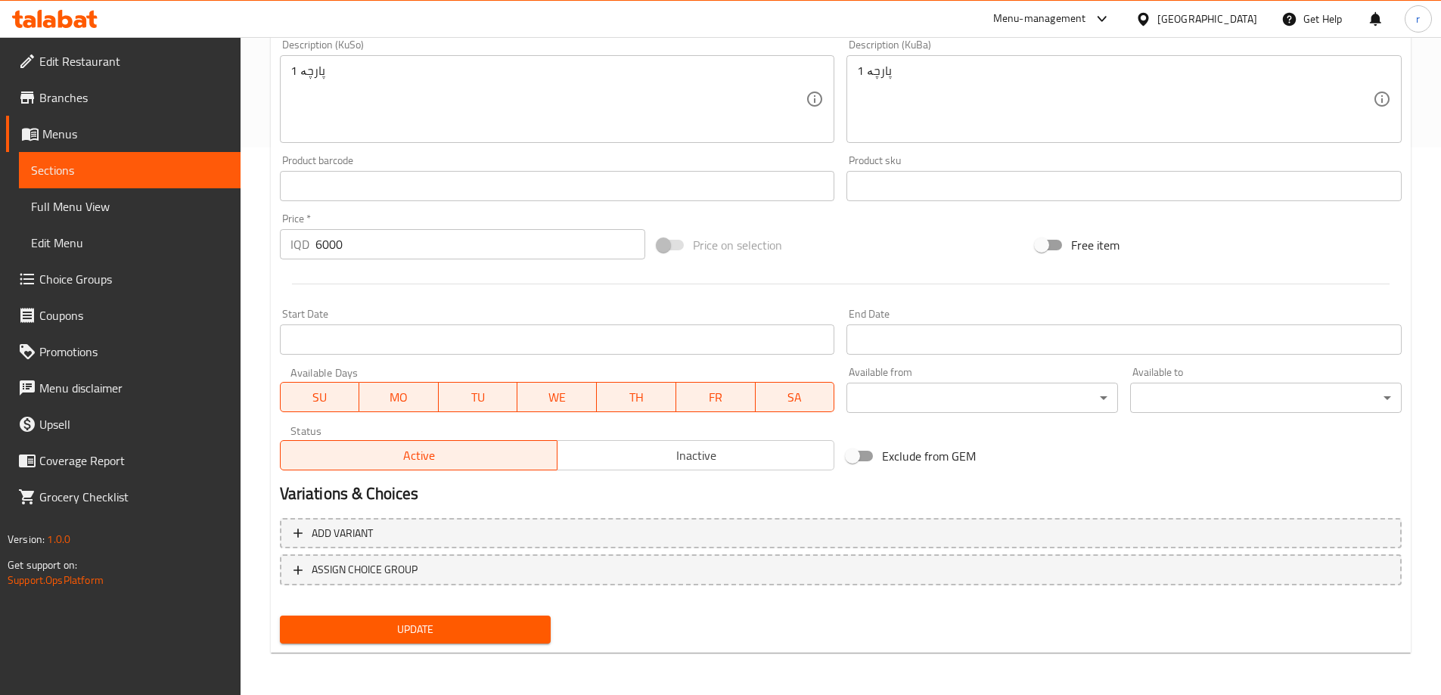
type input "ئکلێر گێلاسی کراکۆلین"
click at [424, 629] on span "Update" at bounding box center [415, 629] width 247 height 19
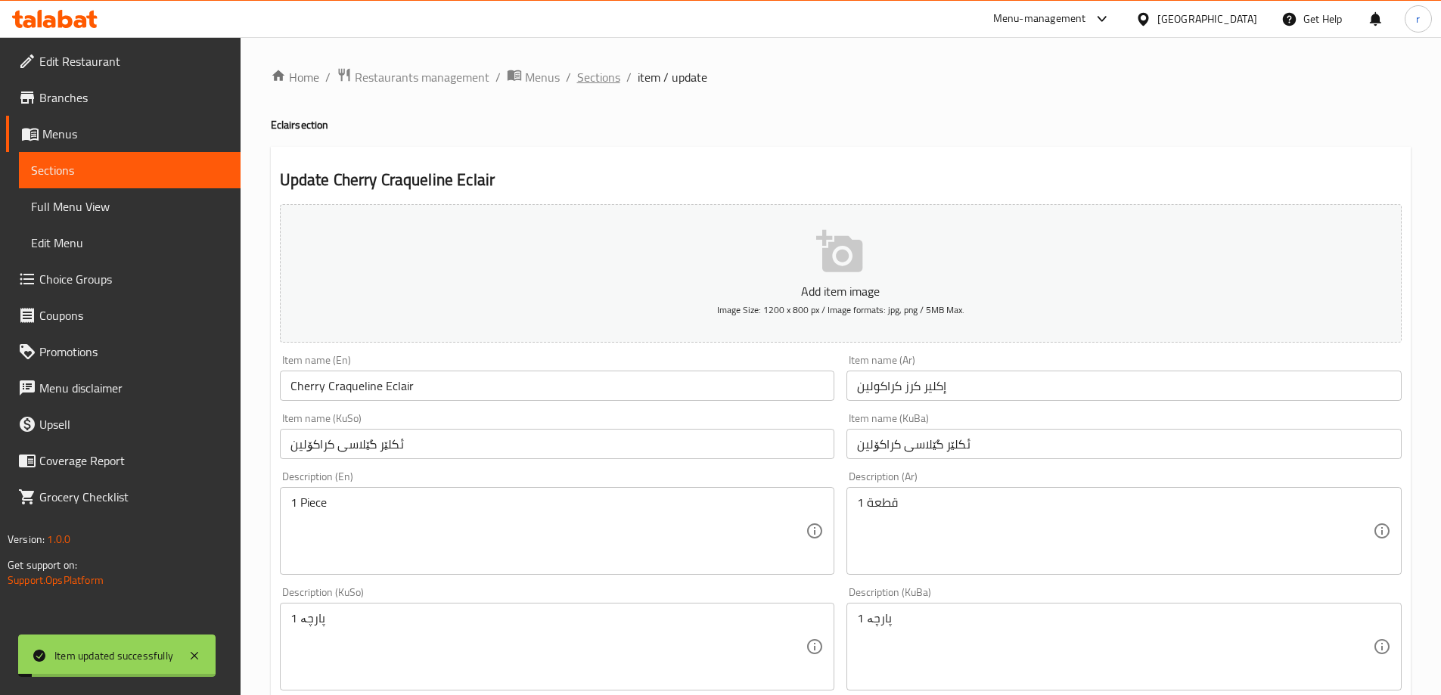
click at [597, 85] on span "Sections" at bounding box center [598, 77] width 43 height 18
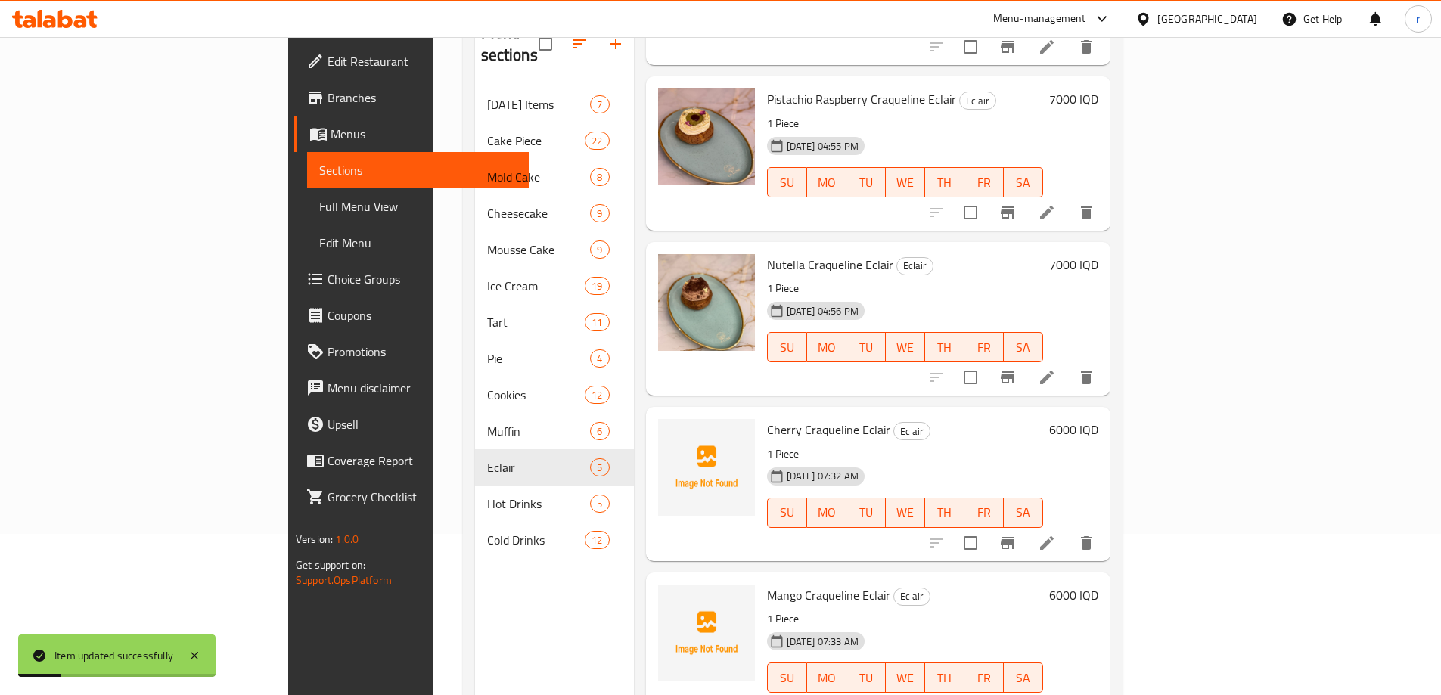
scroll to position [212, 0]
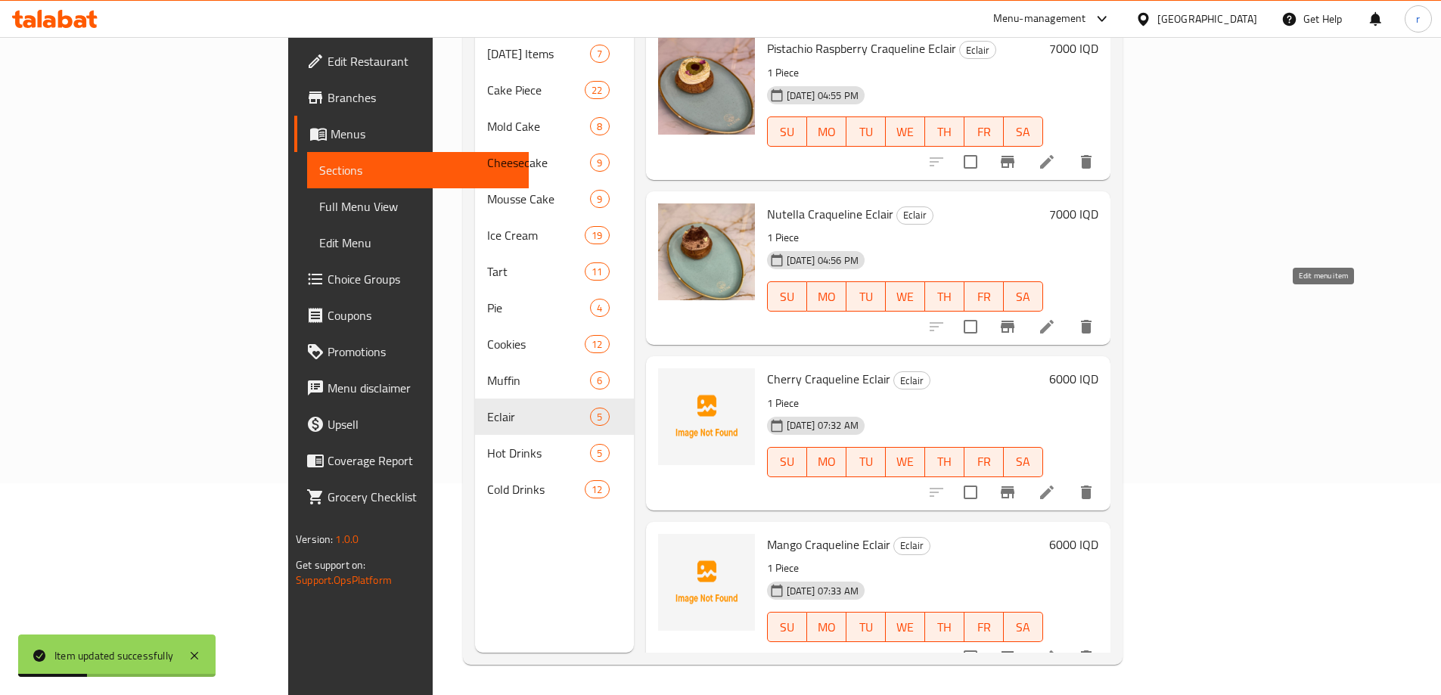
click at [1056, 318] on icon at bounding box center [1047, 327] width 18 height 18
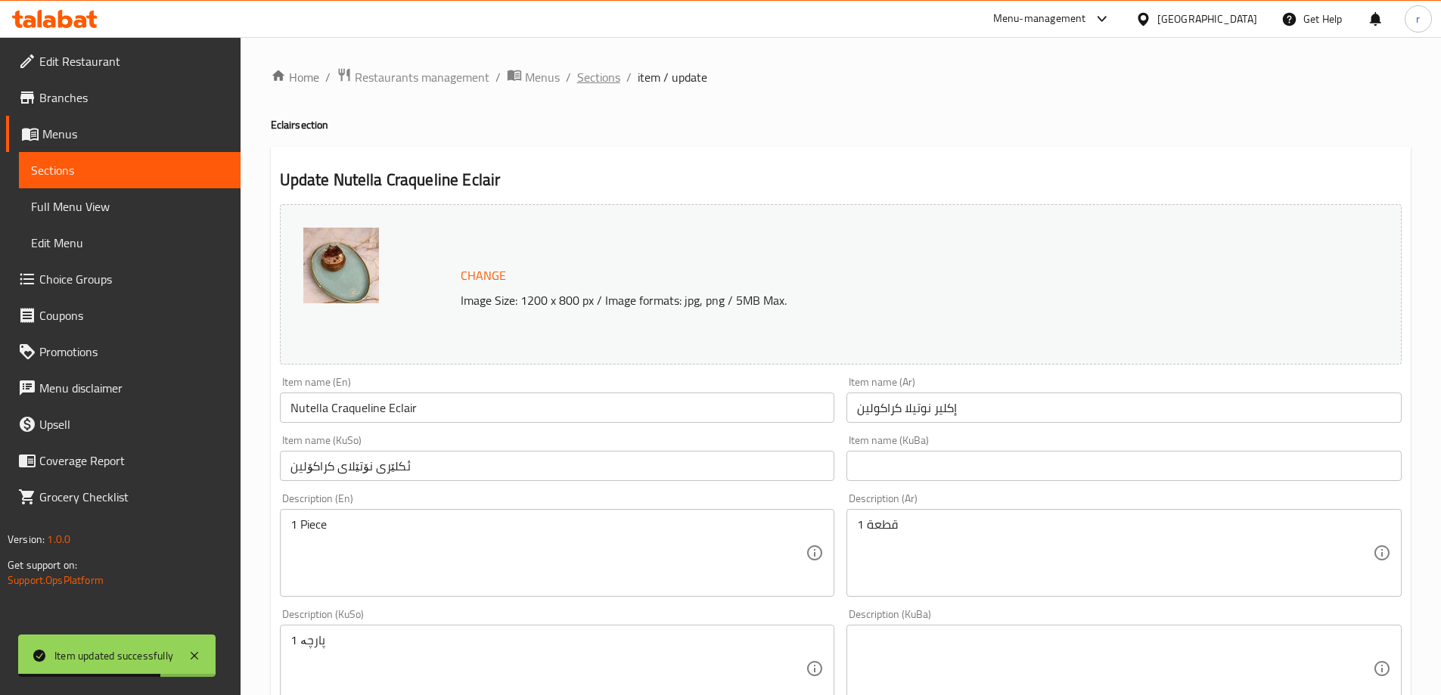
click at [599, 83] on span "Sections" at bounding box center [598, 77] width 43 height 18
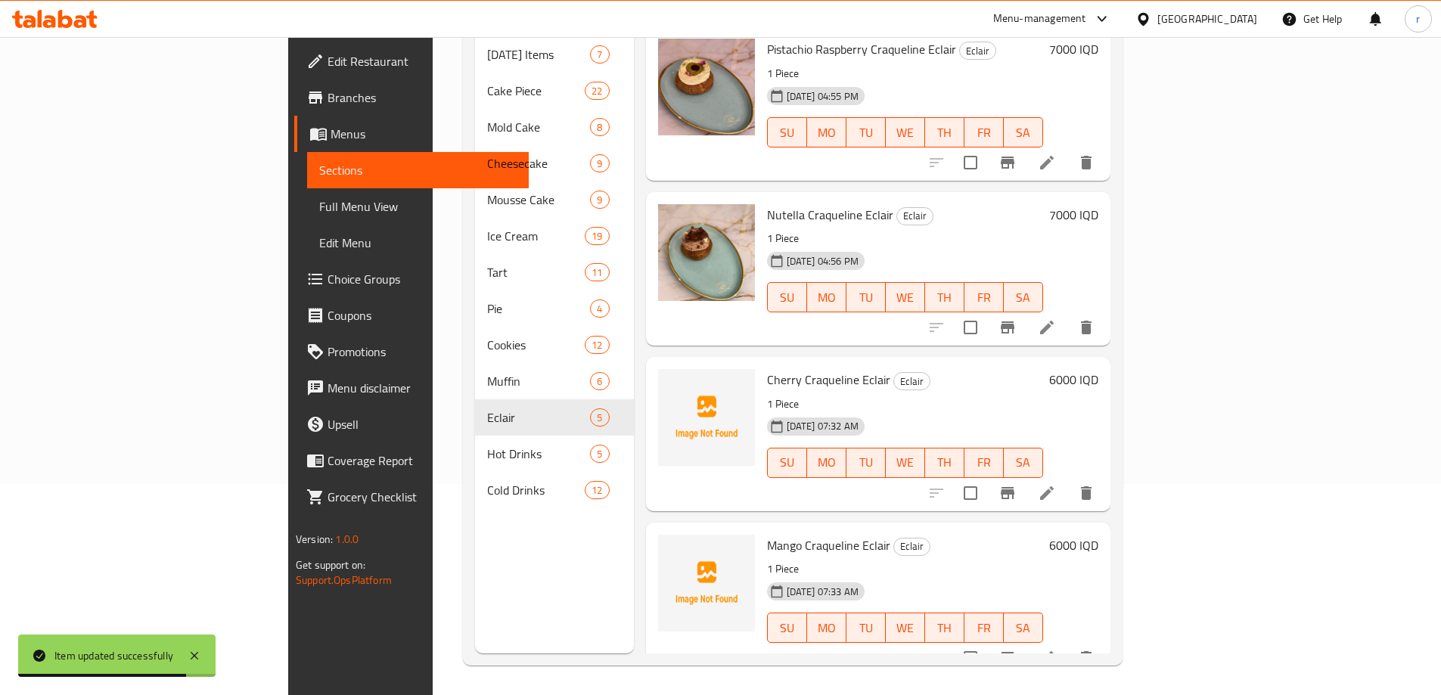
scroll to position [212, 0]
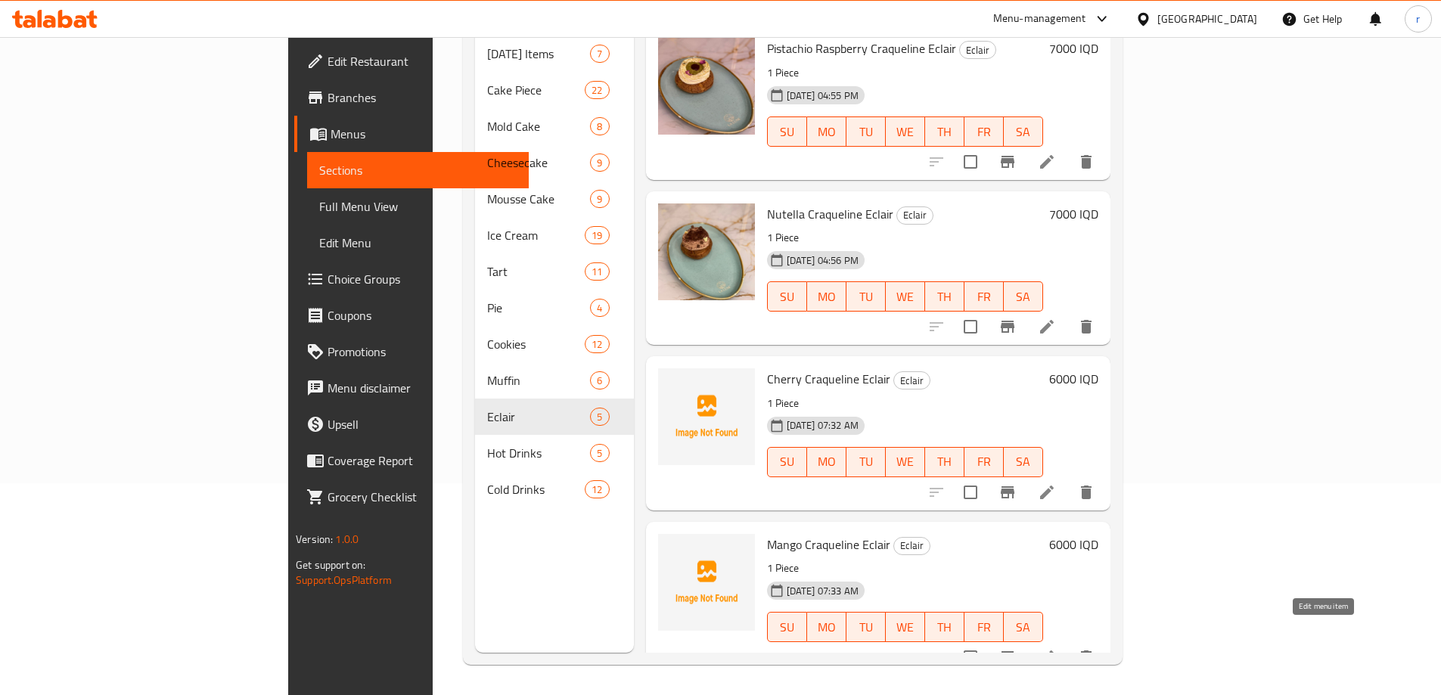
click at [1056, 648] on icon at bounding box center [1047, 657] width 18 height 18
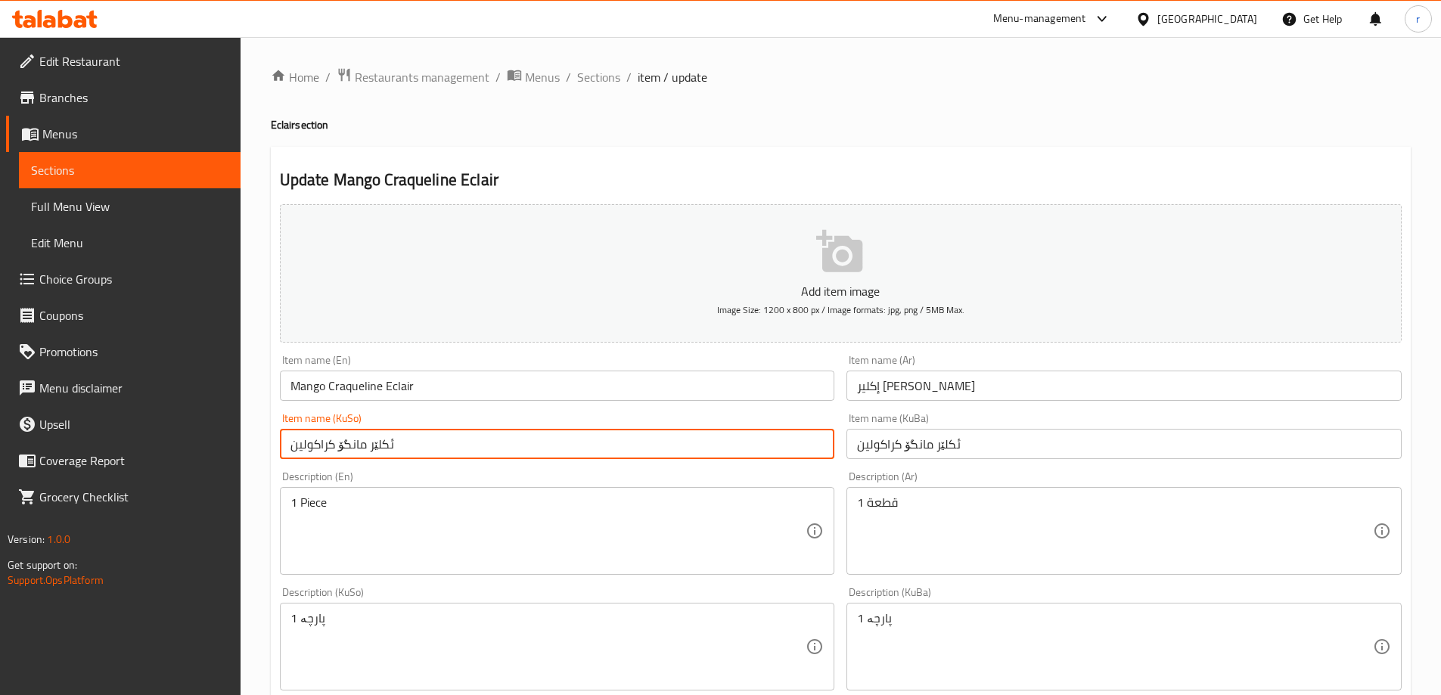
click at [309, 448] on input "ئکلێر مانگۆ کراکولین" at bounding box center [557, 444] width 555 height 30
type input "ئکلێر مانگۆ کراکۆلین"
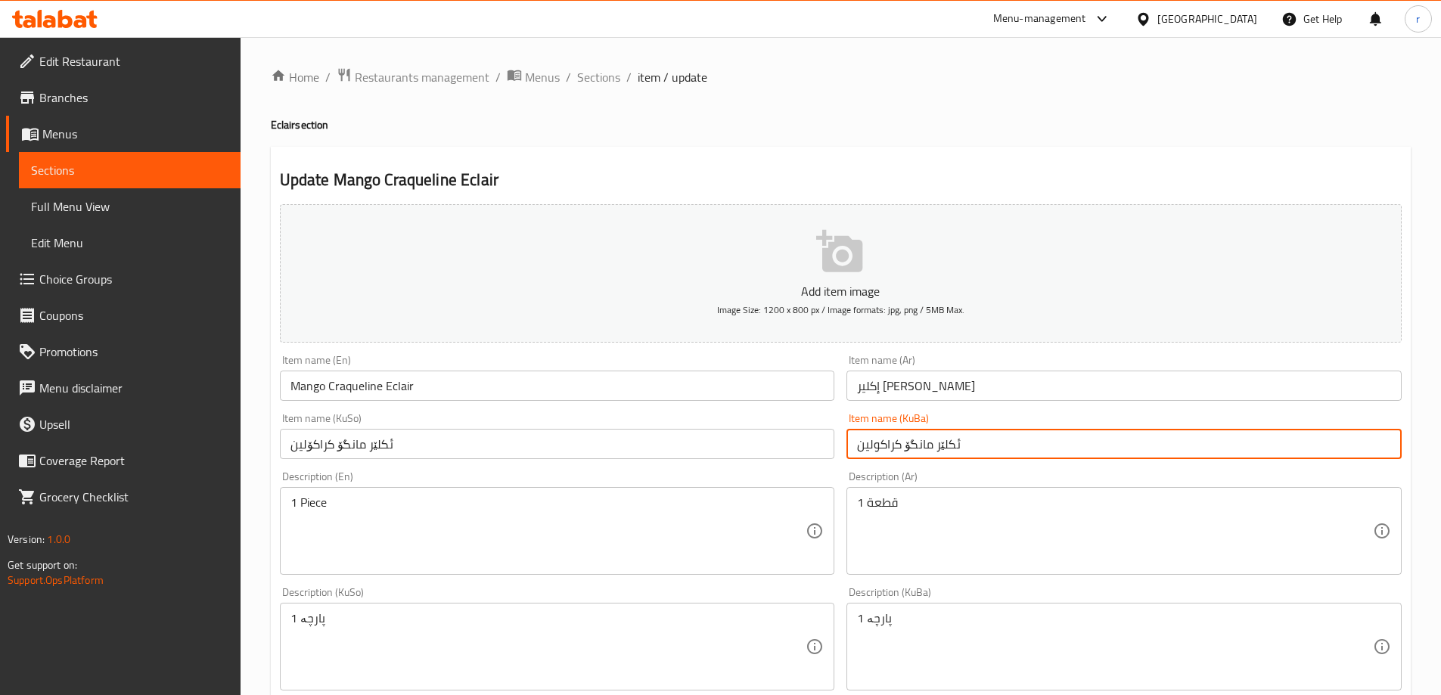
click at [878, 448] on input "ئکلێر مانگۆ کراکولین" at bounding box center [1124, 444] width 555 height 30
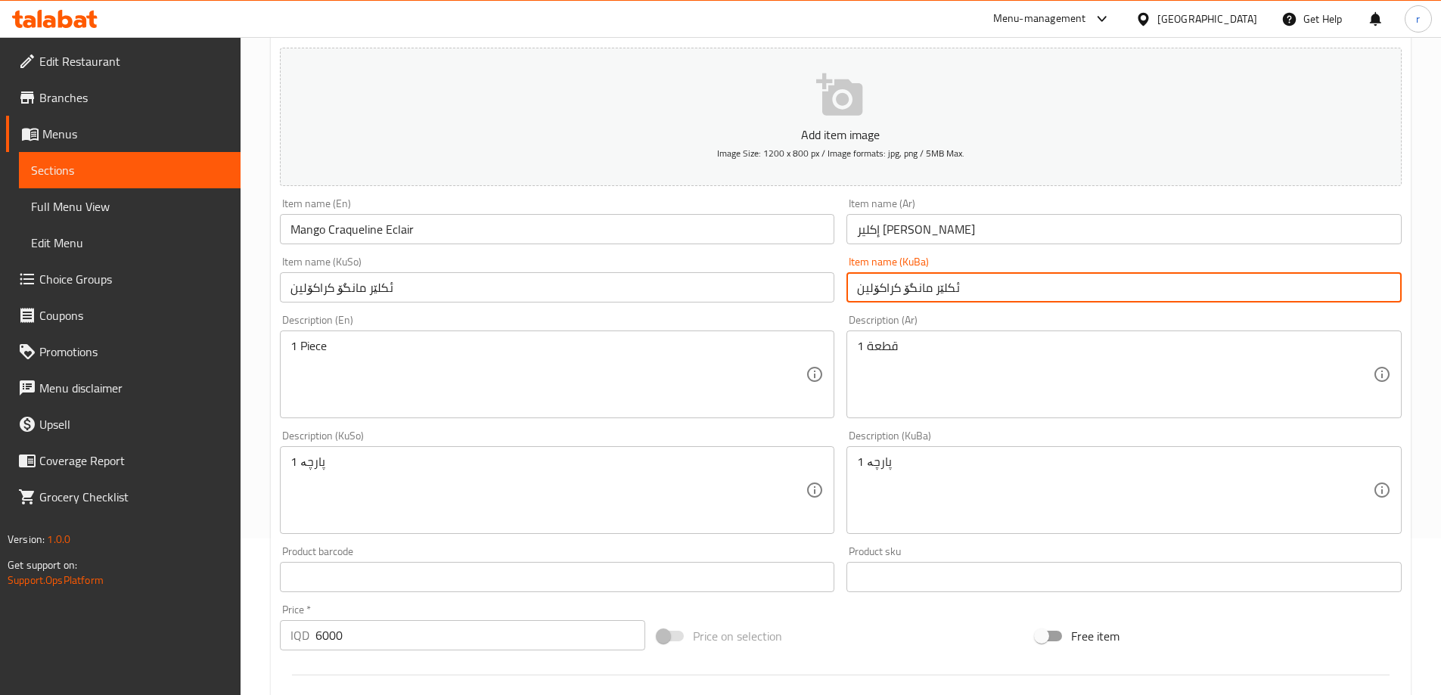
scroll to position [505, 0]
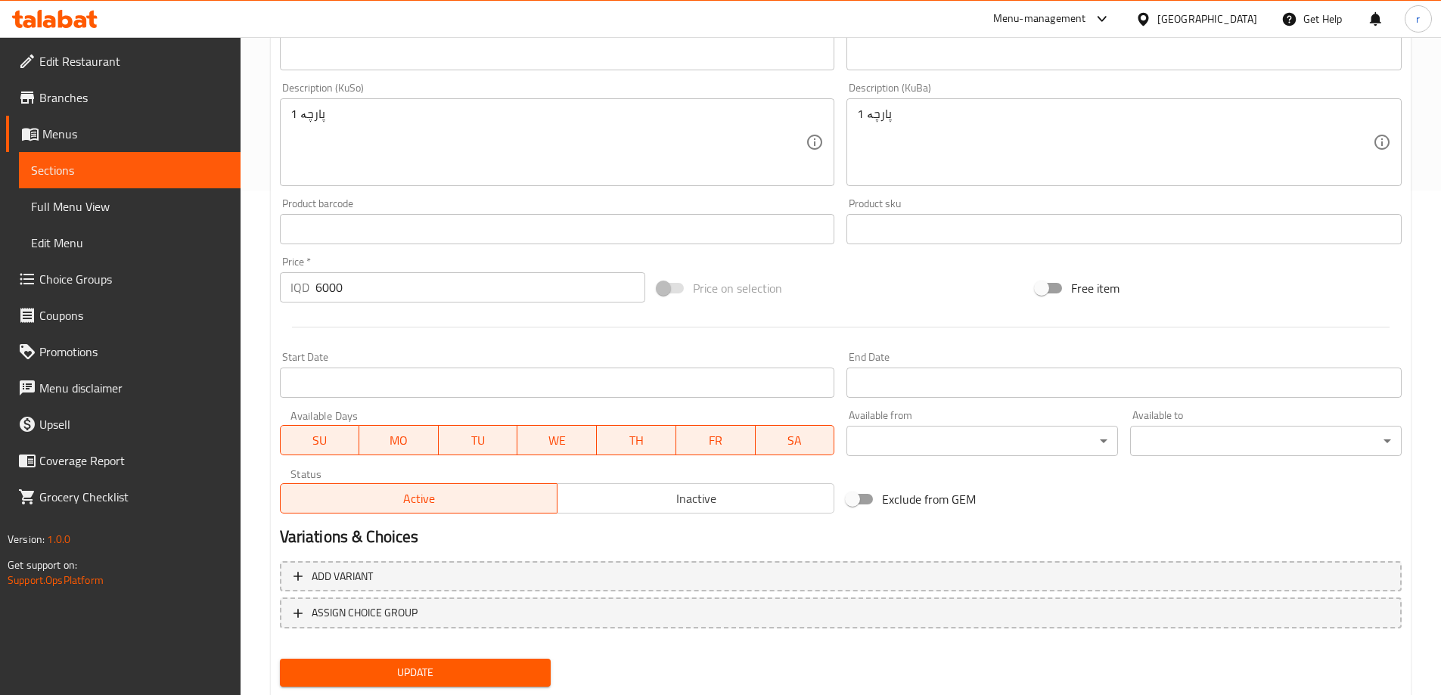
type input "ئکلێر مانگۆ کراکۆلین"
click at [472, 672] on span "Update" at bounding box center [415, 673] width 247 height 19
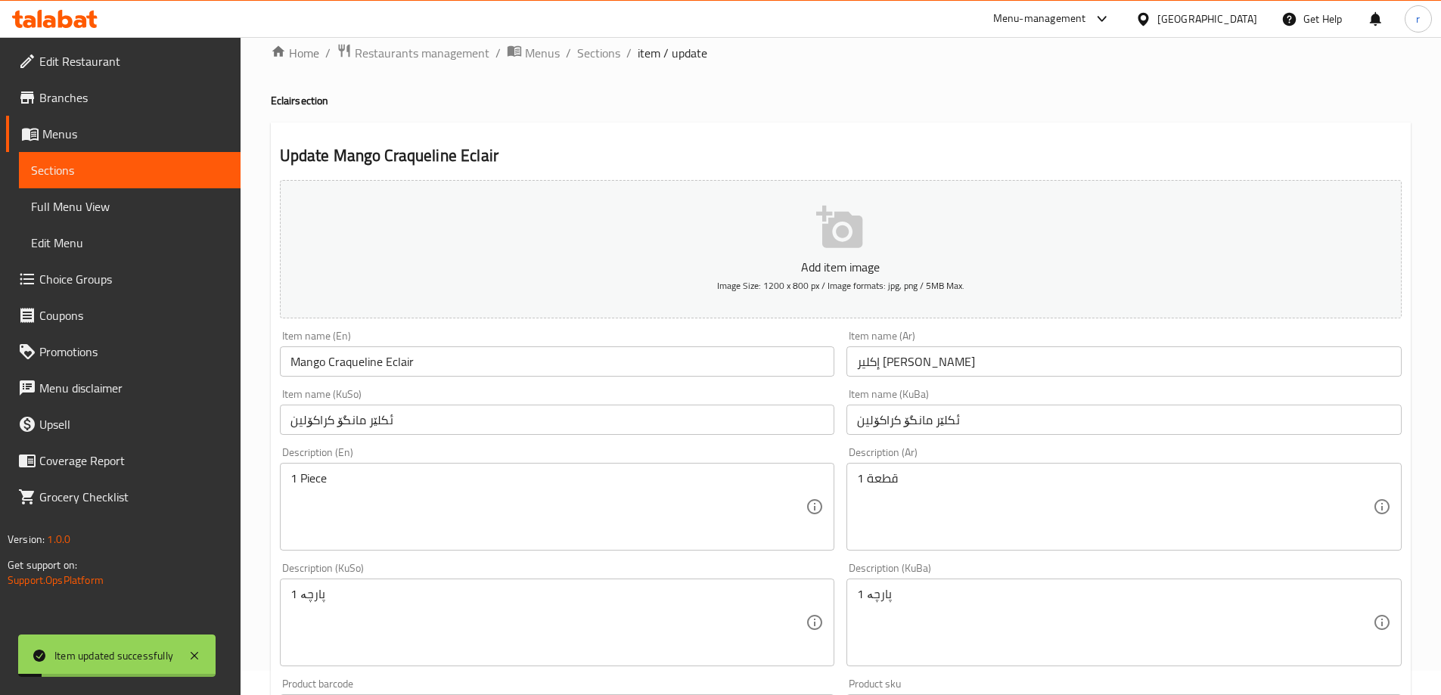
scroll to position [0, 0]
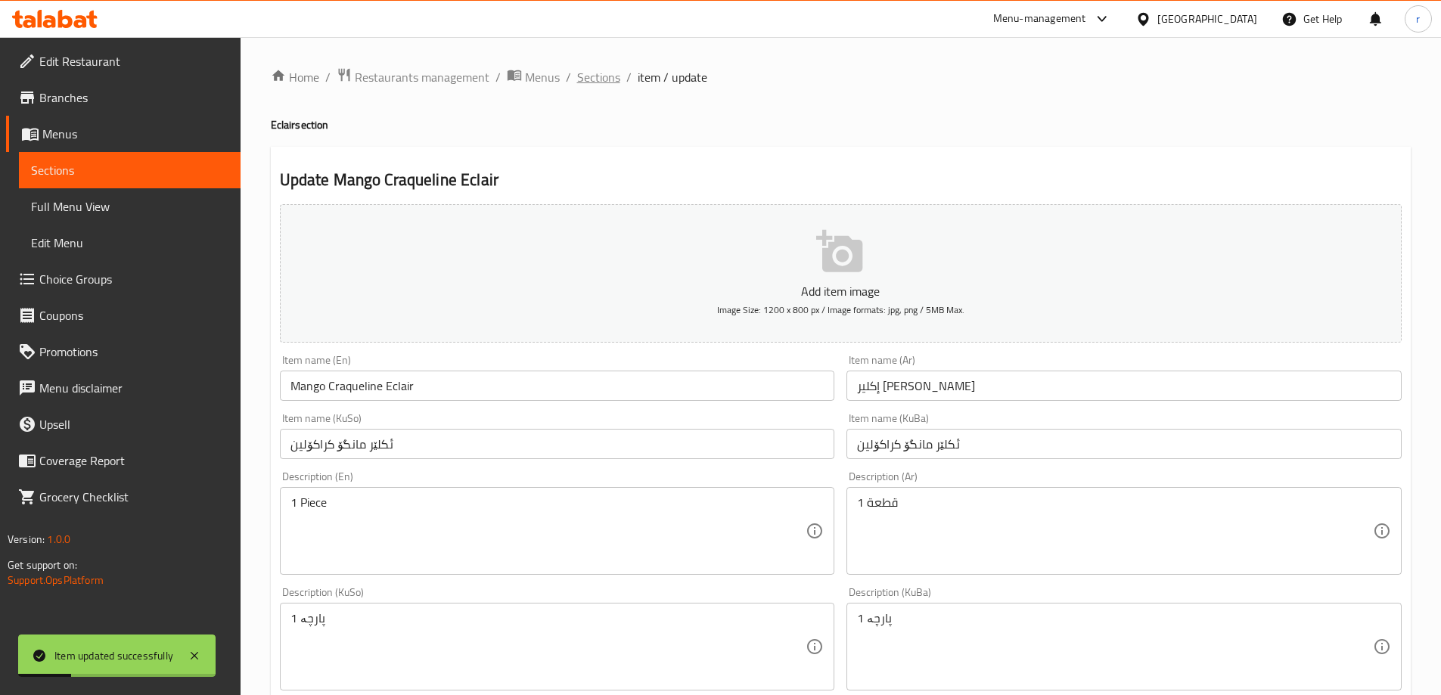
click at [593, 83] on span "Sections" at bounding box center [598, 77] width 43 height 18
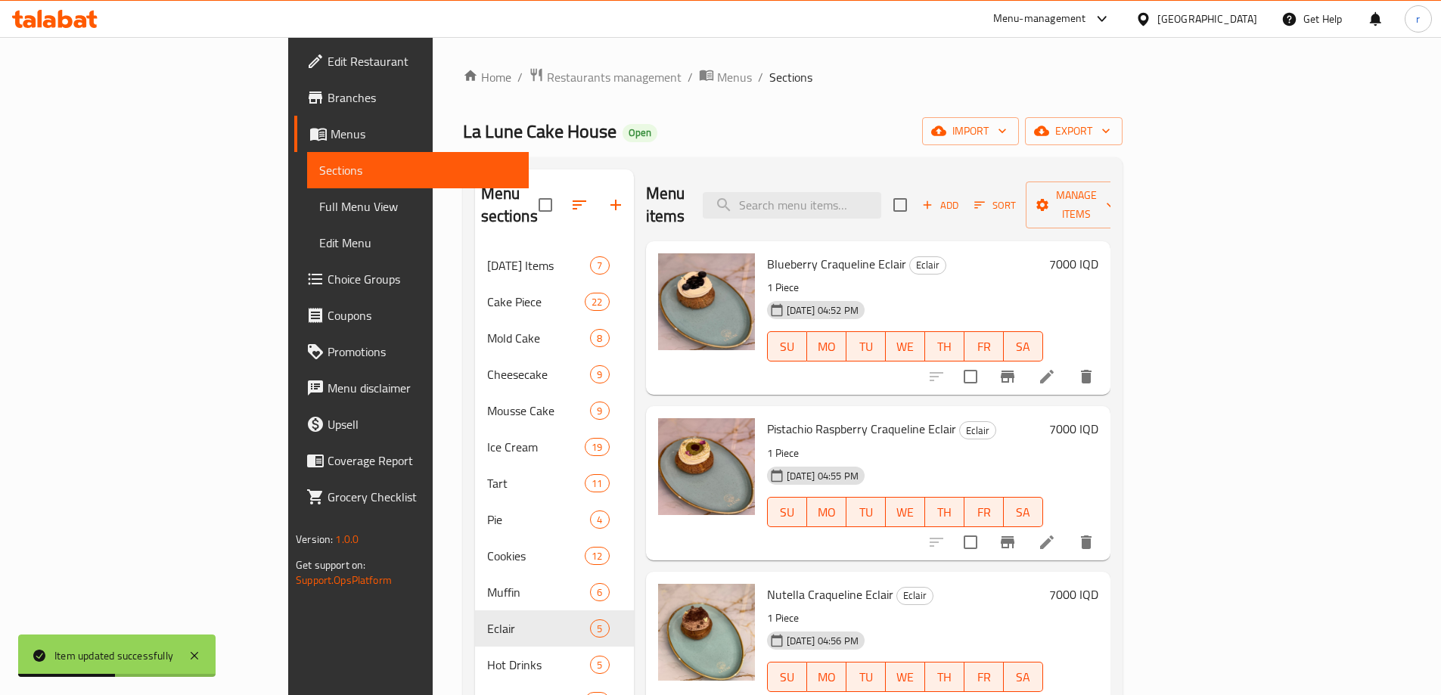
click at [307, 217] on link "Full Menu View" at bounding box center [418, 206] width 222 height 36
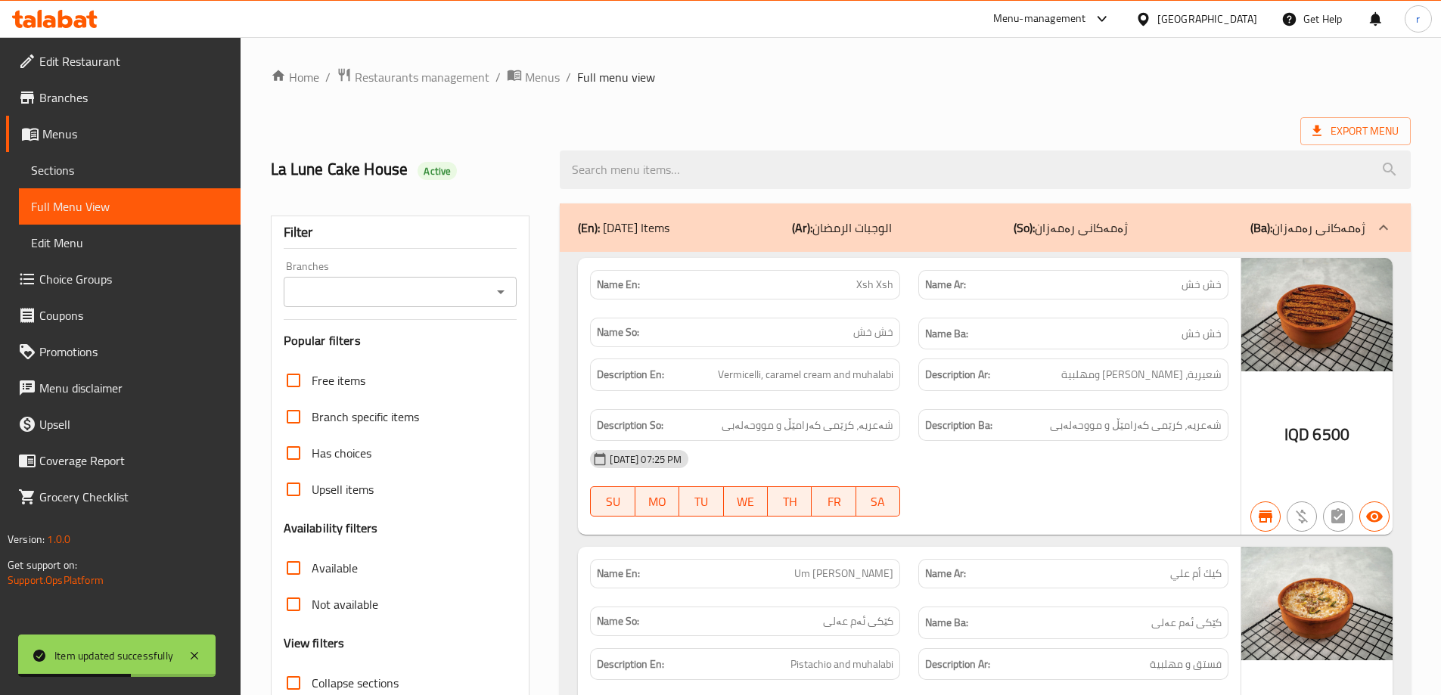
click at [389, 298] on input "Branches" at bounding box center [388, 291] width 200 height 21
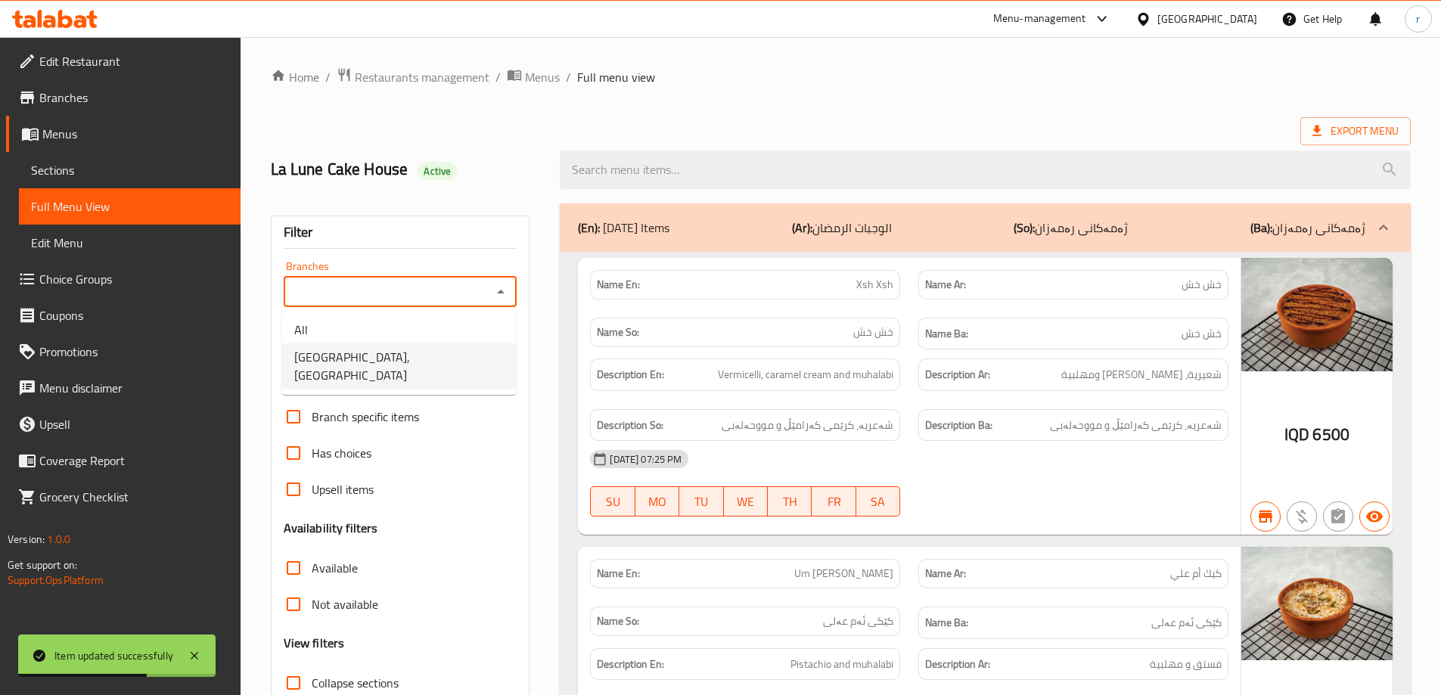
click at [375, 357] on span "La Lune Cake House, KRO Street" at bounding box center [399, 366] width 210 height 36
type input "La Lune Cake House, KRO Street"
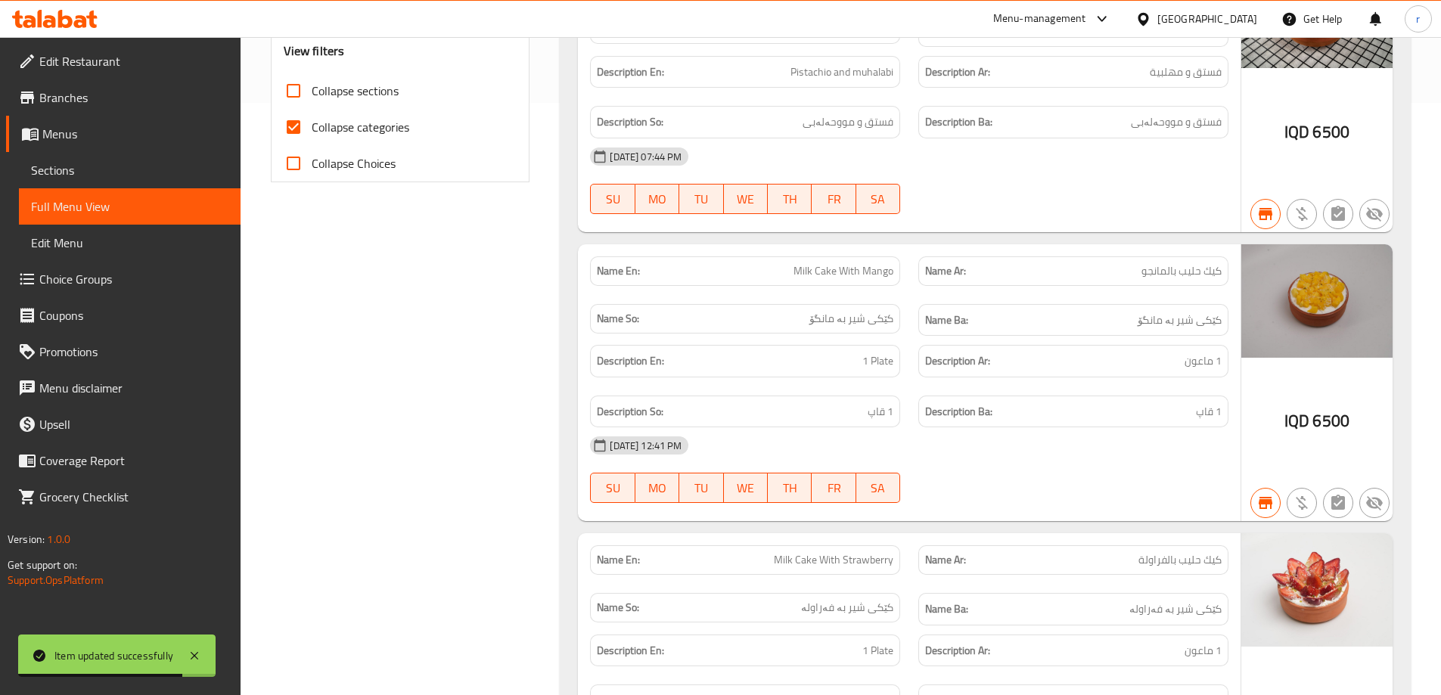
scroll to position [630, 0]
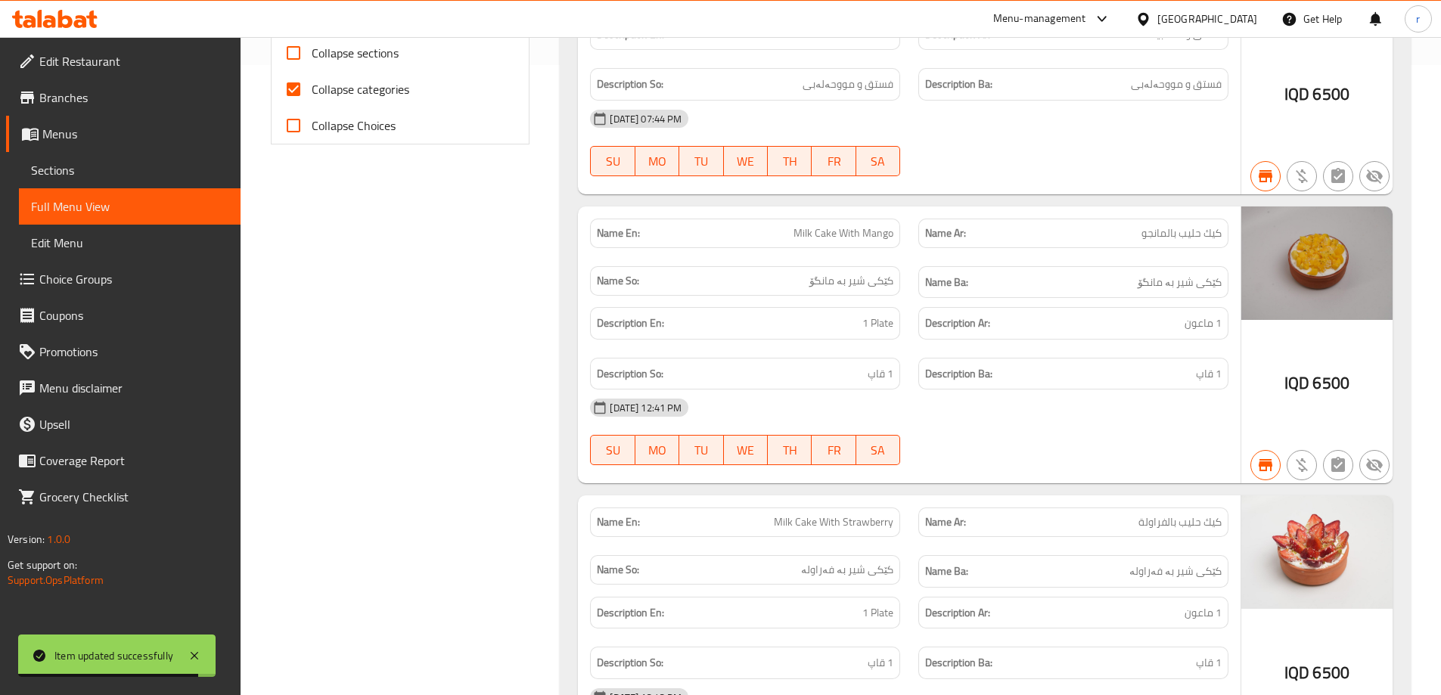
click at [348, 92] on span "Collapse categories" at bounding box center [361, 89] width 98 height 18
click at [312, 92] on input "Collapse categories" at bounding box center [293, 89] width 36 height 36
checkbox input "false"
click at [347, 59] on span "Collapse sections" at bounding box center [355, 53] width 87 height 18
click at [312, 59] on input "Collapse sections" at bounding box center [293, 53] width 36 height 36
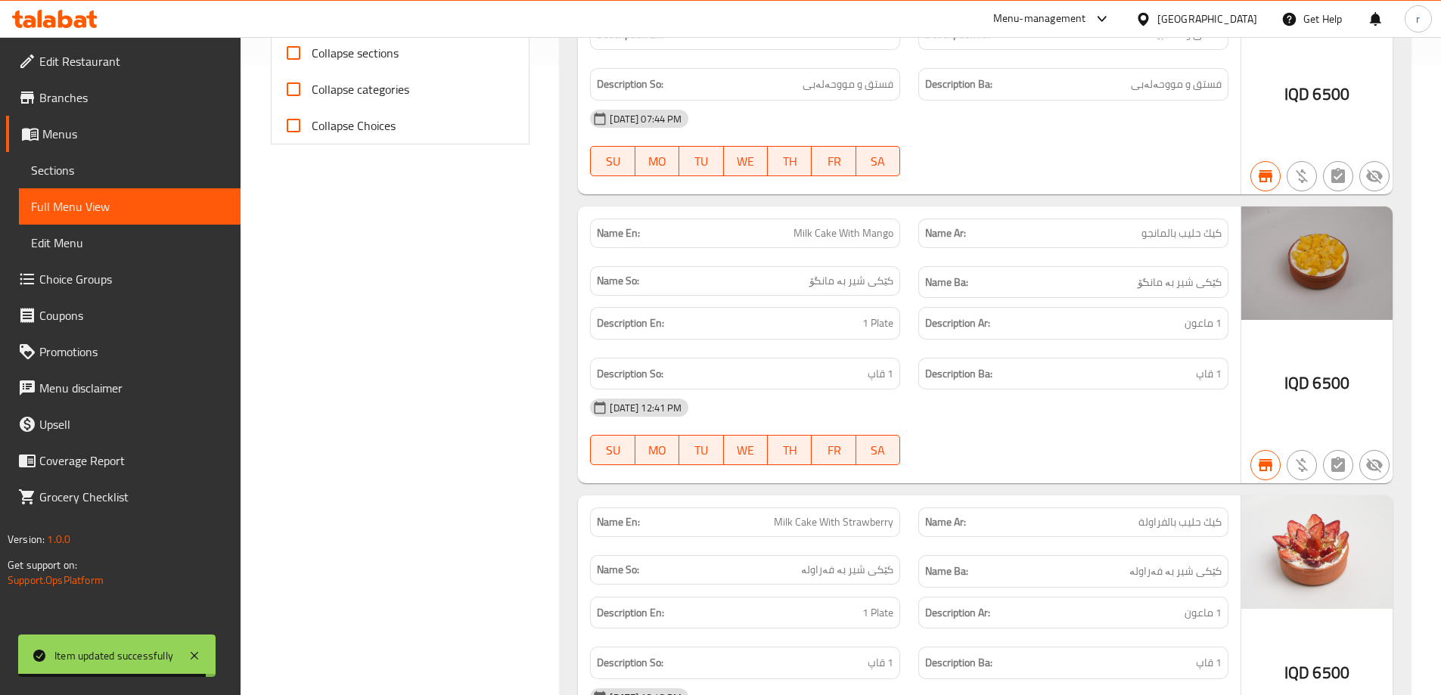
checkbox input "true"
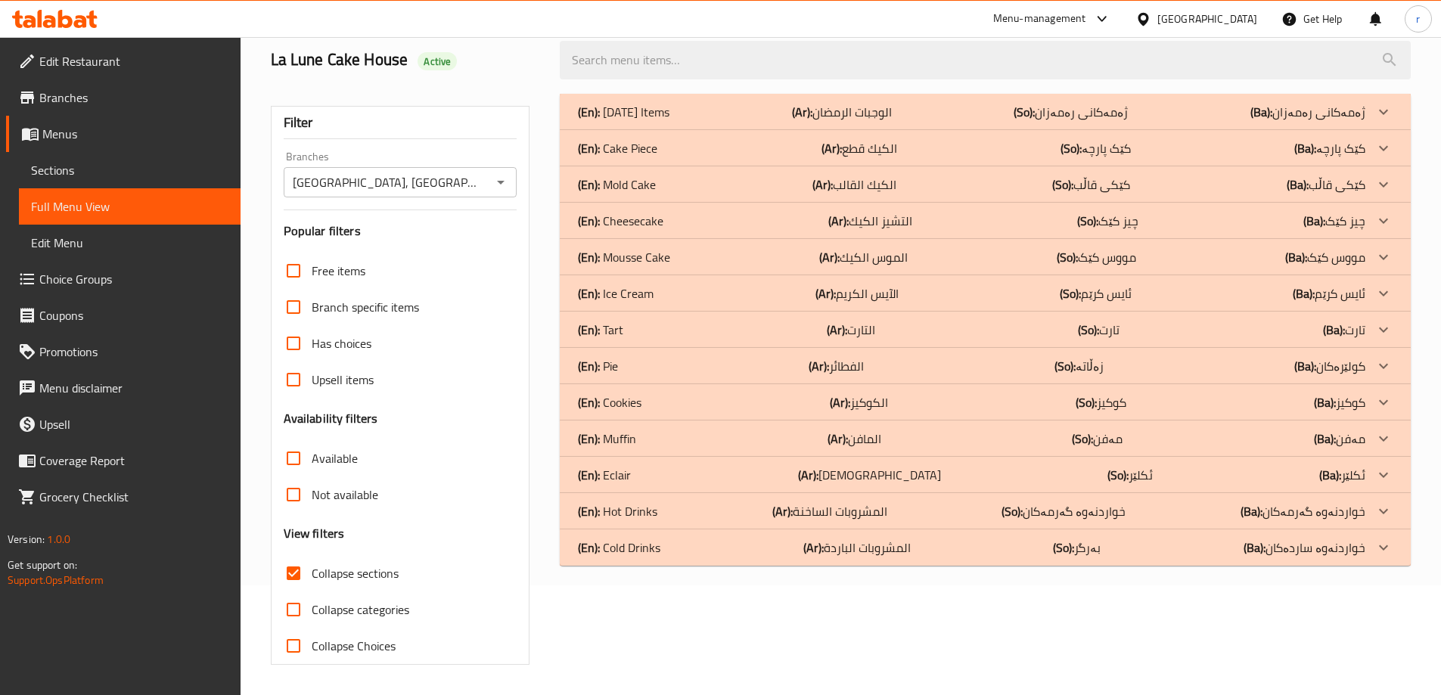
scroll to position [110, 0]
click at [868, 484] on p "(Ar): الإكلير" at bounding box center [869, 475] width 143 height 18
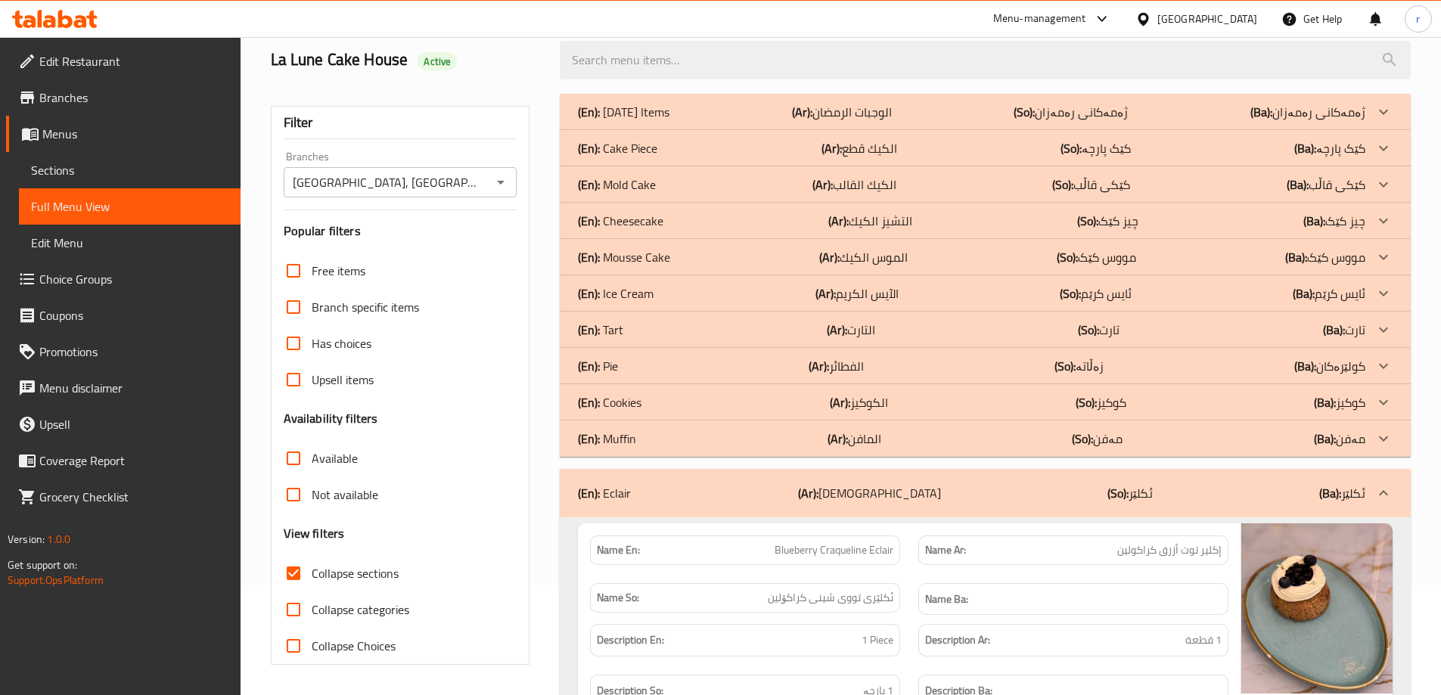
click at [758, 203] on div "(En): Cheesecake (Ar): التشيز الكيك (So): چیز کێک (Ba): چیز کێک" at bounding box center [985, 221] width 851 height 36
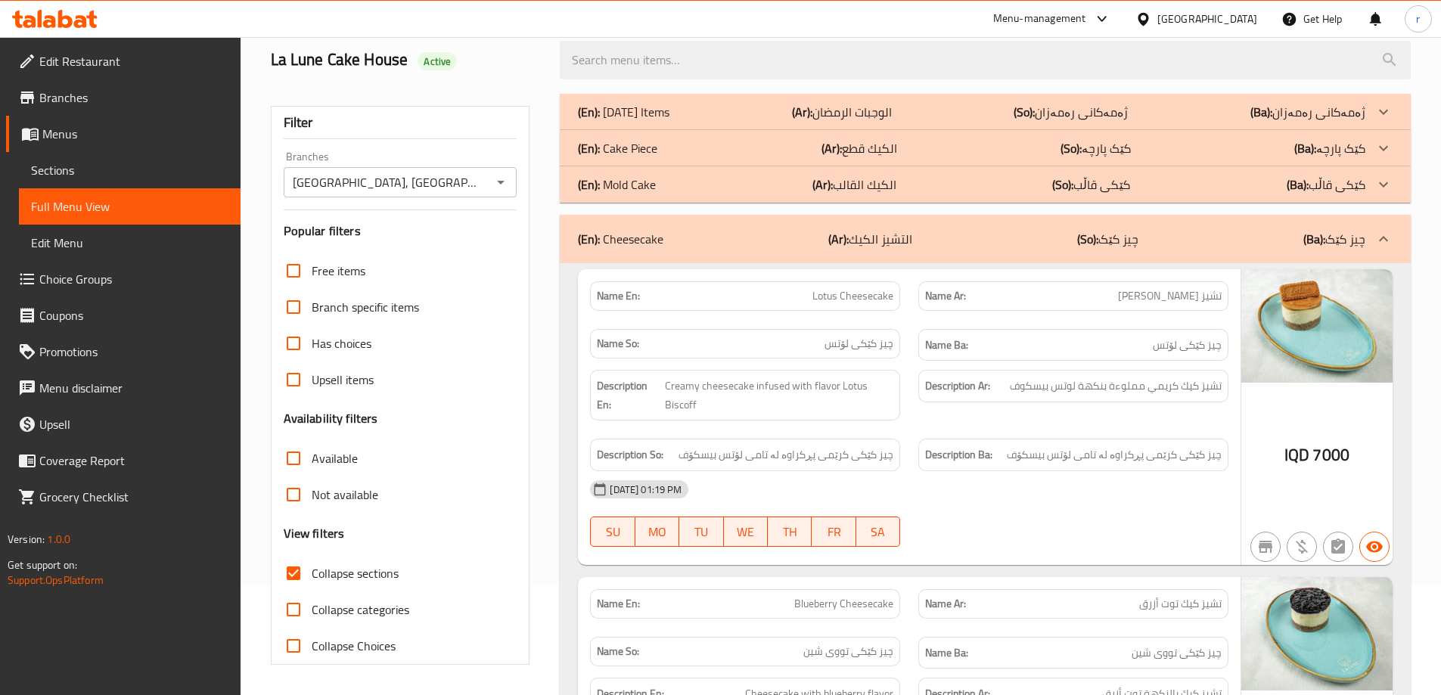
click at [751, 239] on div "(En): Cheesecake (Ar): التشيز الكيك (So): چیز کێک (Ba): چیز کێک" at bounding box center [972, 239] width 788 height 18
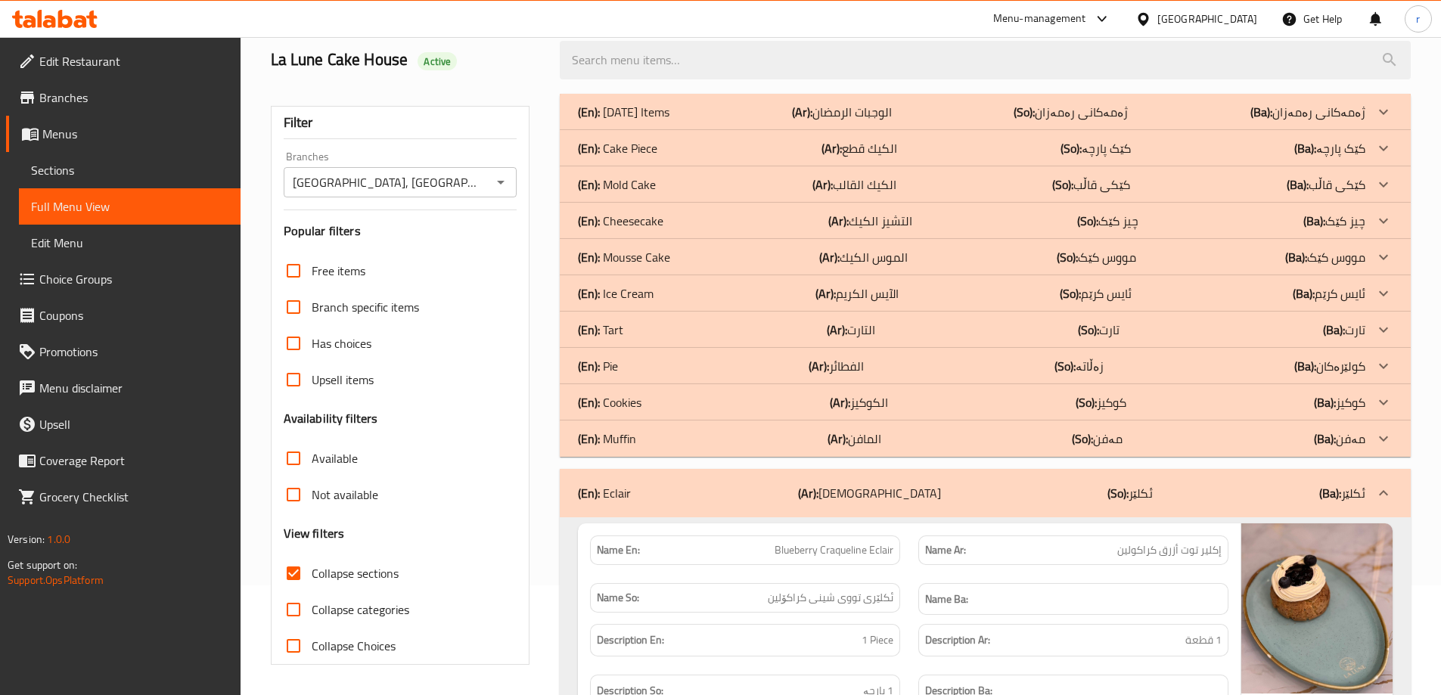
click at [748, 160] on div "(En): Cake Piece (Ar): الكيك قطع (So): کێک پارچە (Ba): کێک پارچە" at bounding box center [985, 148] width 851 height 36
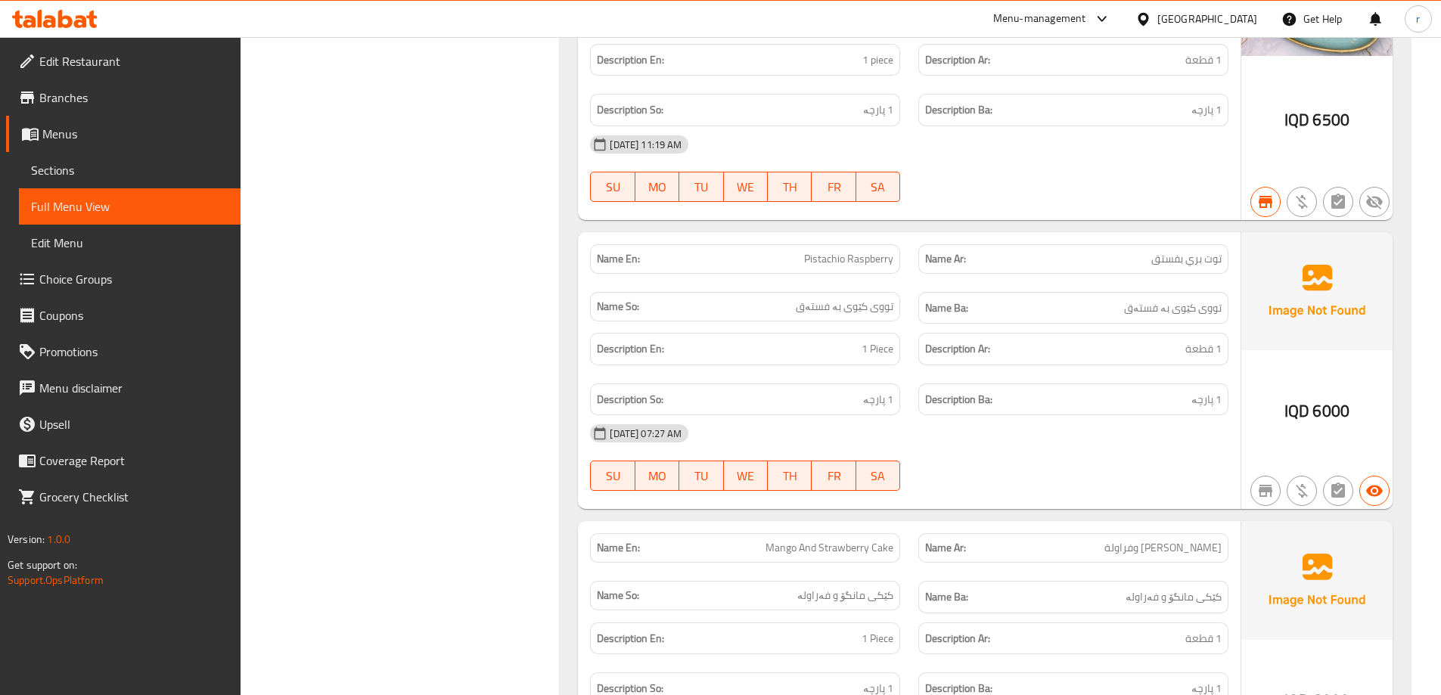
scroll to position [6541, 0]
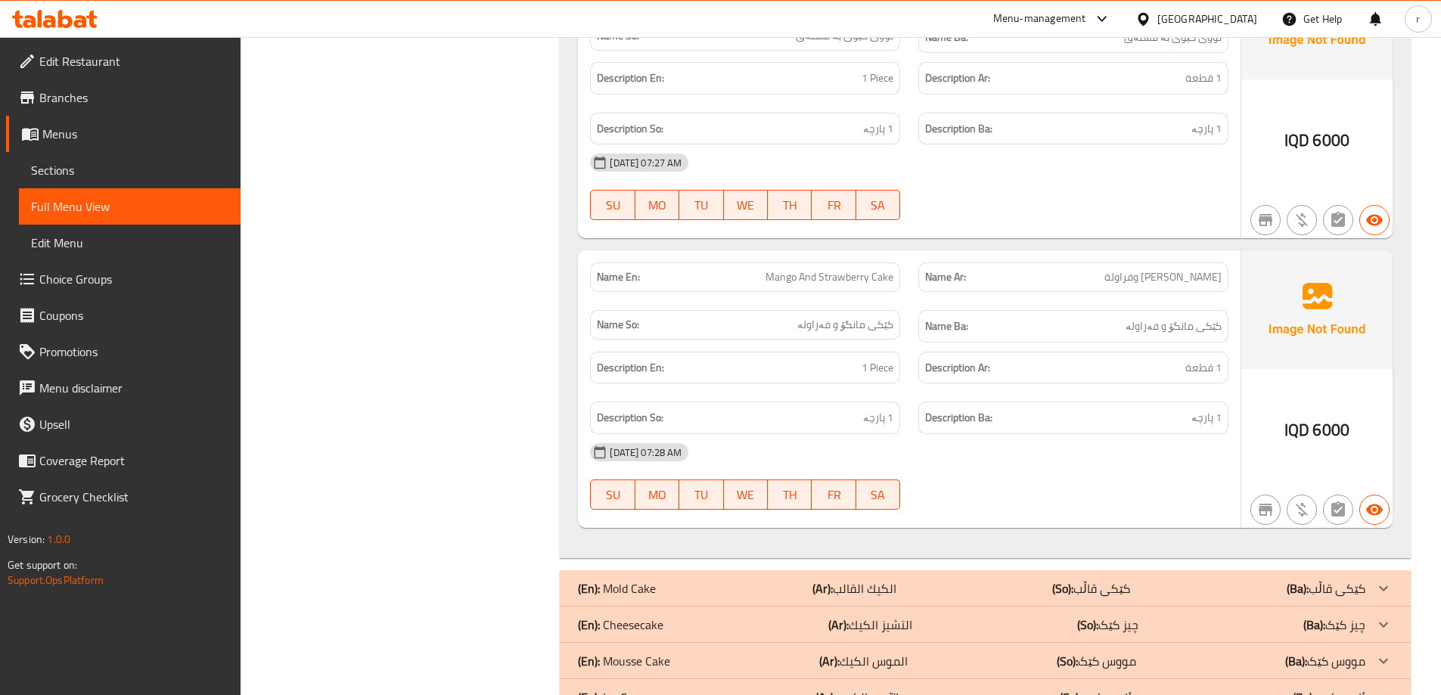
click at [764, 580] on div "(En): Mold Cake (Ar): الكيك القالب (So): کێکی قاڵب (Ba): کێکی قاڵب" at bounding box center [972, 589] width 788 height 18
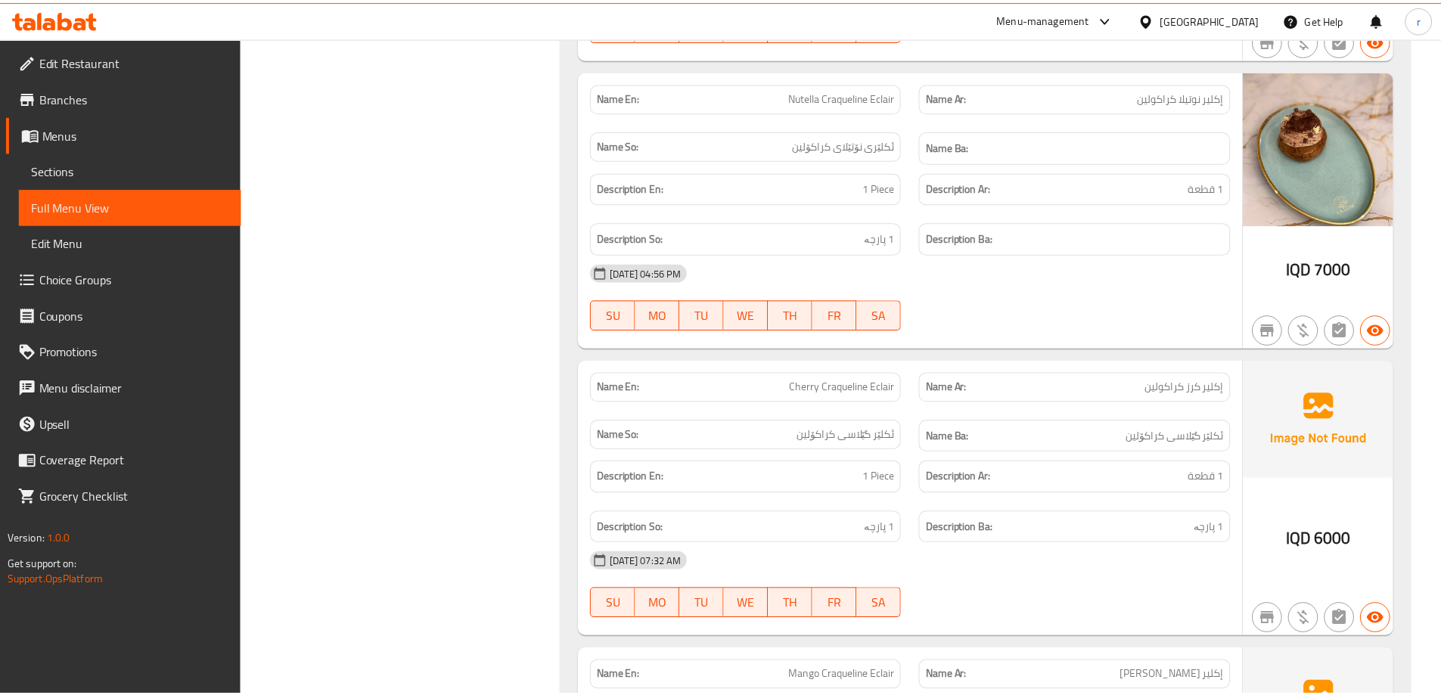
scroll to position [10662, 0]
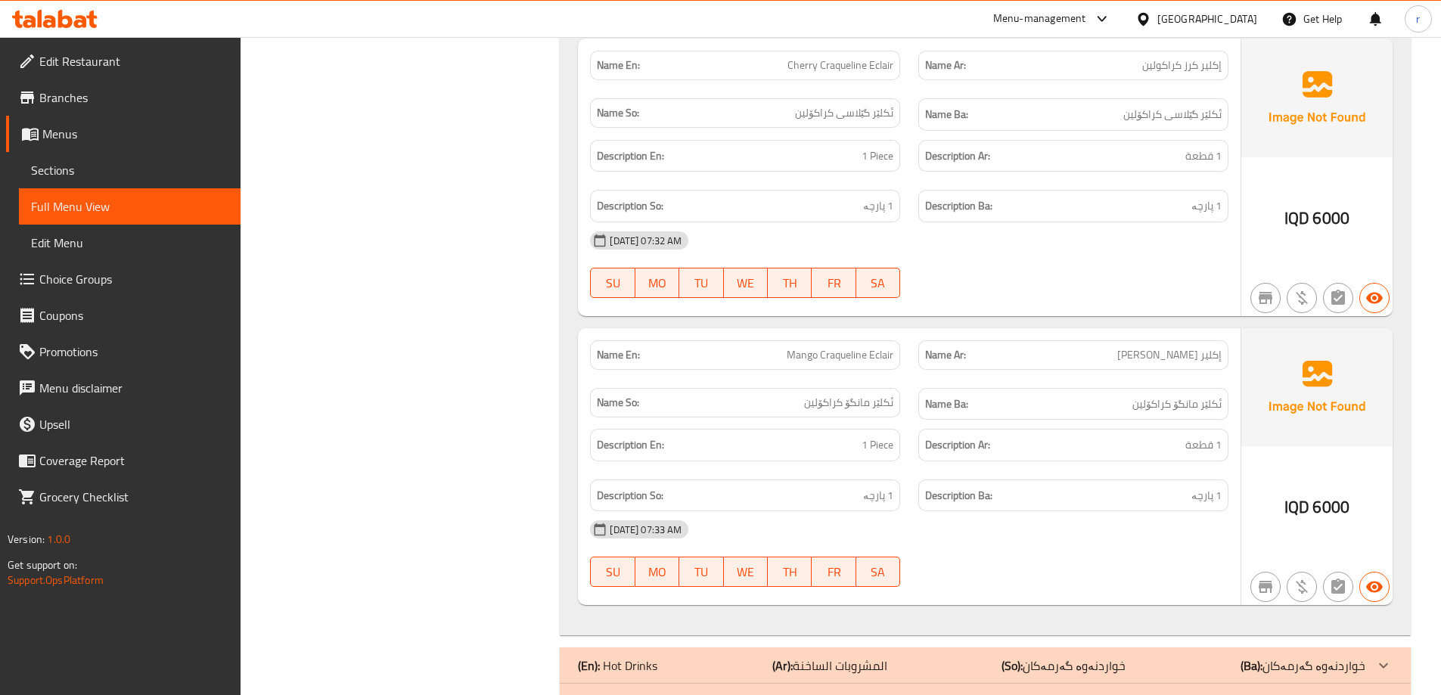
click at [53, 23] on icon at bounding box center [49, 21] width 13 height 13
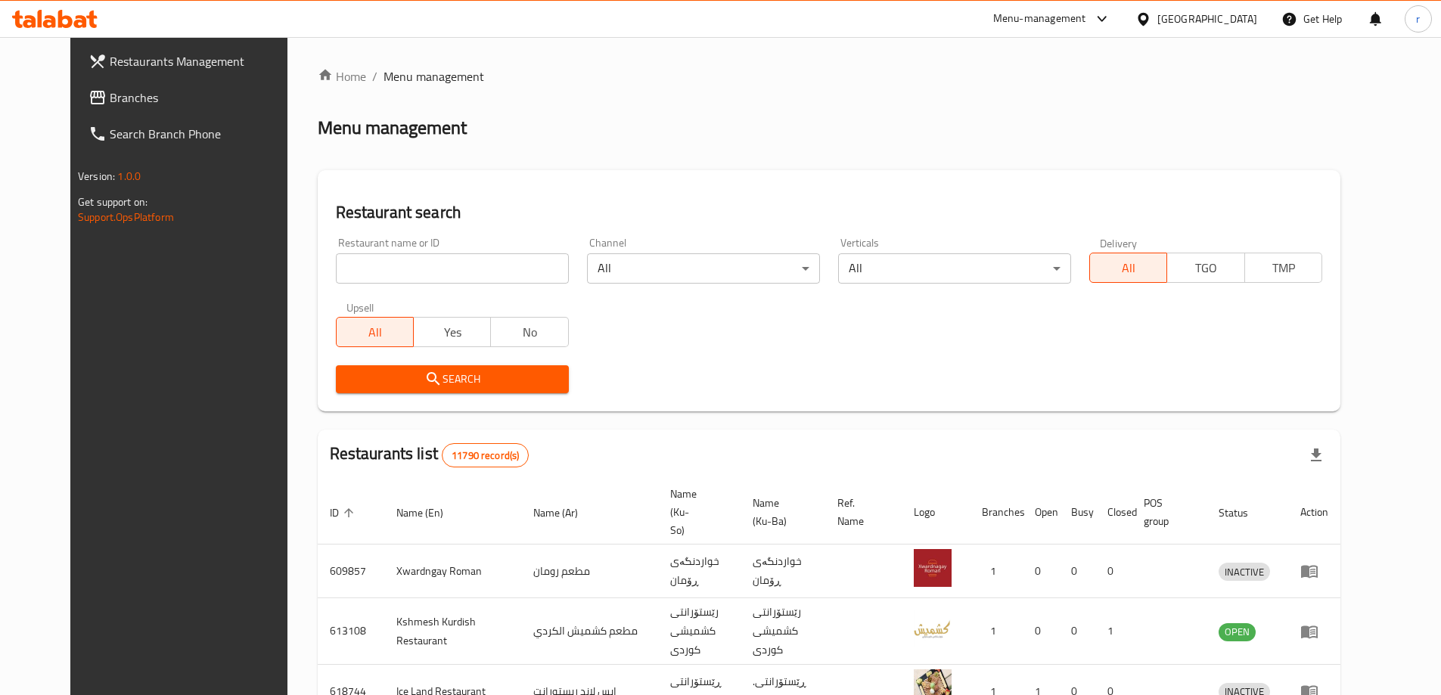
click at [368, 269] on input "search" at bounding box center [452, 268] width 233 height 30
paste input "673702"
type input "673702"
click at [365, 378] on span "Search" at bounding box center [452, 379] width 209 height 19
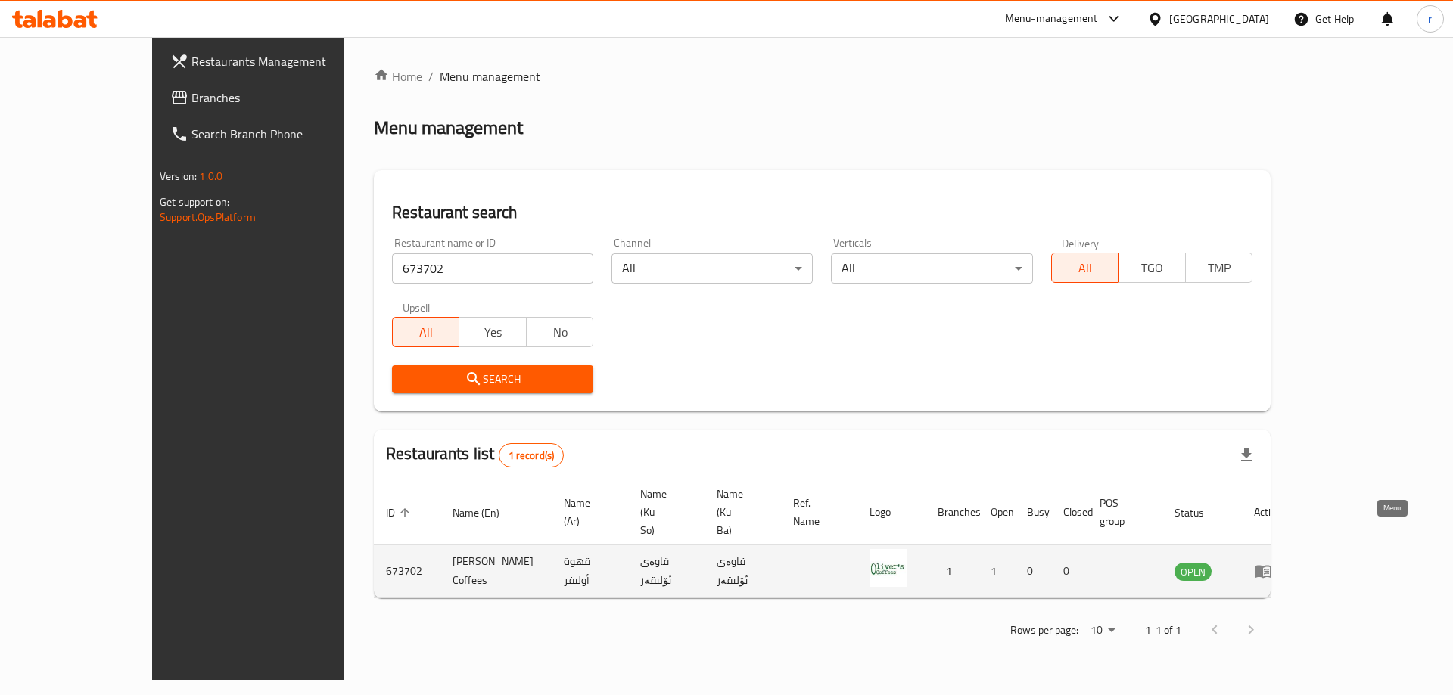
click at [1271, 566] on icon "enhanced table" at bounding box center [1263, 572] width 17 height 13
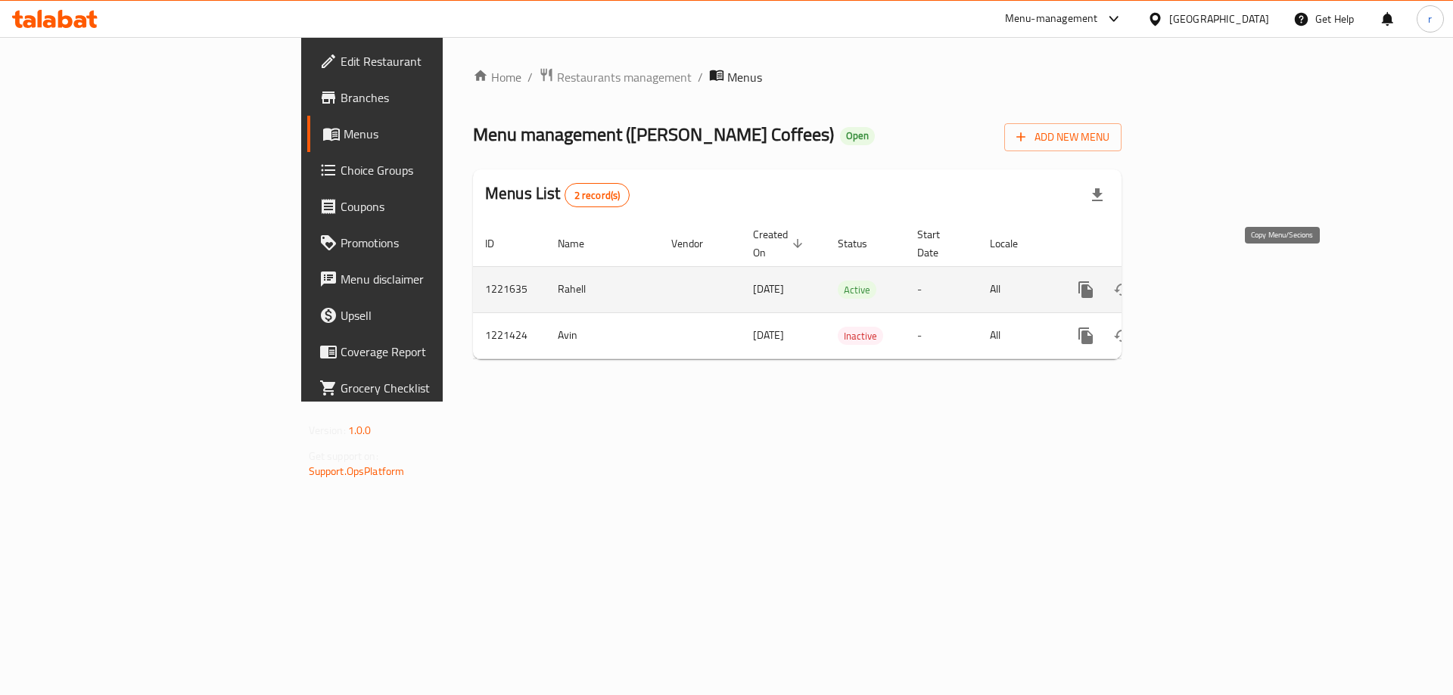
click at [1104, 272] on button "more" at bounding box center [1086, 290] width 36 height 36
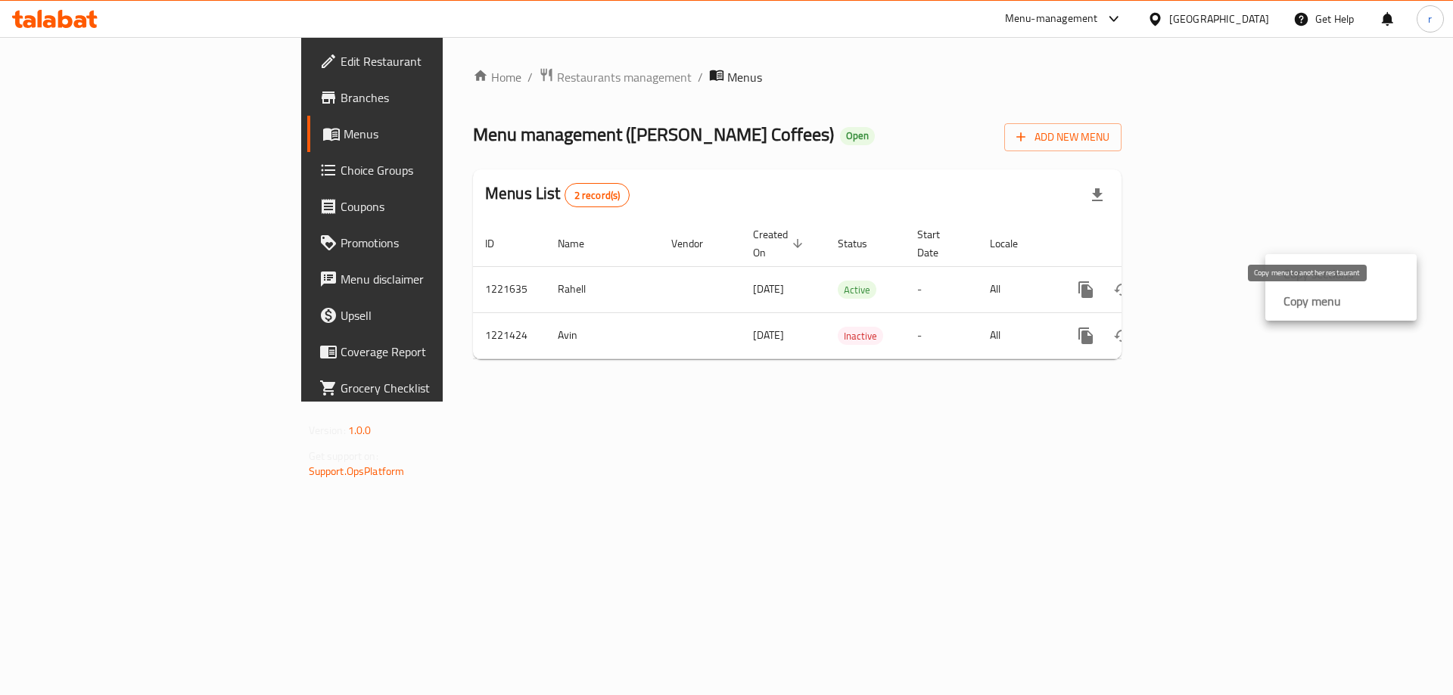
click at [1292, 301] on strong "Copy menu" at bounding box center [1312, 301] width 58 height 18
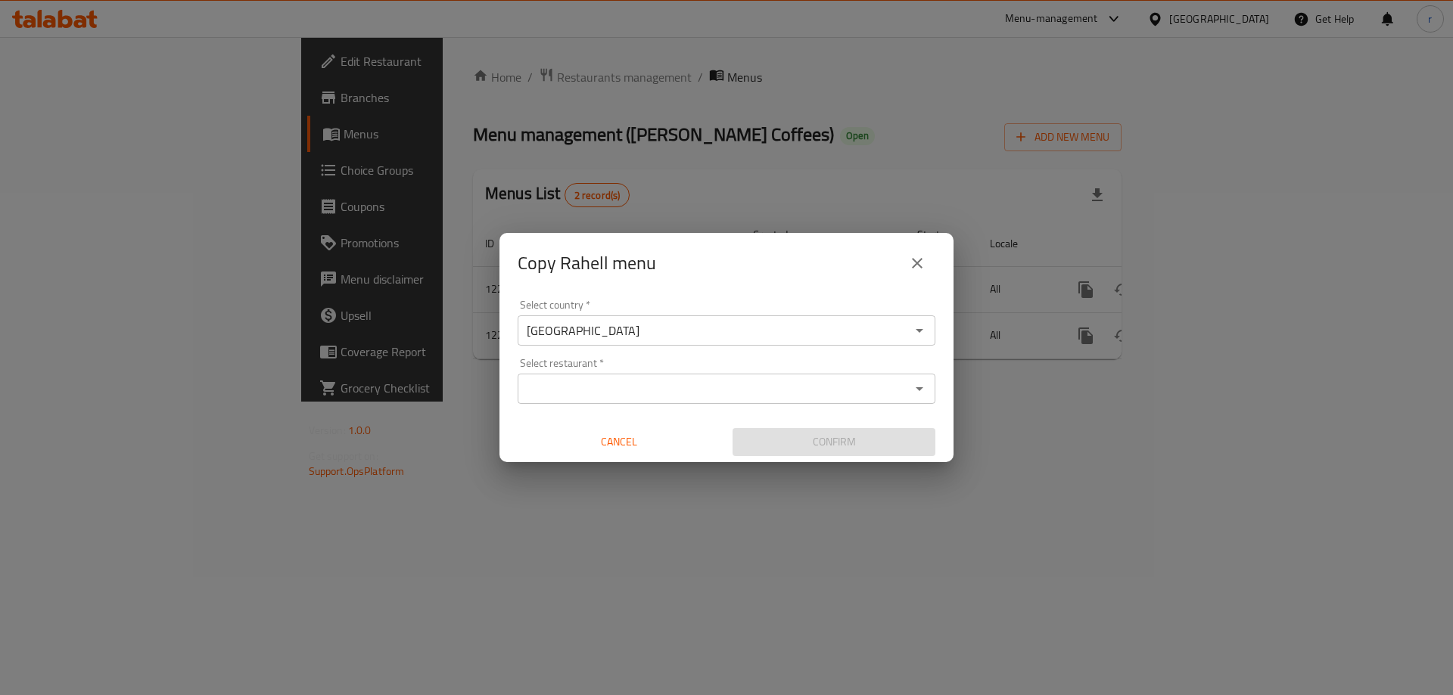
click at [627, 381] on input "Select restaurant   *" at bounding box center [714, 388] width 384 height 21
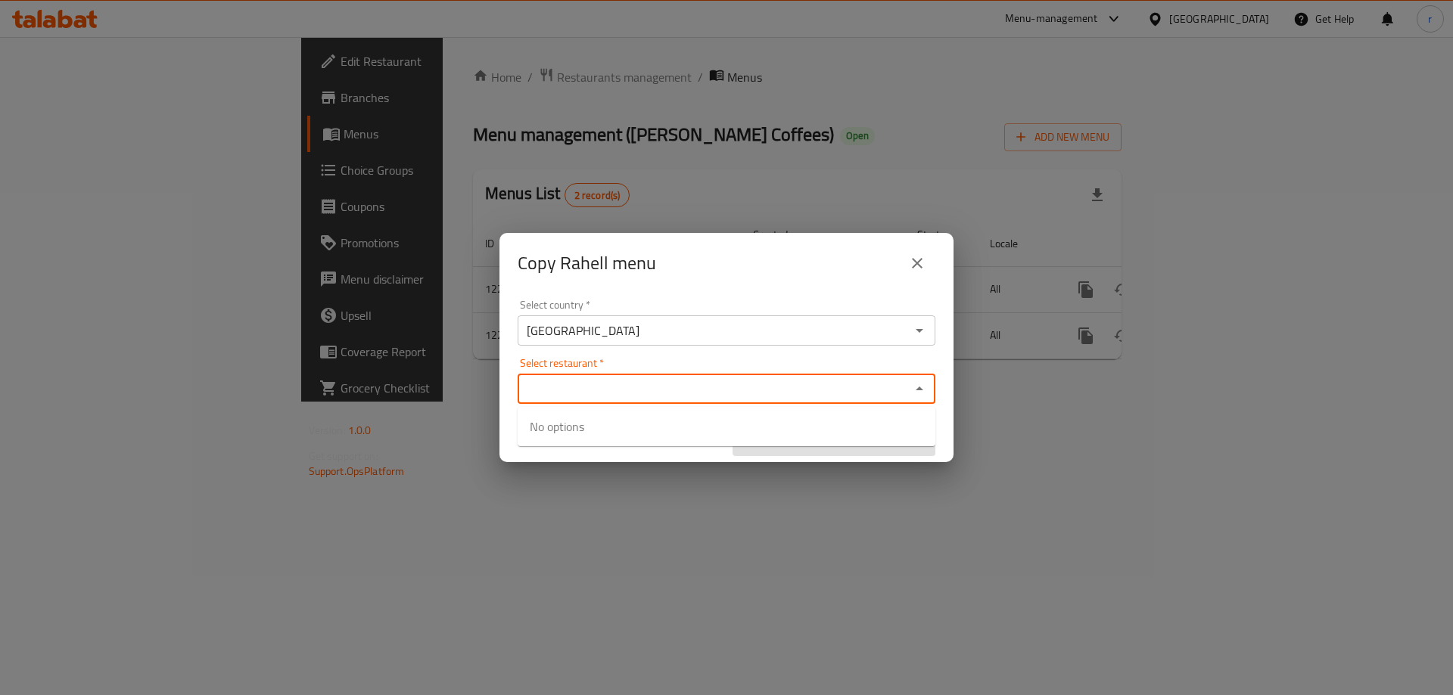
paste input "673702"
click at [583, 392] on input "673702" at bounding box center [714, 388] width 384 height 21
drag, startPoint x: 592, startPoint y: 388, endPoint x: 499, endPoint y: 388, distance: 93.1
click at [499, 388] on div "Copy Rahell menu Select country   * [GEOGRAPHIC_DATA] Select country * Select r…" at bounding box center [726, 347] width 1453 height 695
paste input "[PERSON_NAME] Coffees"
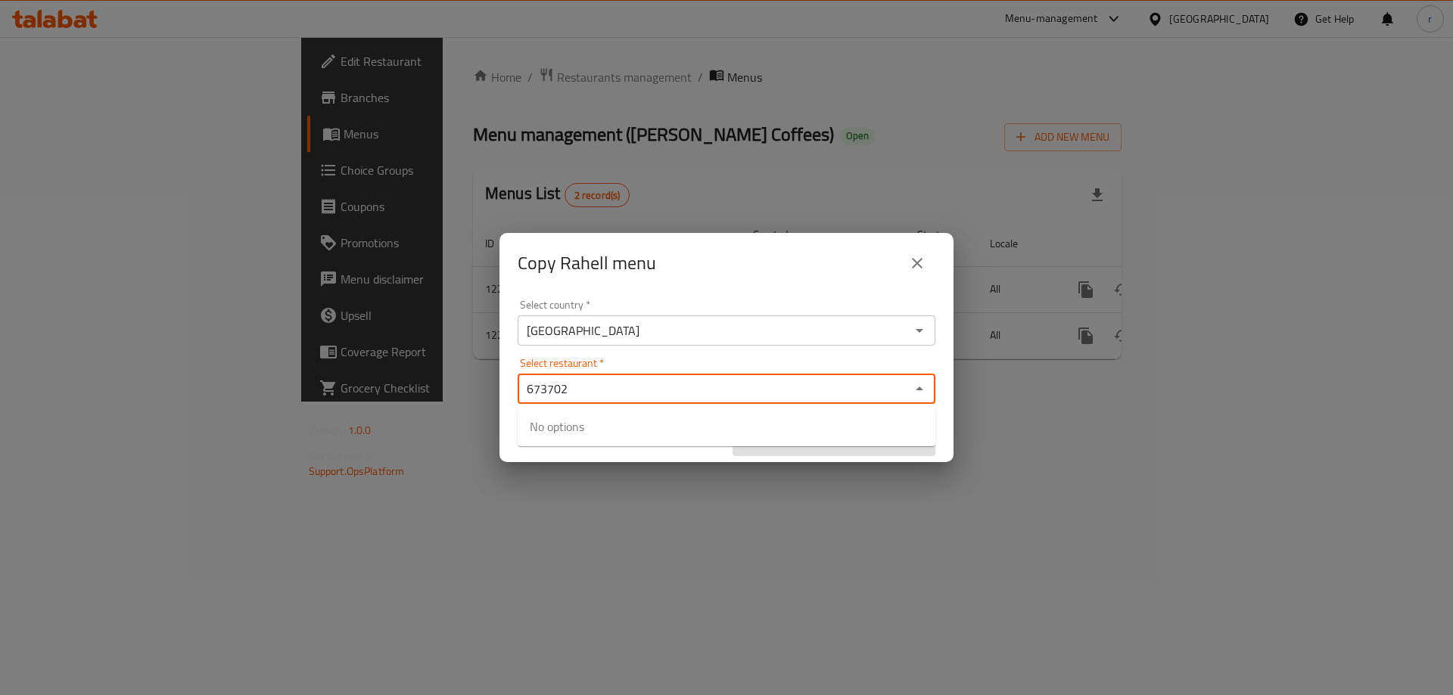
type input "[PERSON_NAME] Coffees"
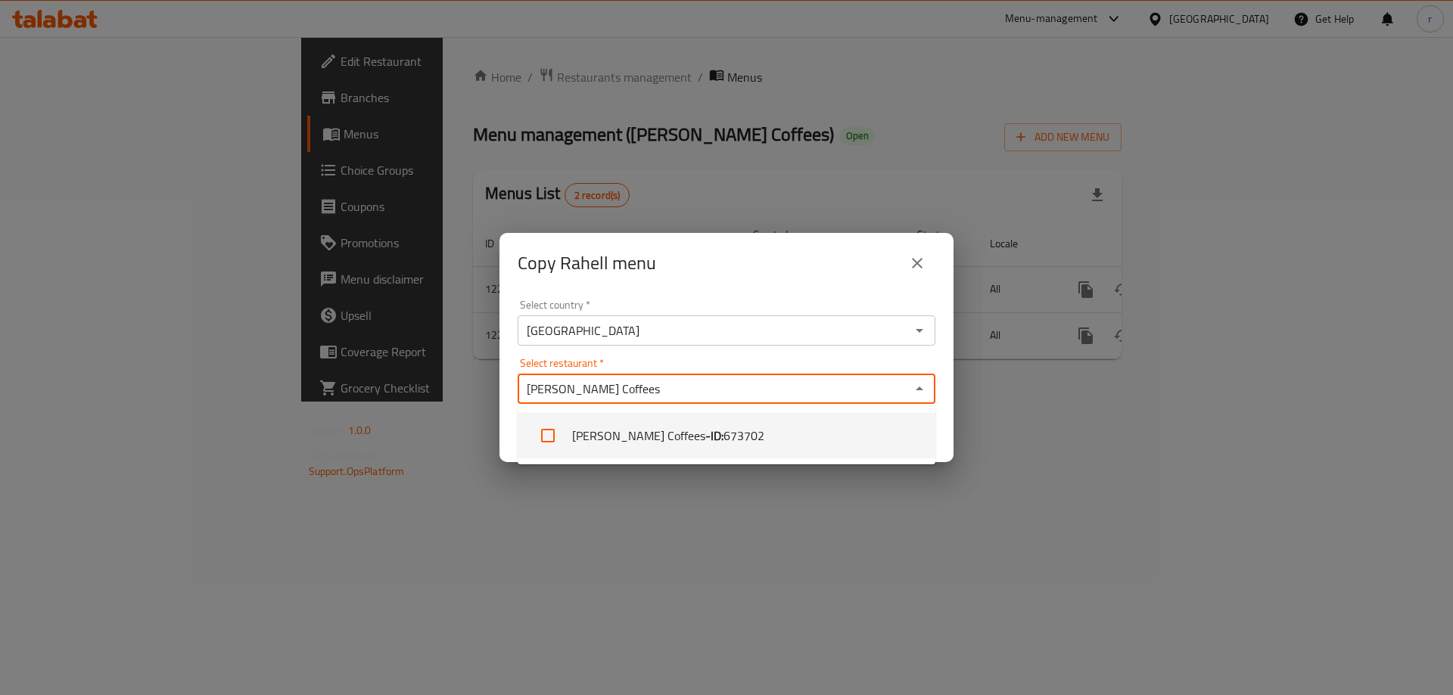
click at [617, 436] on li "[PERSON_NAME] Coffees - ID: 673702" at bounding box center [727, 435] width 418 height 45
checkbox input "true"
click at [651, 520] on div "Copy Rahell menu Select country   * [GEOGRAPHIC_DATA] Select country * Select r…" at bounding box center [726, 347] width 1453 height 695
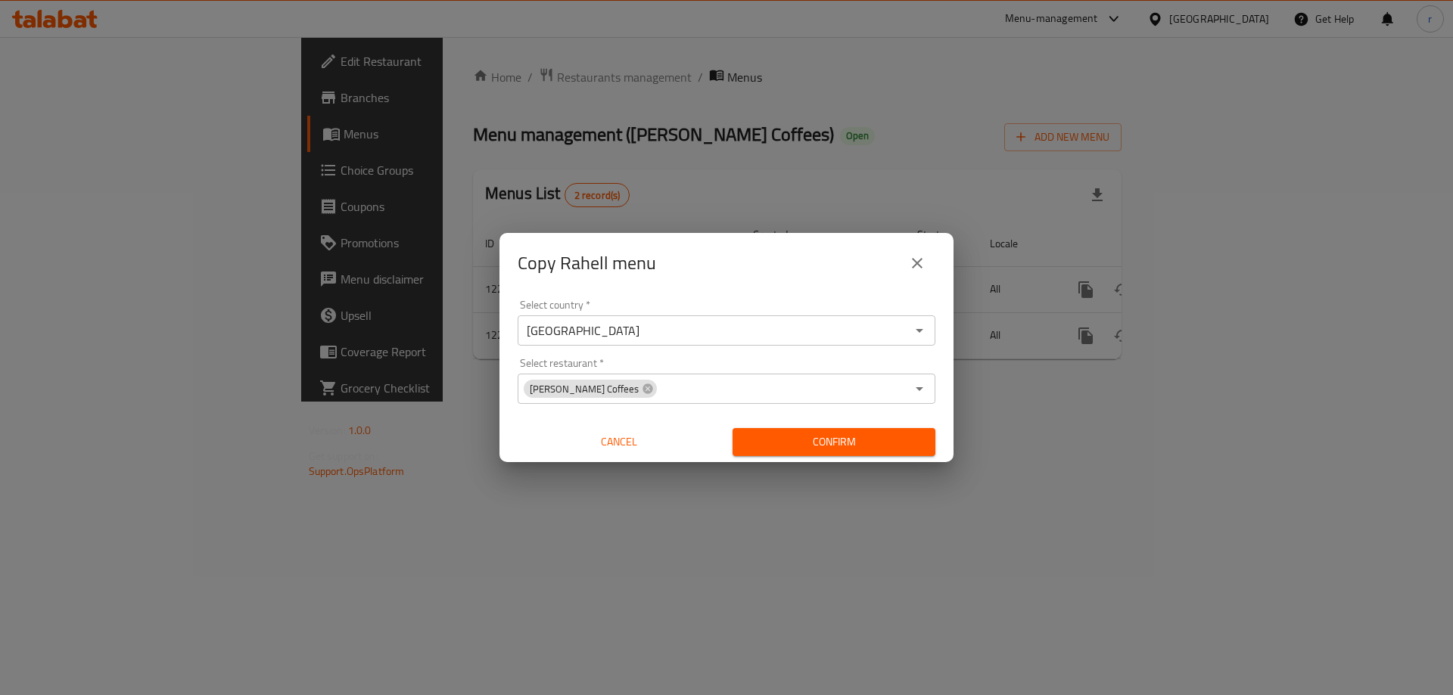
click at [756, 451] on span "Confirm" at bounding box center [834, 442] width 179 height 19
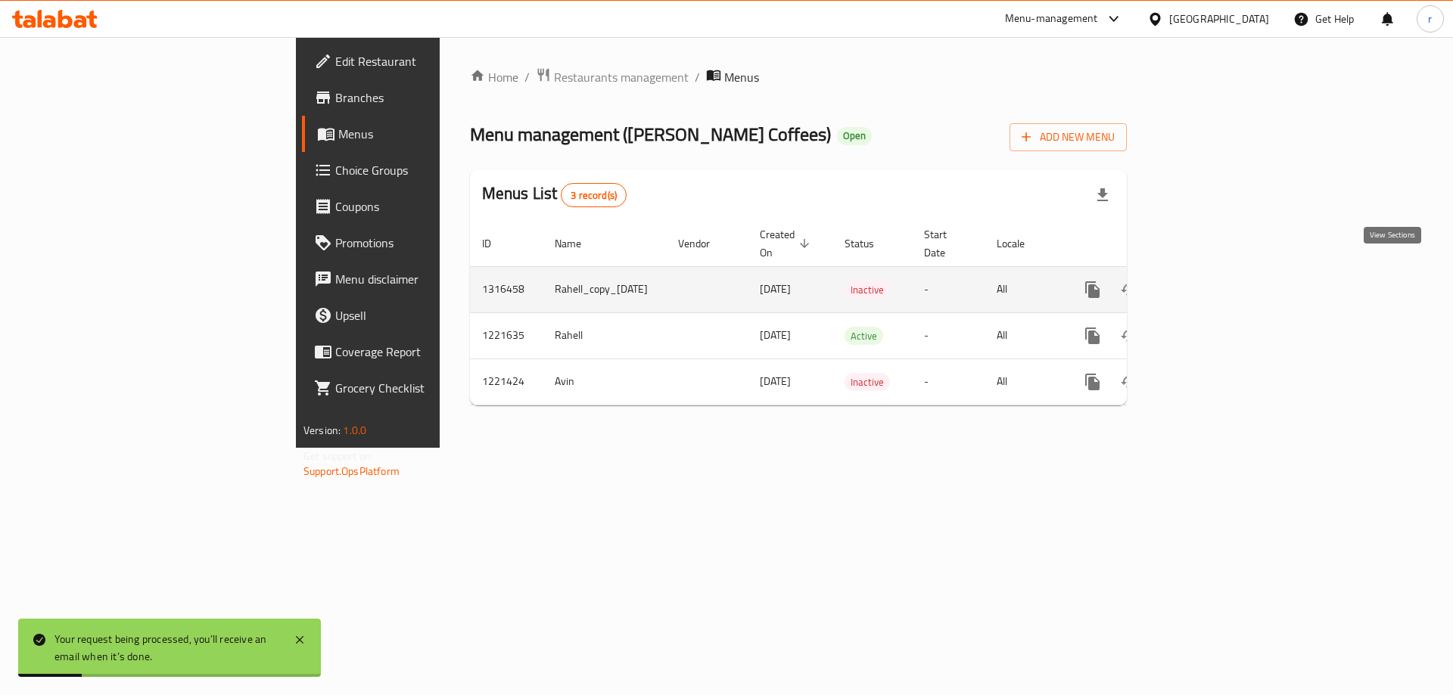
click at [1220, 272] on link "enhanced table" at bounding box center [1201, 290] width 36 height 36
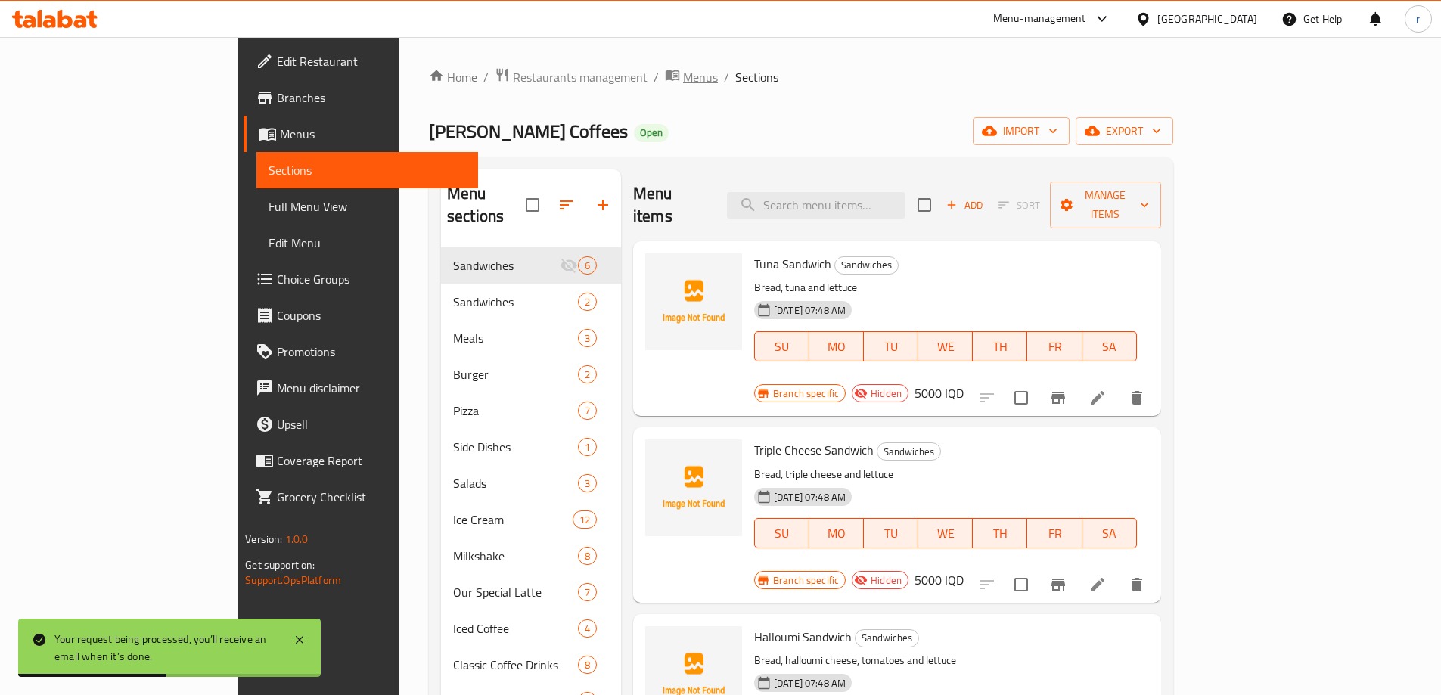
click at [683, 79] on span "Menus" at bounding box center [700, 77] width 35 height 18
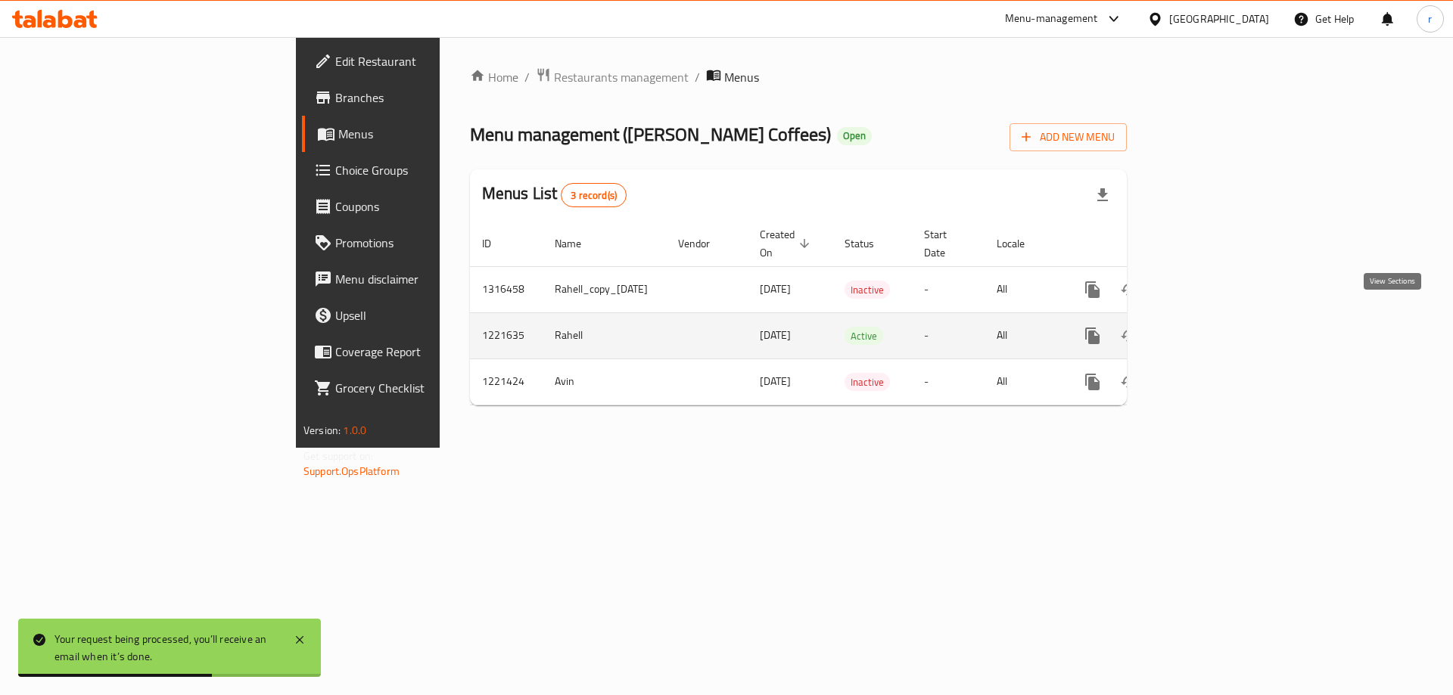
click at [1211, 327] on icon "enhanced table" at bounding box center [1201, 336] width 18 height 18
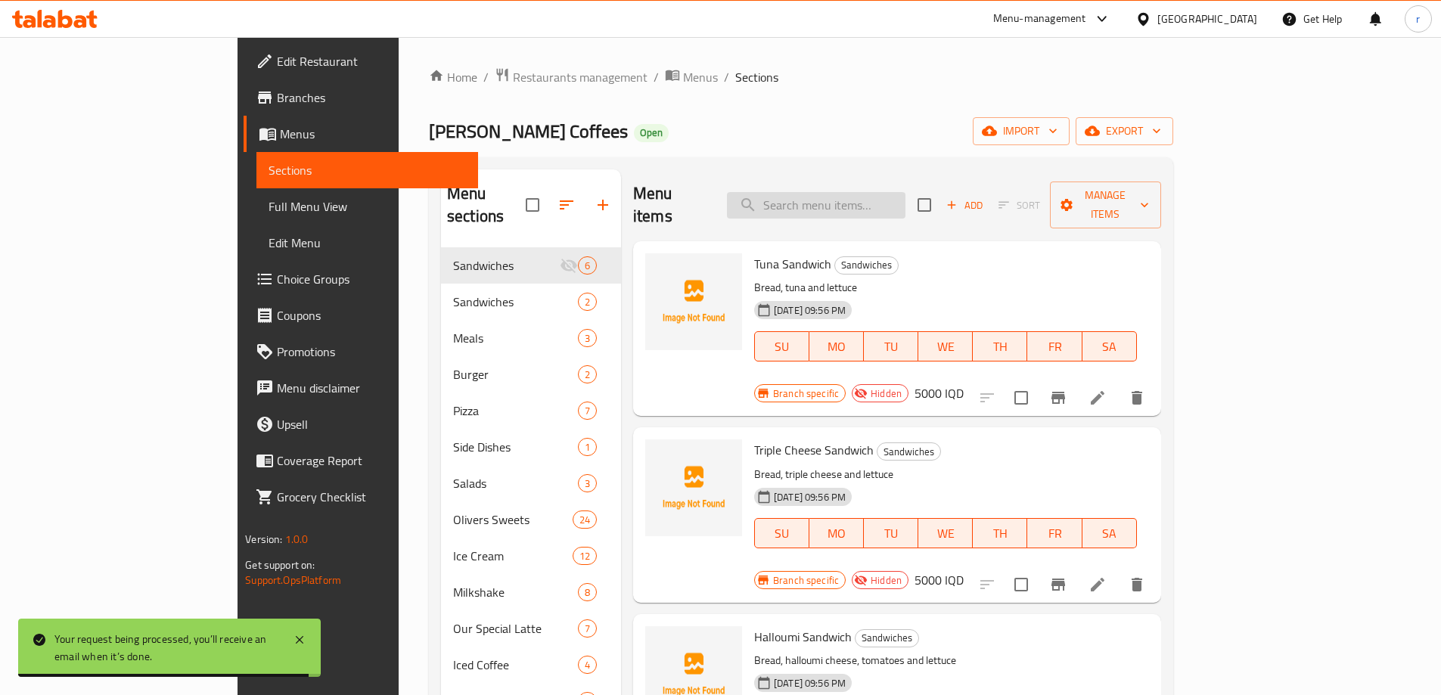
click at [861, 196] on input "search" at bounding box center [816, 205] width 179 height 26
paste input "Chicken Pizza"
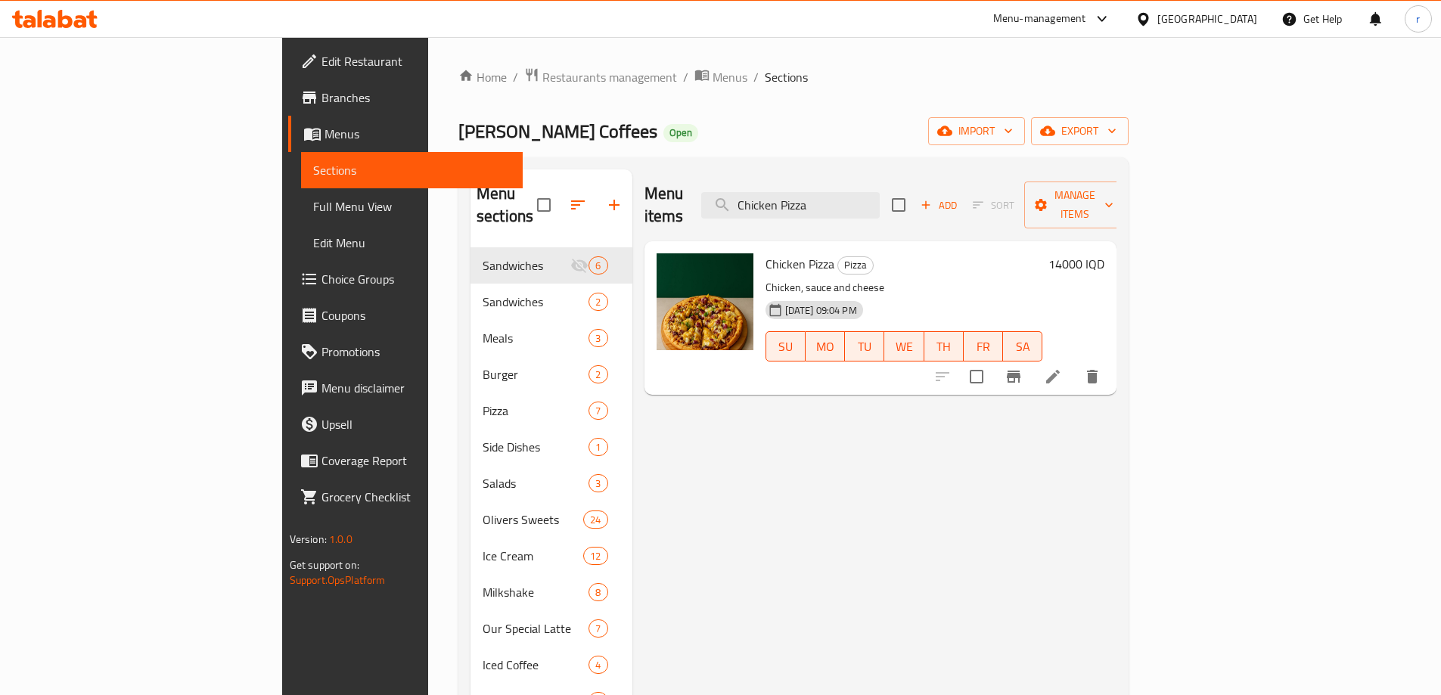
type input "Chicken Pizza"
click at [713, 79] on span "Menus" at bounding box center [730, 77] width 35 height 18
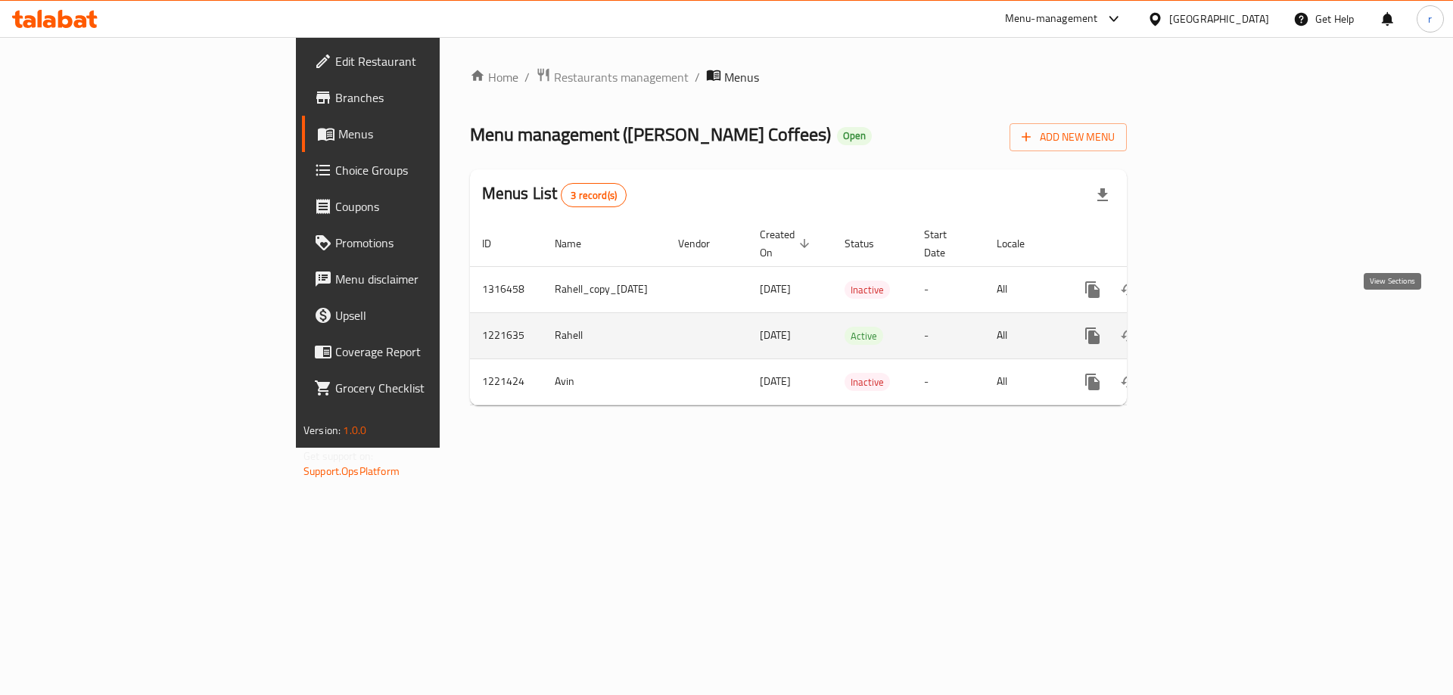
click at [1211, 327] on icon "enhanced table" at bounding box center [1201, 336] width 18 height 18
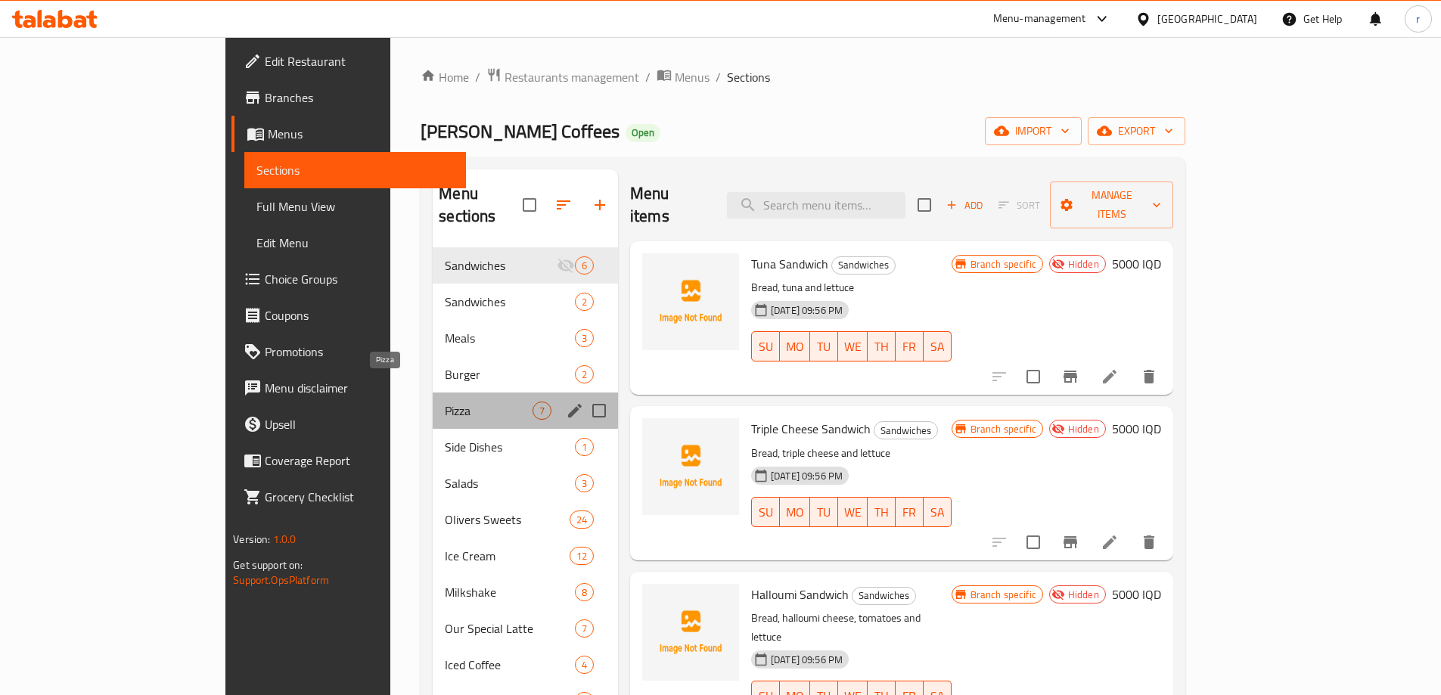
click at [445, 402] on span "Pizza" at bounding box center [488, 411] width 87 height 18
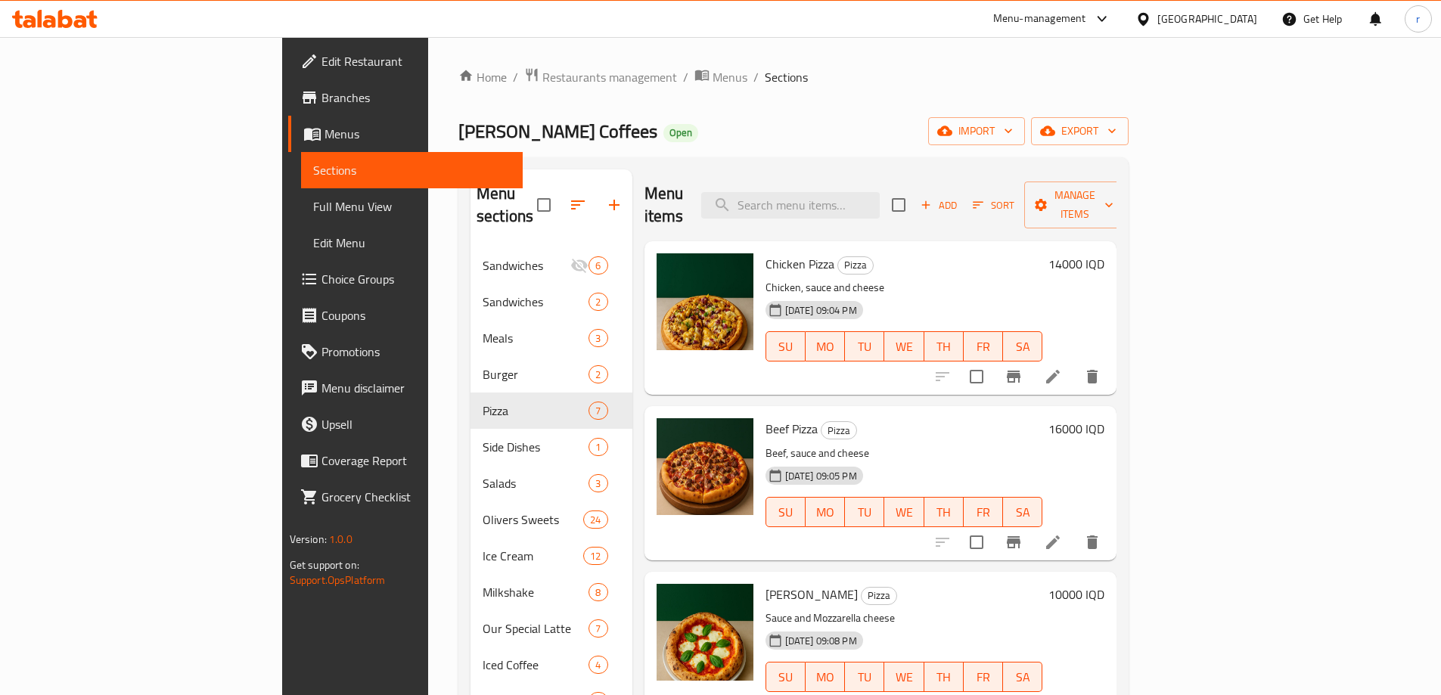
click at [1105, 253] on h6 "14000 IQD" at bounding box center [1077, 263] width 56 height 21
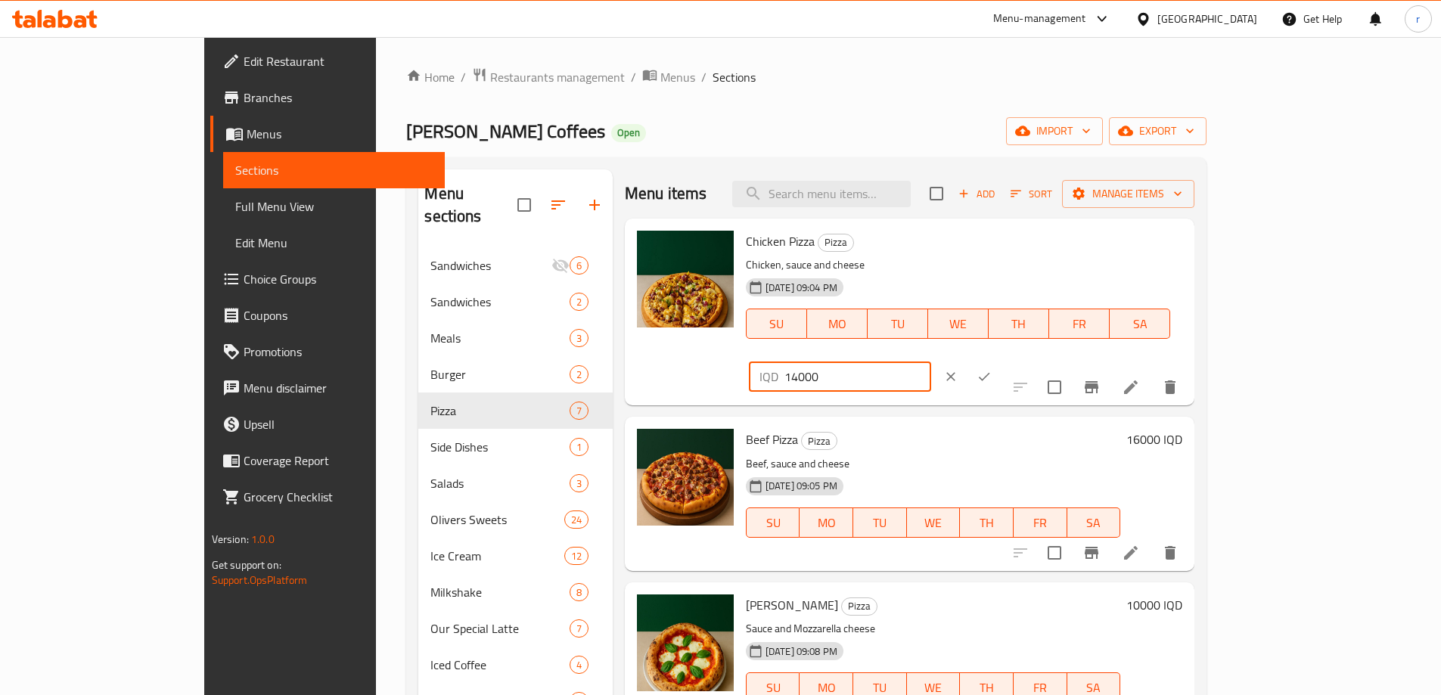
click at [931, 362] on input "14000" at bounding box center [858, 377] width 147 height 30
type input "15000"
click at [992, 369] on icon "ok" at bounding box center [984, 376] width 15 height 15
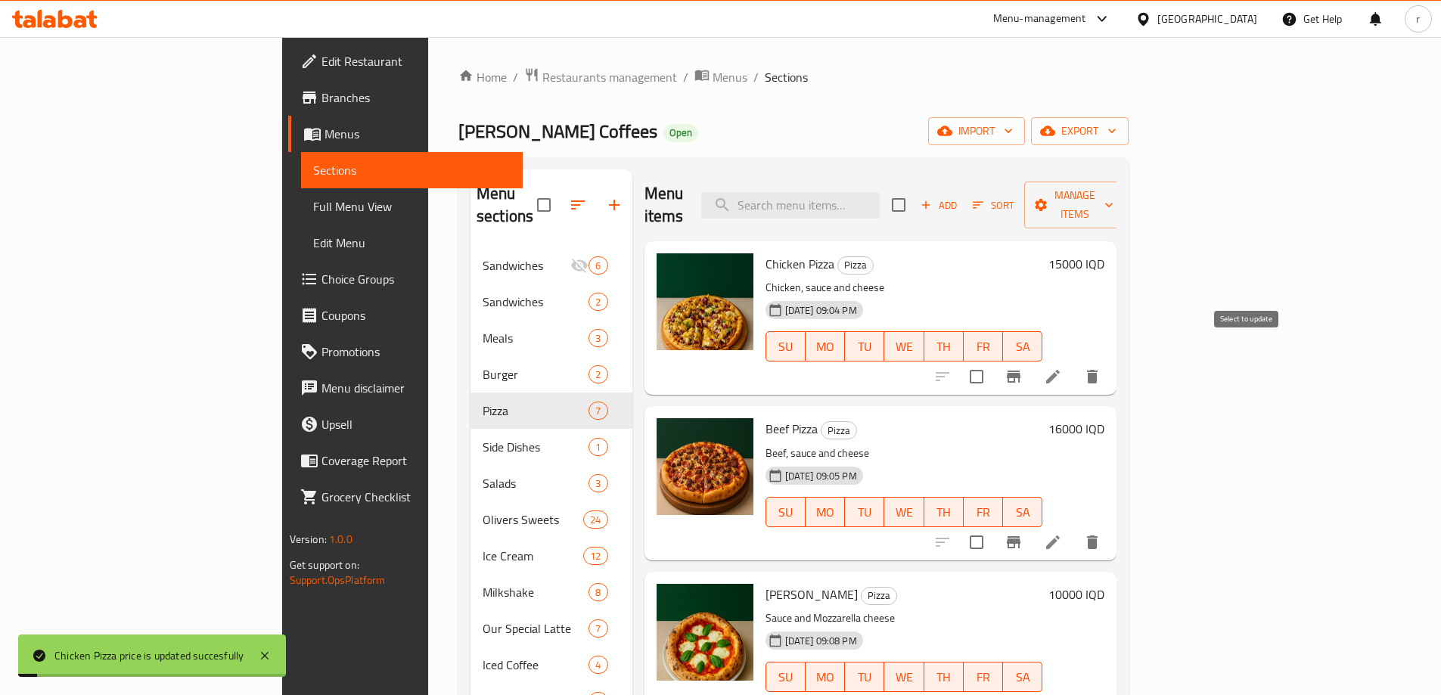
click at [1023, 368] on icon "Branch-specific-item" at bounding box center [1014, 377] width 18 height 18
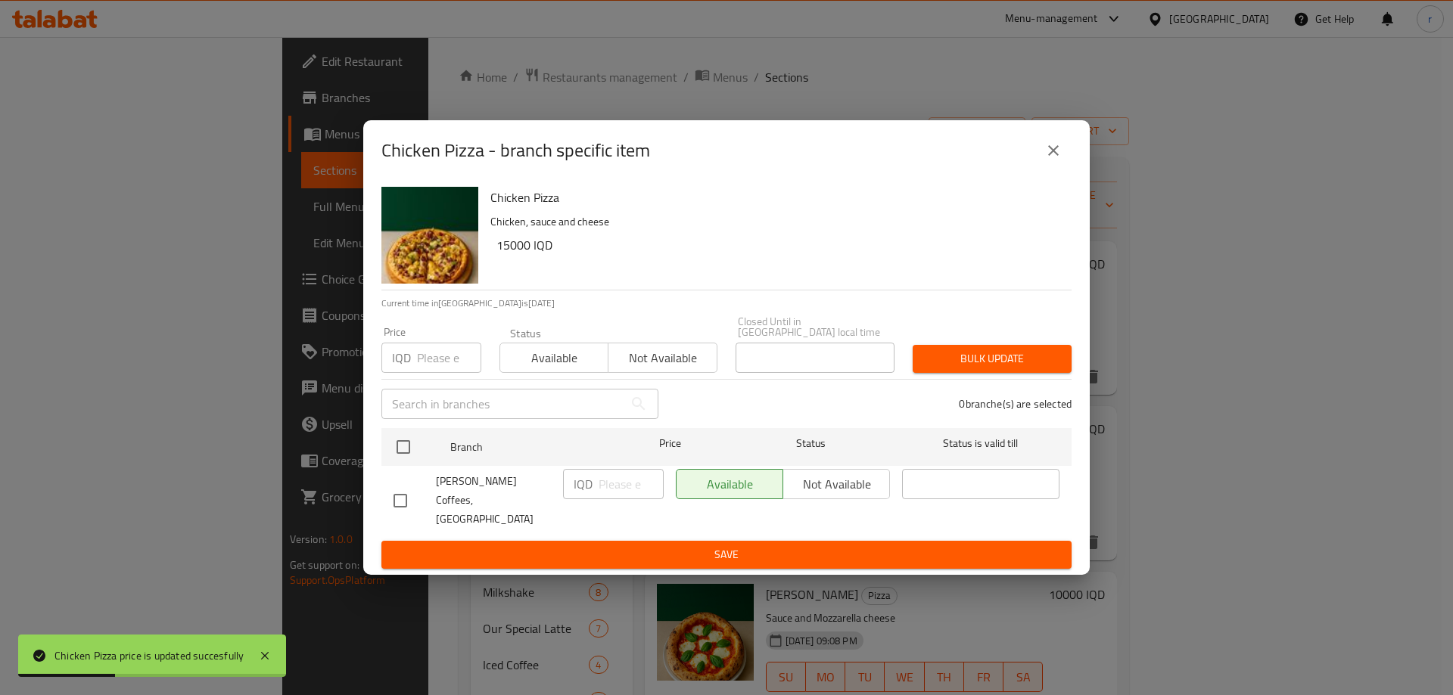
click at [1047, 151] on button "close" at bounding box center [1053, 150] width 36 height 36
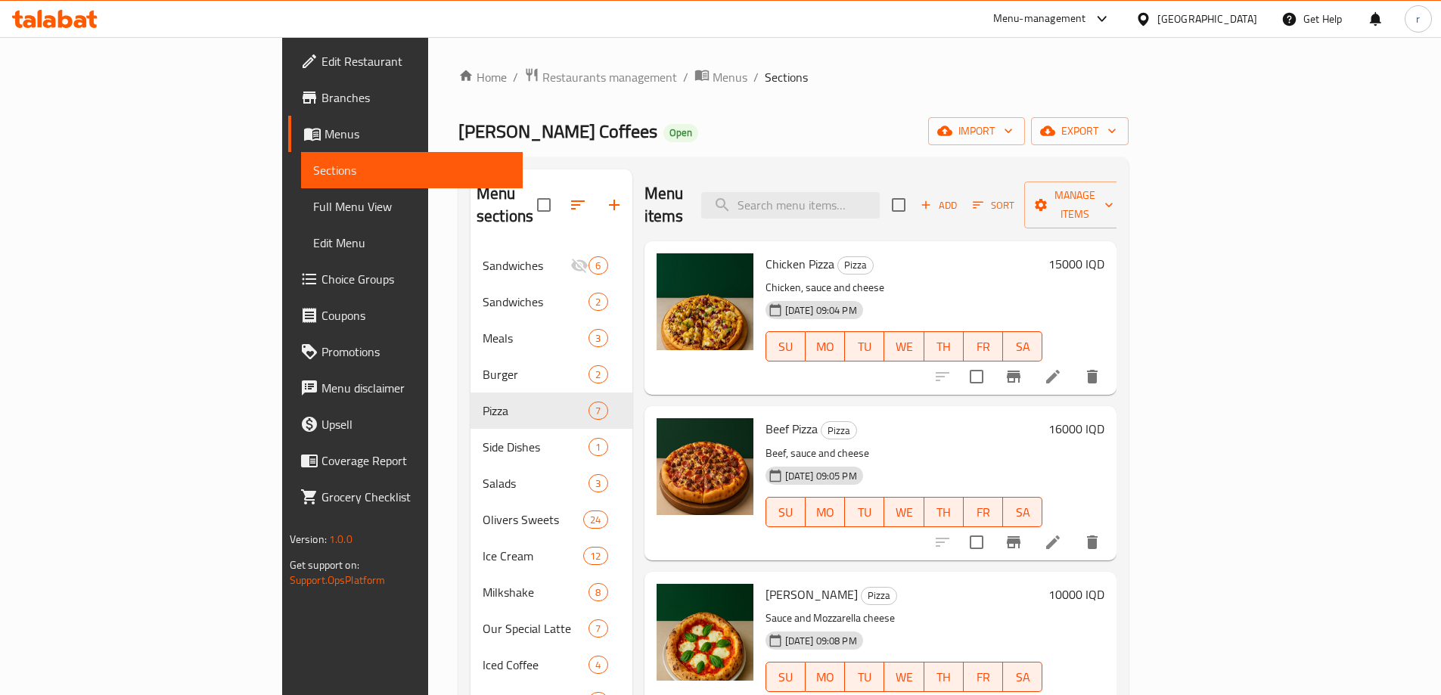
click at [1105, 253] on h6 "15000 IQD" at bounding box center [1077, 263] width 56 height 21
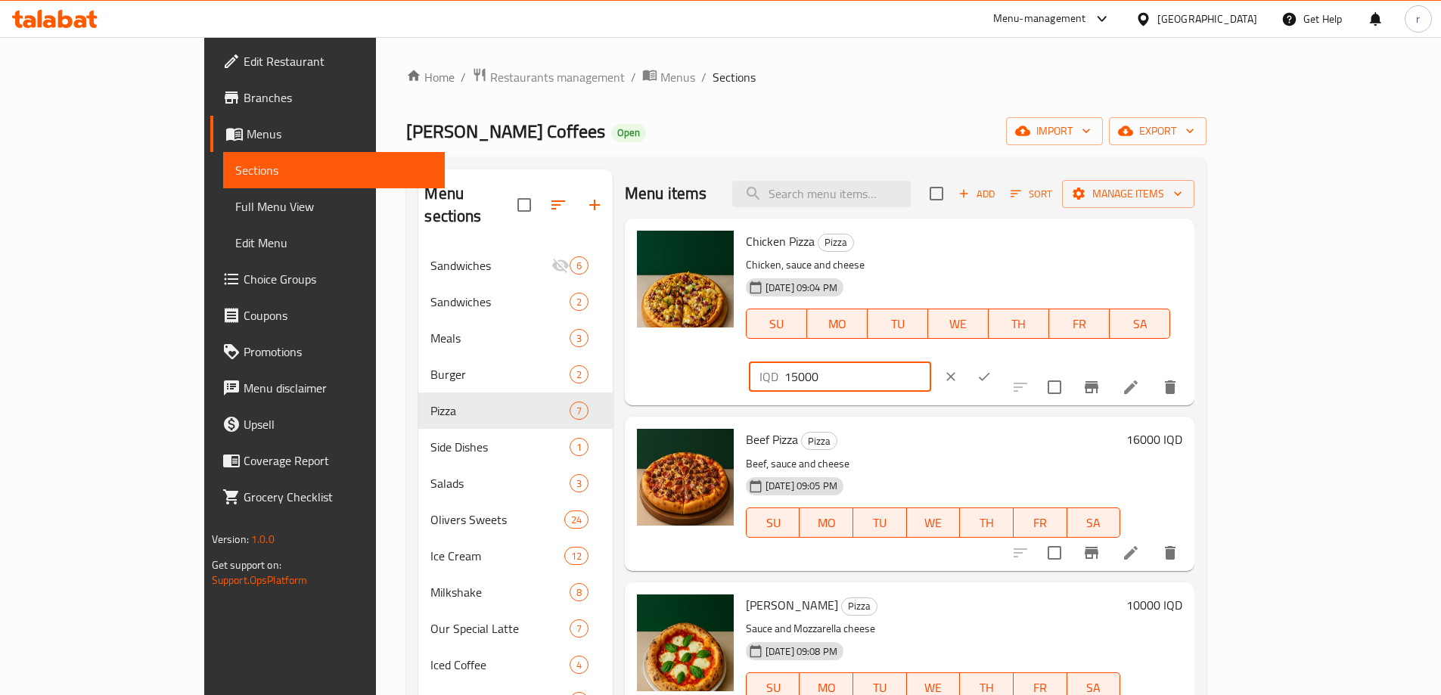
click at [931, 362] on input "15000" at bounding box center [858, 377] width 147 height 30
type input "14000"
click at [1001, 360] on button "ok" at bounding box center [984, 376] width 33 height 33
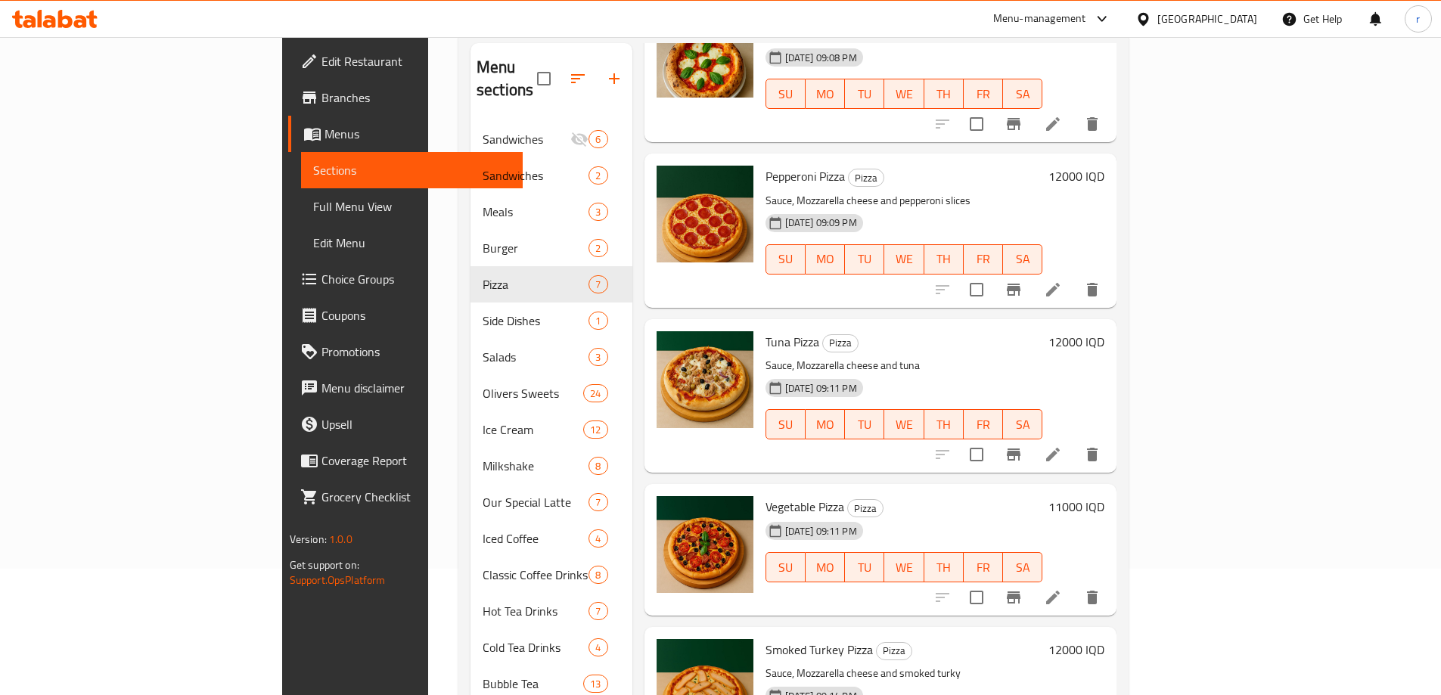
scroll to position [232, 0]
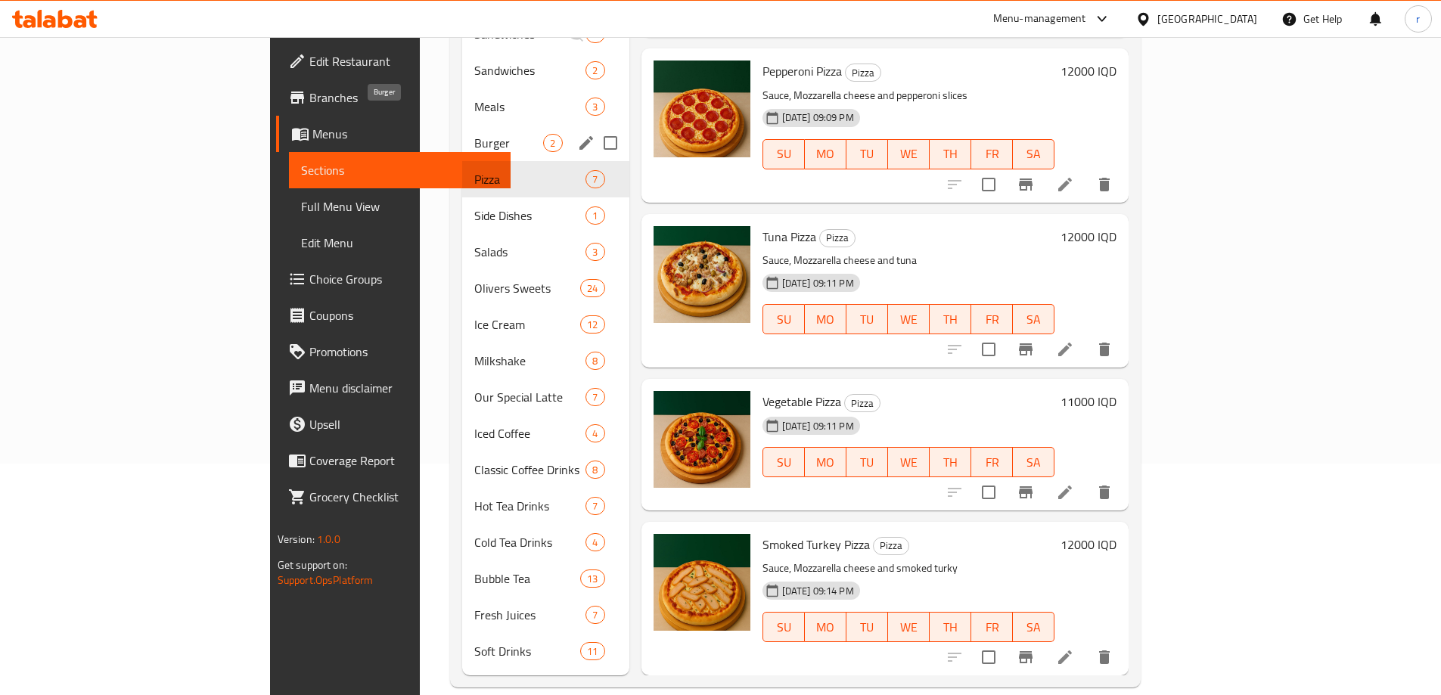
click at [474, 134] on span "Burger" at bounding box center [508, 143] width 69 height 18
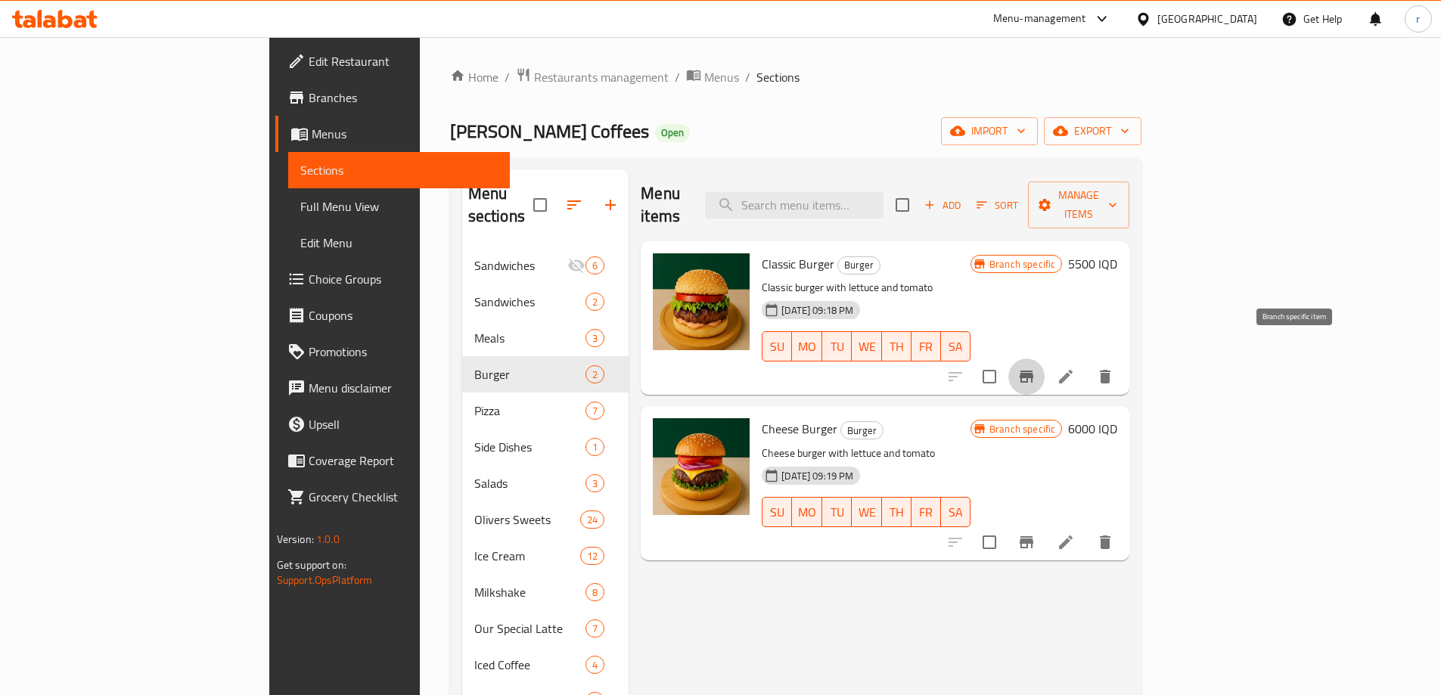
click at [1036, 368] on icon "Branch-specific-item" at bounding box center [1027, 377] width 18 height 18
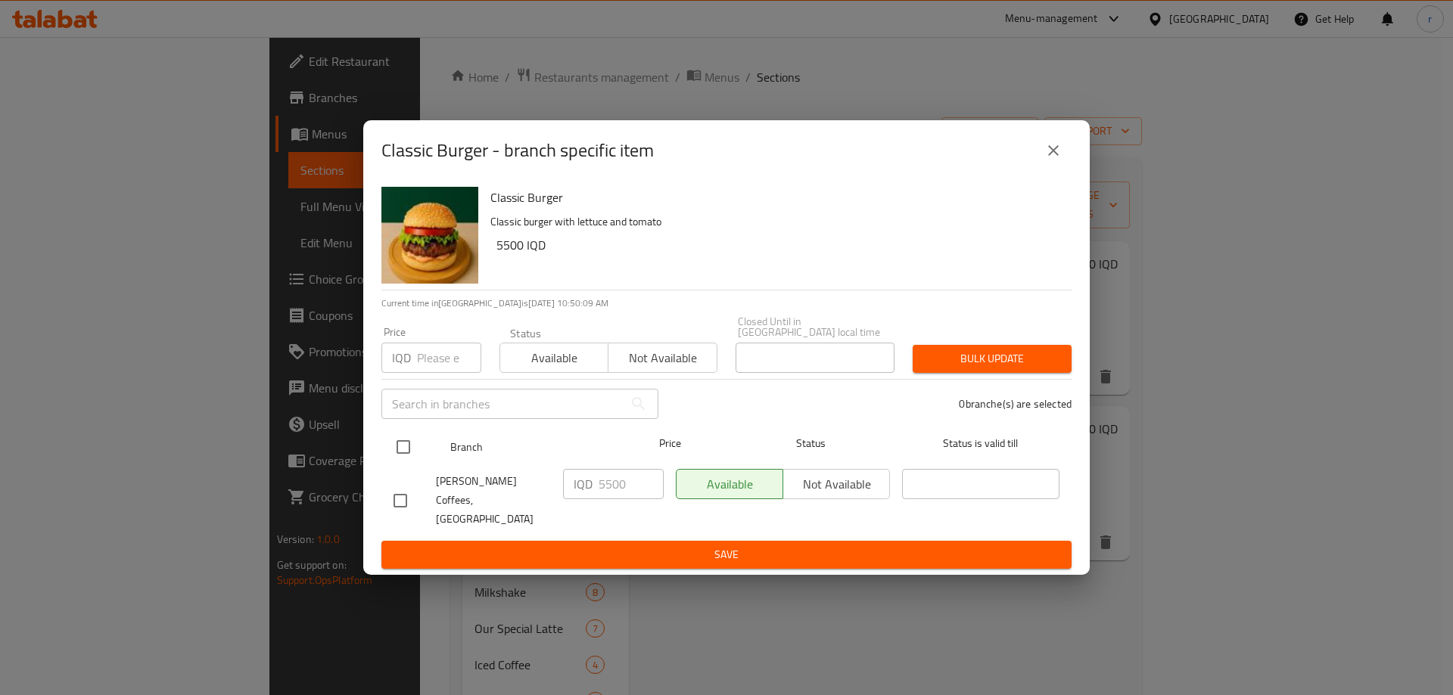
click at [407, 456] on input "checkbox" at bounding box center [403, 447] width 32 height 32
checkbox input "true"
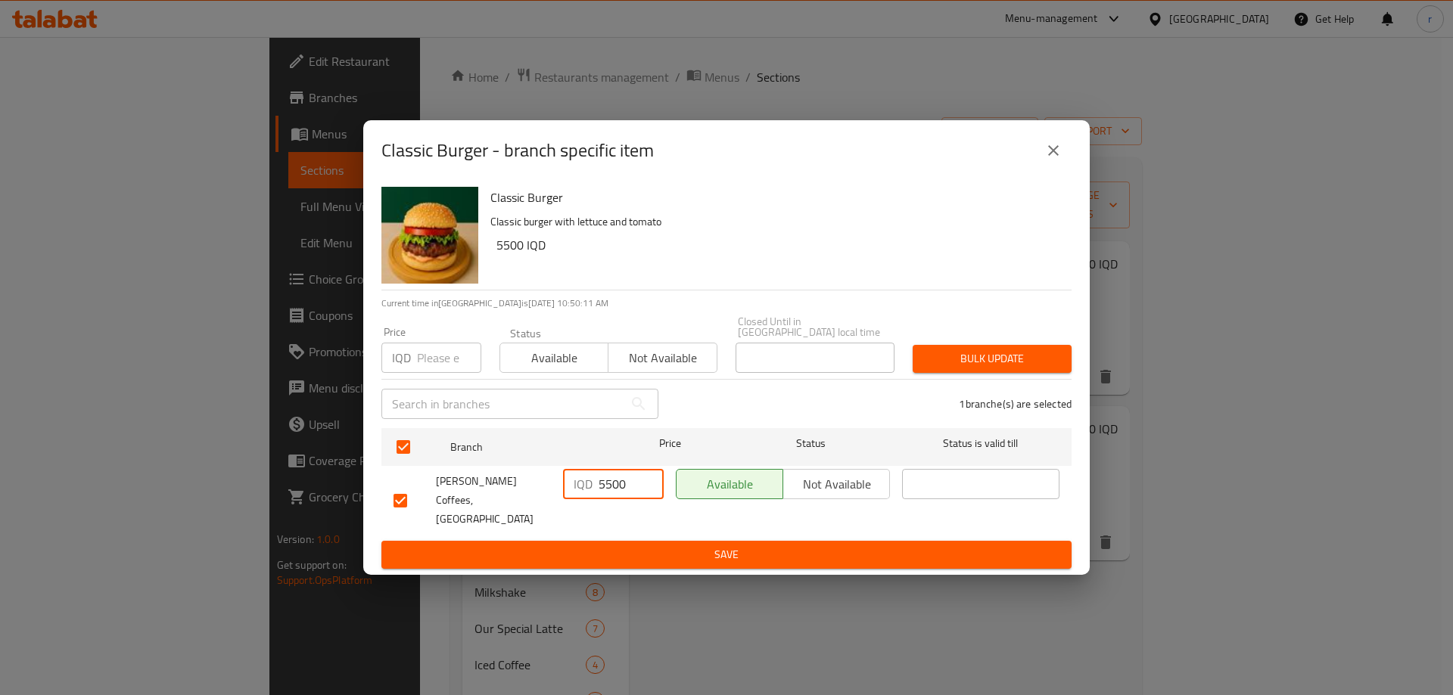
click at [605, 484] on input "5500" at bounding box center [631, 484] width 65 height 30
type input "8500"
click at [641, 541] on button "Save" at bounding box center [726, 555] width 690 height 28
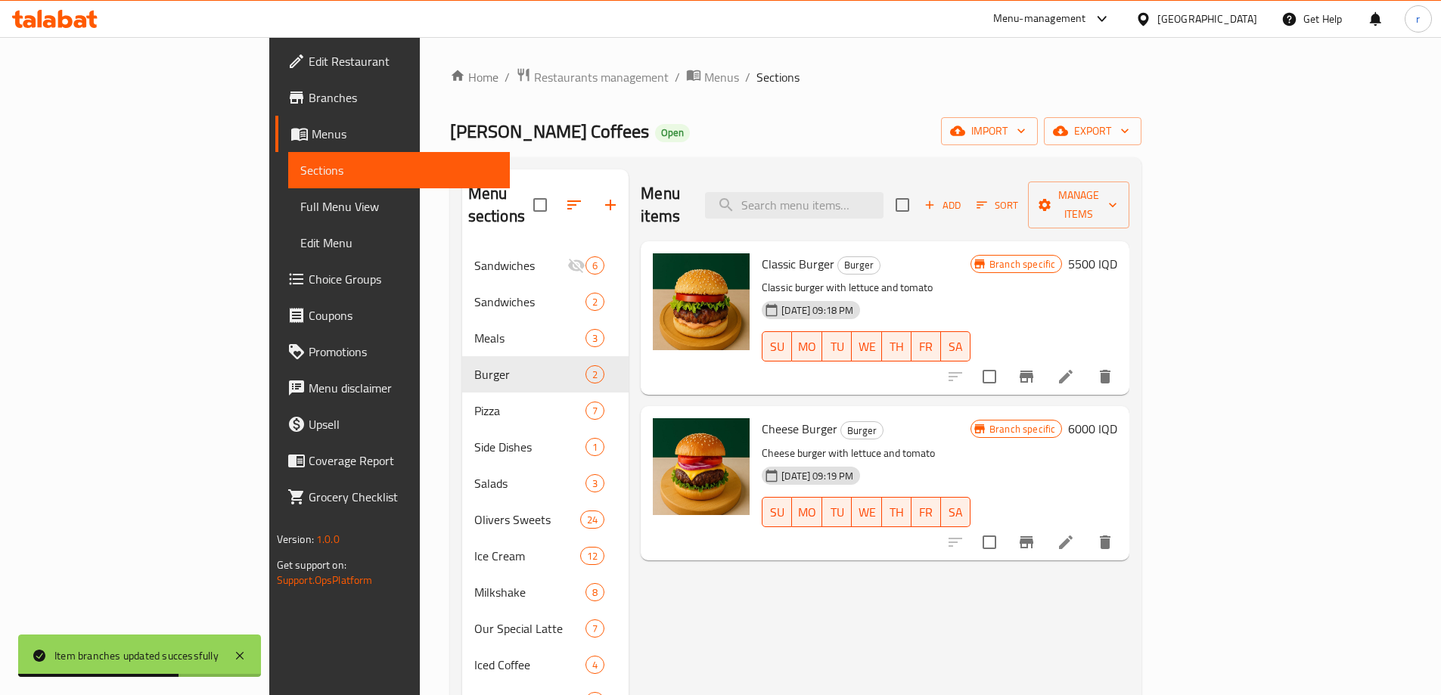
click at [1045, 531] on button "Branch-specific-item" at bounding box center [1027, 542] width 36 height 36
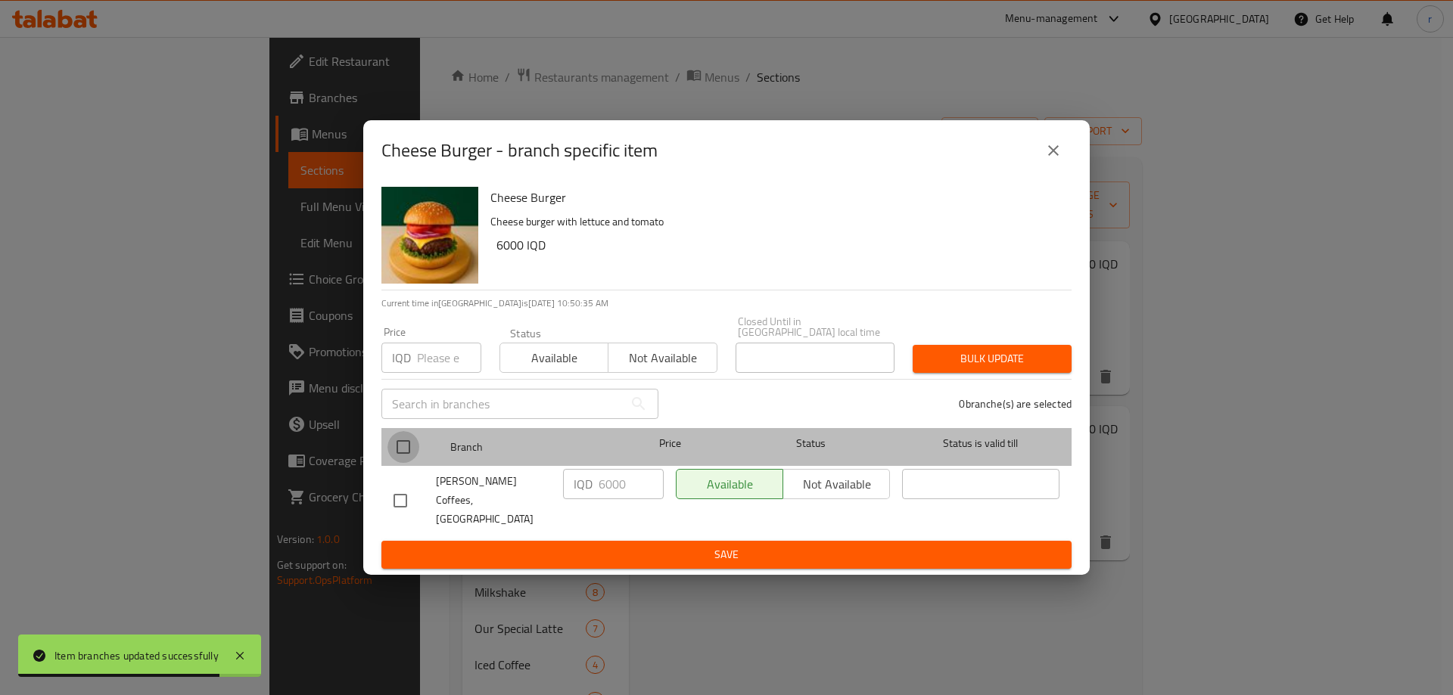
click at [415, 446] on input "checkbox" at bounding box center [403, 447] width 32 height 32
checkbox input "true"
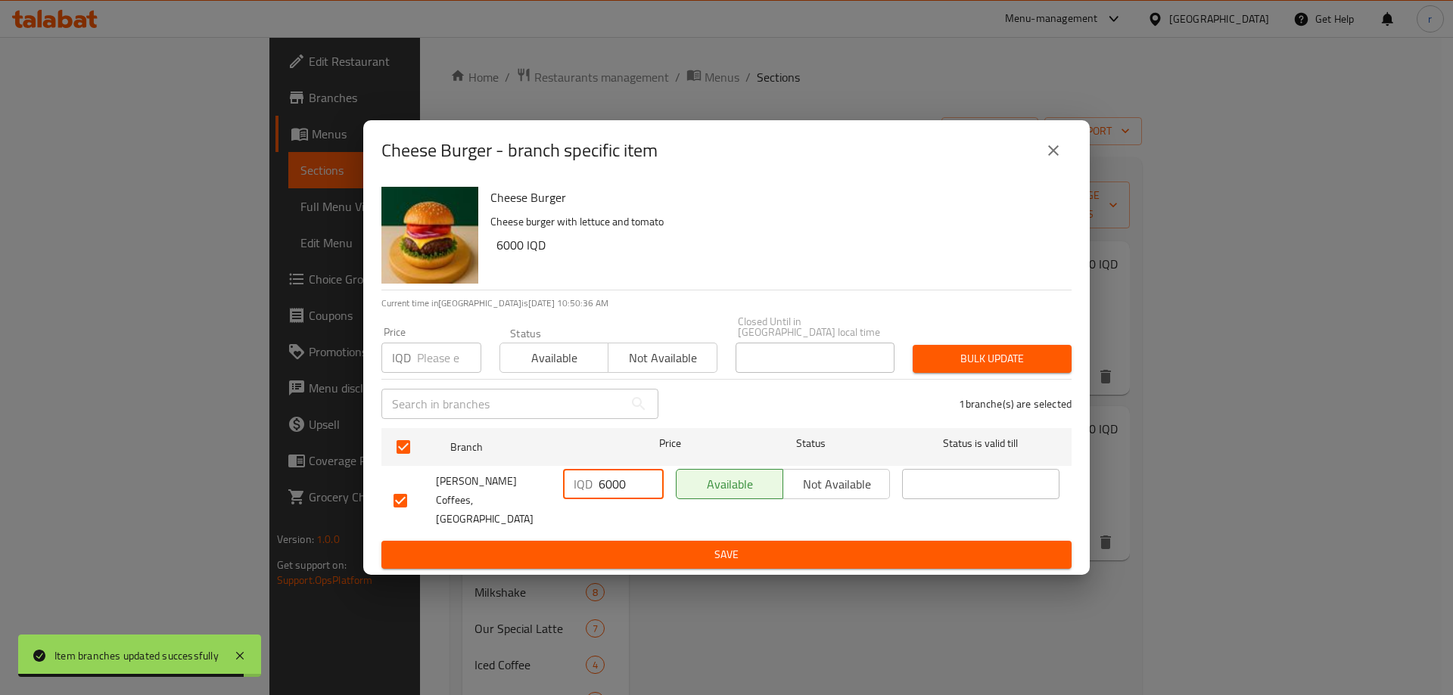
drag, startPoint x: 630, startPoint y: 491, endPoint x: 540, endPoint y: 496, distance: 90.2
click at [540, 496] on div "[PERSON_NAME] Coffees, [GEOGRAPHIC_DATA] IQD 6000 ​ Available Not available ​" at bounding box center [726, 500] width 678 height 75
type input "8500"
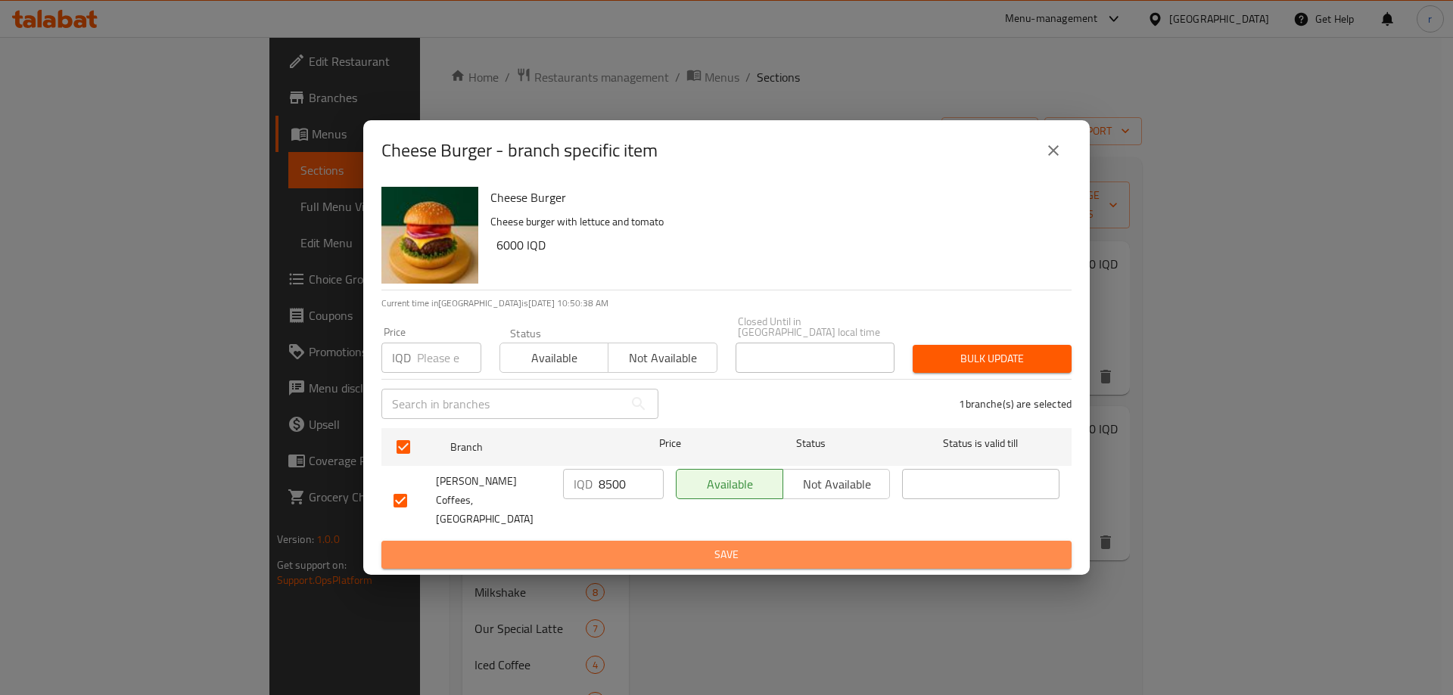
click at [638, 549] on span "Save" at bounding box center [726, 555] width 666 height 19
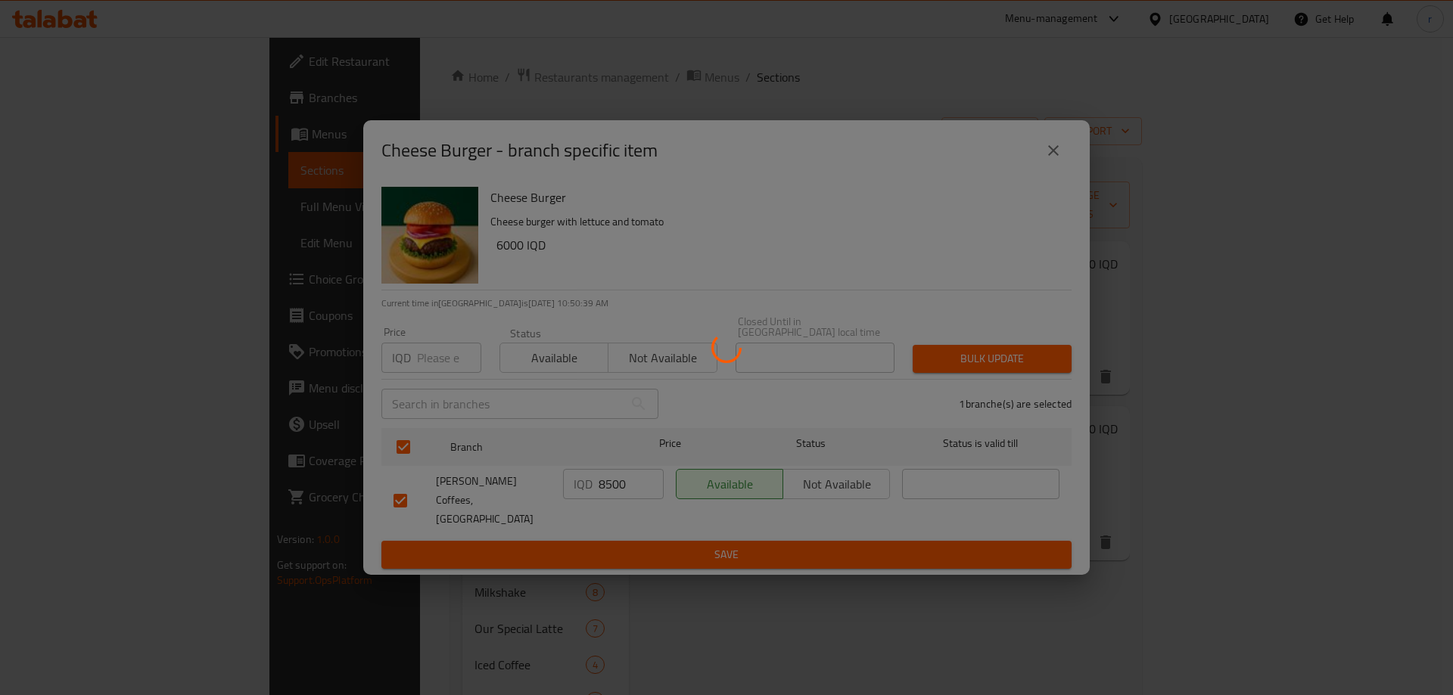
click at [1295, 354] on div at bounding box center [726, 347] width 1453 height 695
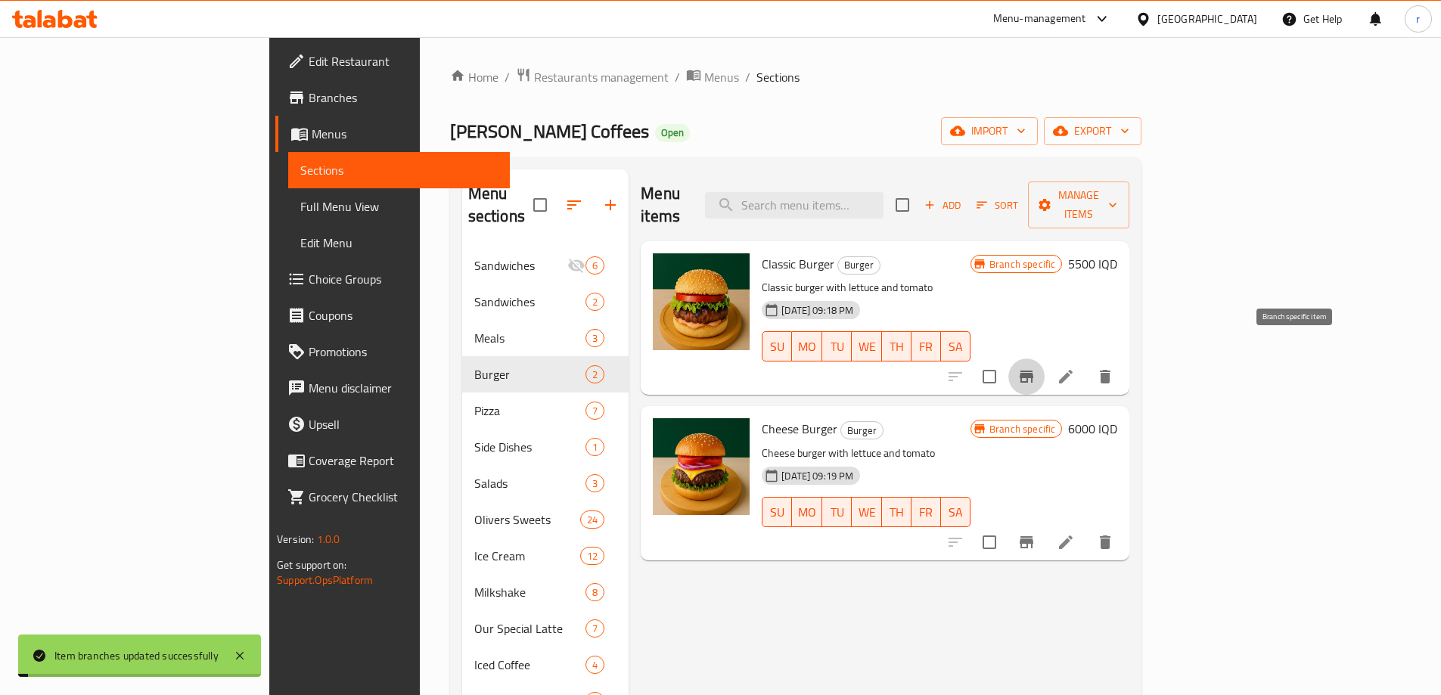
click at [1034, 371] on icon "Branch-specific-item" at bounding box center [1027, 377] width 14 height 12
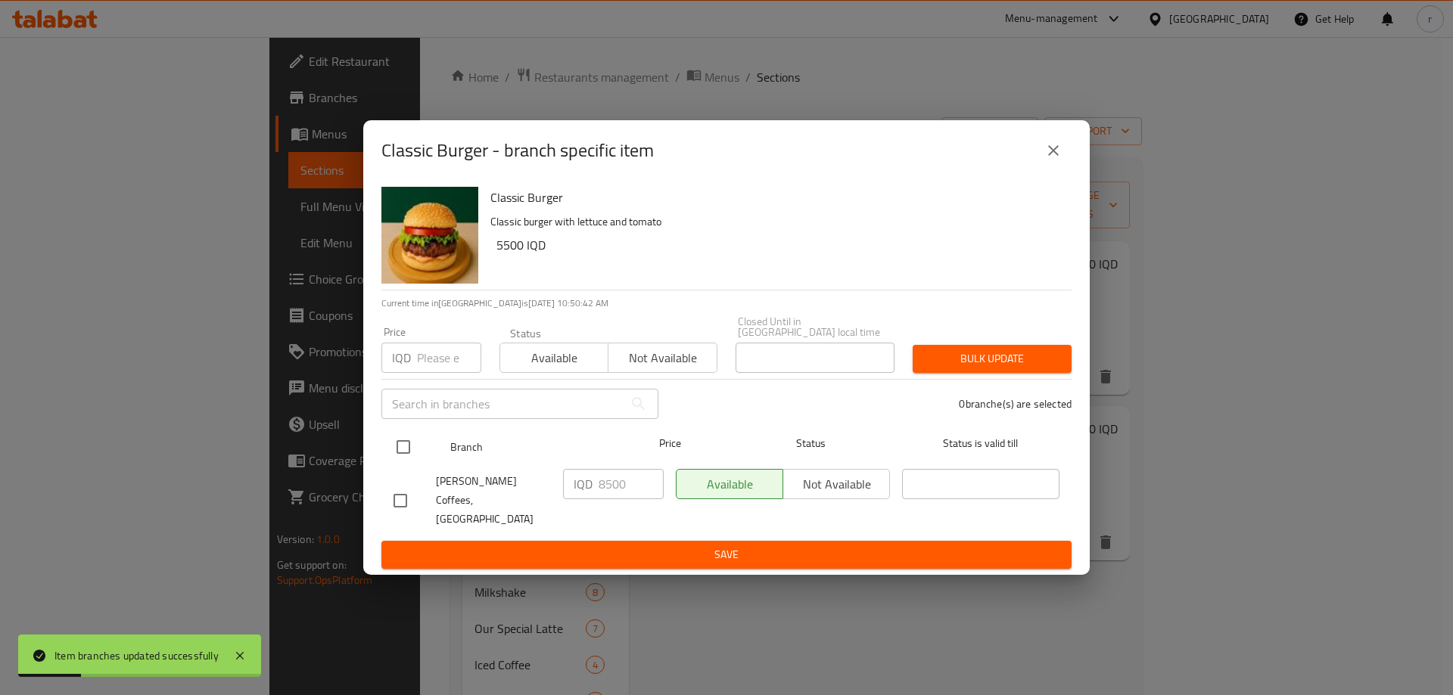
click at [409, 434] on div at bounding box center [415, 447] width 57 height 44
click at [393, 441] on input "checkbox" at bounding box center [403, 447] width 32 height 32
checkbox input "true"
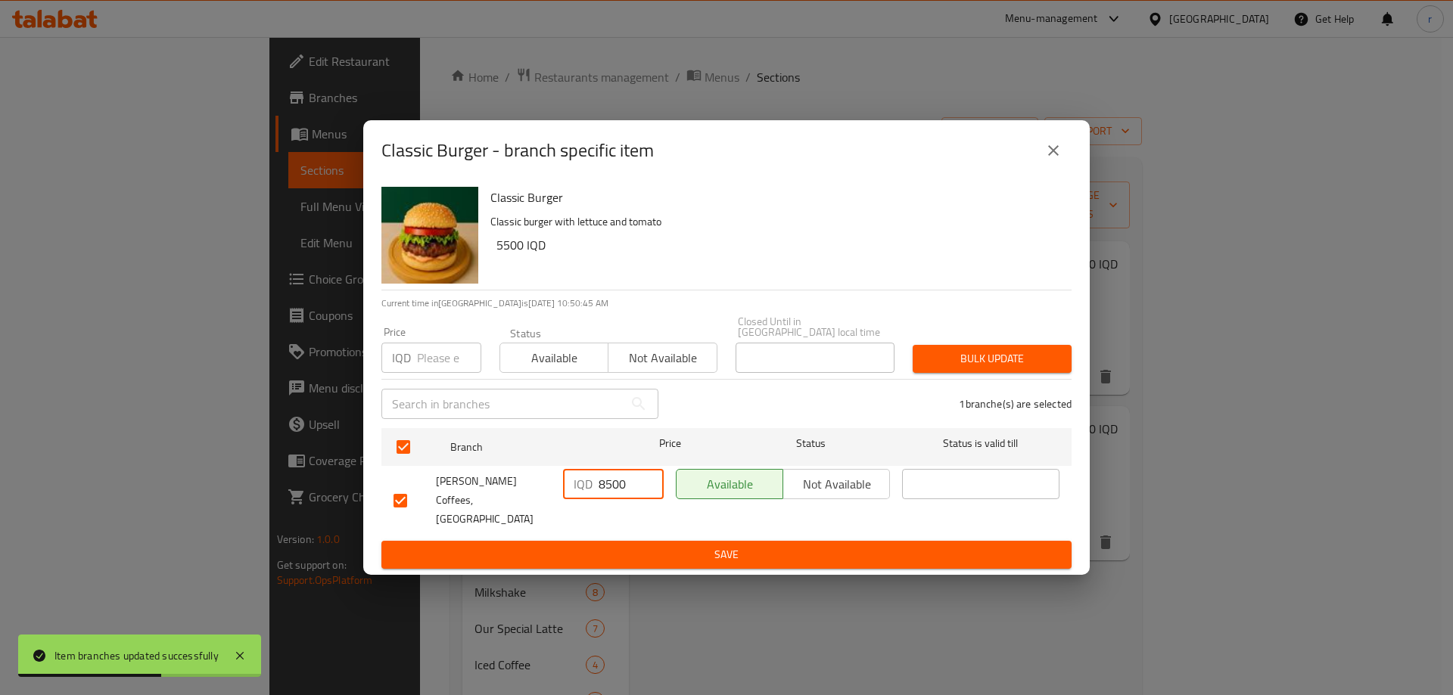
click at [613, 487] on input "8500" at bounding box center [631, 484] width 65 height 30
type input "8000"
click at [611, 546] on span "Save" at bounding box center [726, 555] width 666 height 19
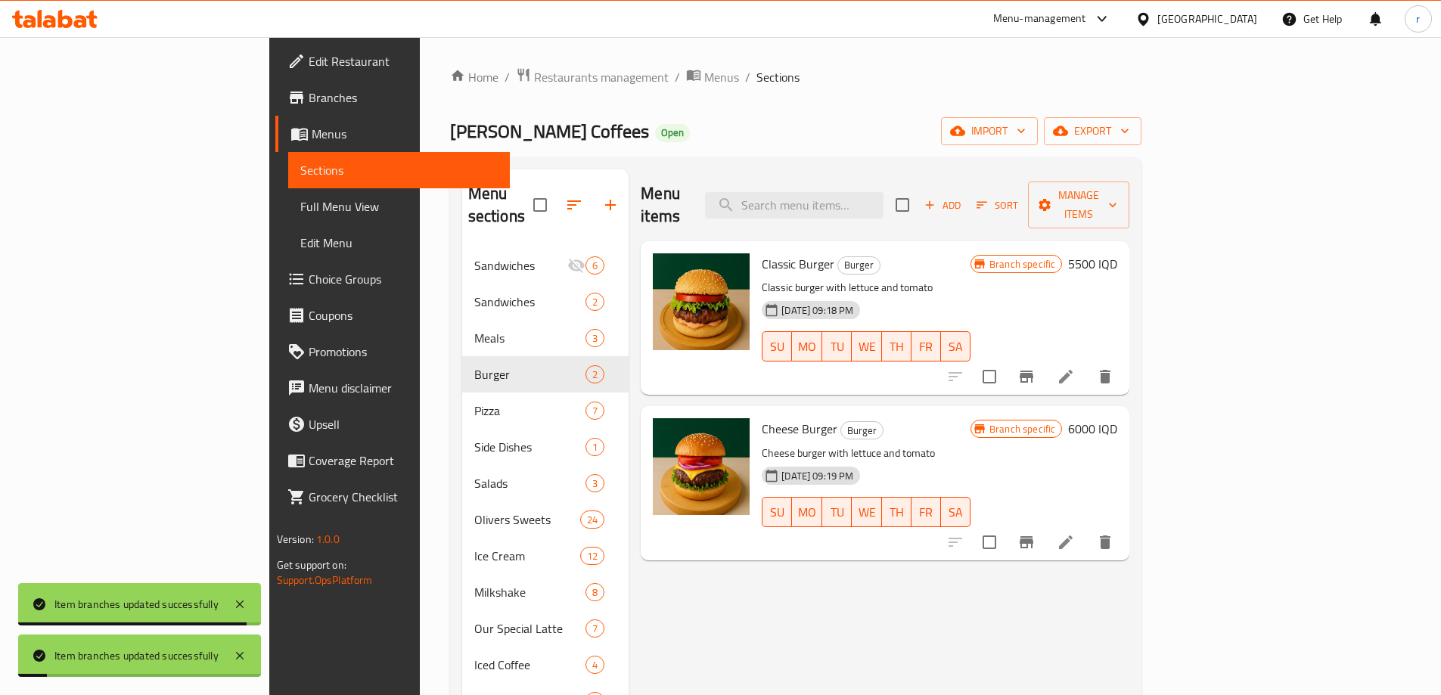
click at [1045, 529] on button "Branch-specific-item" at bounding box center [1027, 542] width 36 height 36
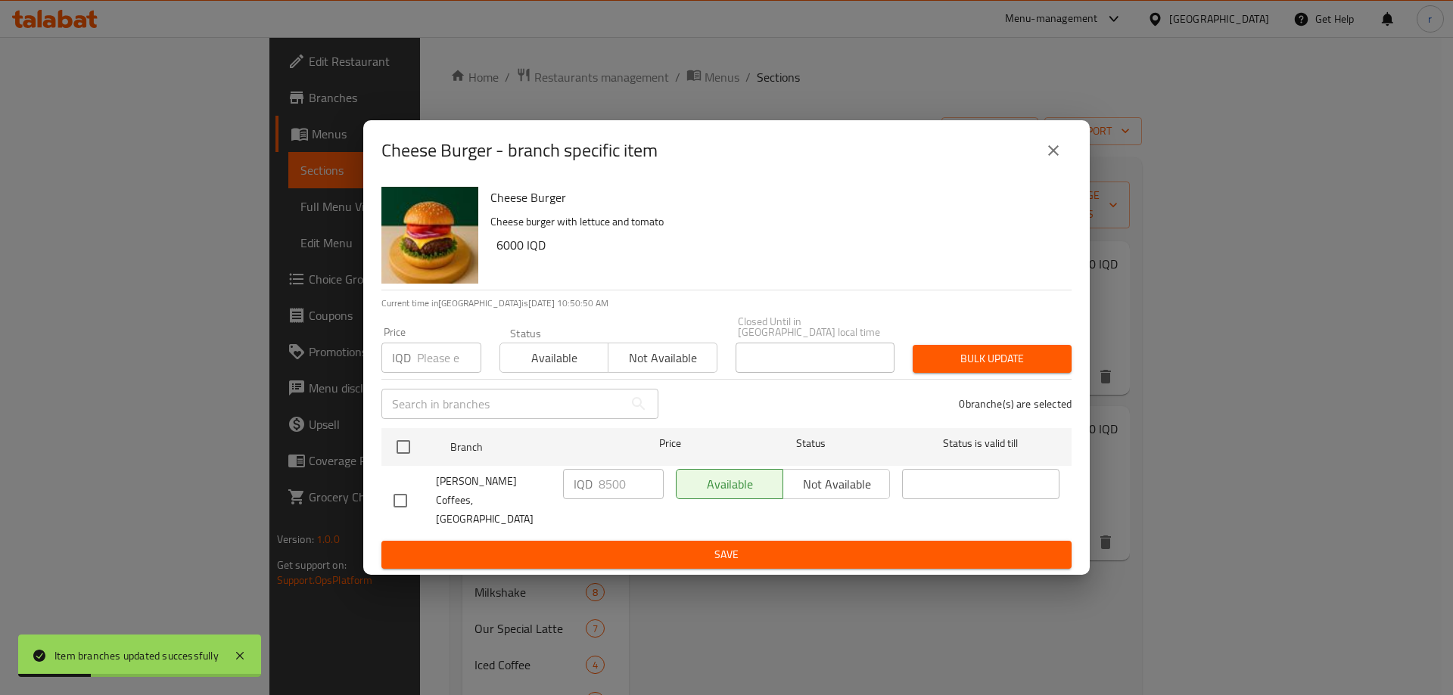
click at [1046, 154] on button "close" at bounding box center [1053, 150] width 36 height 36
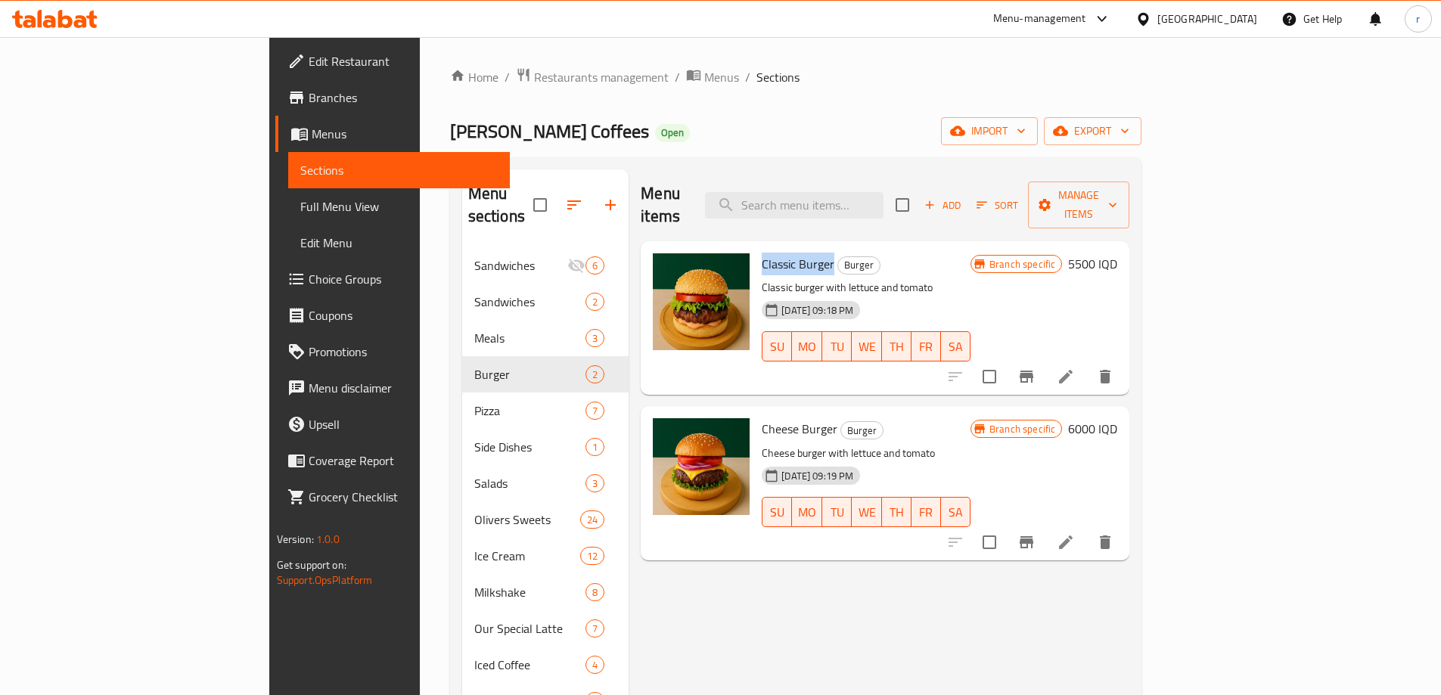
drag, startPoint x: 692, startPoint y: 244, endPoint x: 766, endPoint y: 234, distance: 74.1
click at [766, 247] on div "Classic Burger Burger Classic burger with lettuce and tomato [DATE] 09:18 PM SU…" at bounding box center [866, 317] width 221 height 141
copy span "Classic Burger"
click at [847, 192] on input "search" at bounding box center [794, 205] width 179 height 26
paste input "Classic Burger"
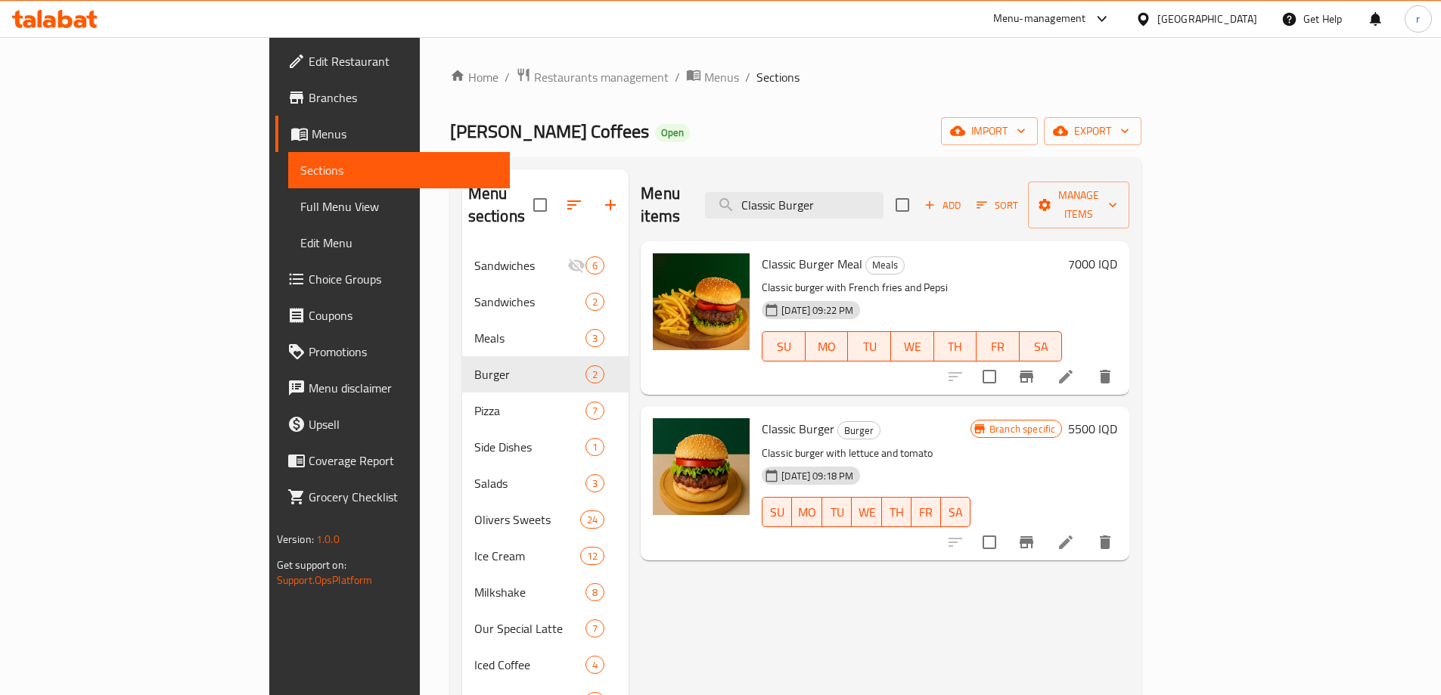
type input "Classic Burger"
click at [1118, 253] on h6 "7000 IQD" at bounding box center [1092, 263] width 49 height 21
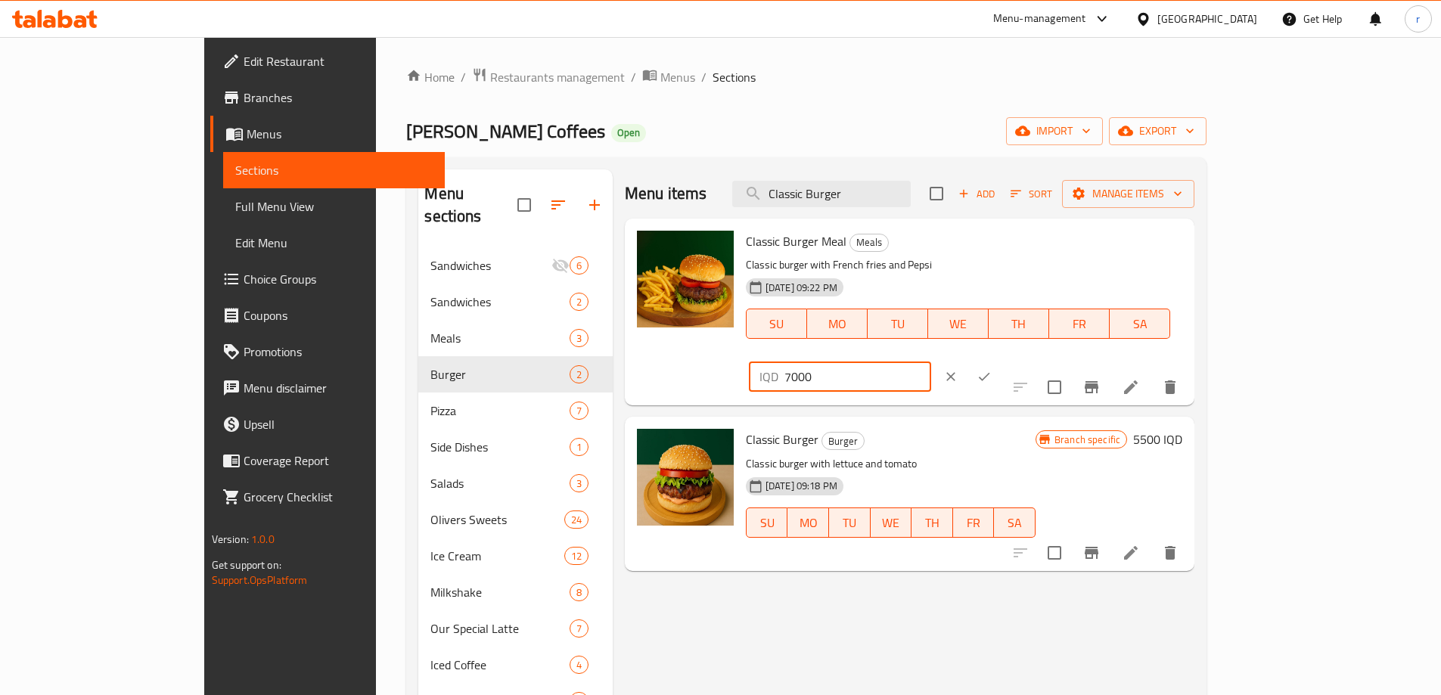
drag, startPoint x: 1174, startPoint y: 243, endPoint x: 1029, endPoint y: 244, distance: 144.5
click at [1029, 244] on div "Classic Burger Meal Meals Classic burger with French fries and Pepsi [DATE] 09:…" at bounding box center [964, 312] width 449 height 175
type input "10000"
click at [992, 369] on icon "ok" at bounding box center [984, 376] width 15 height 15
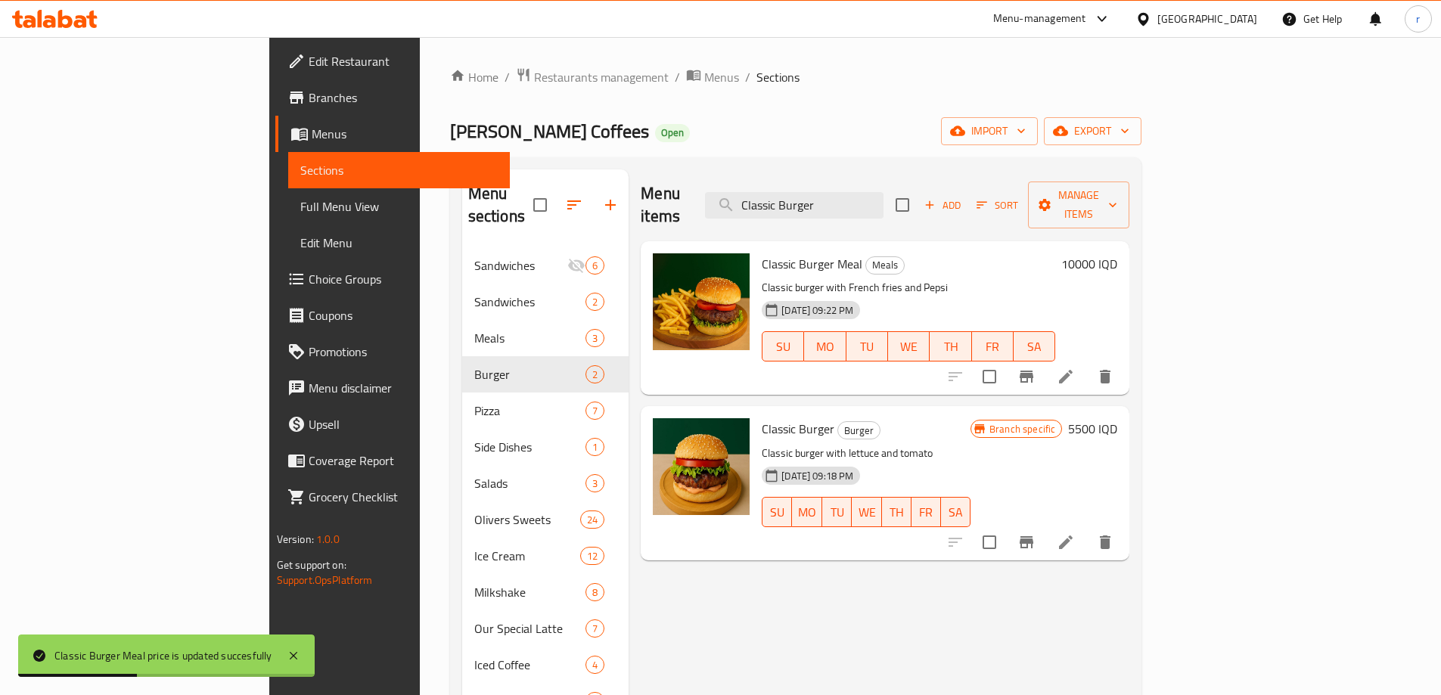
drag, startPoint x: 937, startPoint y: 194, endPoint x: 753, endPoint y: 205, distance: 184.9
click at [753, 205] on div "Menu items Classic Burger Add Sort Manage items" at bounding box center [885, 205] width 489 height 72
paste input "heese Burger Meal"
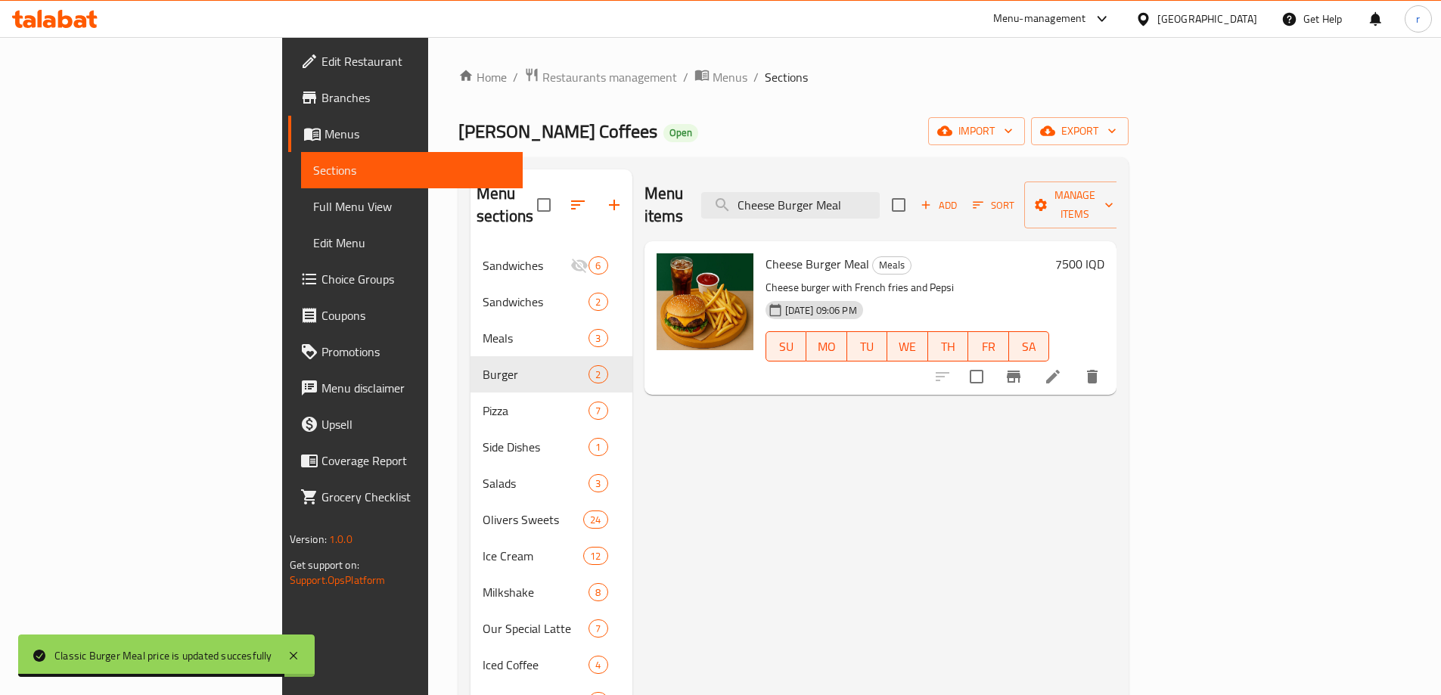
type input "Cheese Burger Meal"
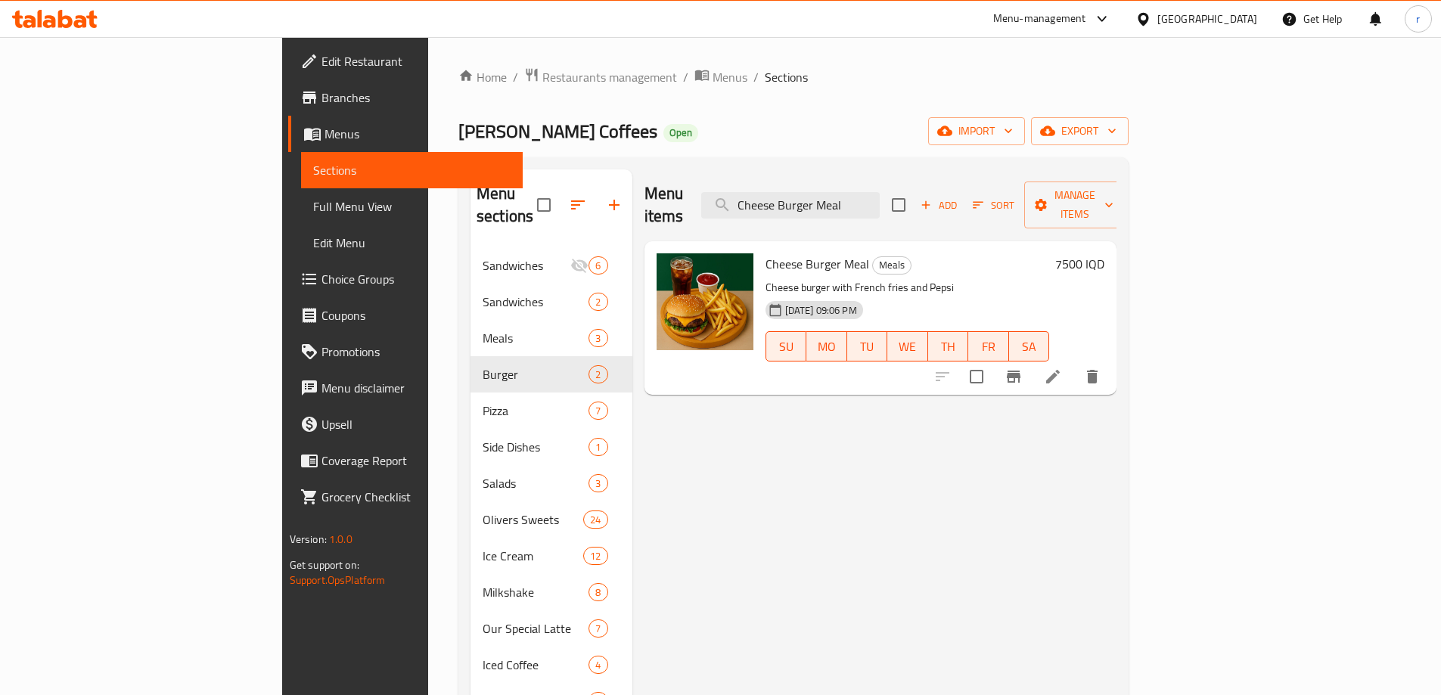
click at [1105, 253] on h6 "7500 IQD" at bounding box center [1080, 263] width 49 height 21
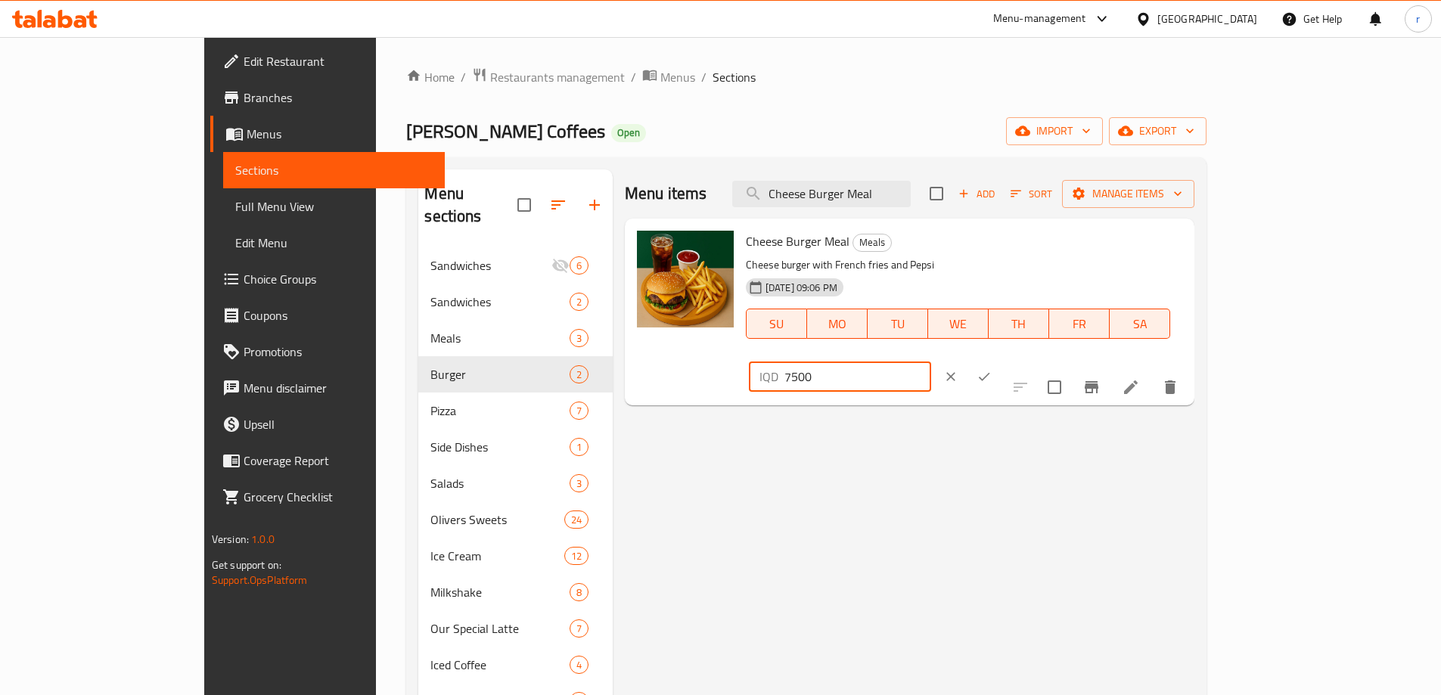
drag, startPoint x: 1192, startPoint y: 250, endPoint x: 1172, endPoint y: 247, distance: 20.6
click at [931, 362] on div "IQD 7500 ​" at bounding box center [840, 377] width 182 height 30
type input "10000"
click at [992, 369] on icon "ok" at bounding box center [984, 376] width 15 height 15
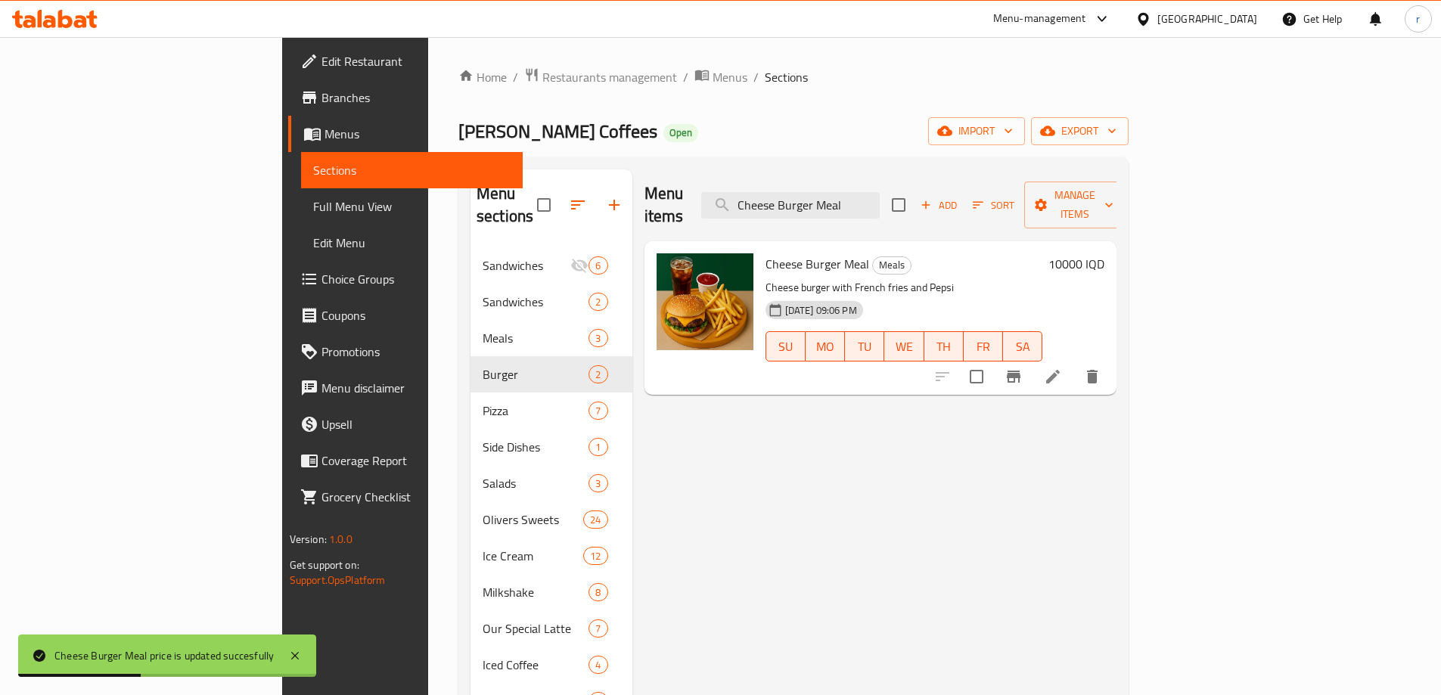
drag, startPoint x: 984, startPoint y: 190, endPoint x: 734, endPoint y: 194, distance: 250.5
click at [734, 194] on div "Menu items Cheese Burger Meal Add Sort Manage items" at bounding box center [881, 205] width 473 height 72
paste input "rispy Chicken"
type input "Crispy Chicken Meal"
click at [1105, 253] on h6 "7500 IQD" at bounding box center [1080, 263] width 49 height 21
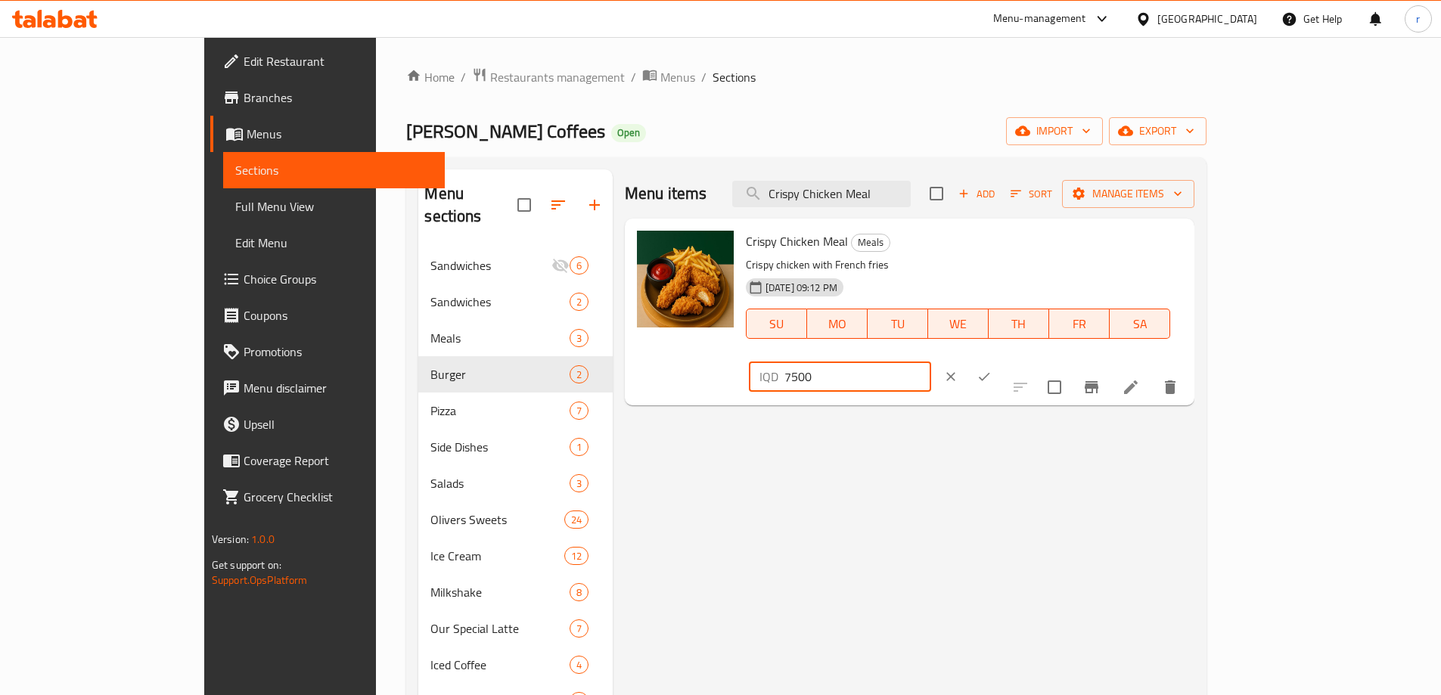
drag, startPoint x: 1242, startPoint y: 251, endPoint x: 1005, endPoint y: 289, distance: 240.6
click at [1009, 287] on div "Crispy Chicken Meal Meals Crispy chicken with French fries [DATE] 09:12 PM SU M…" at bounding box center [964, 312] width 449 height 175
type input "10000"
click at [992, 369] on icon "ok" at bounding box center [984, 376] width 15 height 15
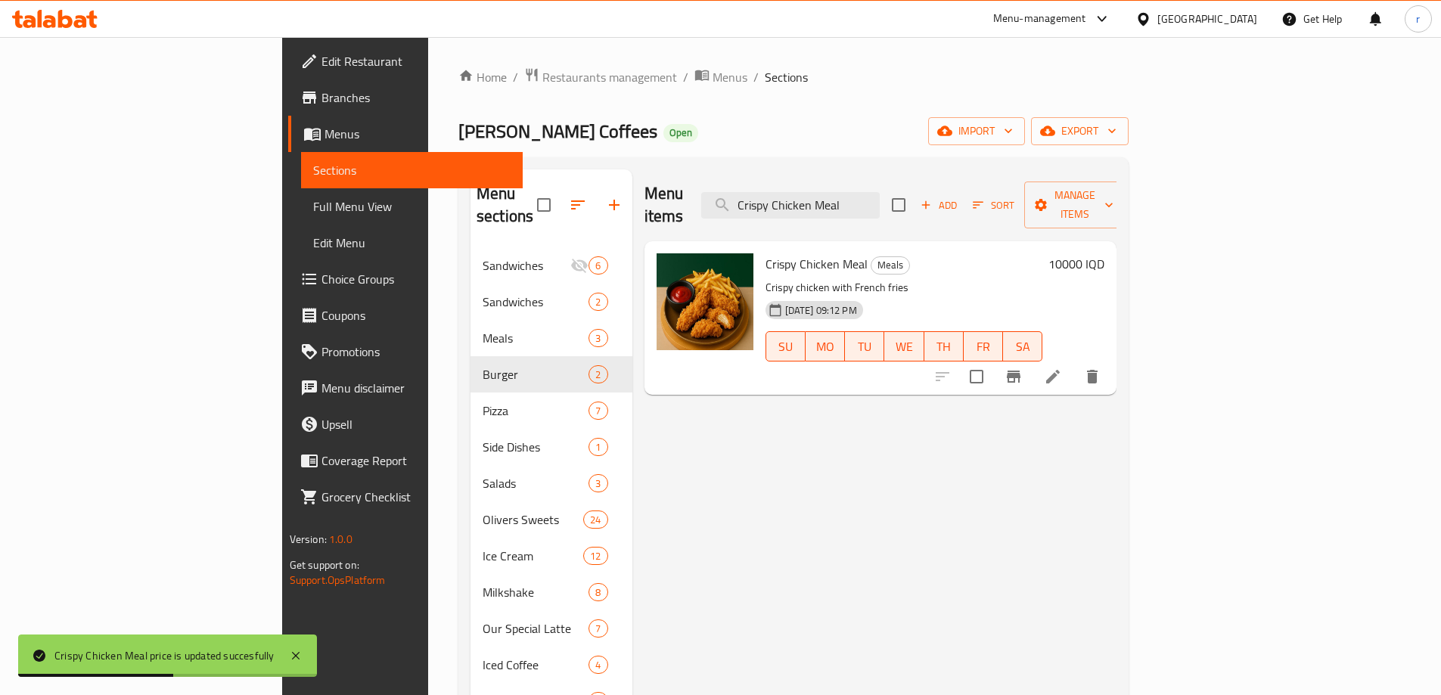
drag, startPoint x: 957, startPoint y: 189, endPoint x: 763, endPoint y: 192, distance: 194.5
click at [763, 192] on div "Menu items Crispy Chicken Meal Add Sort Manage items" at bounding box center [881, 205] width 473 height 72
paste input "Sandwich"
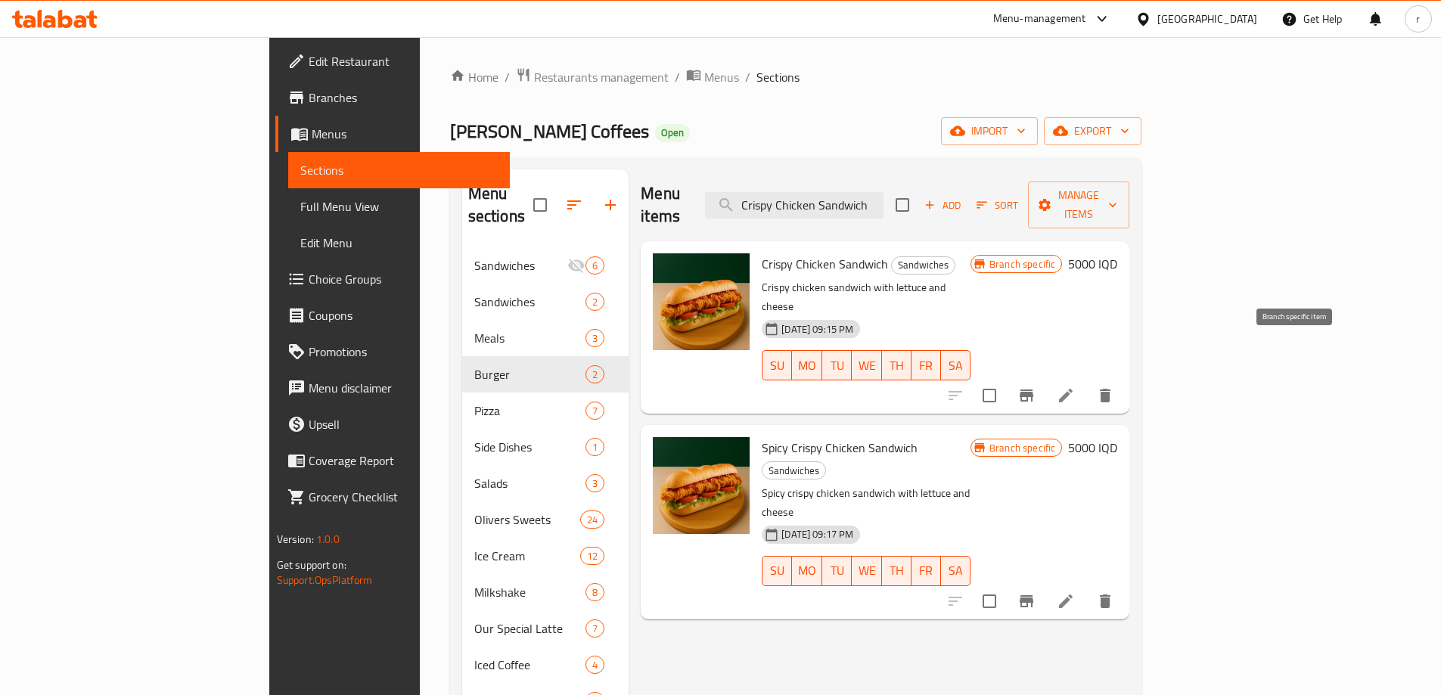
type input "Crispy Chicken Sandwich"
click at [1045, 378] on button "Branch-specific-item" at bounding box center [1027, 396] width 36 height 36
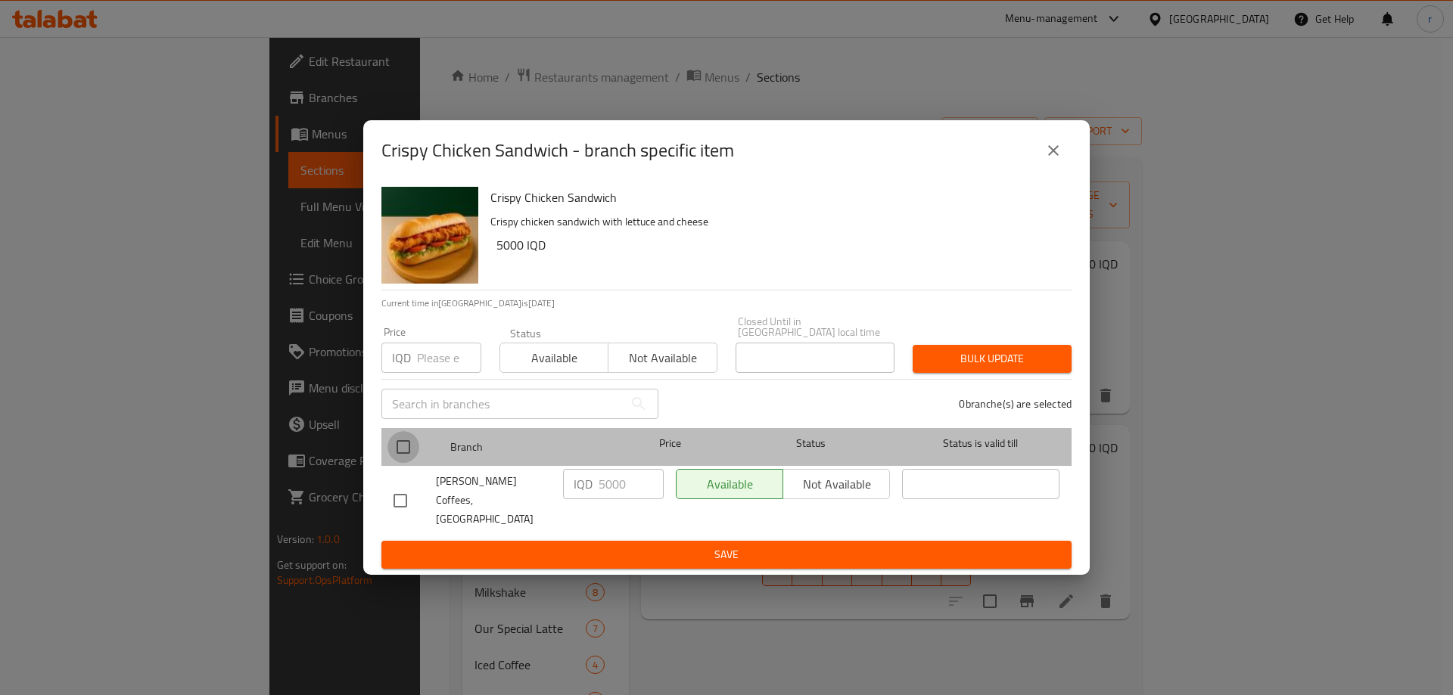
click at [409, 449] on input "checkbox" at bounding box center [403, 447] width 32 height 32
checkbox input "true"
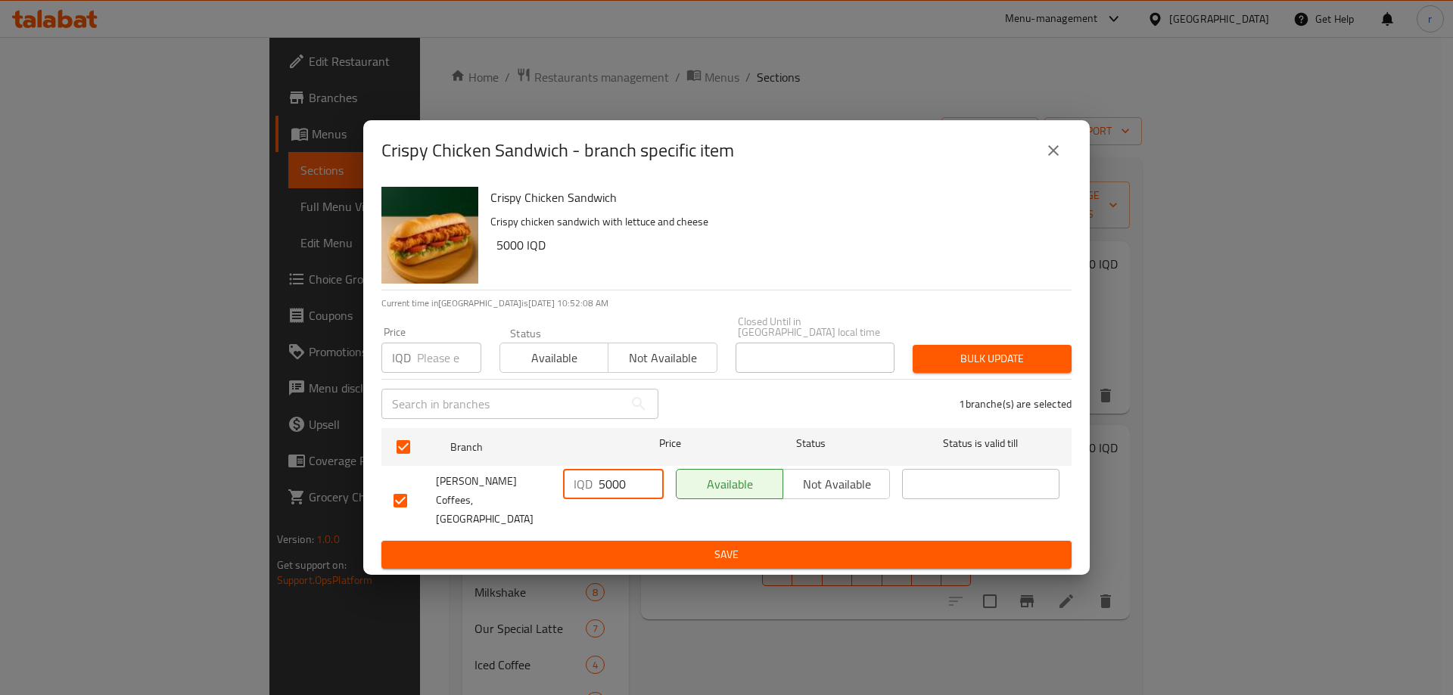
drag, startPoint x: 624, startPoint y: 494, endPoint x: 535, endPoint y: 496, distance: 89.3
click at [535, 496] on div "[PERSON_NAME] Coffees, [GEOGRAPHIC_DATA] IQD 5000 ​ Available Not available ​" at bounding box center [726, 500] width 678 height 75
type input "7500"
click at [558, 546] on span "Save" at bounding box center [726, 555] width 666 height 19
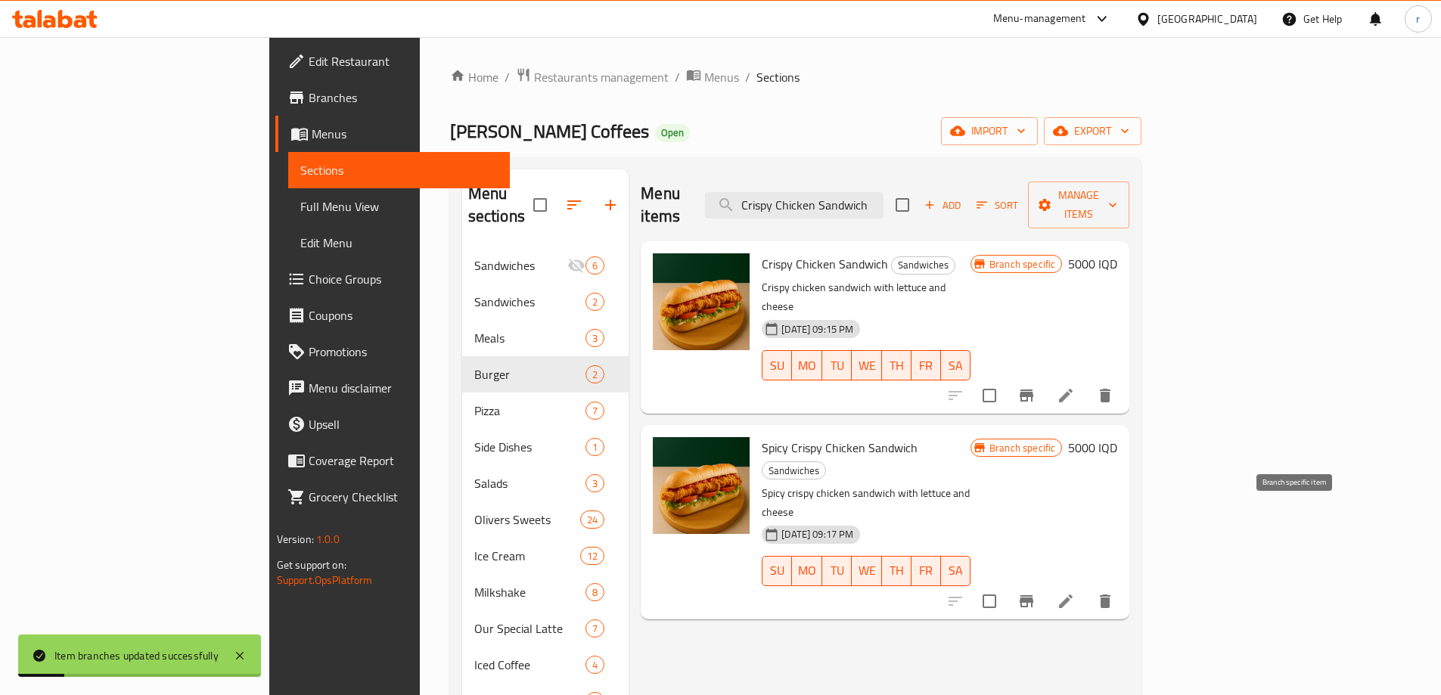
click at [1034, 595] on icon "Branch-specific-item" at bounding box center [1027, 601] width 14 height 12
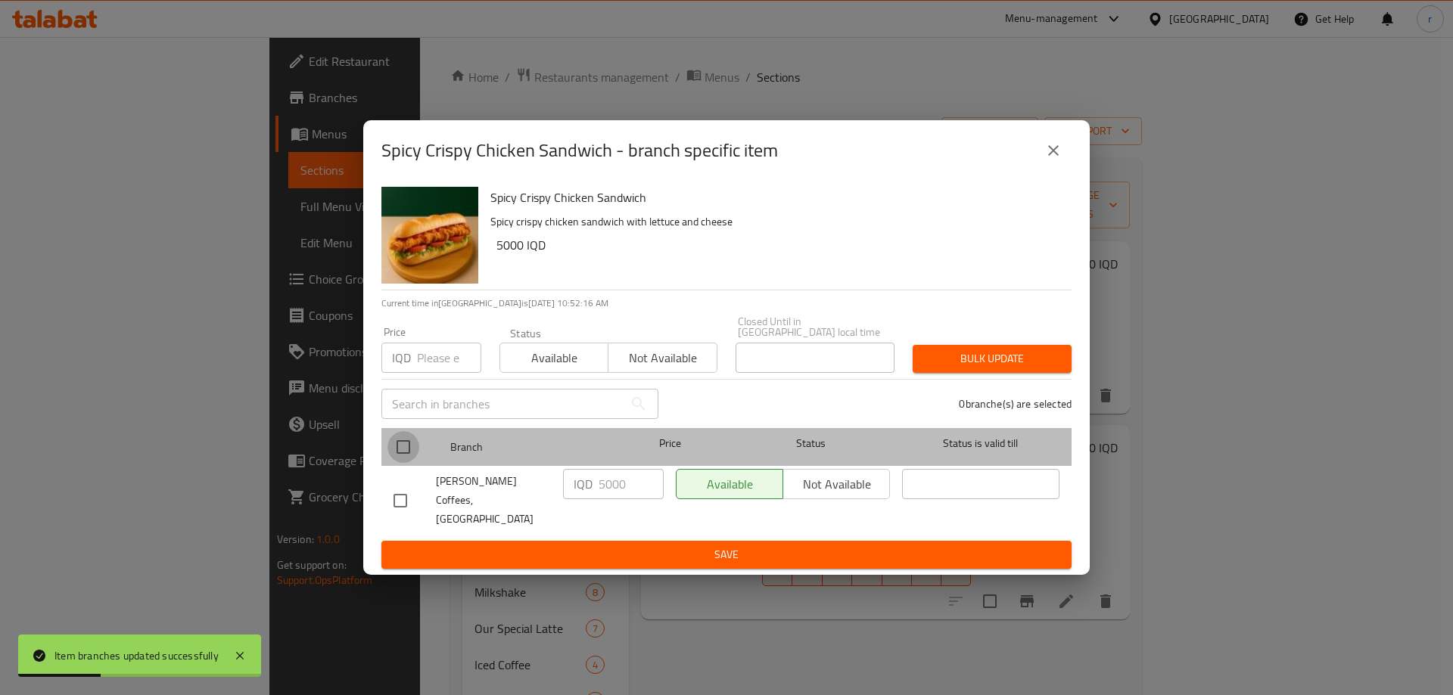
click at [409, 451] on input "checkbox" at bounding box center [403, 447] width 32 height 32
checkbox input "true"
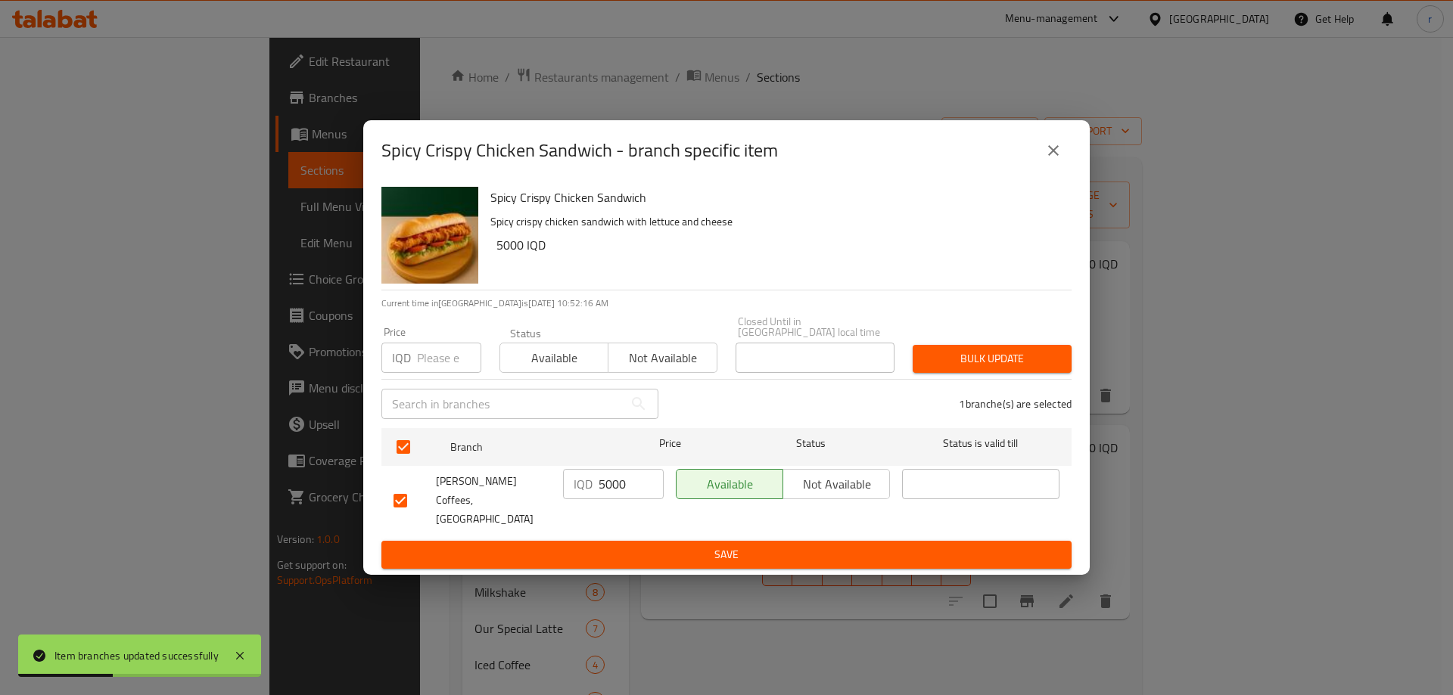
click at [622, 490] on input "5000" at bounding box center [631, 484] width 65 height 30
click at [620, 490] on input "5000" at bounding box center [631, 484] width 65 height 30
click at [599, 475] on input "5000" at bounding box center [631, 484] width 65 height 30
type input "7500"
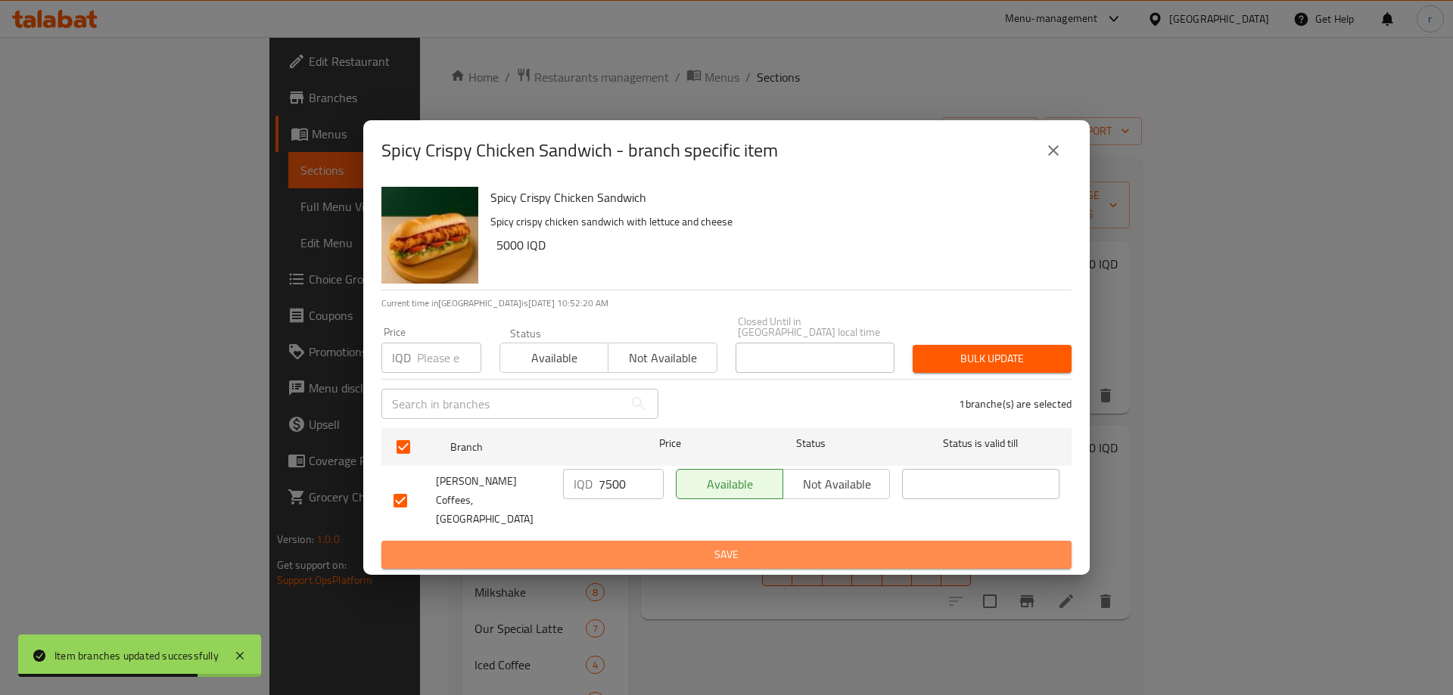
click at [592, 541] on button "Save" at bounding box center [726, 555] width 690 height 28
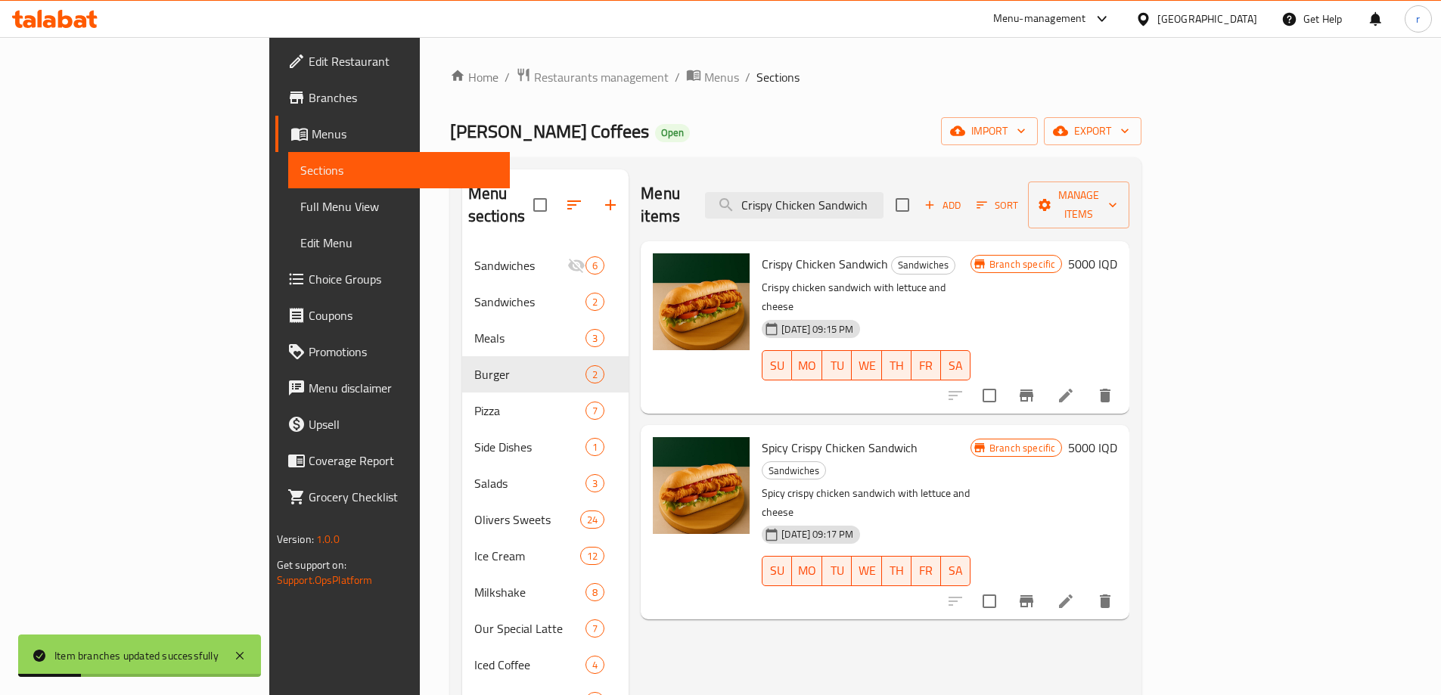
drag, startPoint x: 971, startPoint y: 193, endPoint x: 804, endPoint y: 181, distance: 166.9
click at [804, 181] on div "Menu items Crispy Chicken Sandwich Add Sort Manage items" at bounding box center [885, 205] width 489 height 72
paste input "French Fries"
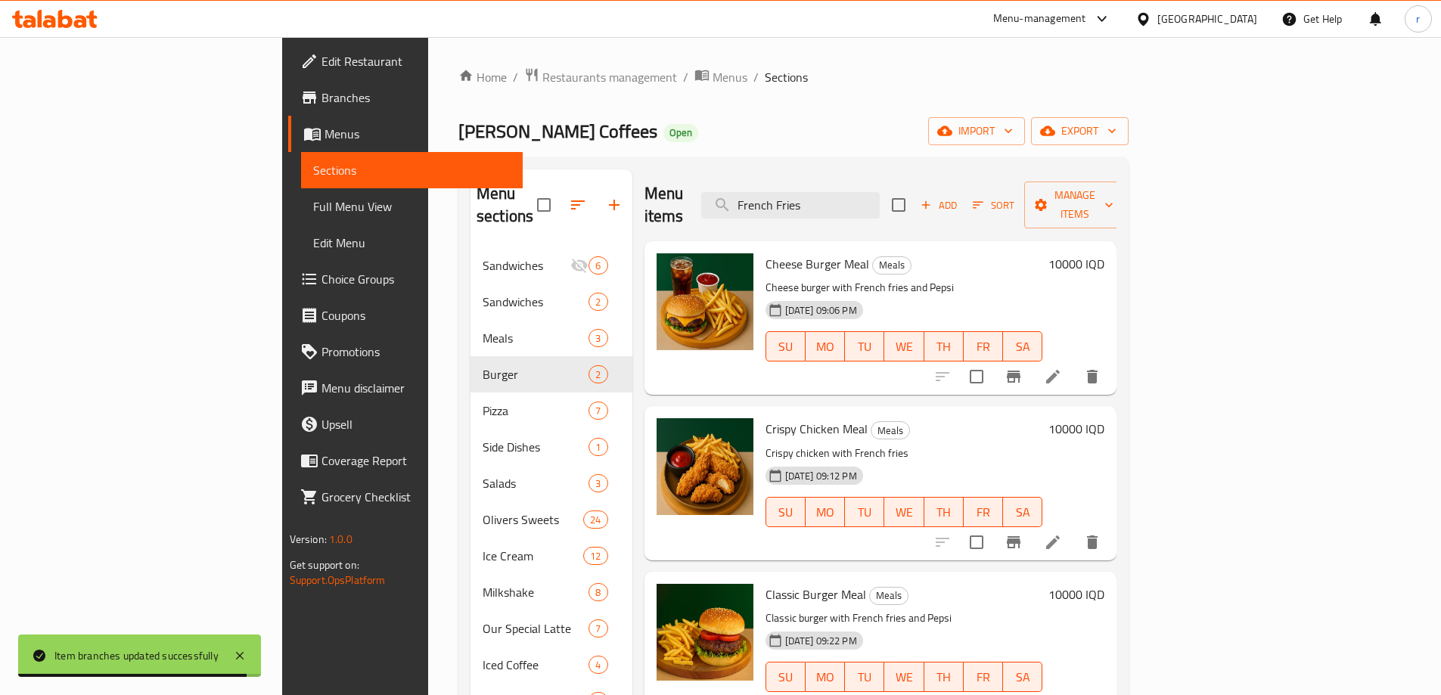
drag, startPoint x: 934, startPoint y: 199, endPoint x: 505, endPoint y: 228, distance: 429.2
click at [505, 228] on div "Menu sections Sandwiches 6 Sandwiches 2 Meals 3 Burger 2 Pizza 7 Side Dishes 1 …" at bounding box center [794, 538] width 646 height 738
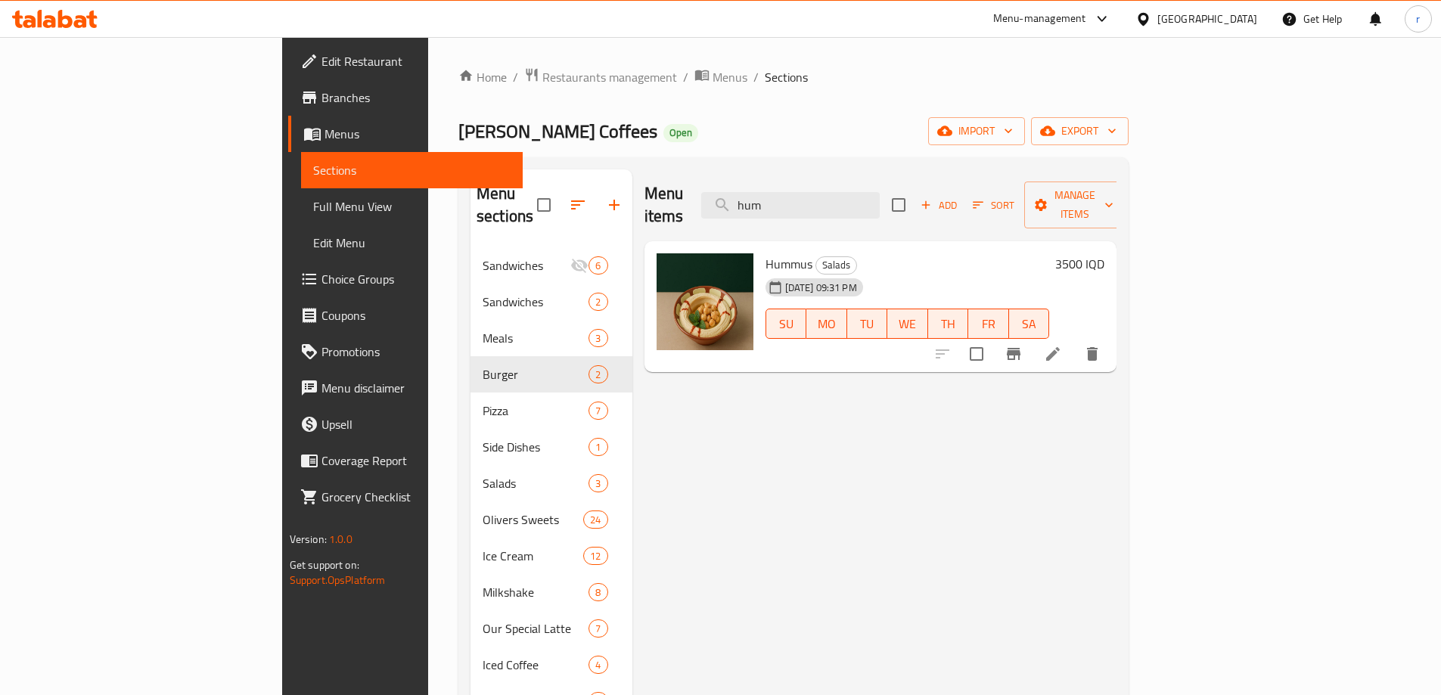
type input "hum"
click at [1105, 253] on h6 "3500 IQD" at bounding box center [1080, 263] width 49 height 21
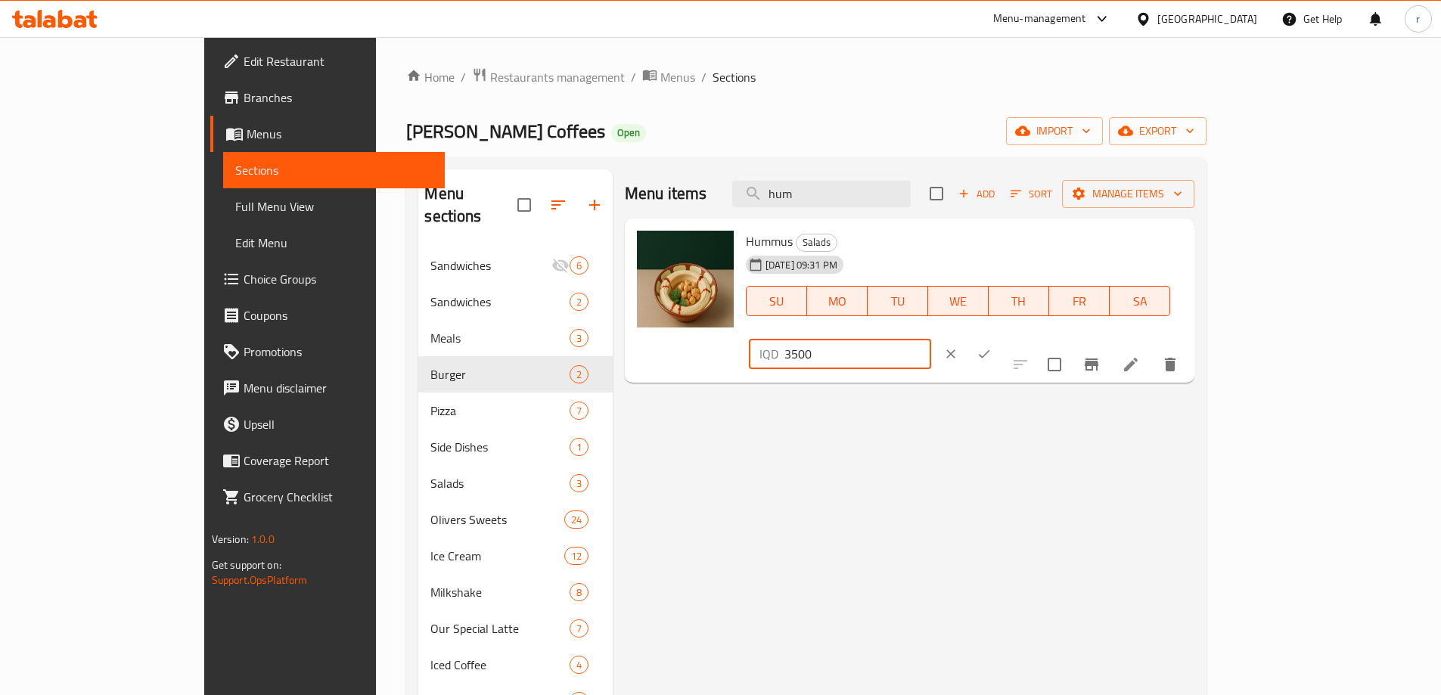
drag, startPoint x: 1247, startPoint y: 258, endPoint x: 949, endPoint y: 272, distance: 298.5
click at [949, 272] on div "Hummus Salads [DATE] 09:31 PM SU MO TU WE TH FR SA IQD 3500 ​" at bounding box center [964, 301] width 449 height 153
type input "4000"
click at [992, 347] on icon "ok" at bounding box center [984, 354] width 15 height 15
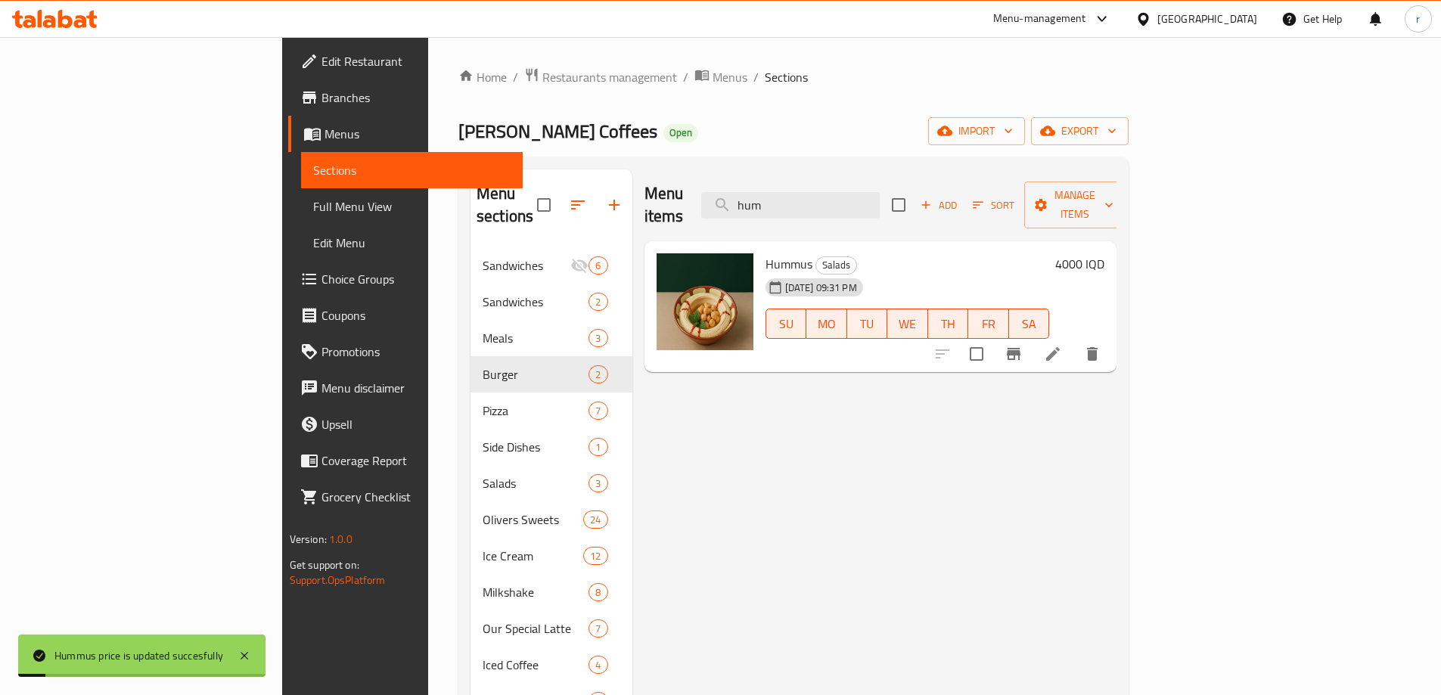
drag, startPoint x: 910, startPoint y: 193, endPoint x: 686, endPoint y: 187, distance: 224.8
click at [686, 187] on div "Menu items hum Add Sort Manage items" at bounding box center [881, 205] width 473 height 72
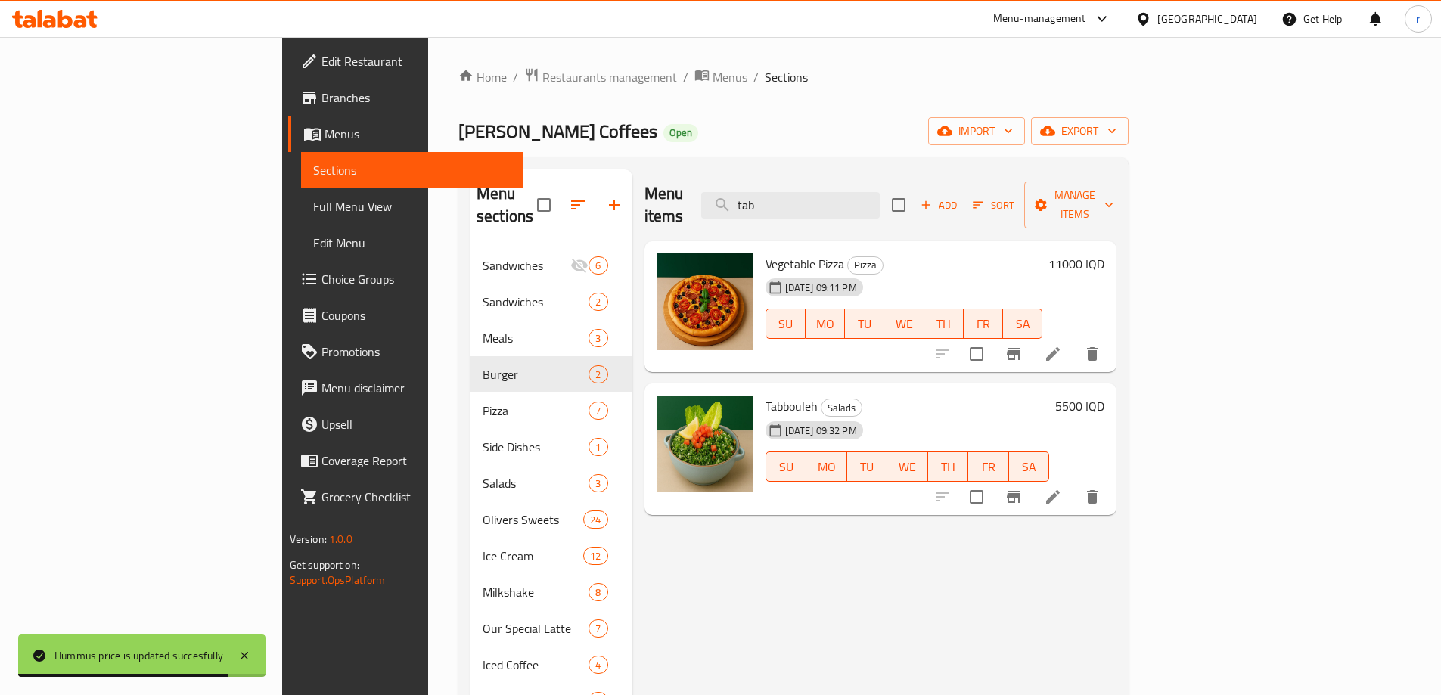
type input "tab"
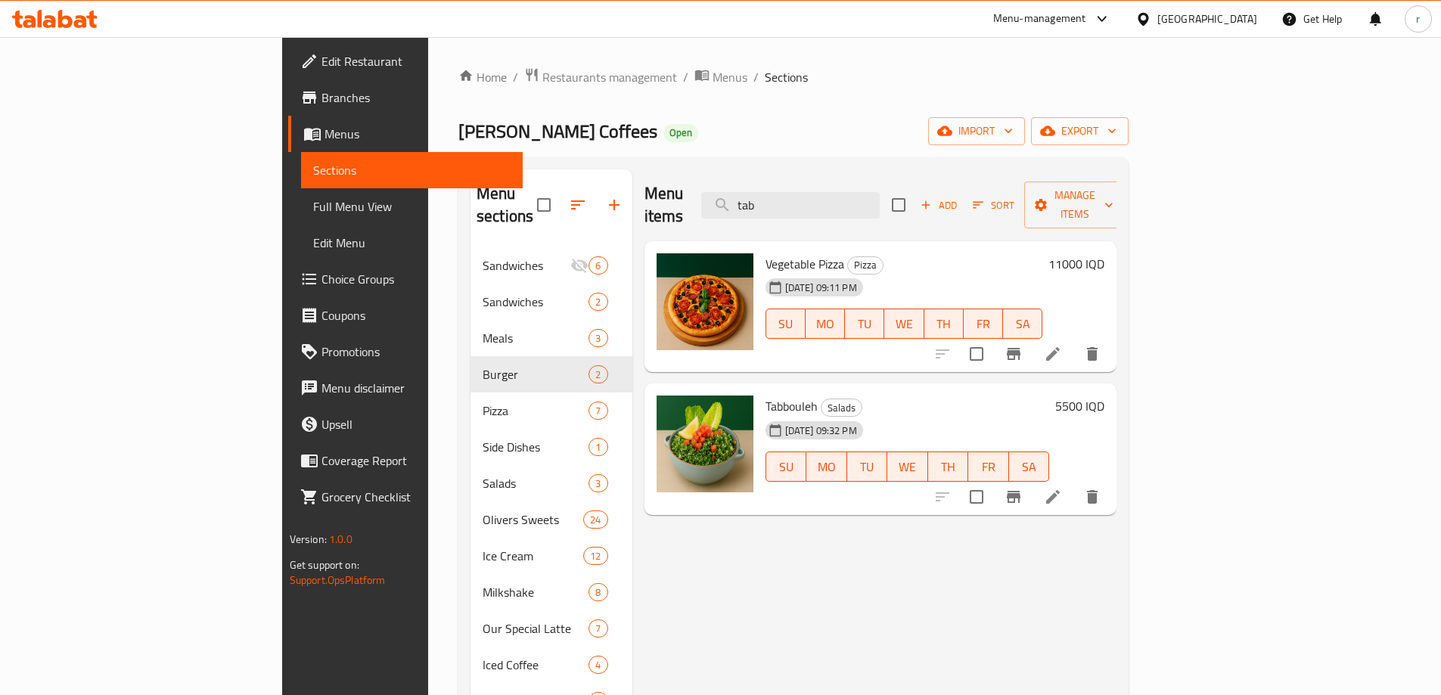
click at [1105, 396] on h6 "5500 IQD" at bounding box center [1080, 406] width 49 height 21
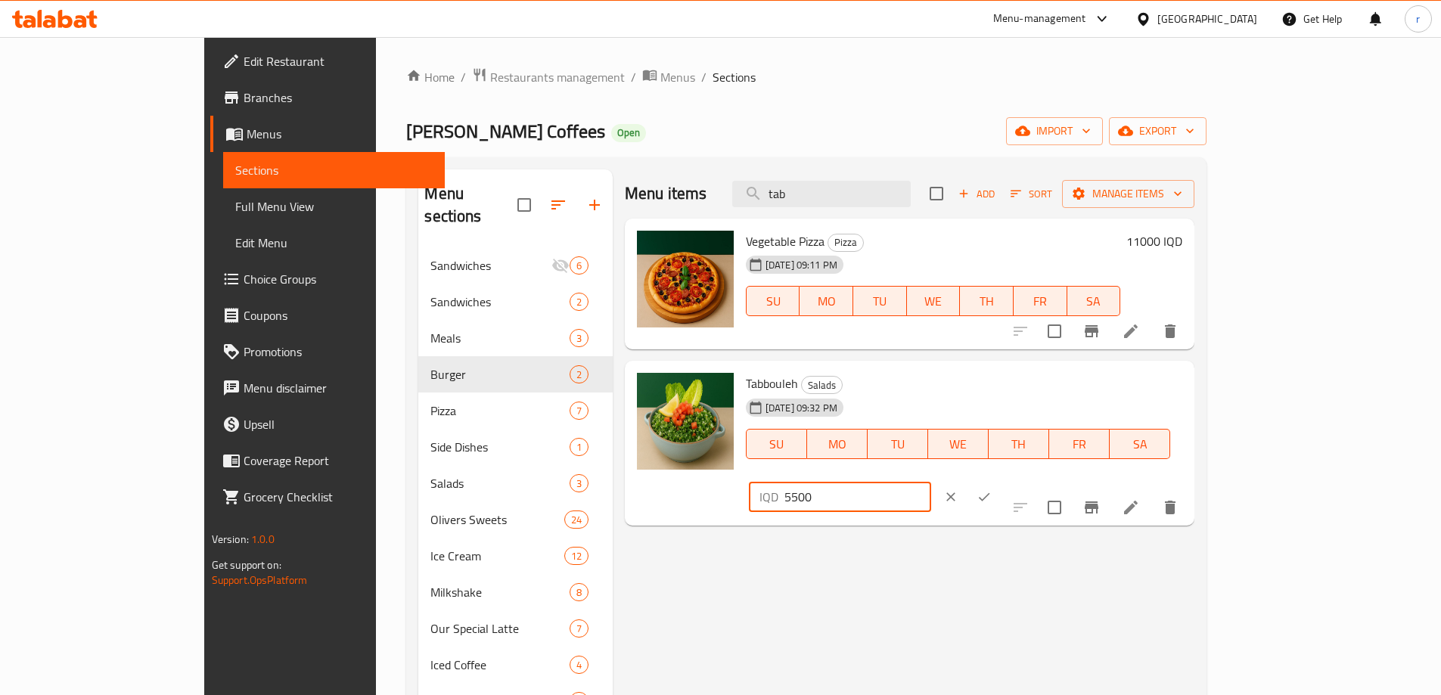
drag, startPoint x: 1232, startPoint y: 394, endPoint x: 838, endPoint y: 418, distance: 394.9
click at [838, 418] on div "Tabbouleh Salads [DATE] 09:32 PM SU MO TU WE TH FR SA IQD 5500 ​" at bounding box center [964, 443] width 449 height 153
type input "6000"
click at [992, 490] on icon "ok" at bounding box center [984, 497] width 15 height 15
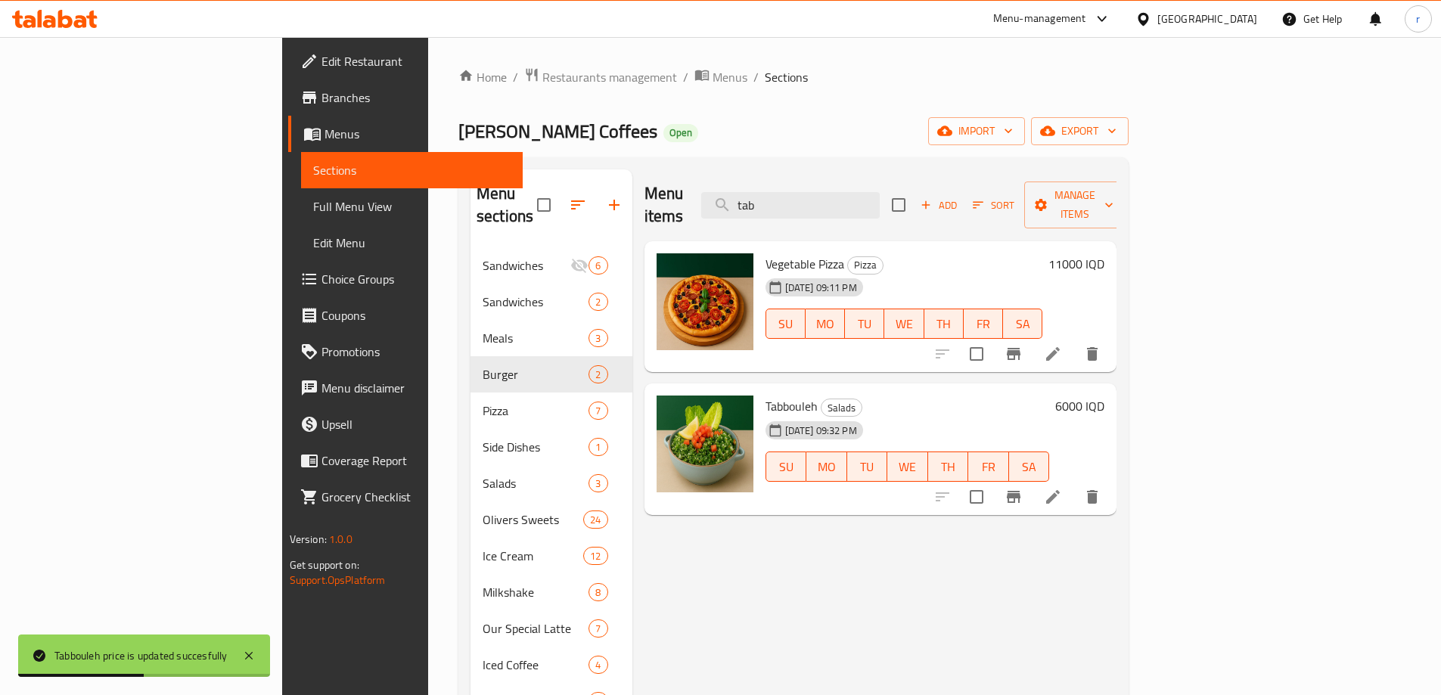
drag, startPoint x: 885, startPoint y: 188, endPoint x: 687, endPoint y: 185, distance: 197.5
click at [687, 185] on div "Menu items tab Add Sort Manage items" at bounding box center [881, 205] width 473 height 72
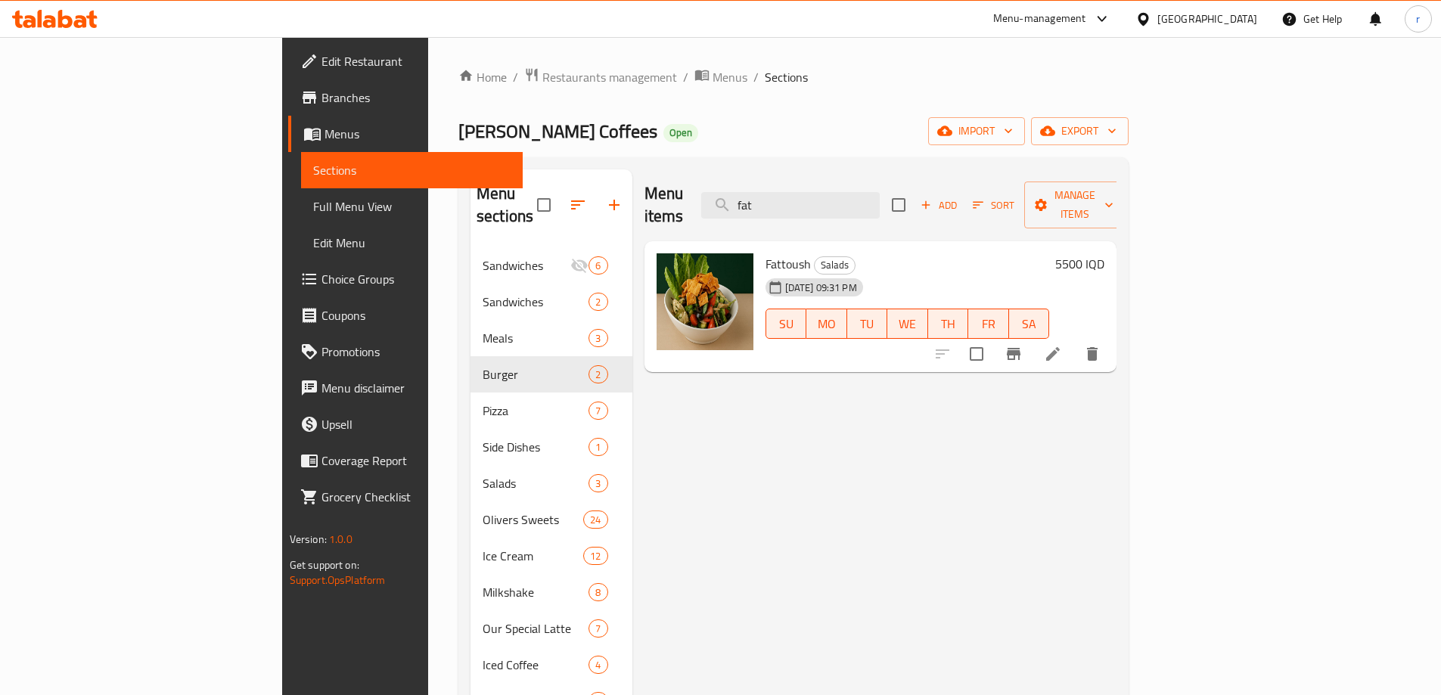
type input "fat"
click at [1105, 253] on h6 "5500 IQD" at bounding box center [1080, 263] width 49 height 21
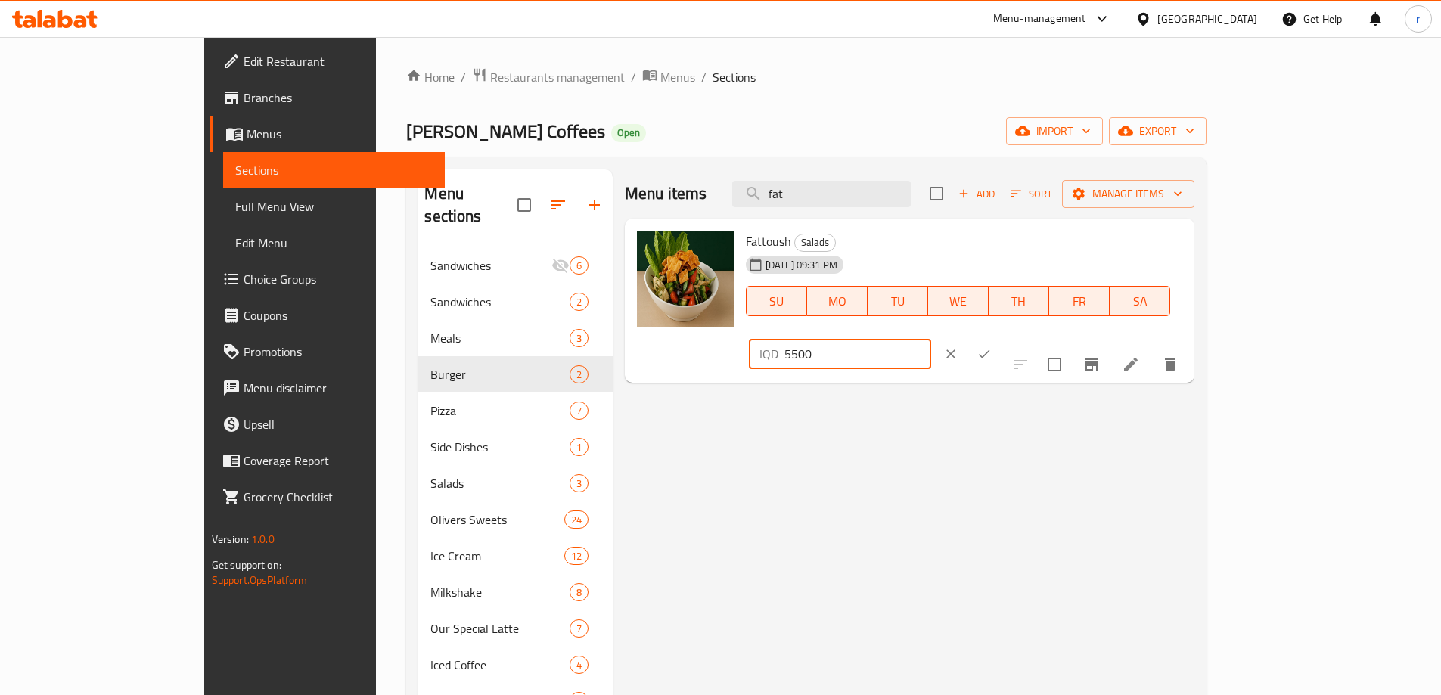
drag, startPoint x: 1264, startPoint y: 247, endPoint x: 919, endPoint y: 255, distance: 344.4
click at [919, 255] on div "Fattoush Salads [DATE] 09:31 PM SU MO TU WE TH FR SA IQD 5500 ​" at bounding box center [964, 301] width 449 height 153
type input "6000"
click at [992, 347] on icon "ok" at bounding box center [984, 354] width 15 height 15
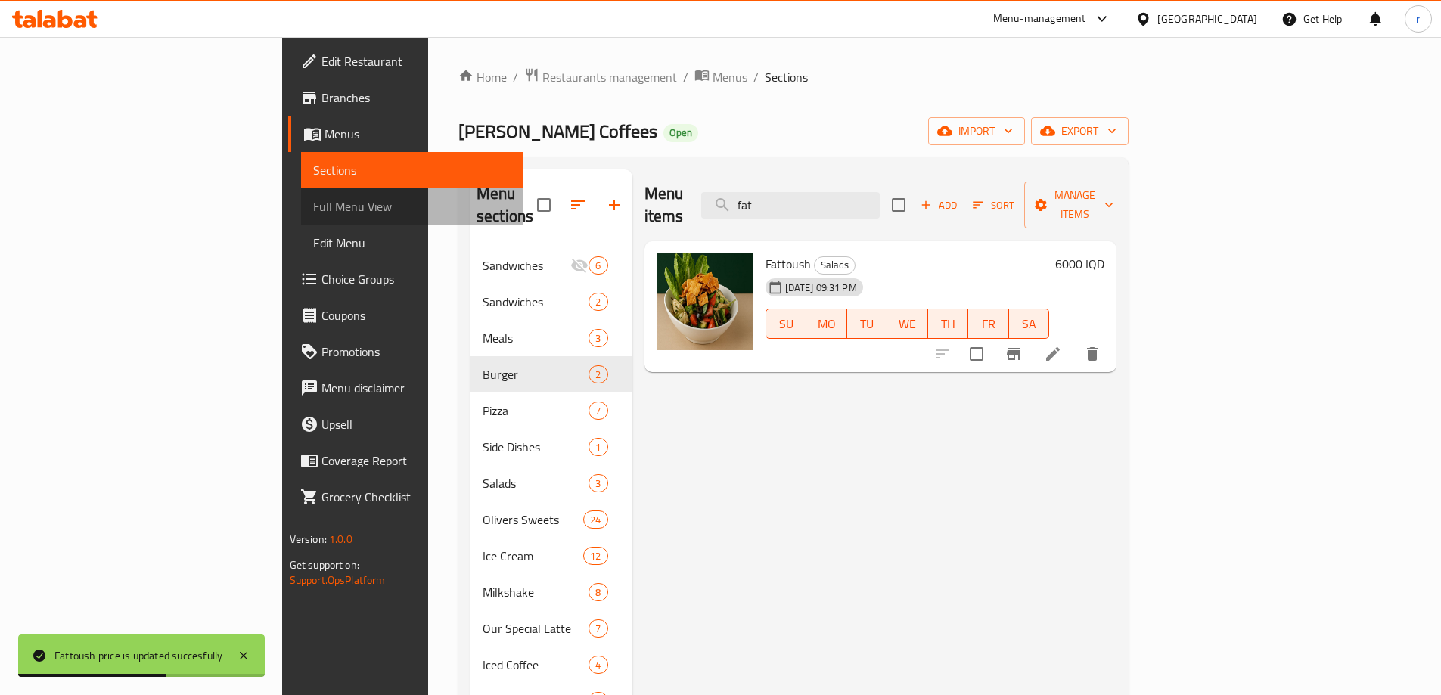
click at [313, 204] on span "Full Menu View" at bounding box center [411, 206] width 197 height 18
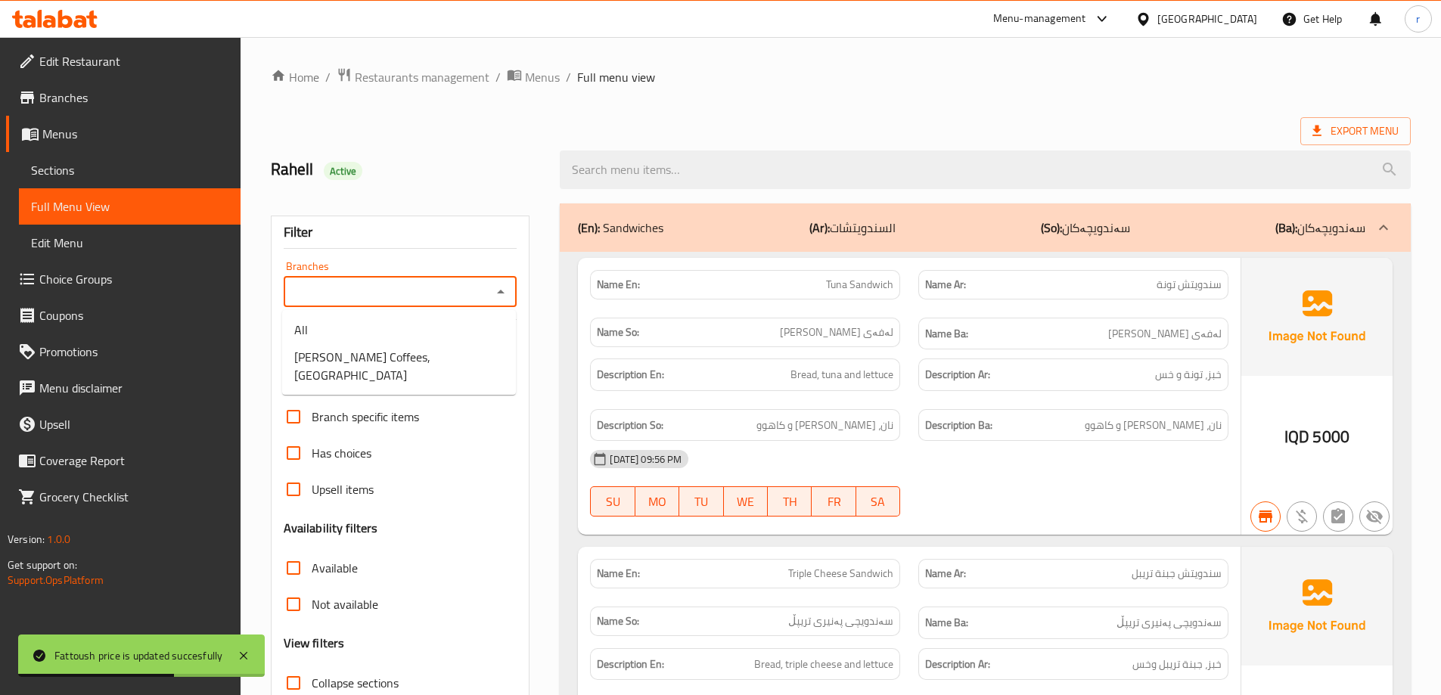
click at [312, 283] on input "Branches" at bounding box center [388, 291] width 200 height 21
click at [336, 361] on span "[PERSON_NAME] Coffees, [GEOGRAPHIC_DATA]" at bounding box center [399, 366] width 210 height 36
type input "[PERSON_NAME] Coffees, [GEOGRAPHIC_DATA]"
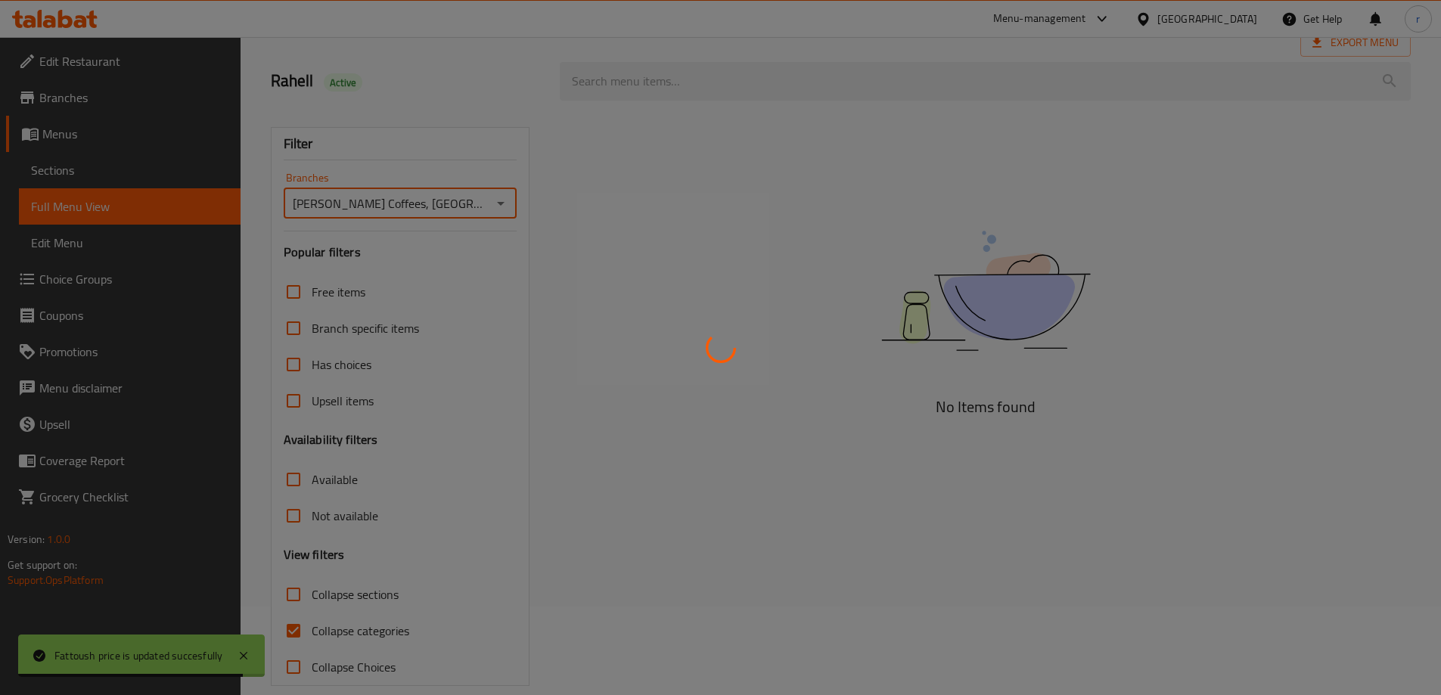
scroll to position [110, 0]
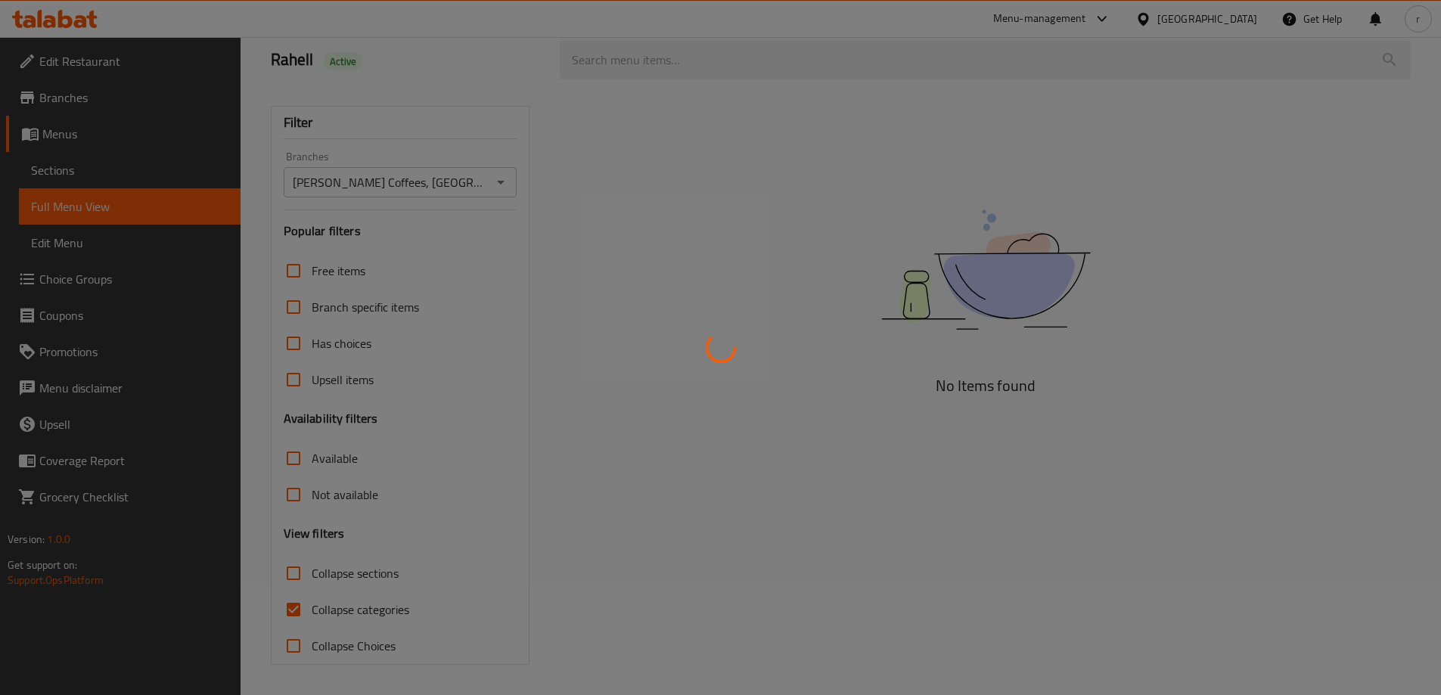
click at [339, 605] on div at bounding box center [720, 347] width 1441 height 695
click at [334, 603] on div at bounding box center [720, 347] width 1441 height 695
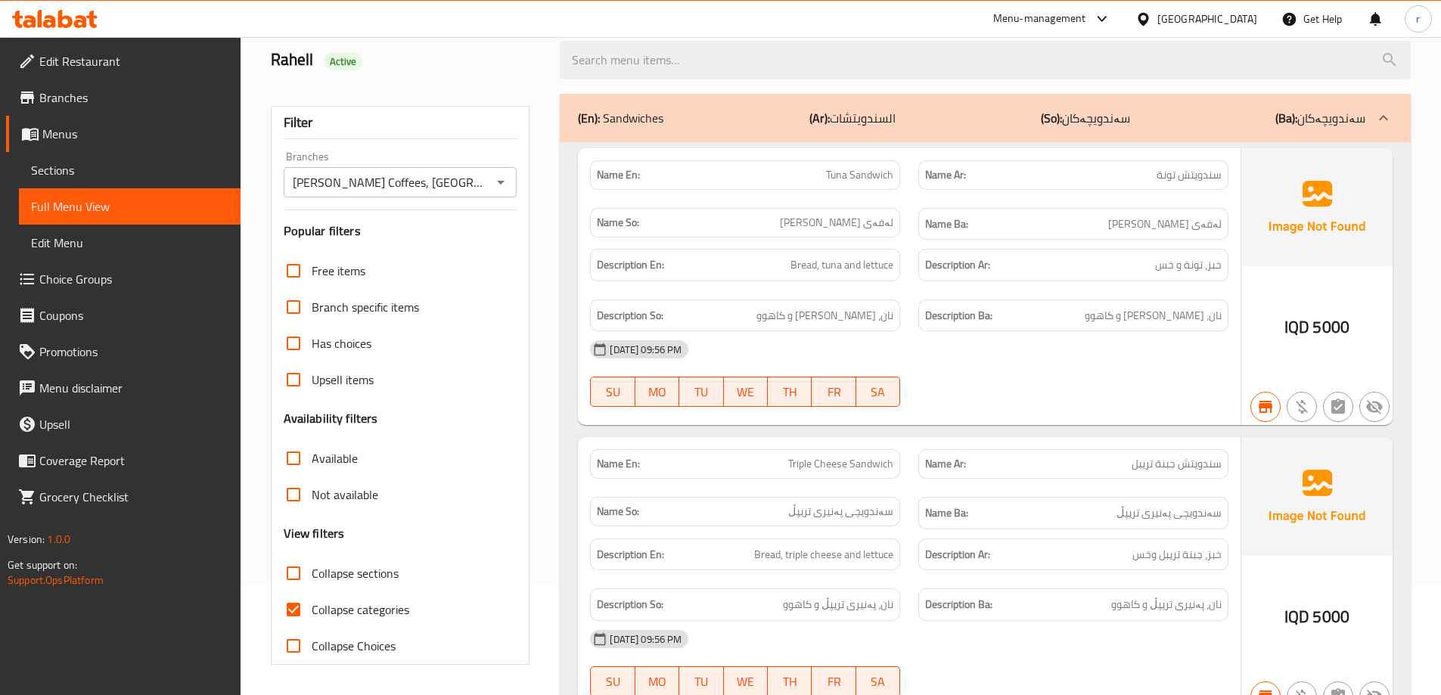
click at [342, 618] on span "Collapse categories" at bounding box center [361, 610] width 98 height 18
click at [312, 618] on input "Collapse categories" at bounding box center [293, 610] width 36 height 36
checkbox input "false"
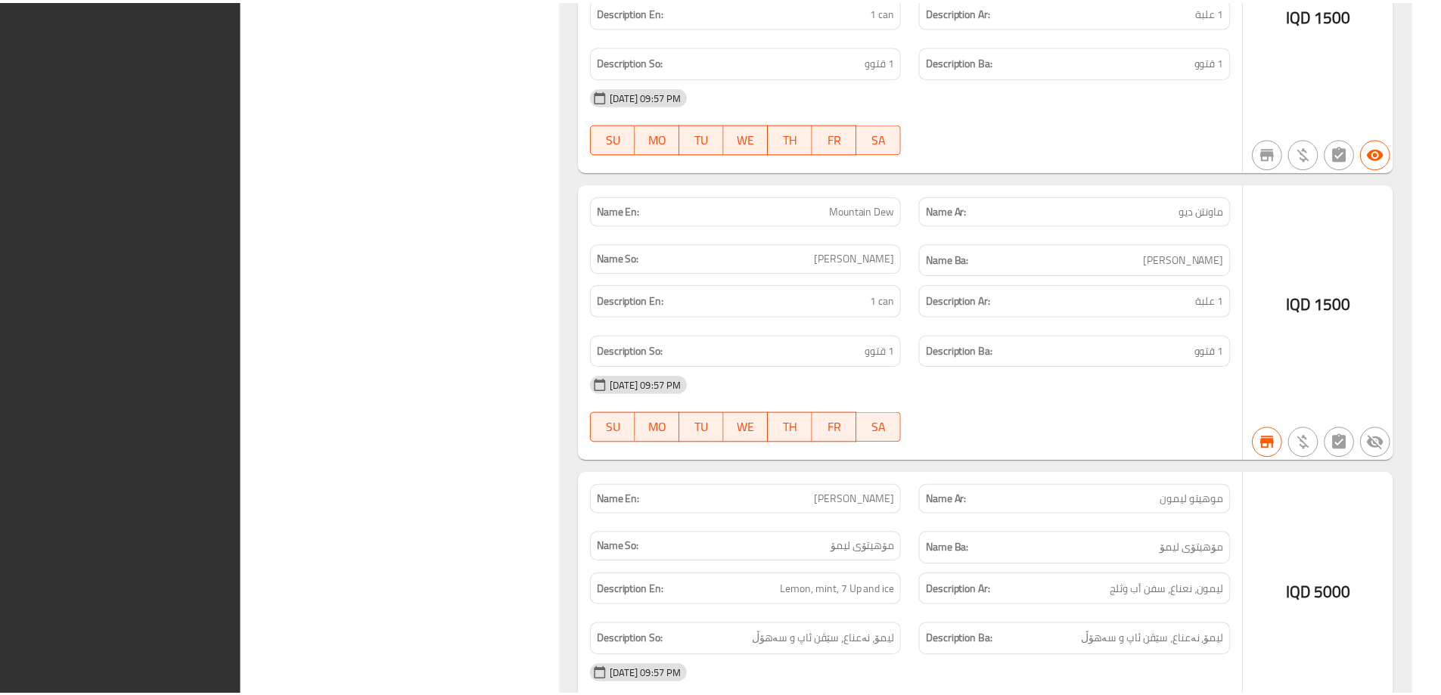
scroll to position [43357, 0]
